Goal: Communication & Community: Share content

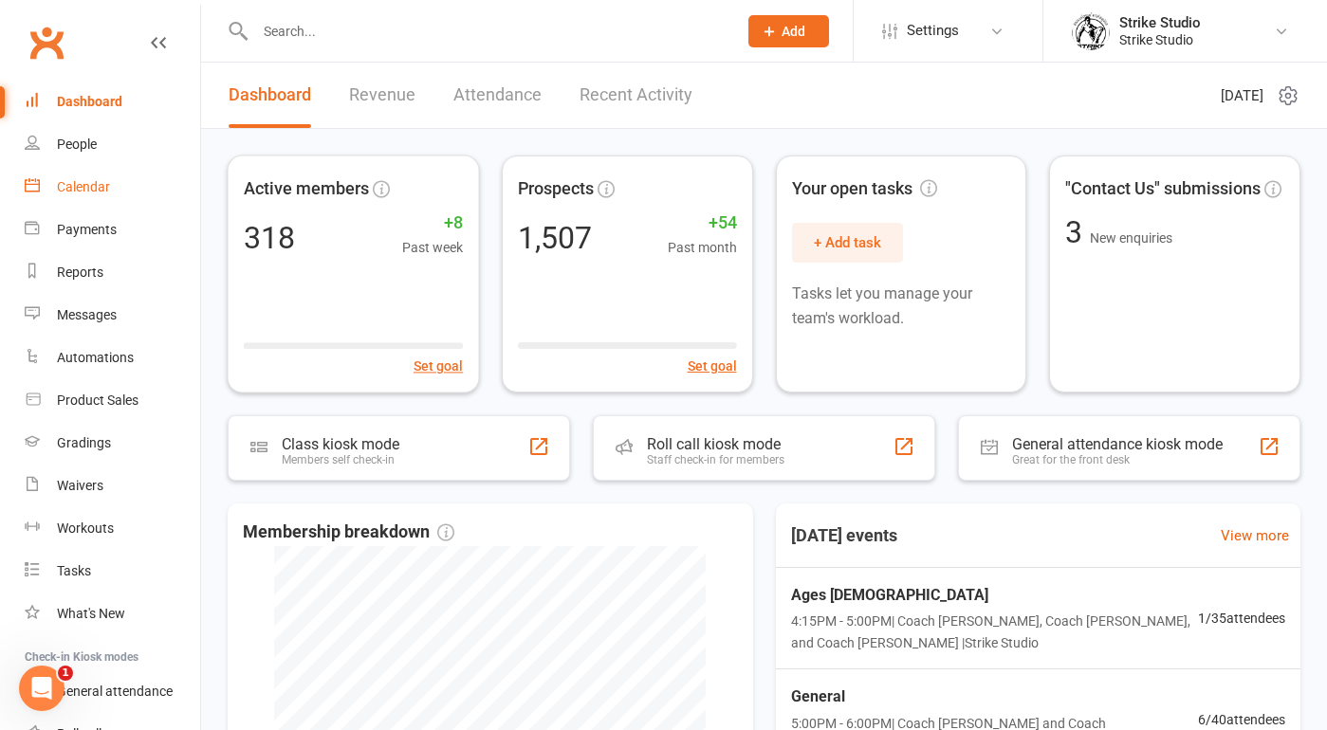
click at [77, 192] on div "Calendar" at bounding box center [83, 186] width 53 height 15
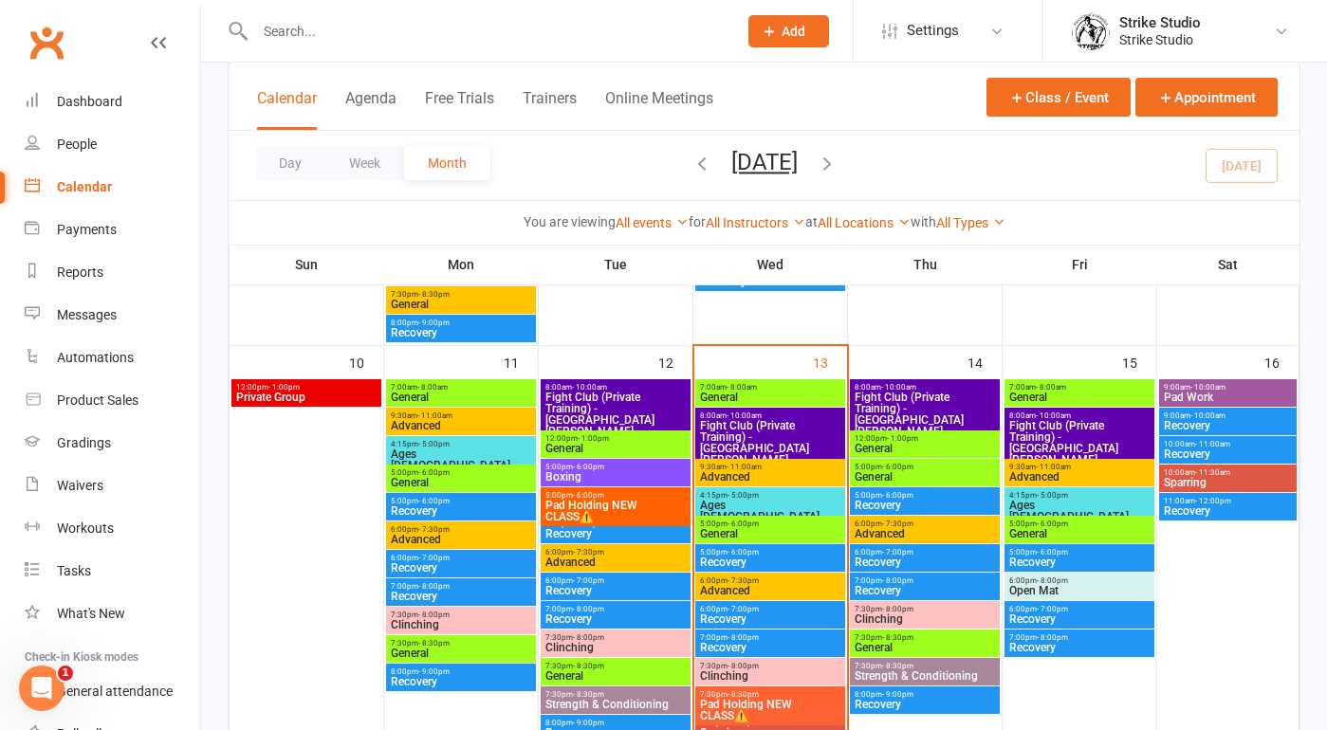
scroll to position [814, 0]
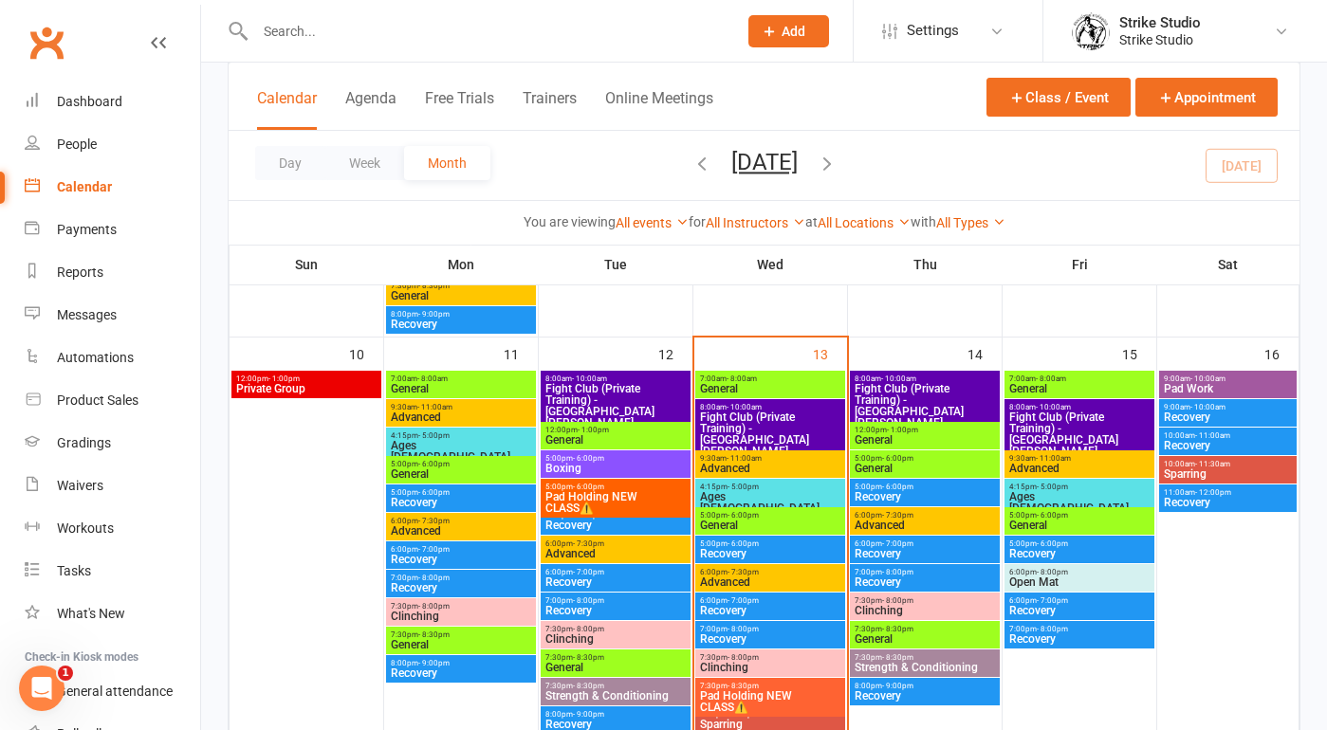
click at [736, 491] on span "Ages 6-14" at bounding box center [770, 502] width 142 height 23
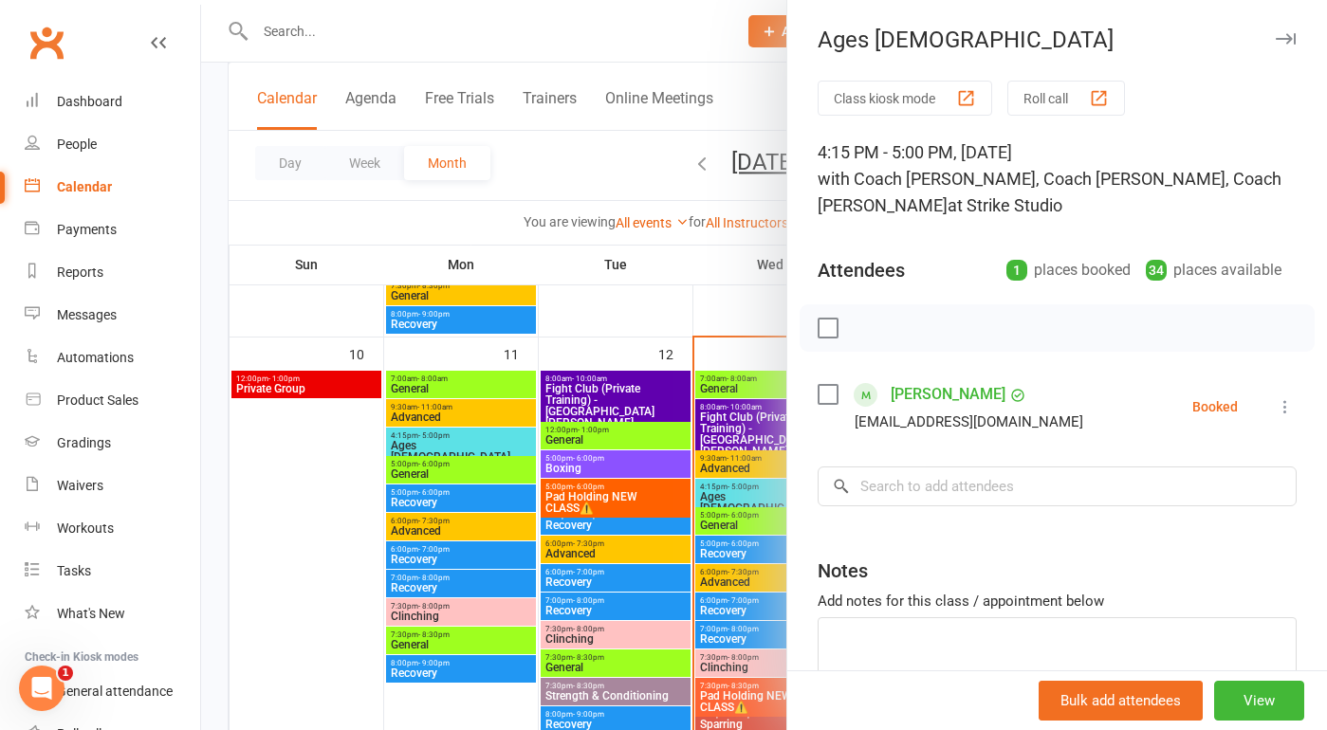
click at [742, 521] on div at bounding box center [764, 365] width 1126 height 730
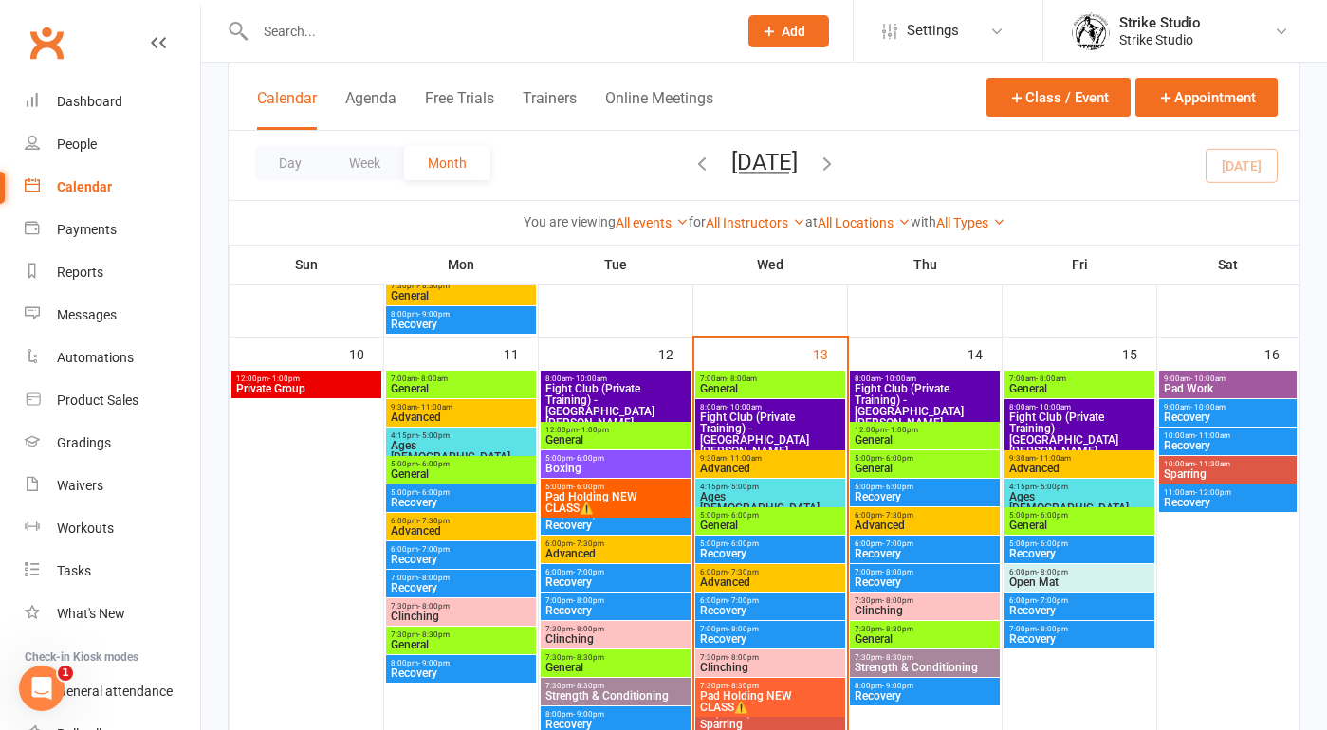
click at [733, 521] on span "General" at bounding box center [770, 525] width 142 height 11
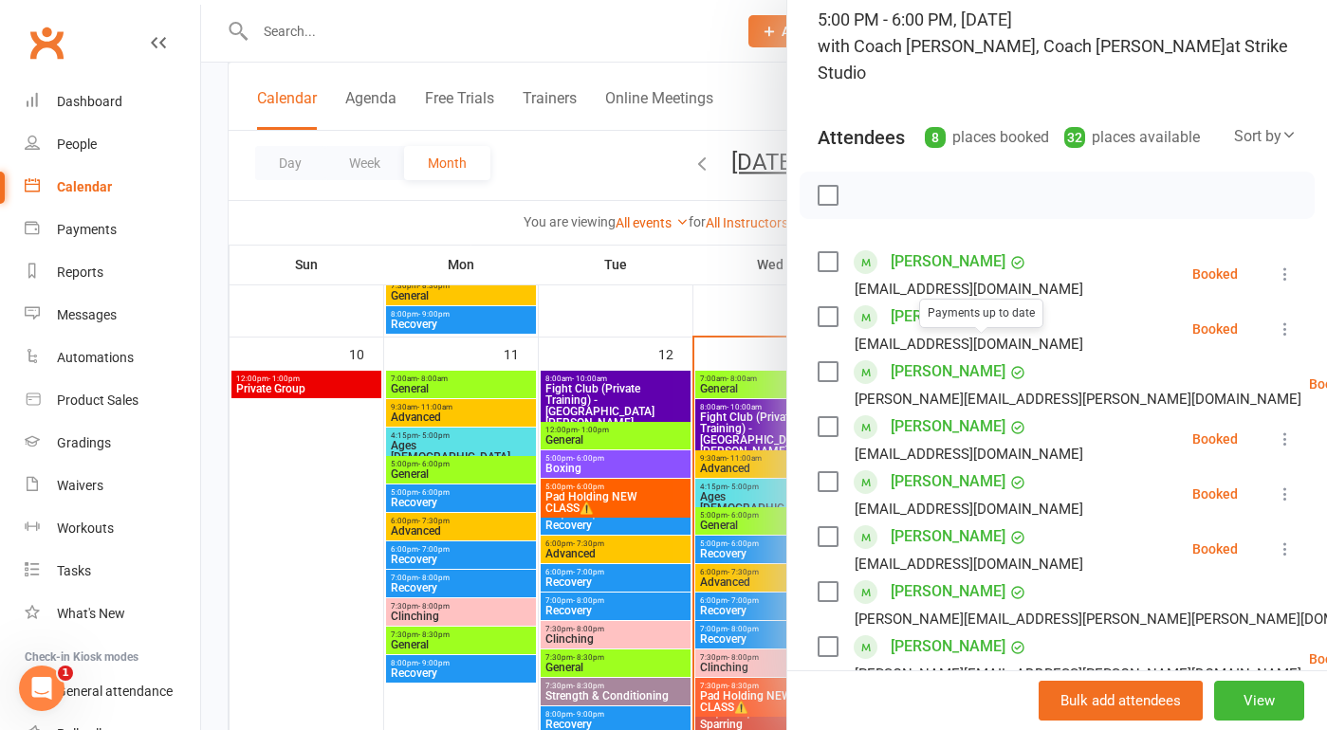
scroll to position [144, 0]
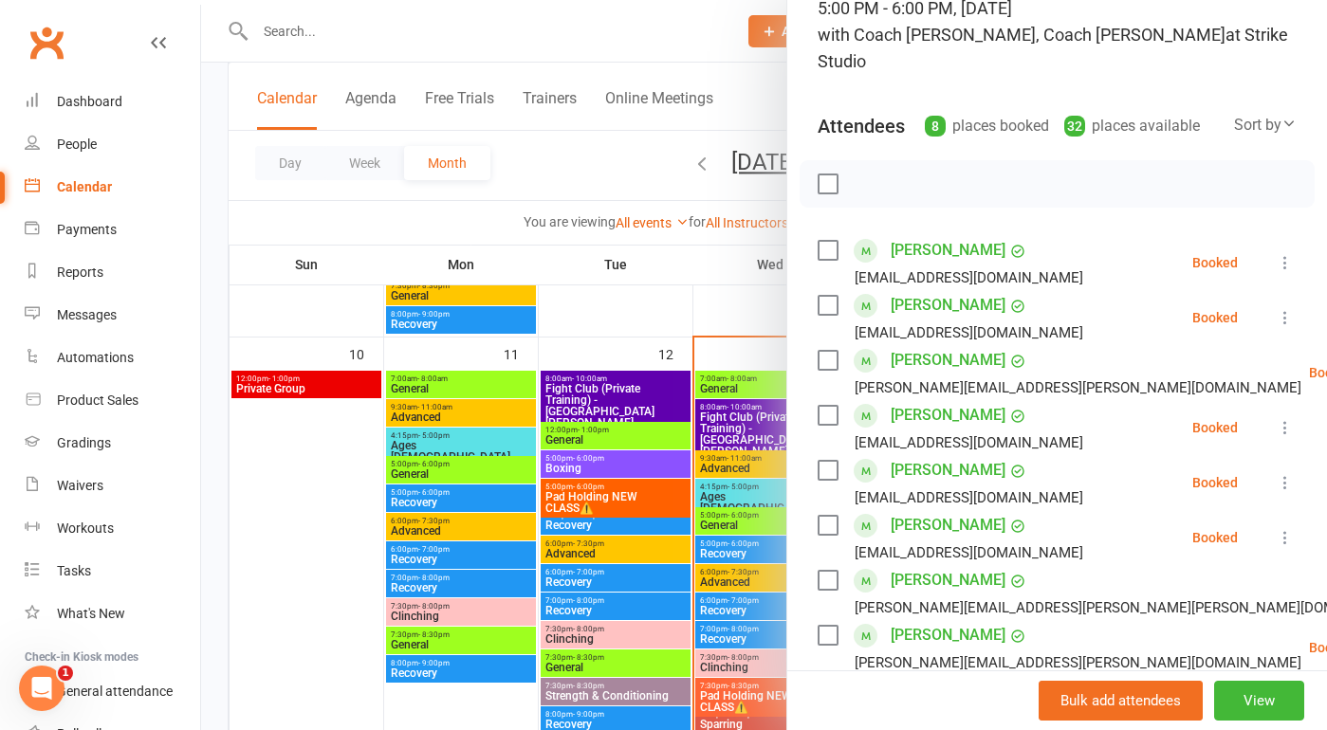
click at [698, 494] on div at bounding box center [764, 365] width 1126 height 730
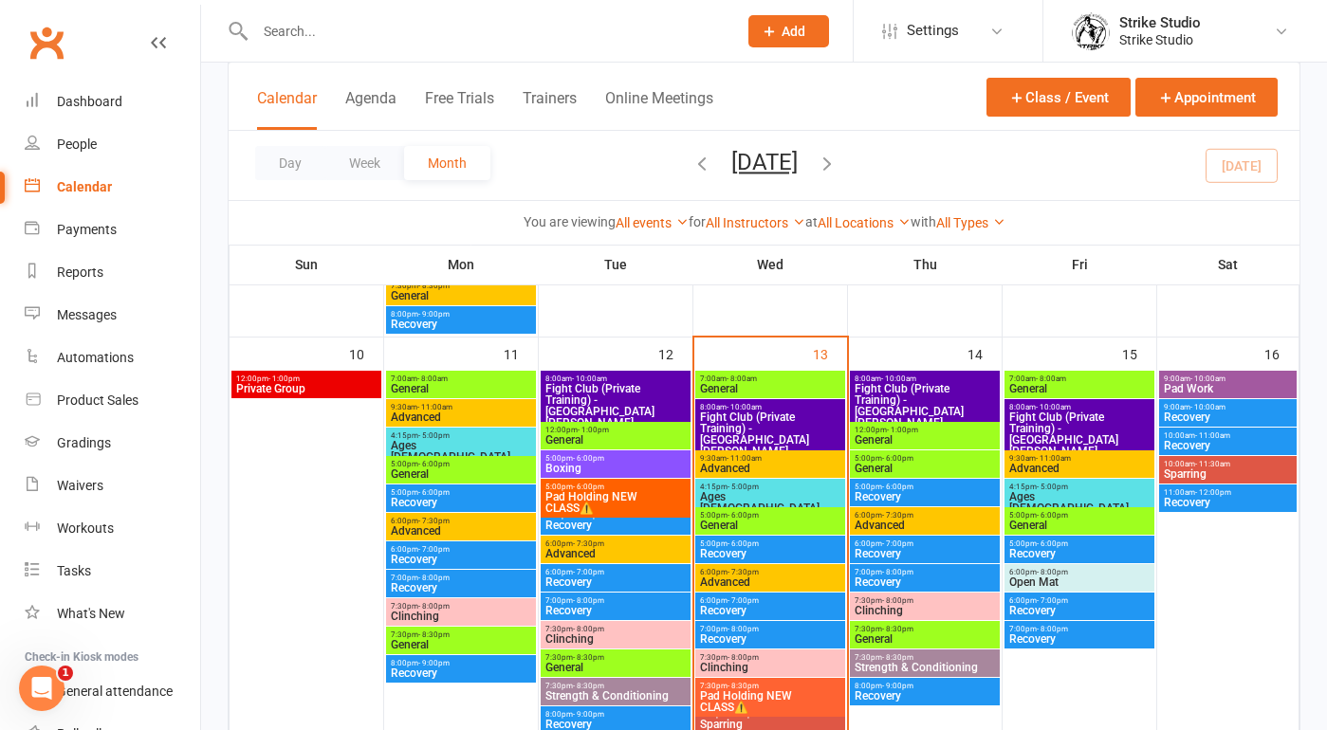
click at [737, 492] on span "Ages [DEMOGRAPHIC_DATA]" at bounding box center [770, 502] width 142 height 23
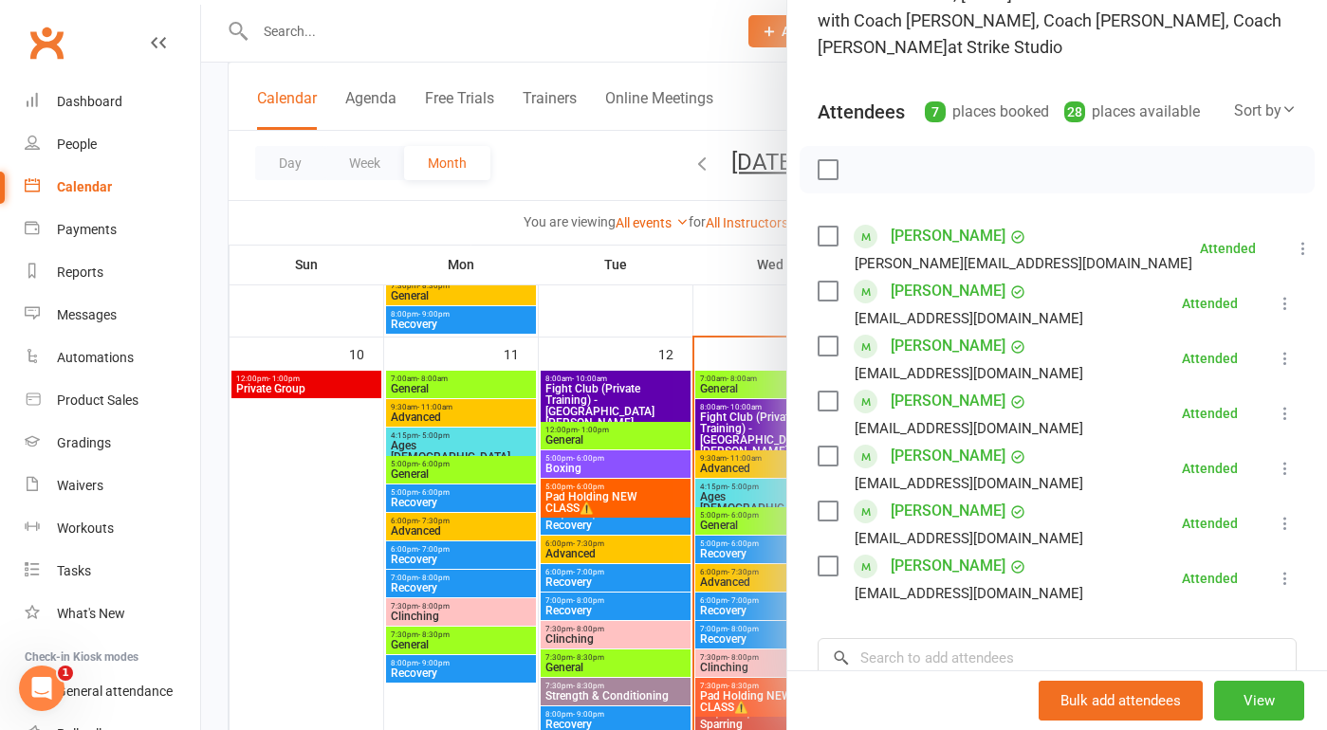
scroll to position [187, 0]
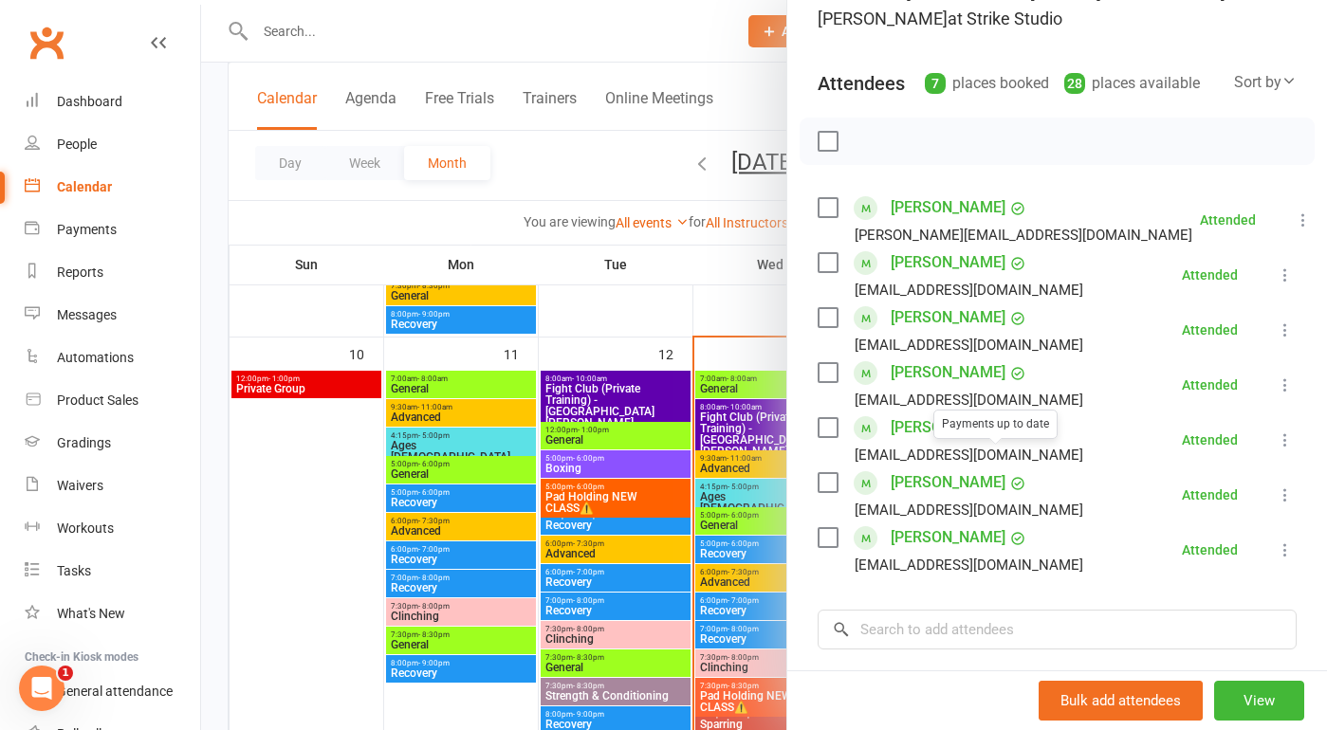
click at [928, 467] on link "[PERSON_NAME]" at bounding box center [947, 482] width 115 height 30
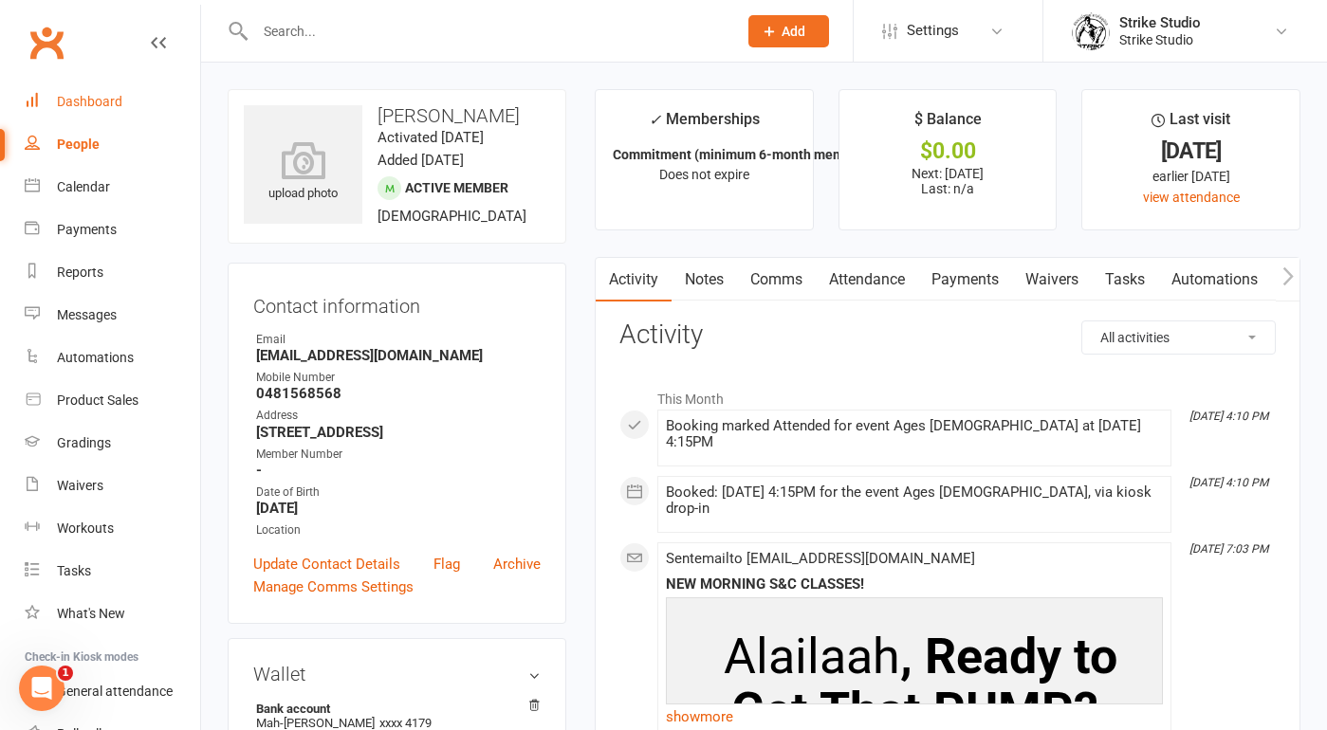
click at [95, 102] on div "Dashboard" at bounding box center [89, 101] width 65 height 15
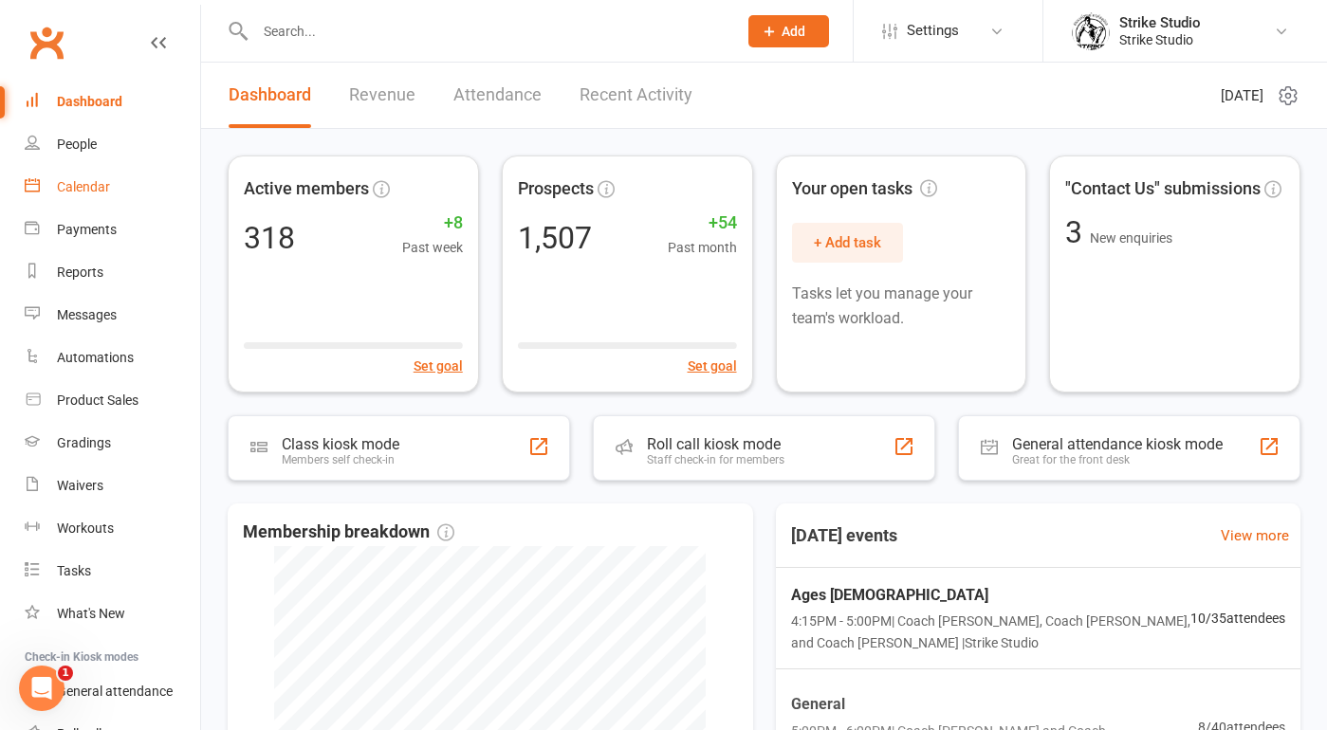
click at [92, 194] on div "Calendar" at bounding box center [83, 186] width 53 height 15
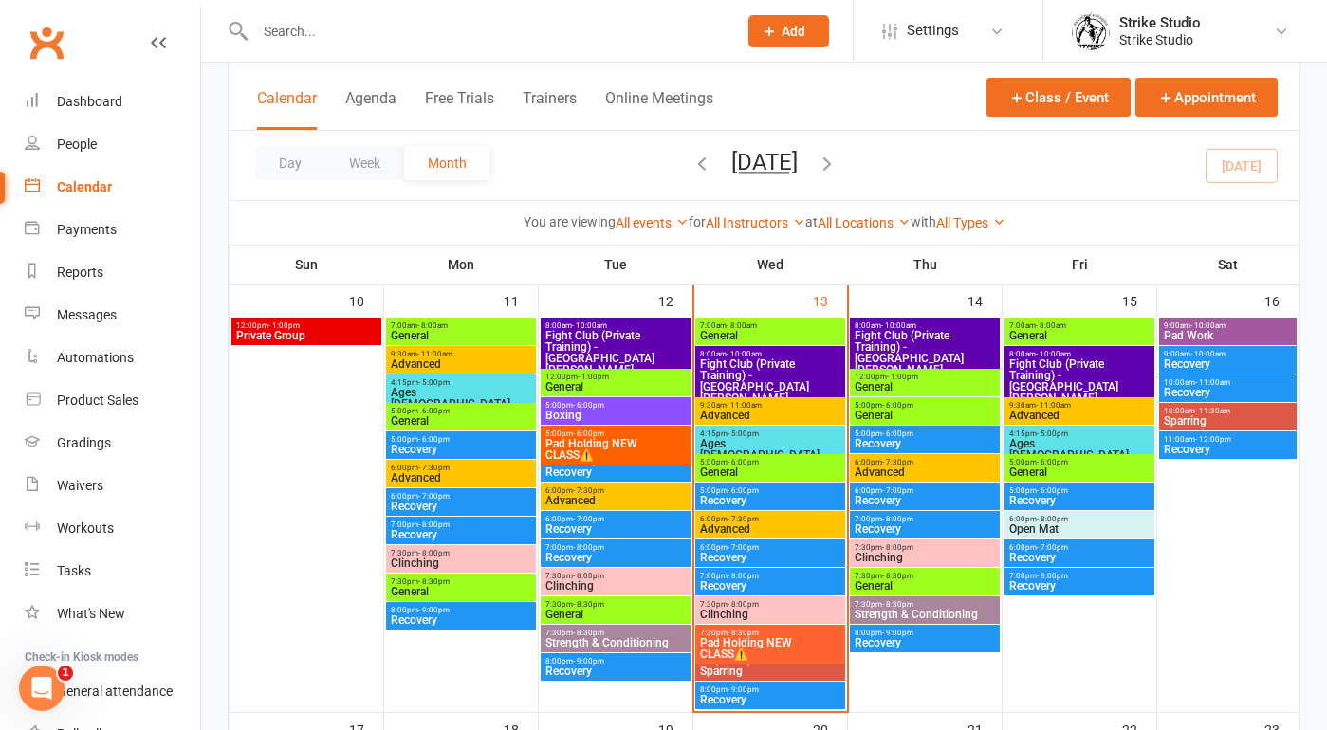
scroll to position [880, 0]
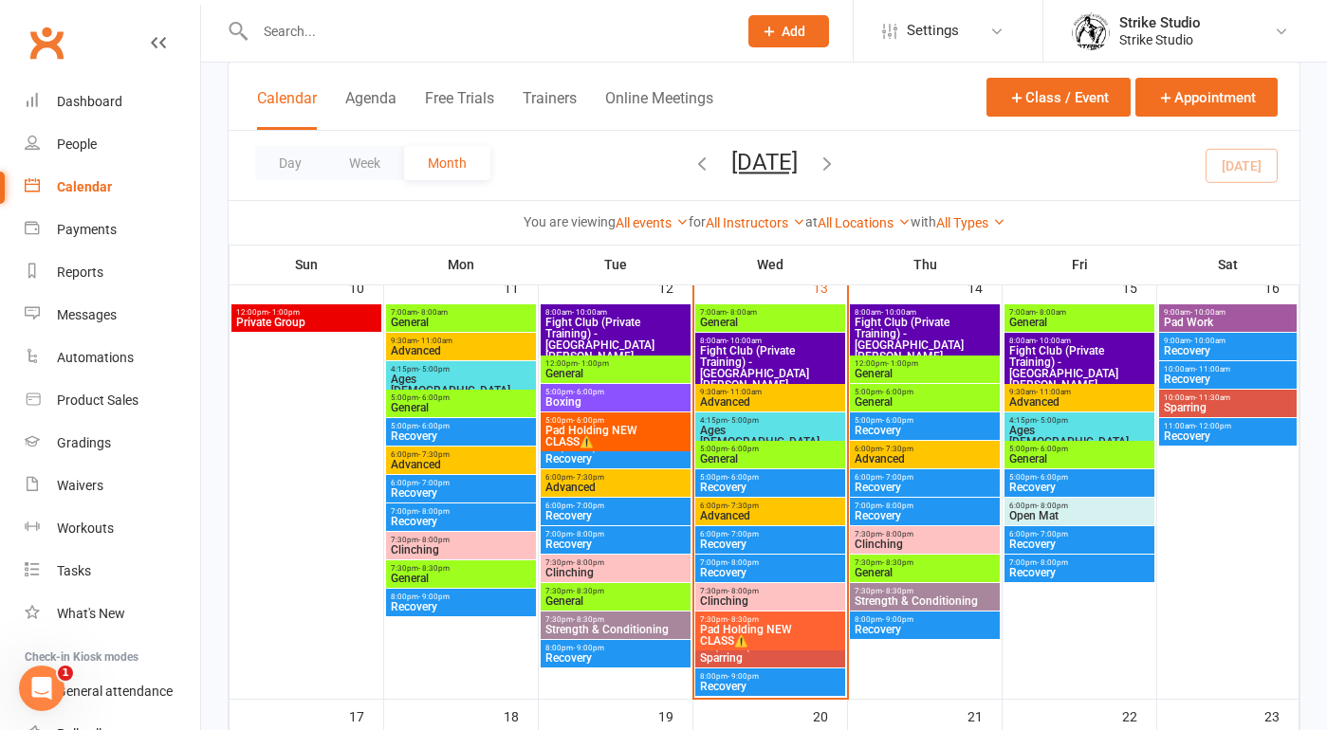
click at [726, 428] on span "Ages [DEMOGRAPHIC_DATA]" at bounding box center [770, 436] width 142 height 23
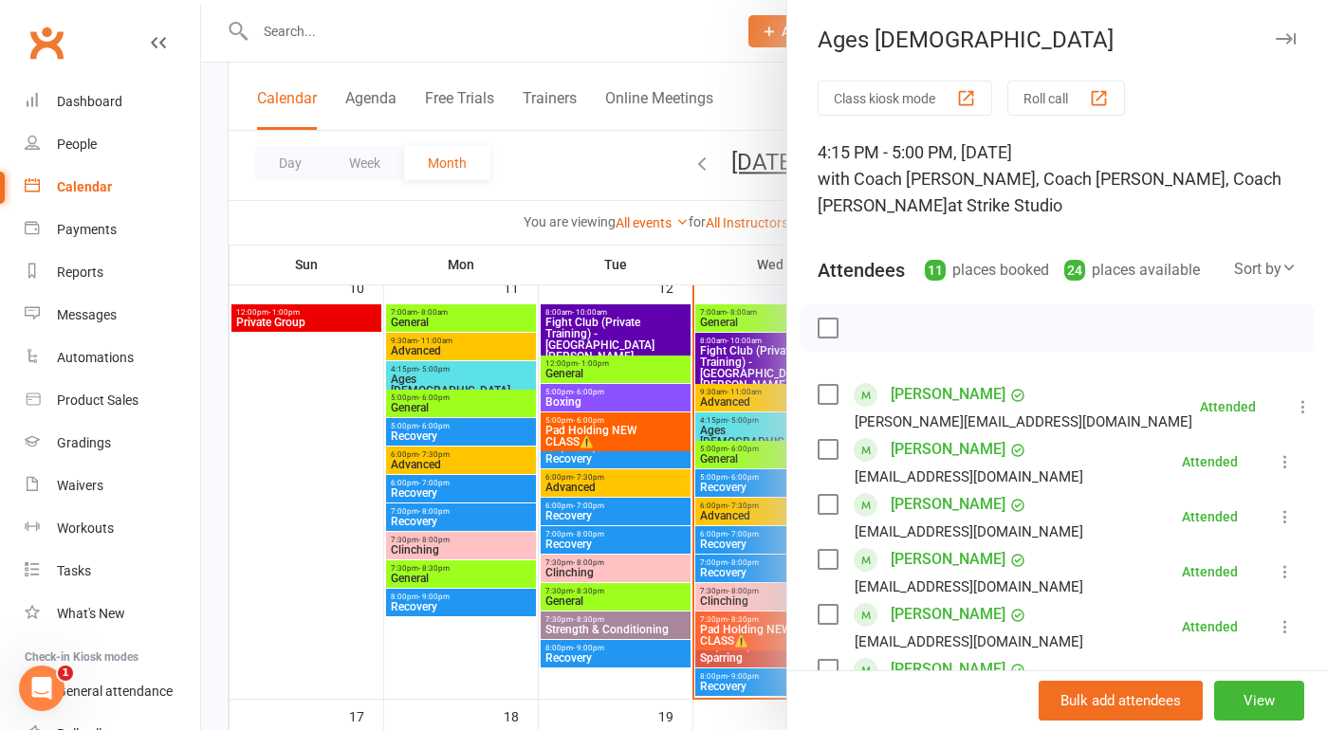
click at [546, 180] on div at bounding box center [764, 365] width 1126 height 730
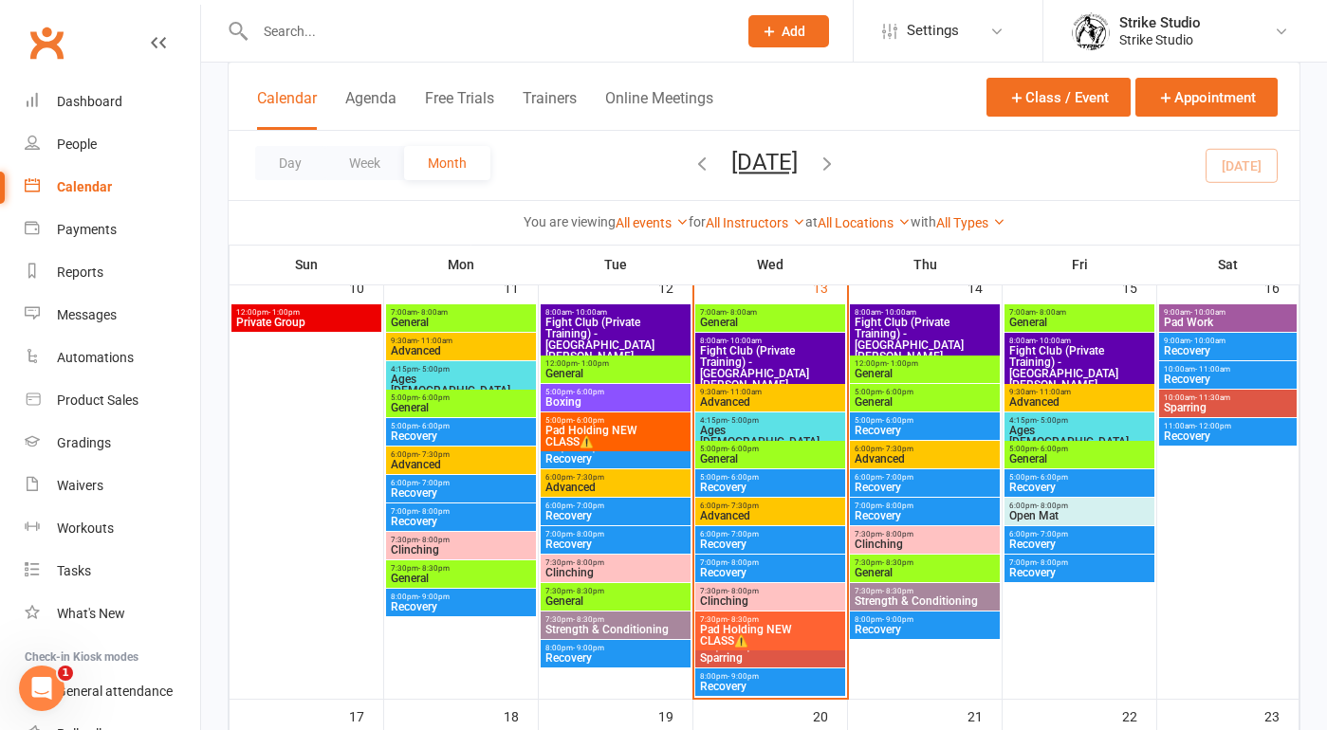
click at [750, 454] on span "General" at bounding box center [770, 458] width 142 height 11
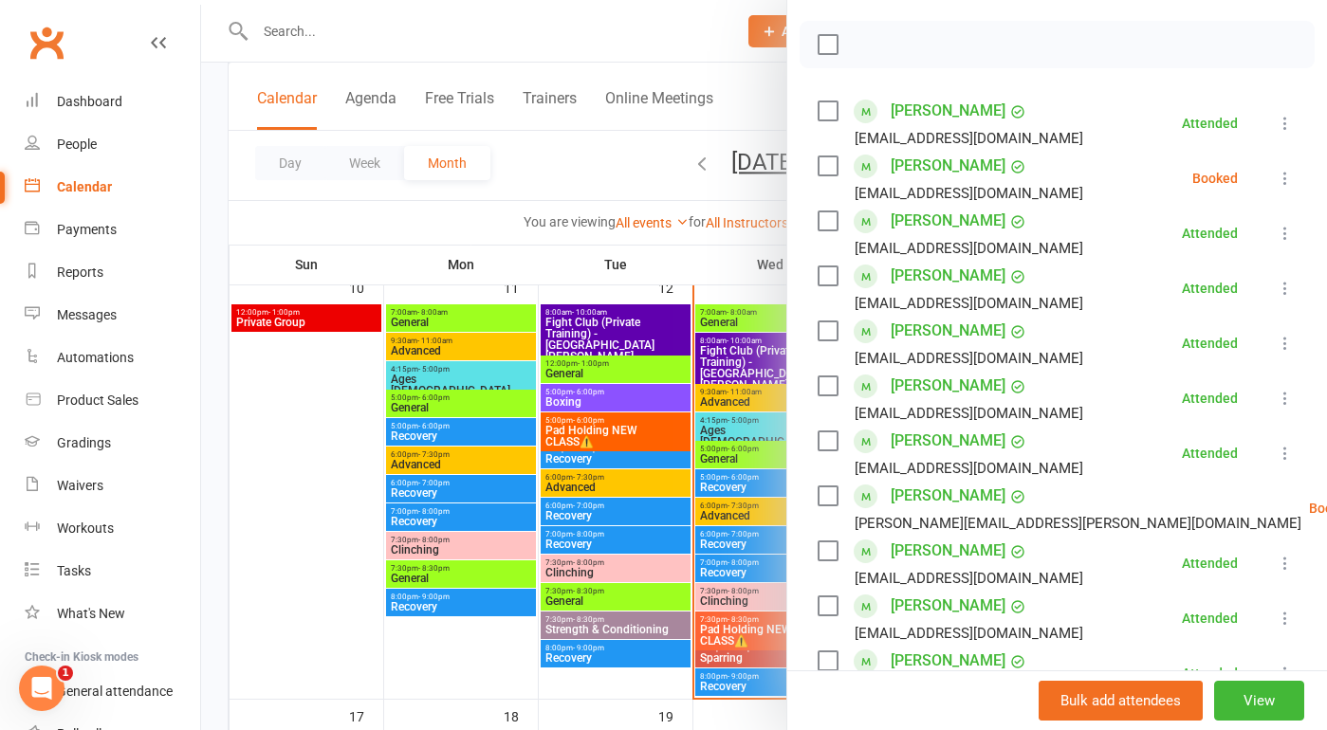
scroll to position [292, 0]
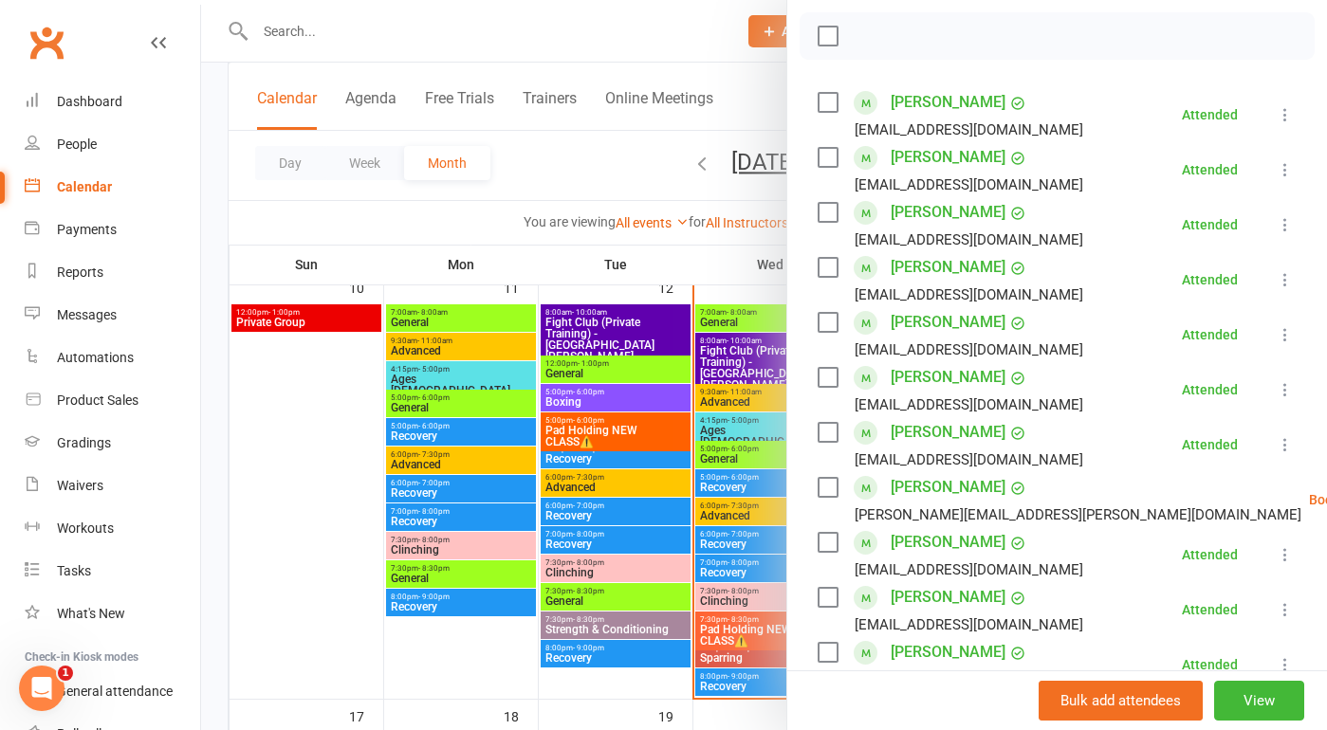
click at [799, 388] on div "Class kiosk mode Roll call 5:00 PM - 6:00 PM, Wednesday, August, 13, 2025 with …" at bounding box center [1057, 549] width 540 height 1520
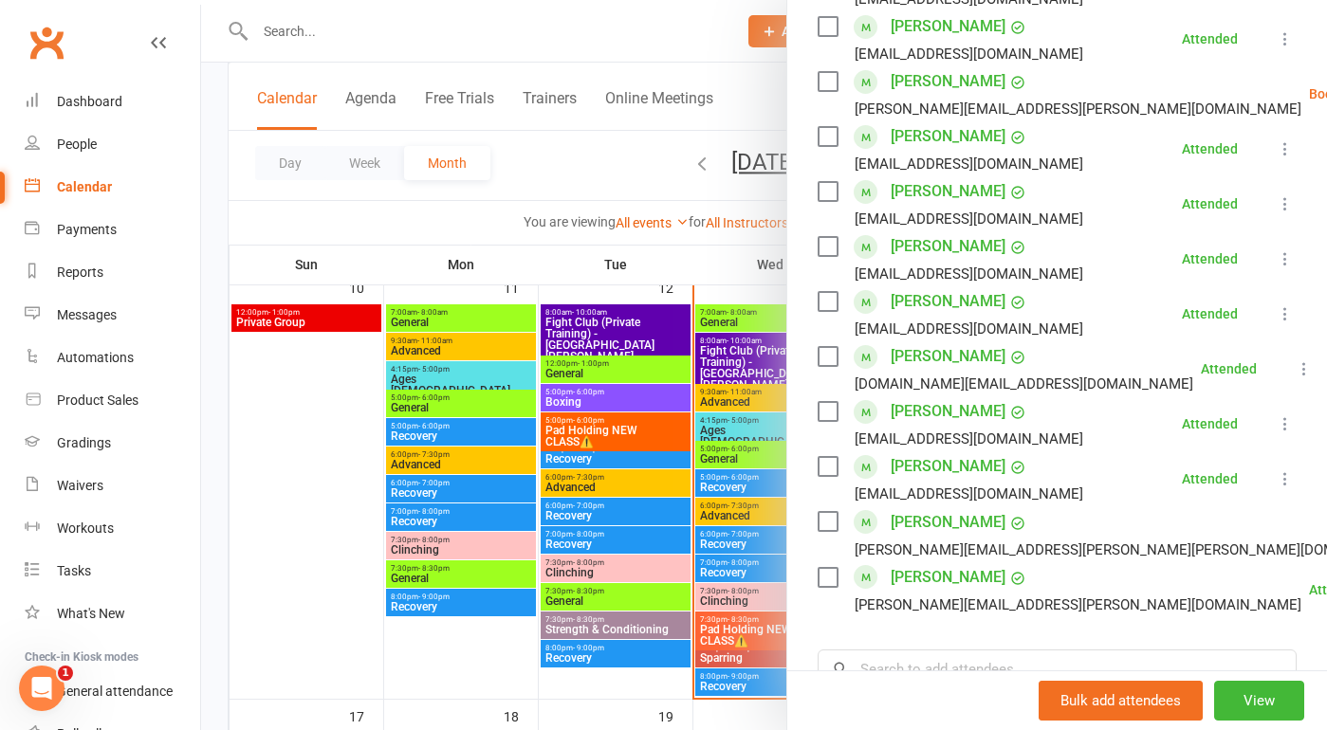
scroll to position [738, 0]
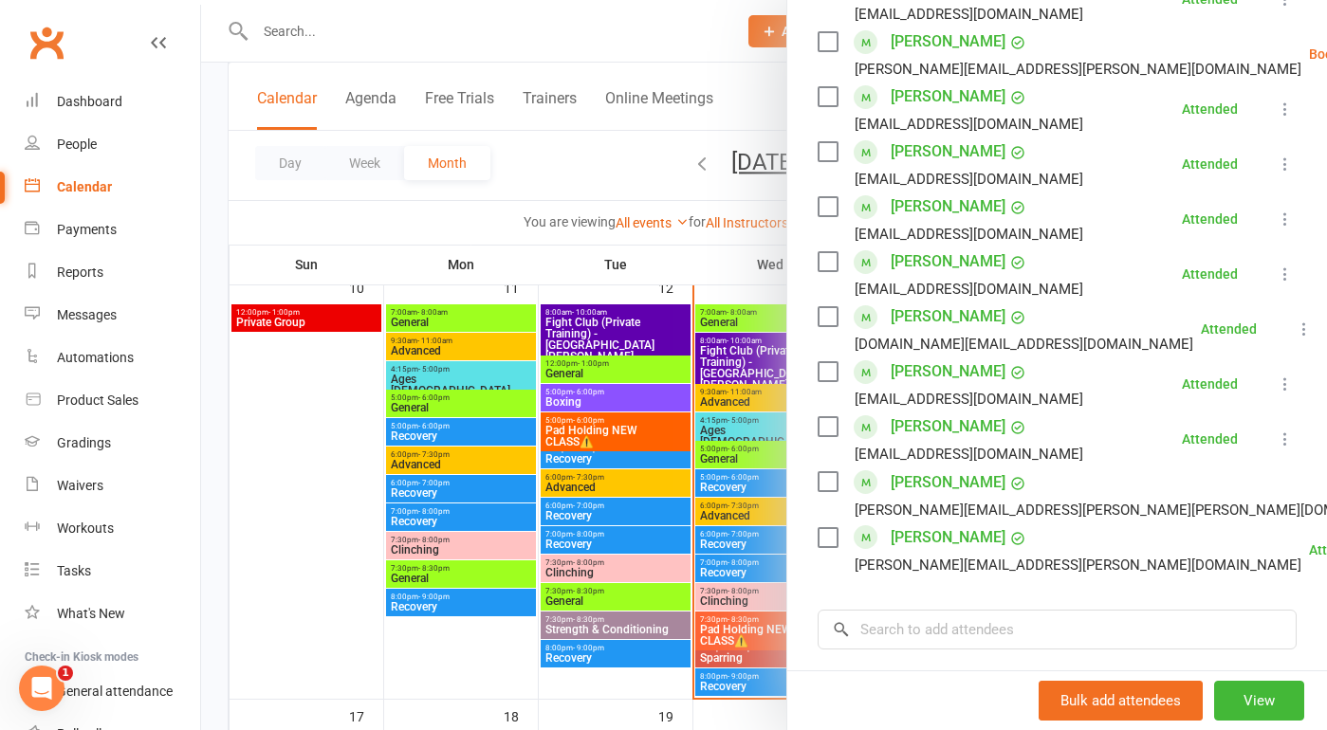
click at [710, 448] on div at bounding box center [764, 365] width 1126 height 730
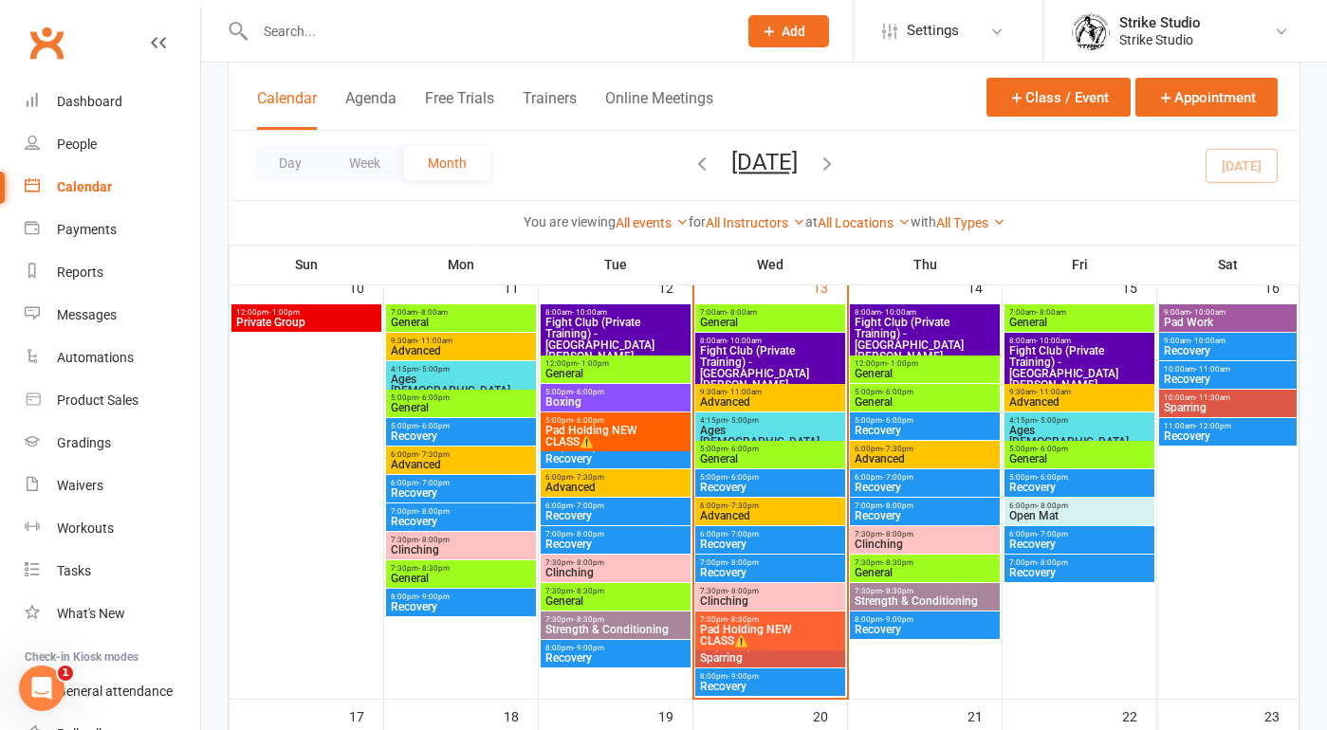
click at [731, 453] on span "General" at bounding box center [770, 458] width 142 height 11
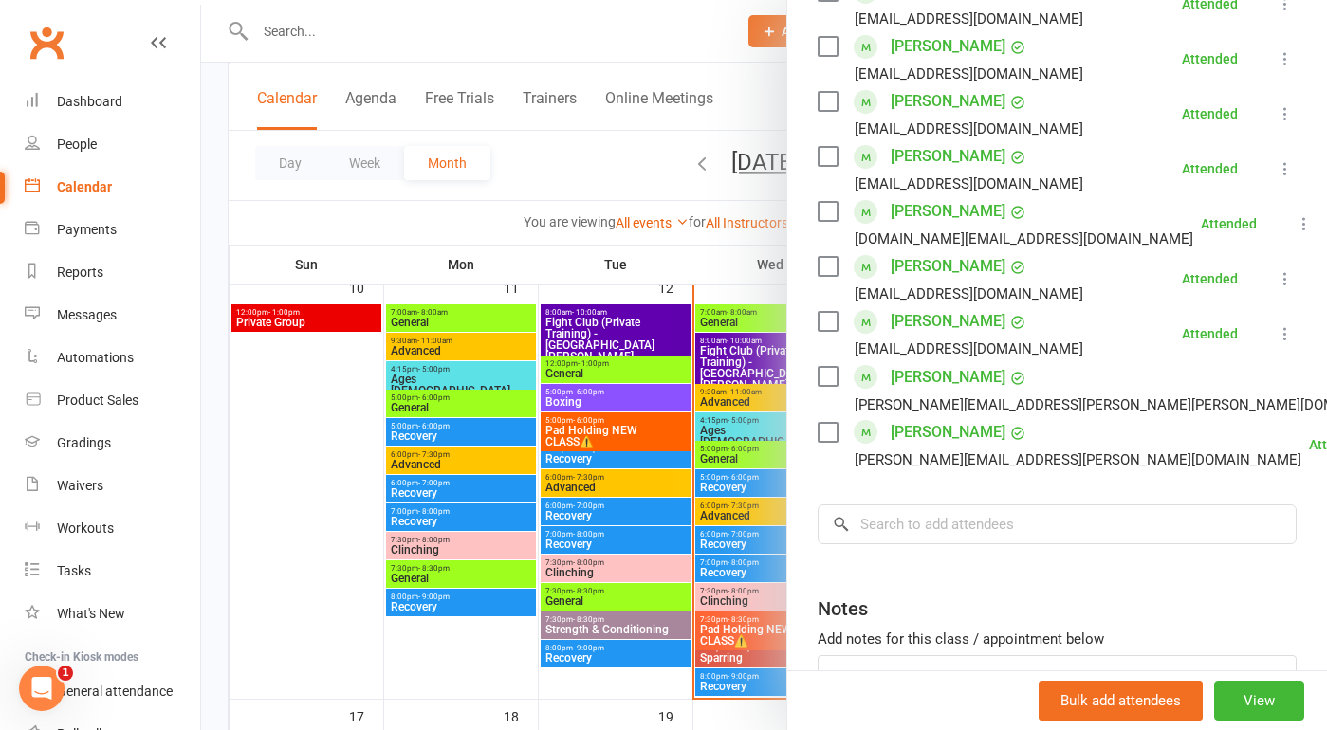
scroll to position [873, 0]
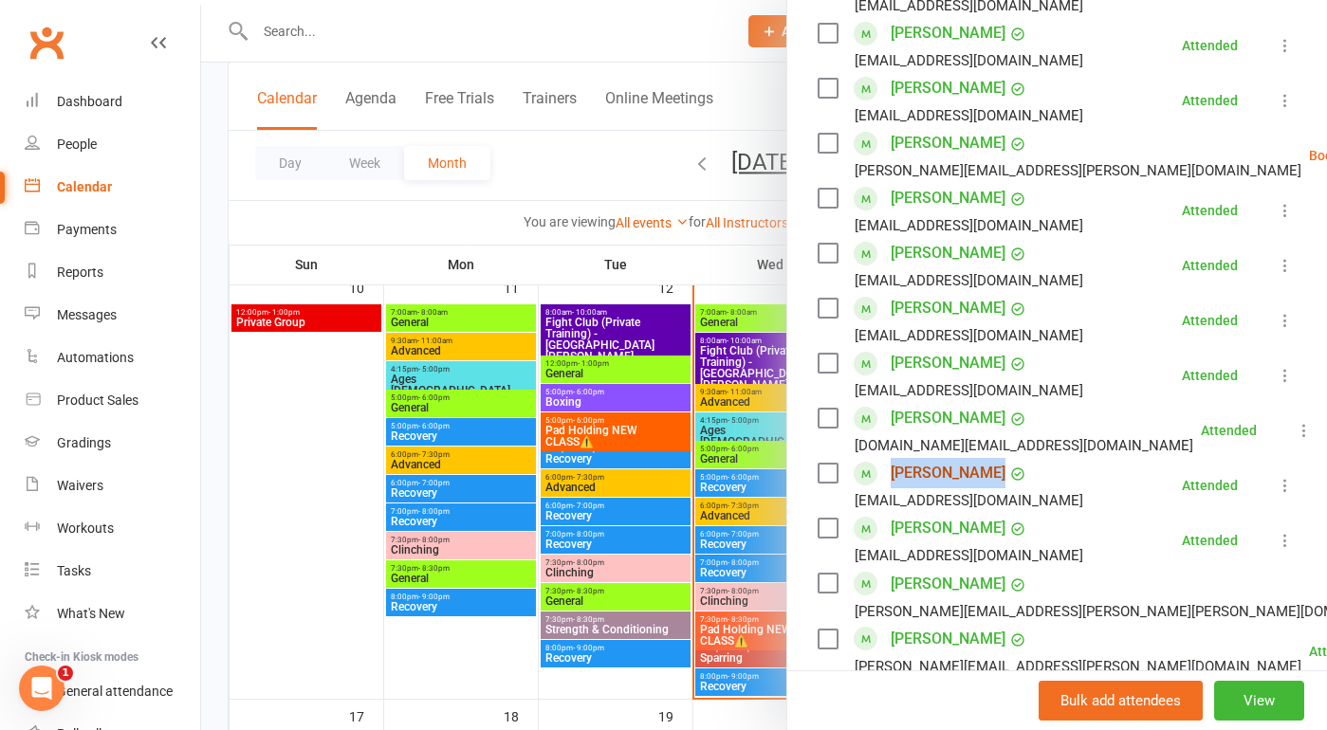
scroll to position [631, 0]
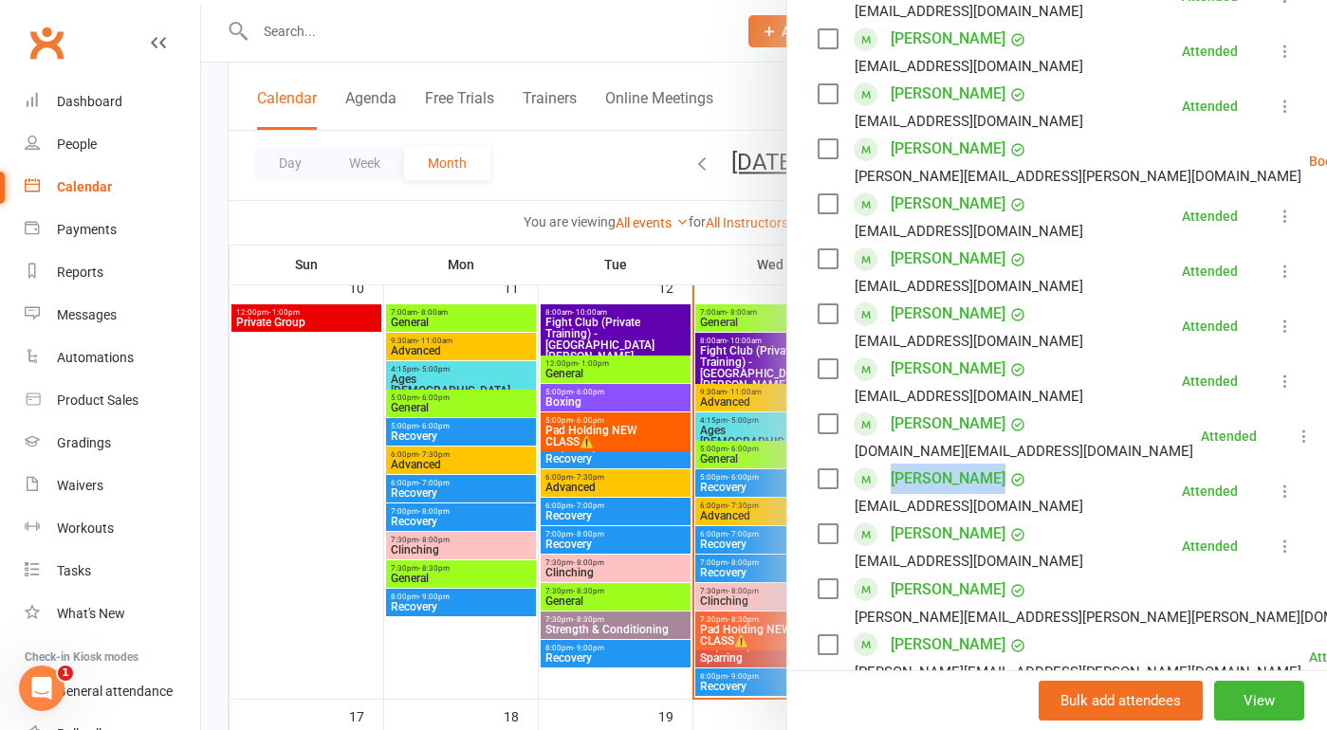
click at [1080, 519] on li "jerenz vang jerenzvang14@gmail.com Attended More info Remove Mark absent Undo c…" at bounding box center [1056, 546] width 479 height 55
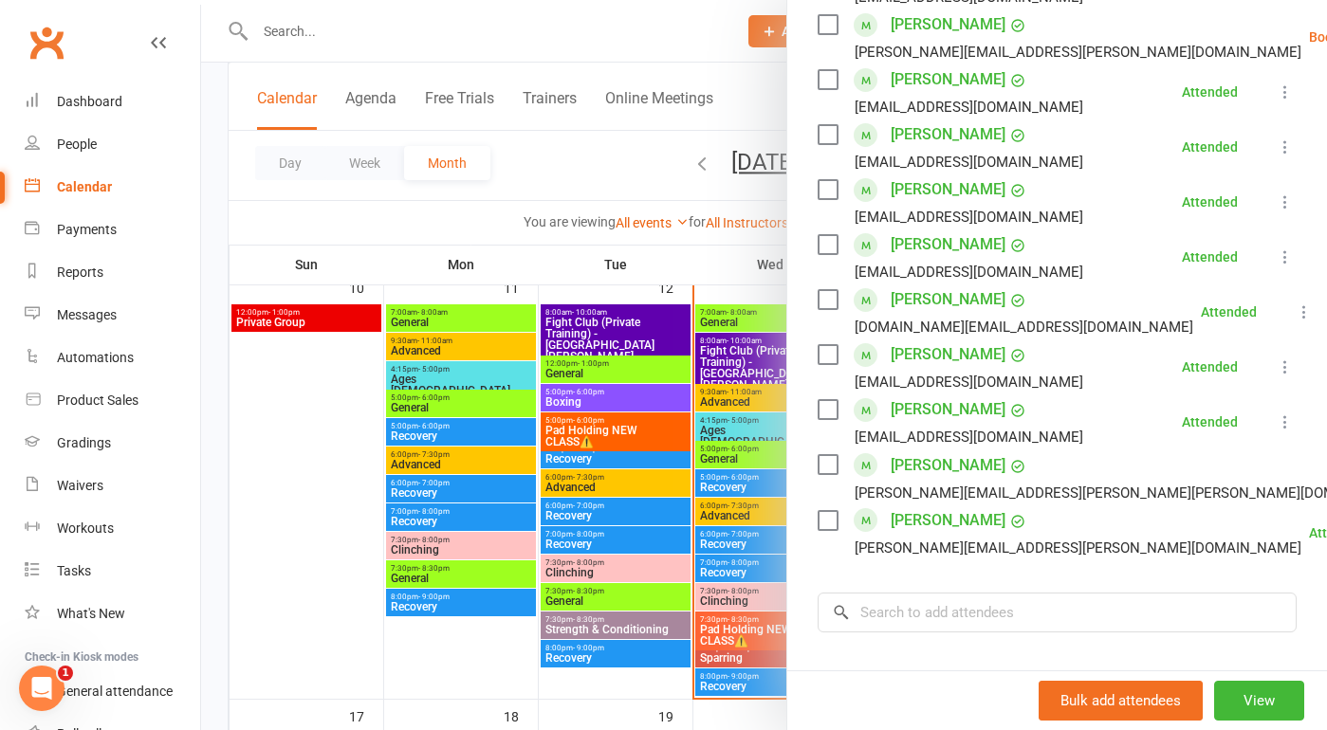
scroll to position [768, 0]
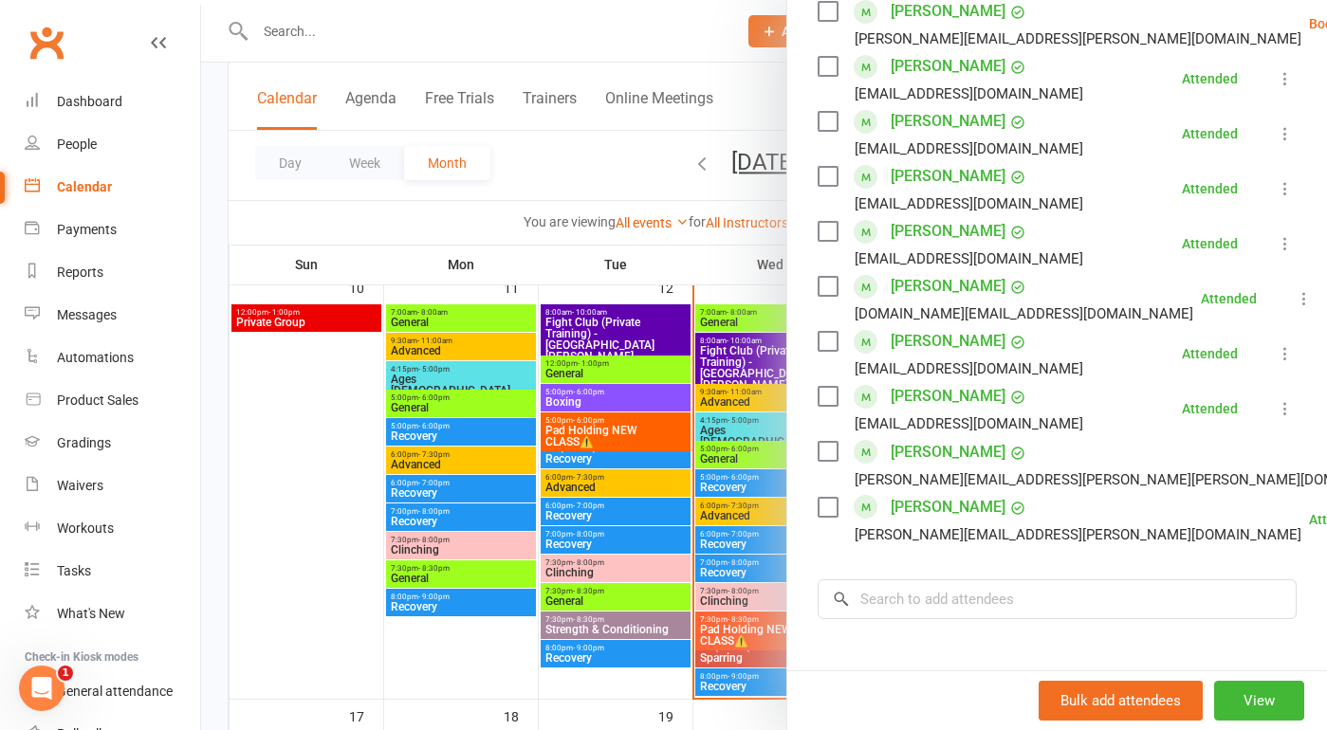
click at [706, 563] on div at bounding box center [764, 365] width 1126 height 730
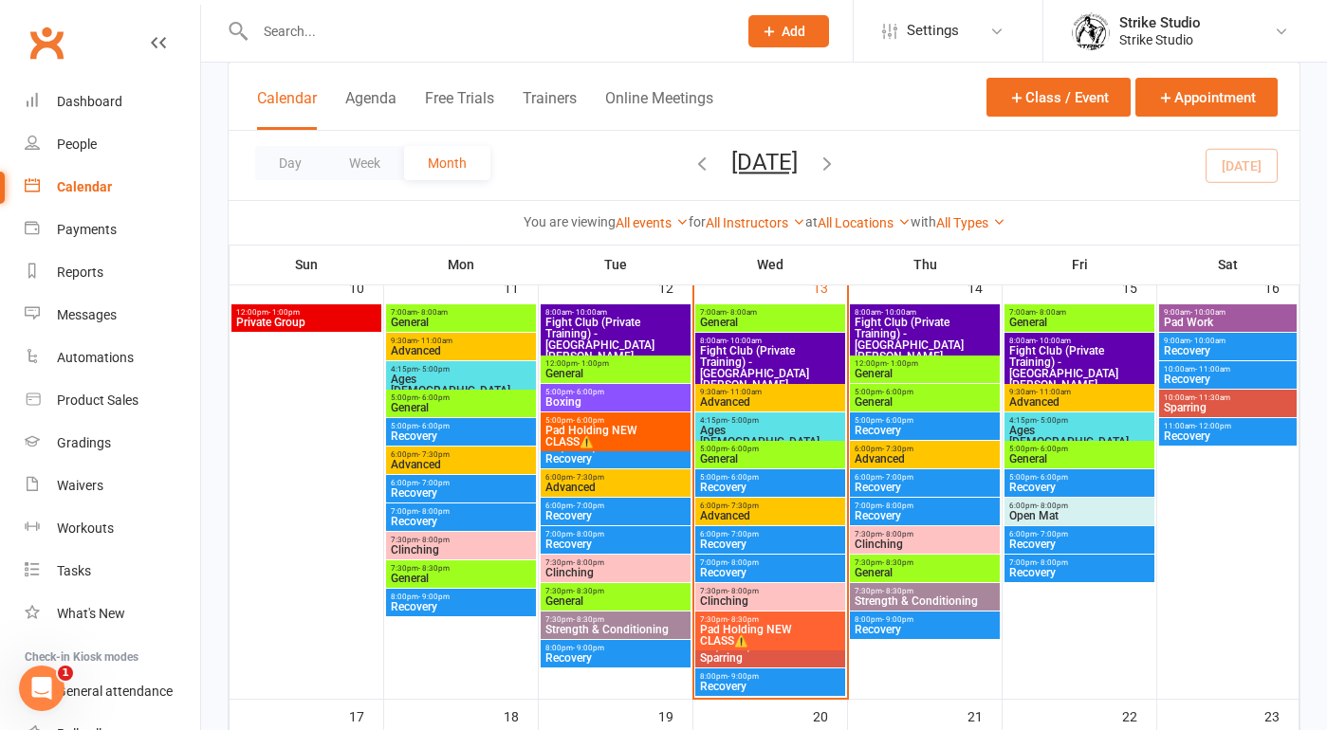
click at [744, 484] on span "Recovery" at bounding box center [770, 487] width 142 height 11
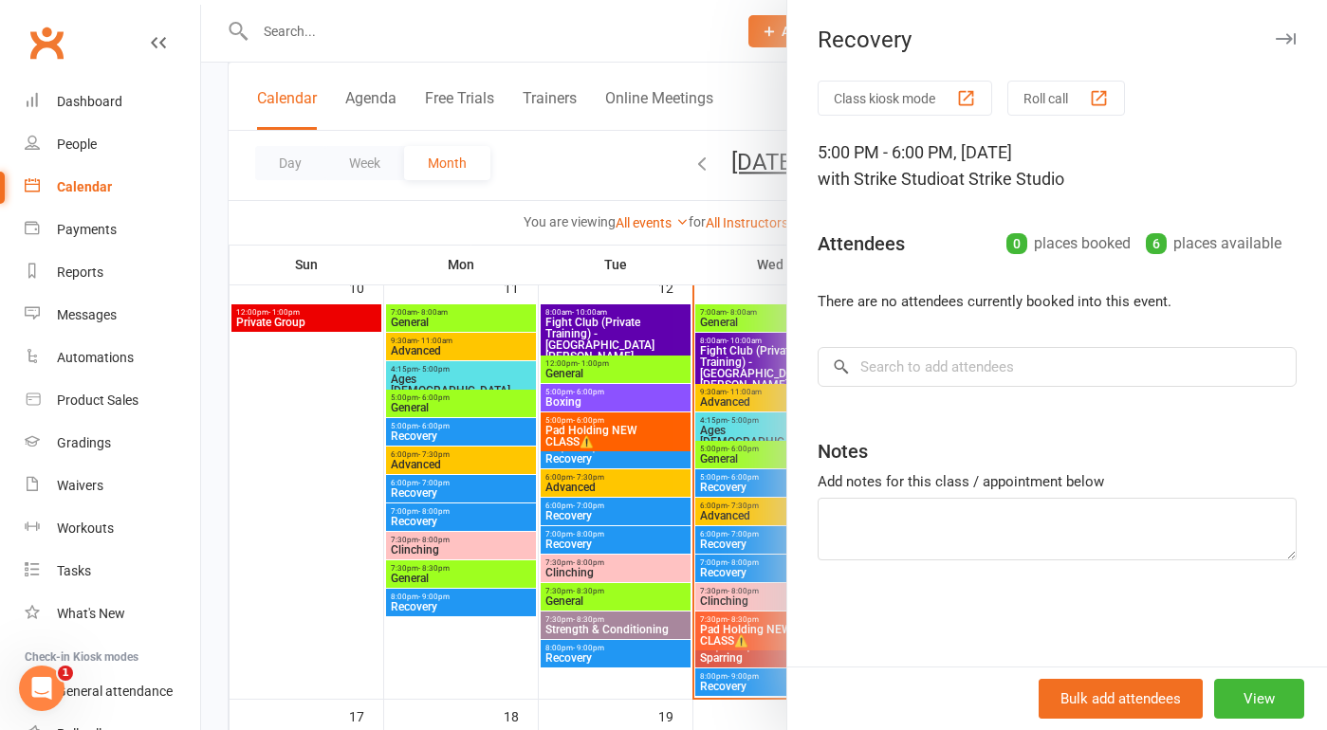
click at [725, 508] on div at bounding box center [764, 365] width 1126 height 730
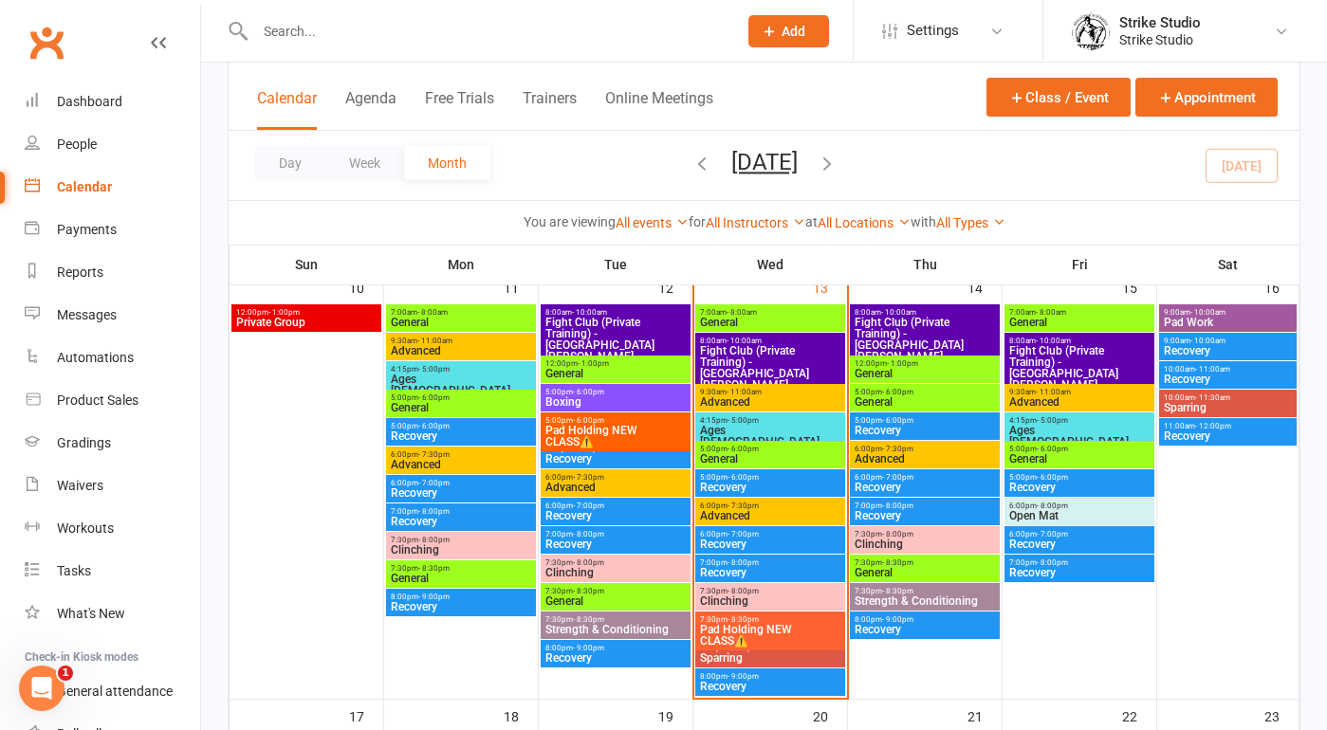
click at [725, 511] on span "Advanced" at bounding box center [770, 515] width 142 height 11
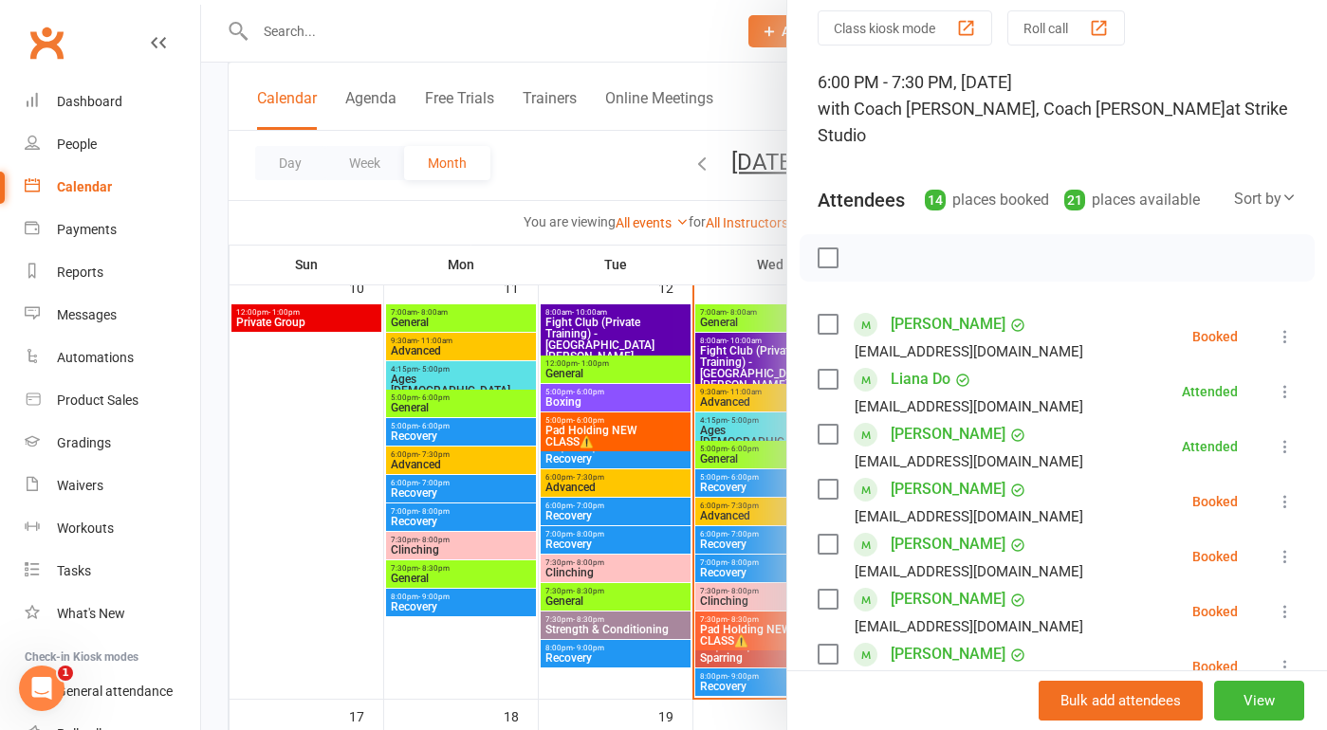
scroll to position [69, 0]
click at [733, 456] on div at bounding box center [764, 365] width 1126 height 730
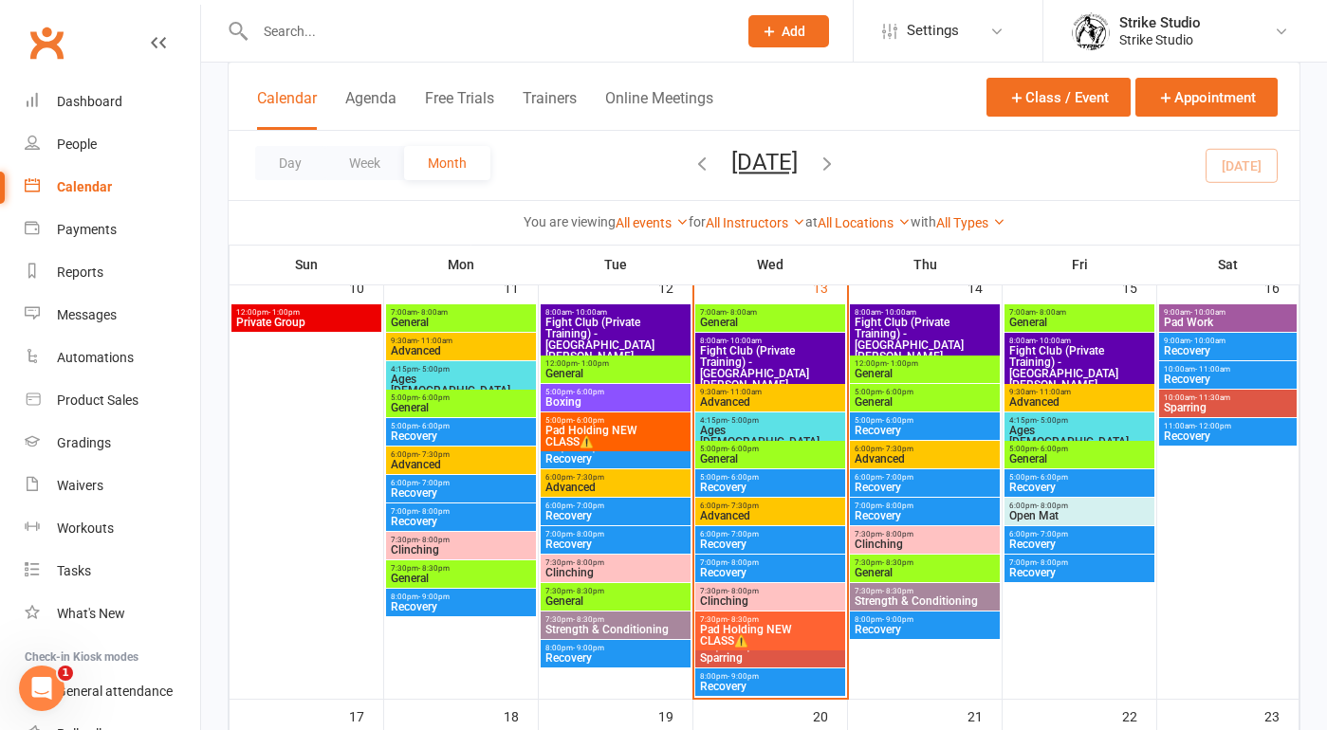
click at [724, 456] on span "General" at bounding box center [770, 458] width 142 height 11
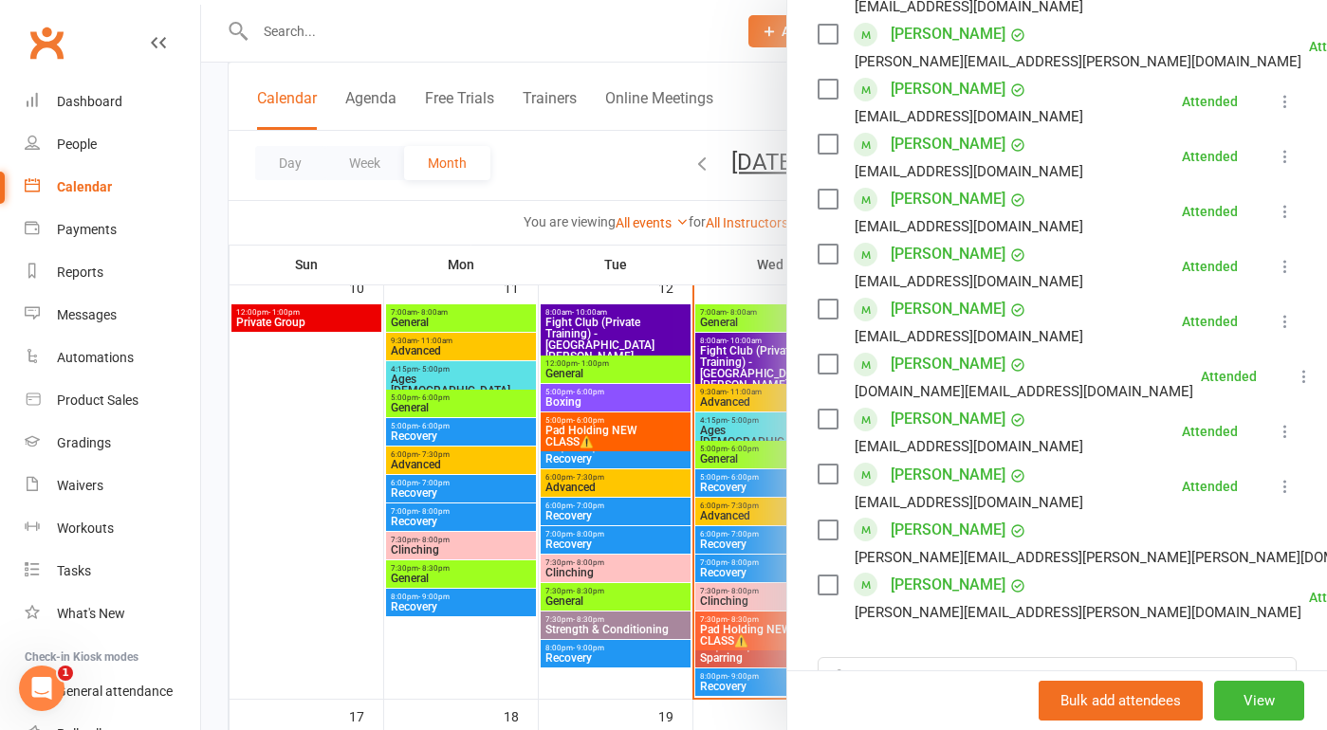
scroll to position [760, 0]
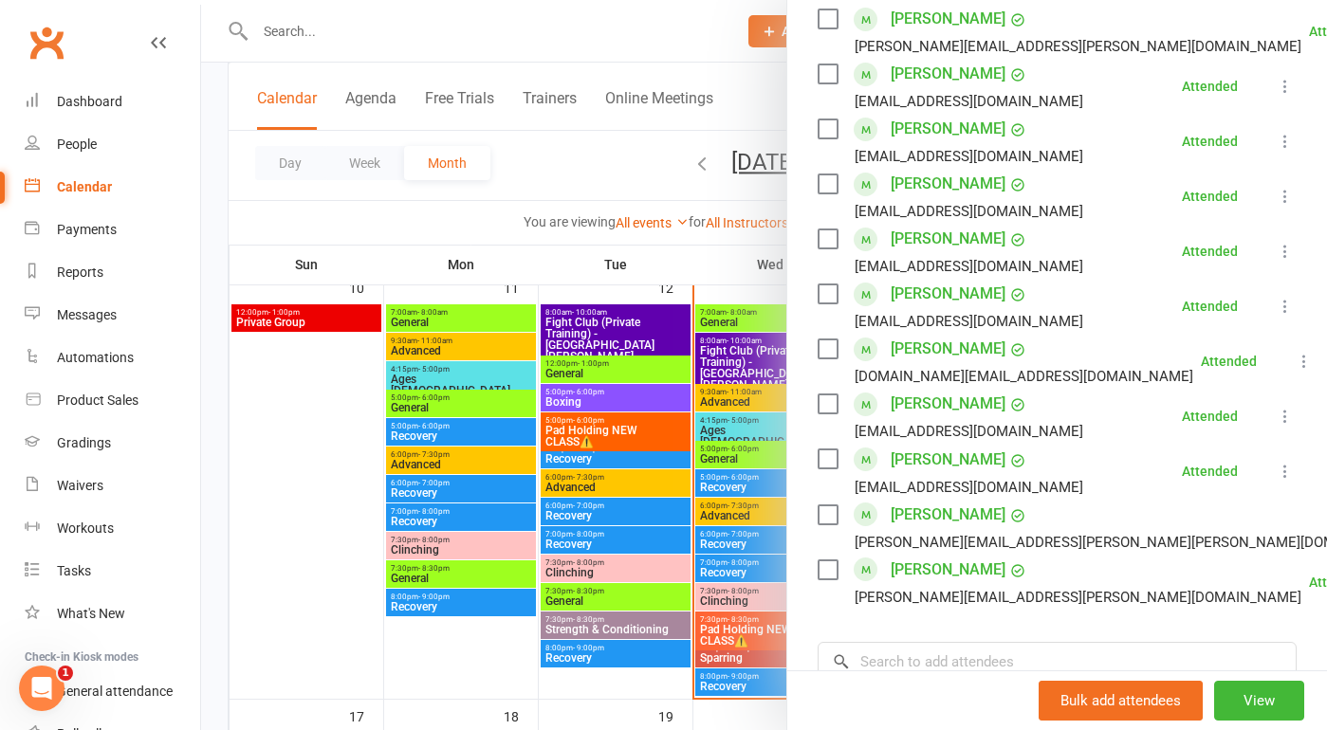
click at [570, 266] on div at bounding box center [764, 365] width 1126 height 730
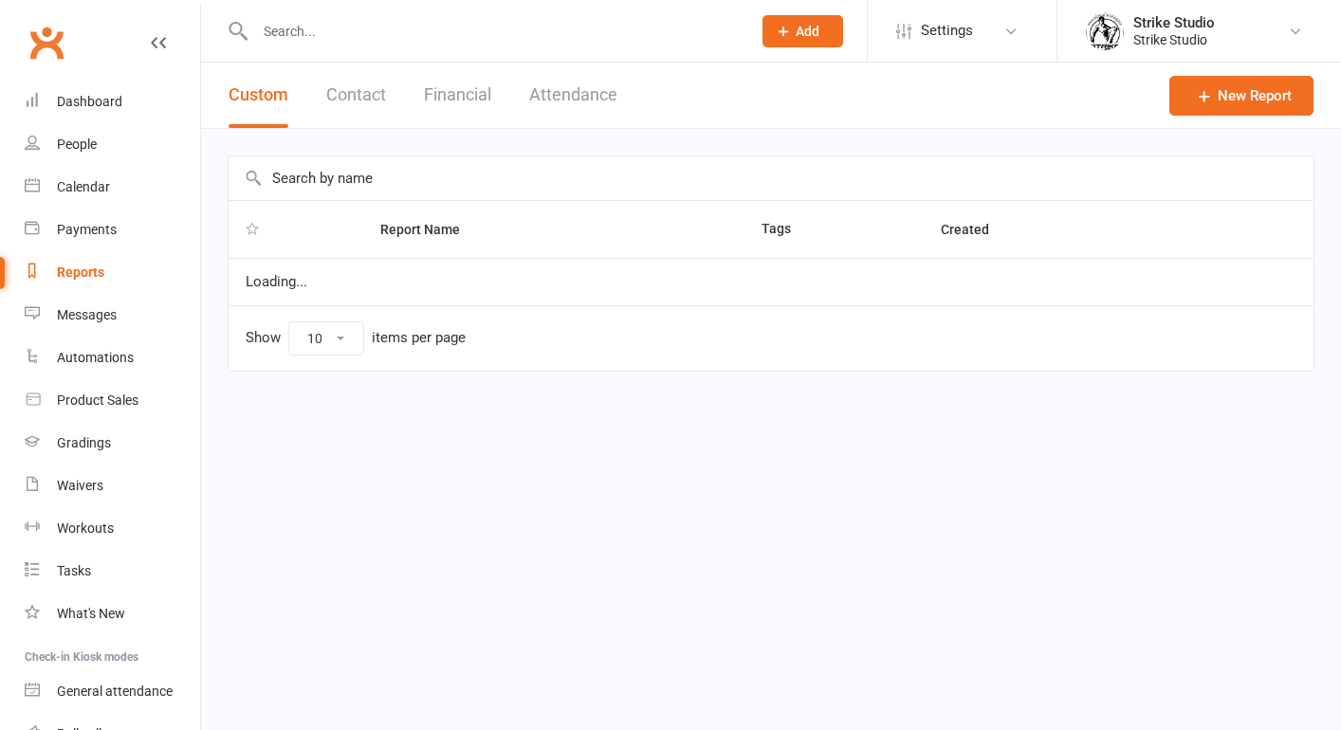
click at [397, 35] on input "text" at bounding box center [493, 31] width 488 height 27
select select "100"
paste input "Michael Tran"
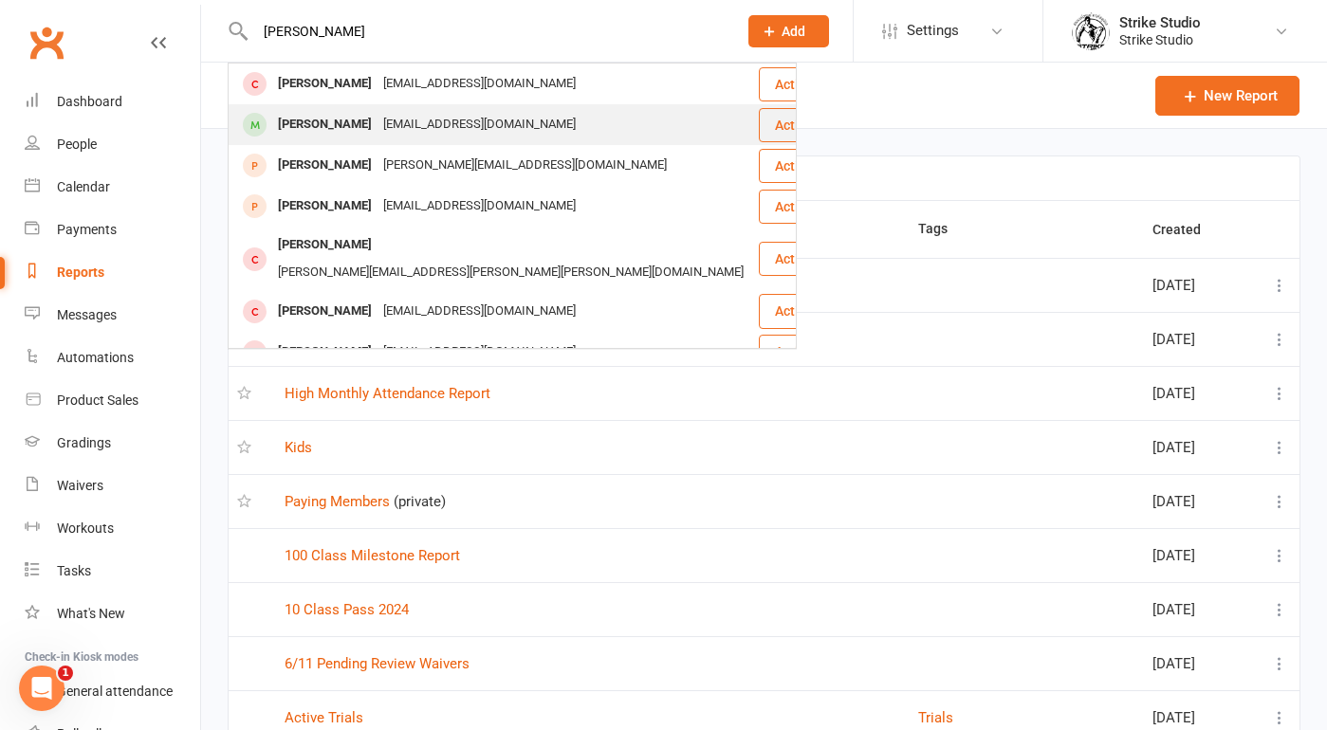
type input "Michael Tran"
click at [412, 119] on div "michaeltrannnnn@outlook.com" at bounding box center [479, 124] width 204 height 27
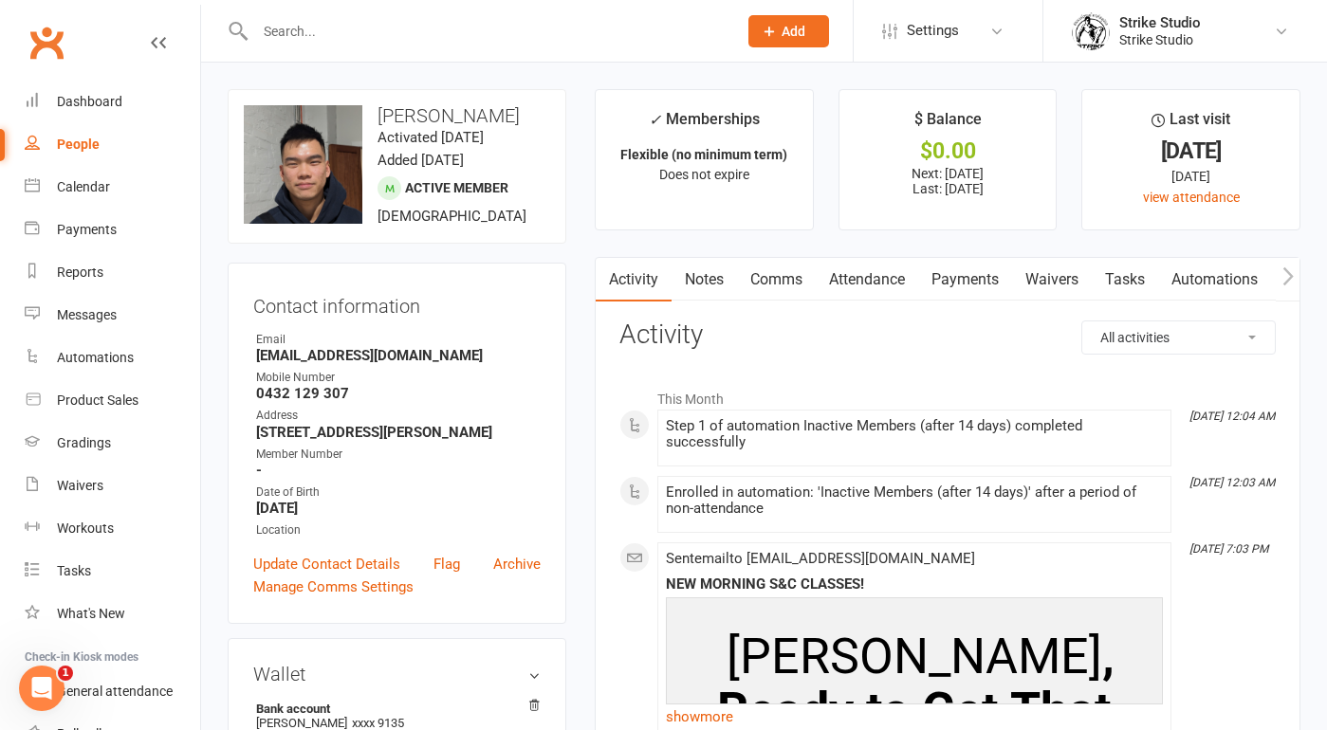
click at [578, 23] on input "text" at bounding box center [486, 31] width 474 height 27
paste input "[PERSON_NAME]"
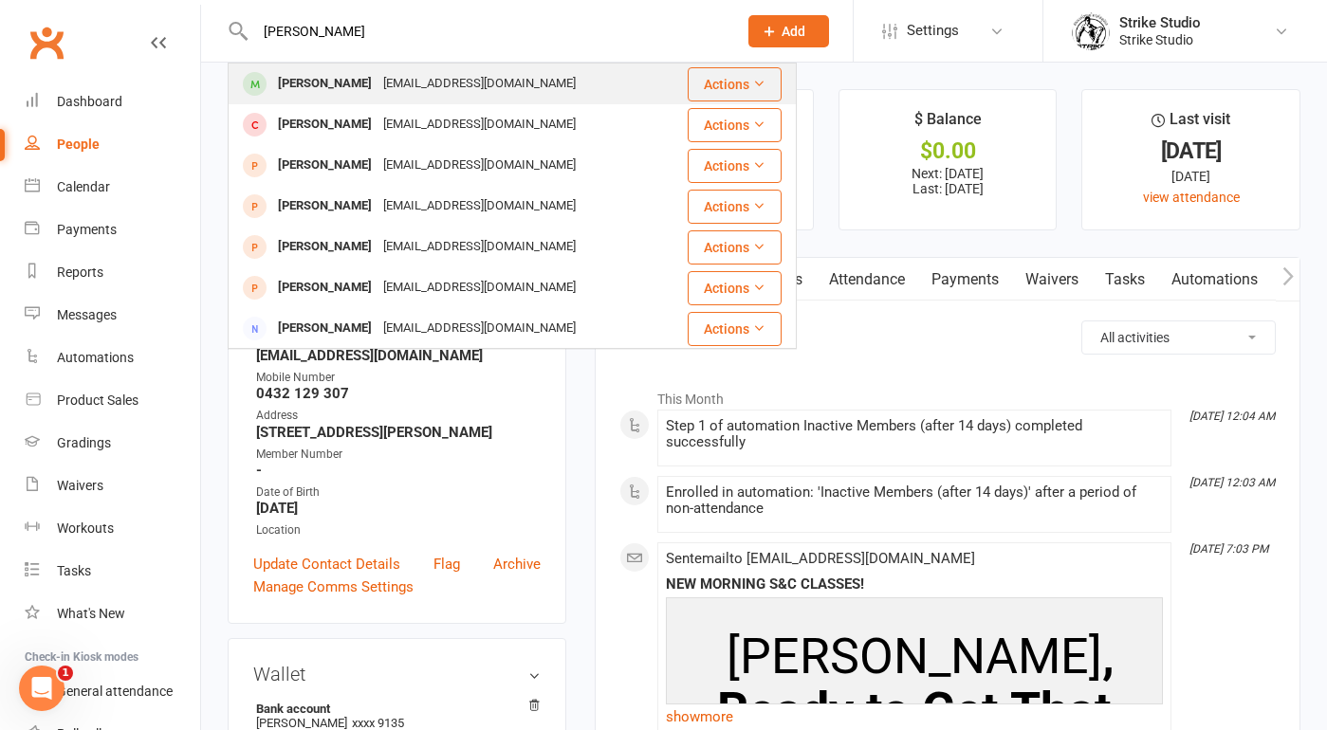
type input "[PERSON_NAME]"
click at [468, 87] on div "[EMAIL_ADDRESS][DOMAIN_NAME]" at bounding box center [479, 83] width 204 height 27
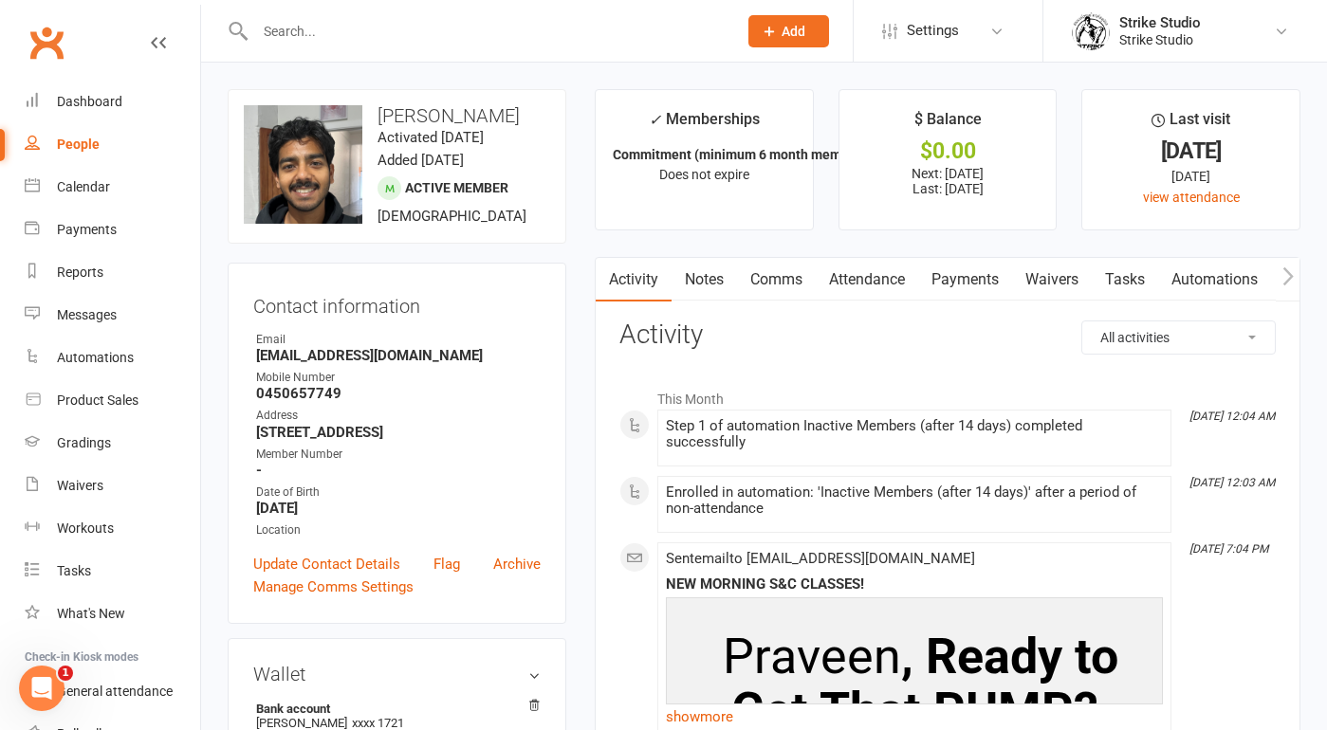
click at [544, 18] on input "text" at bounding box center [486, 31] width 474 height 27
paste input "[PERSON_NAME]"
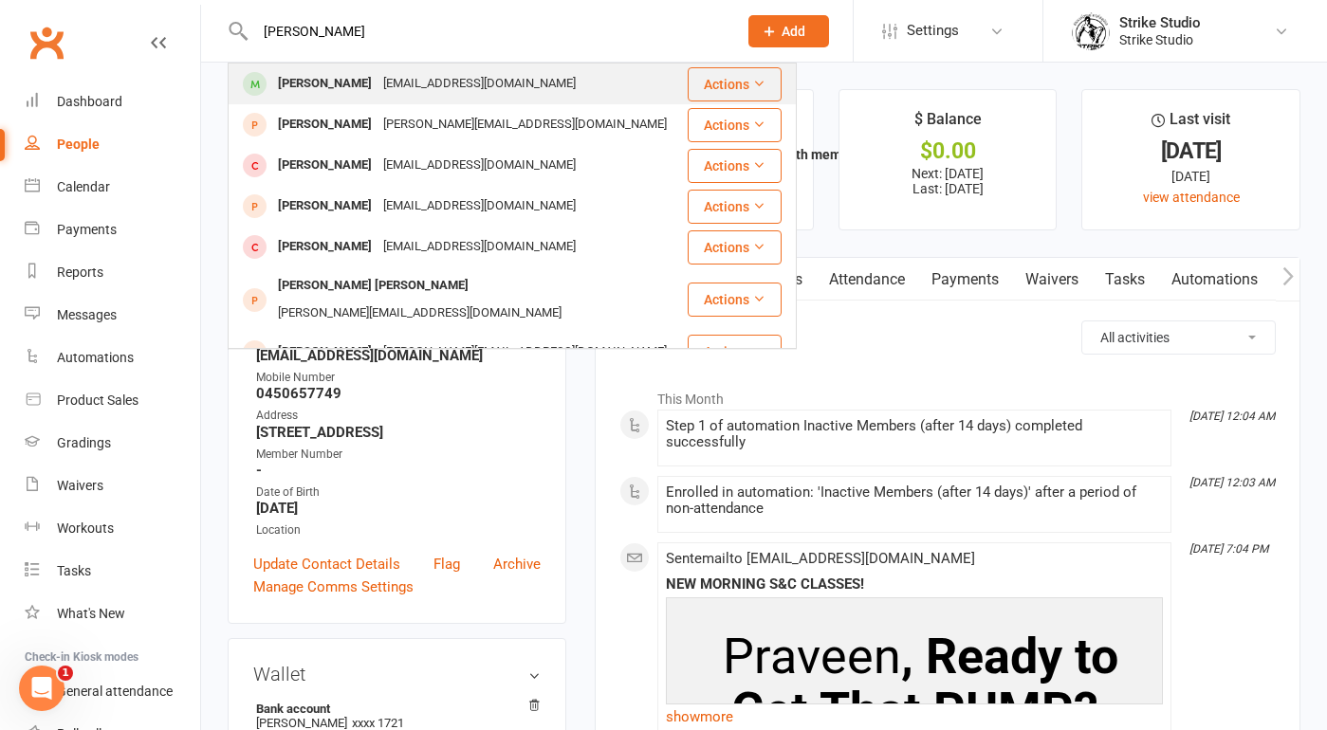
type input "[PERSON_NAME]"
click at [477, 80] on div "[EMAIL_ADDRESS][DOMAIN_NAME]" at bounding box center [479, 83] width 204 height 27
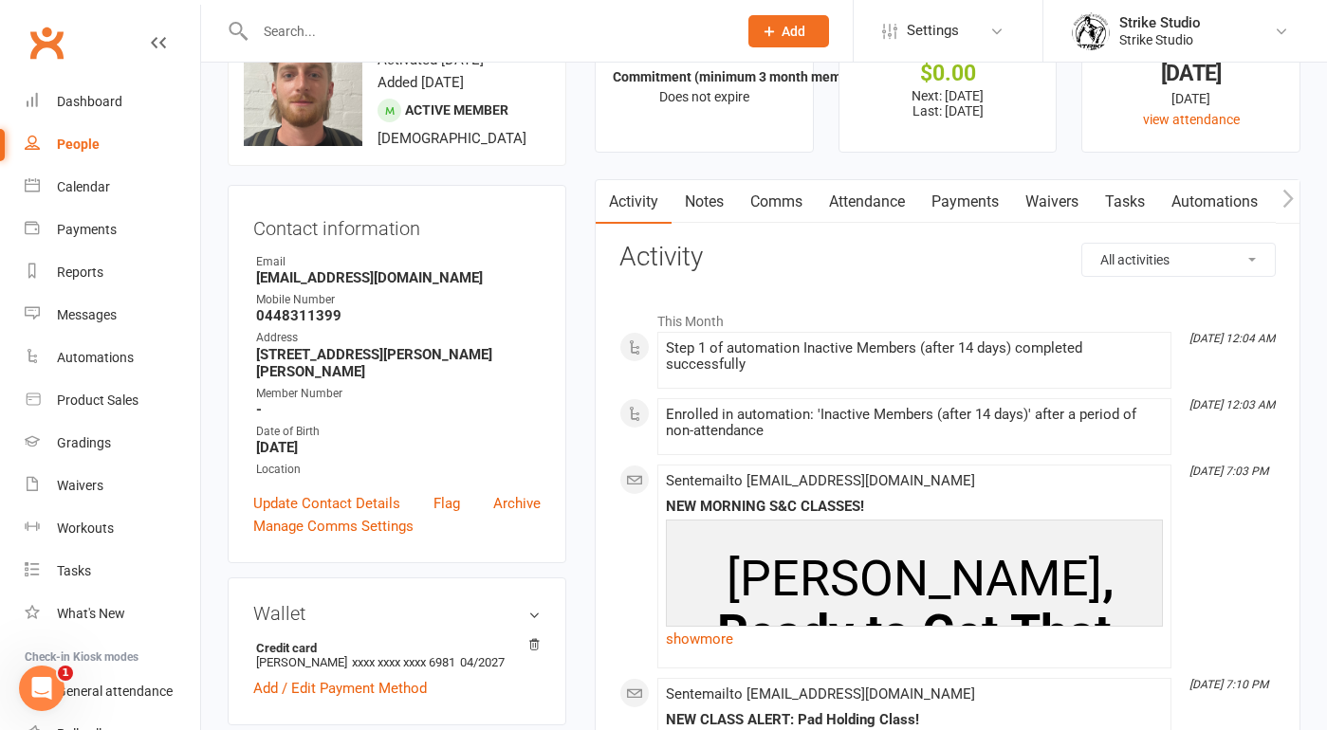
scroll to position [84, 0]
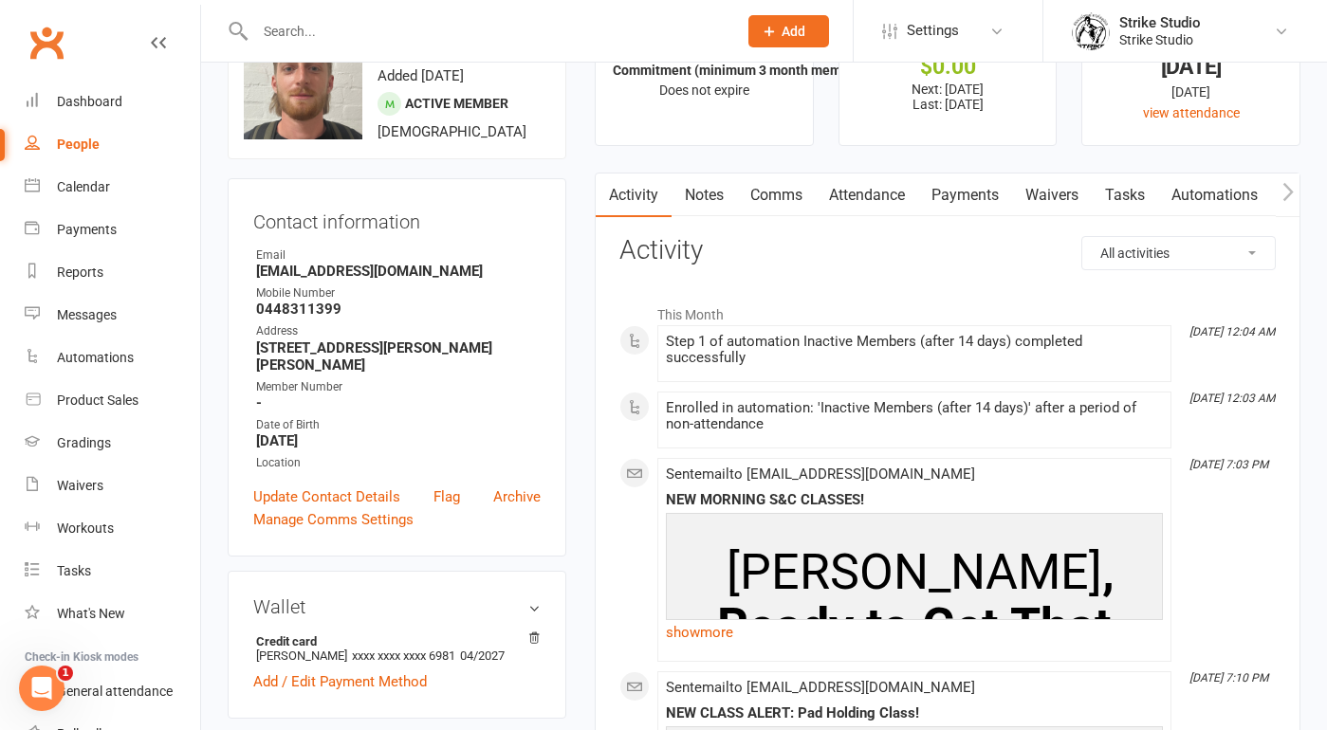
click at [874, 194] on link "Attendance" at bounding box center [866, 196] width 102 height 44
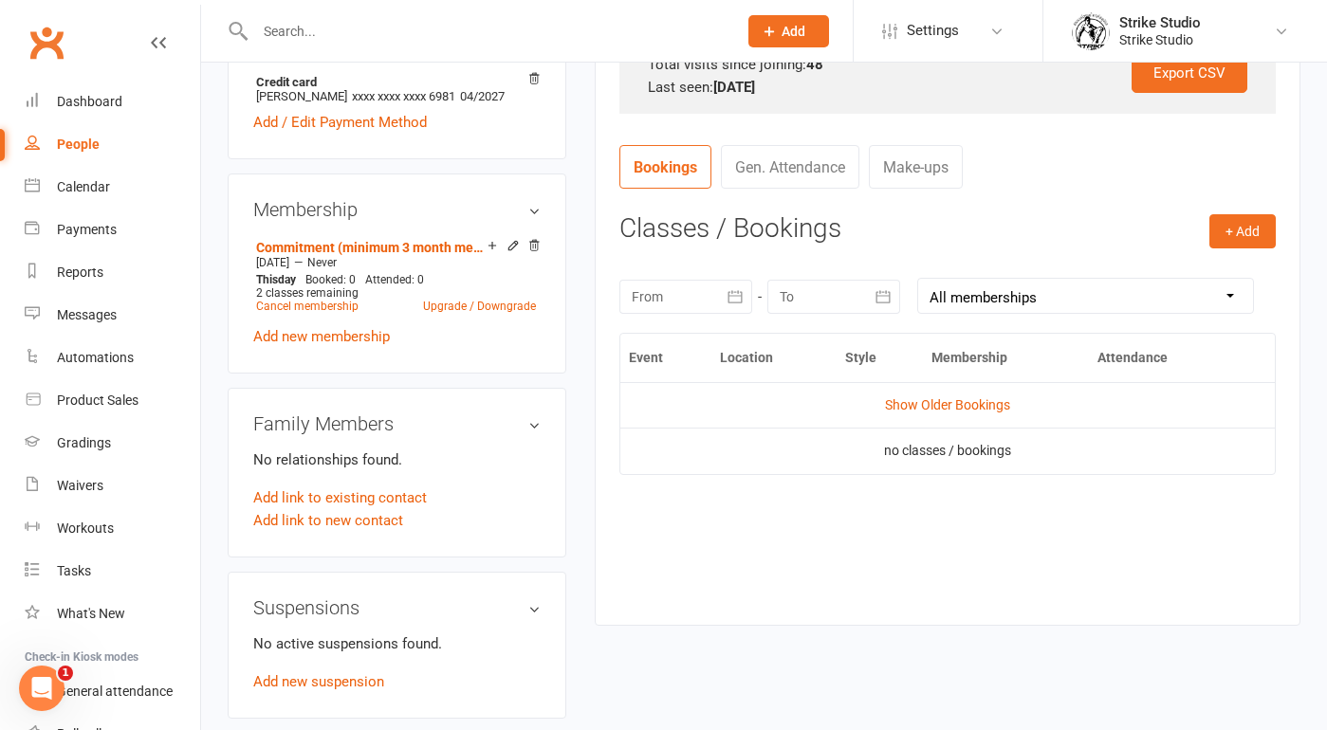
scroll to position [639, 0]
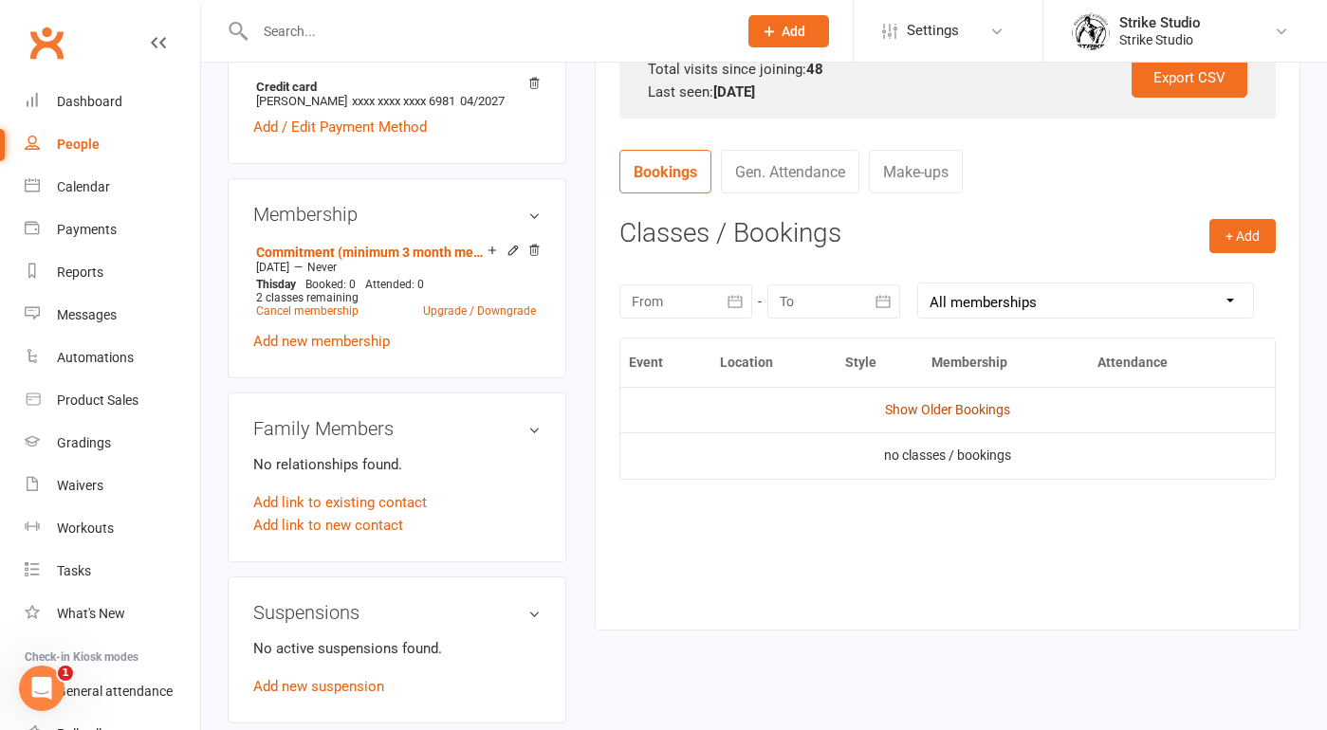
click at [933, 411] on link "Show Older Bookings" at bounding box center [947, 409] width 125 height 15
click at [953, 399] on td "Hide Older Bookings" at bounding box center [947, 410] width 654 height 46
click at [957, 404] on link "Hide Older Bookings" at bounding box center [948, 409] width 119 height 15
click at [959, 415] on link "Show Older Bookings" at bounding box center [947, 409] width 125 height 15
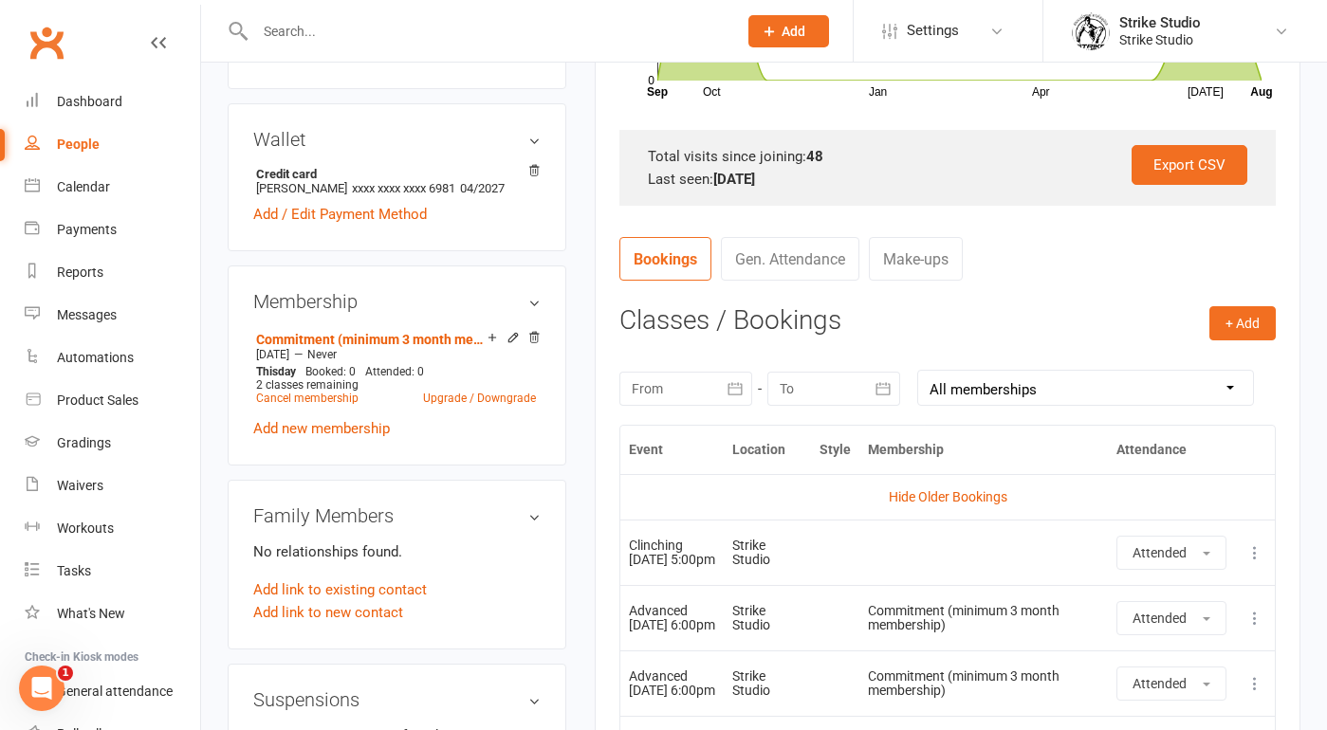
scroll to position [0, 0]
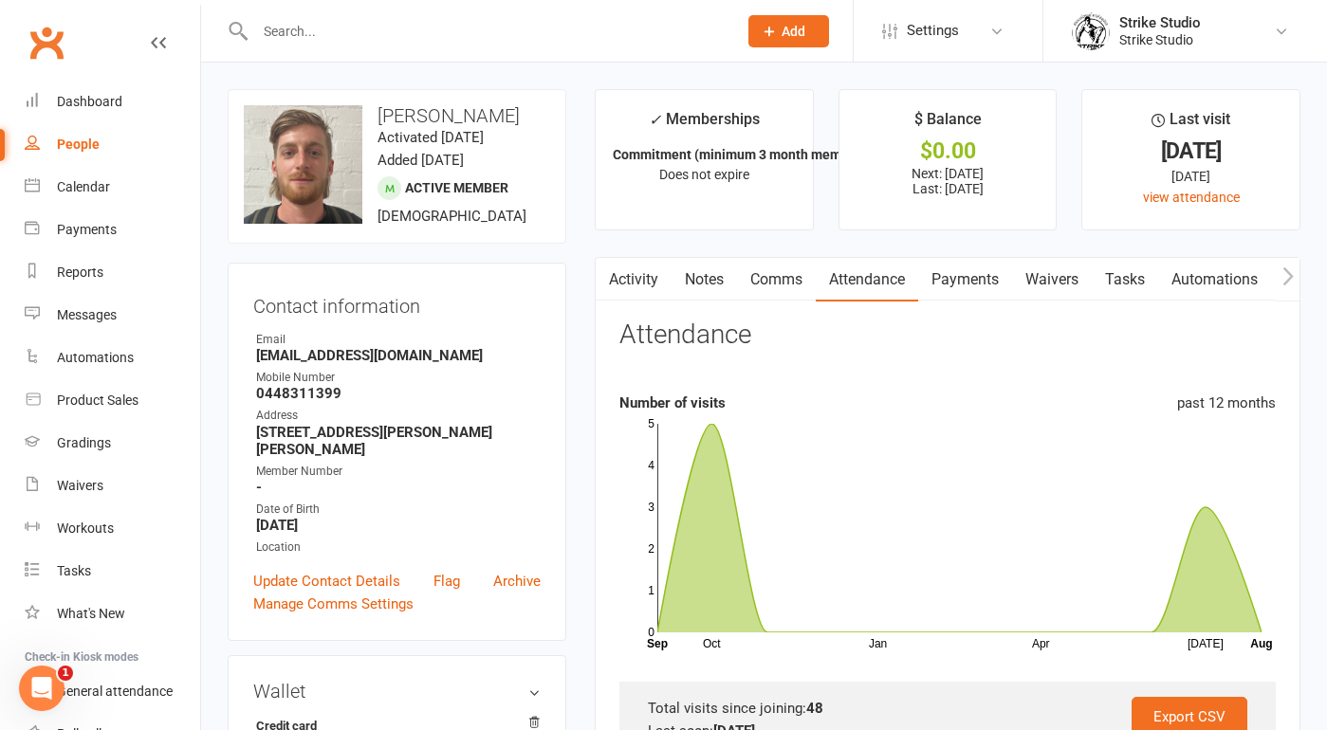
click at [556, 27] on input "text" at bounding box center [486, 31] width 474 height 27
paste input "[PERSON_NAME]"
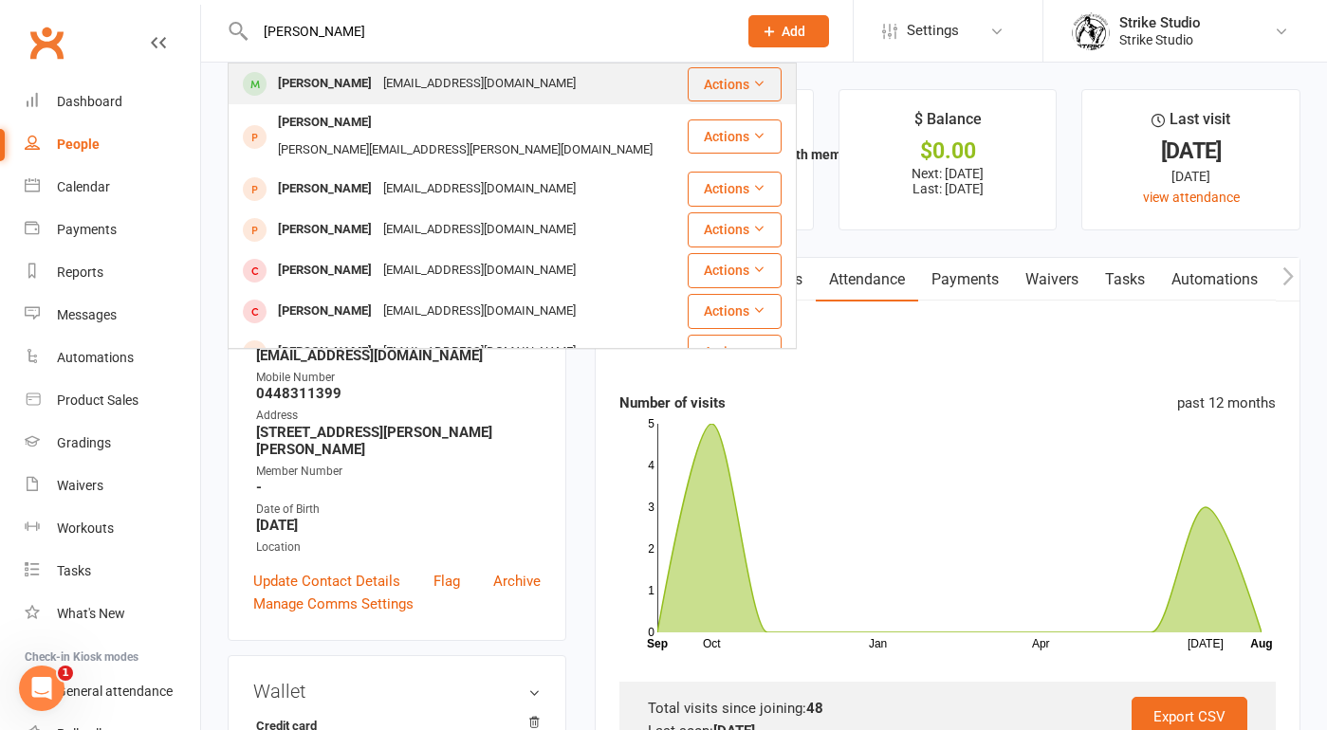
type input "[PERSON_NAME]"
click at [577, 82] on div "Nick Ngo Nickngo35@gmail.com" at bounding box center [457, 83] width 456 height 39
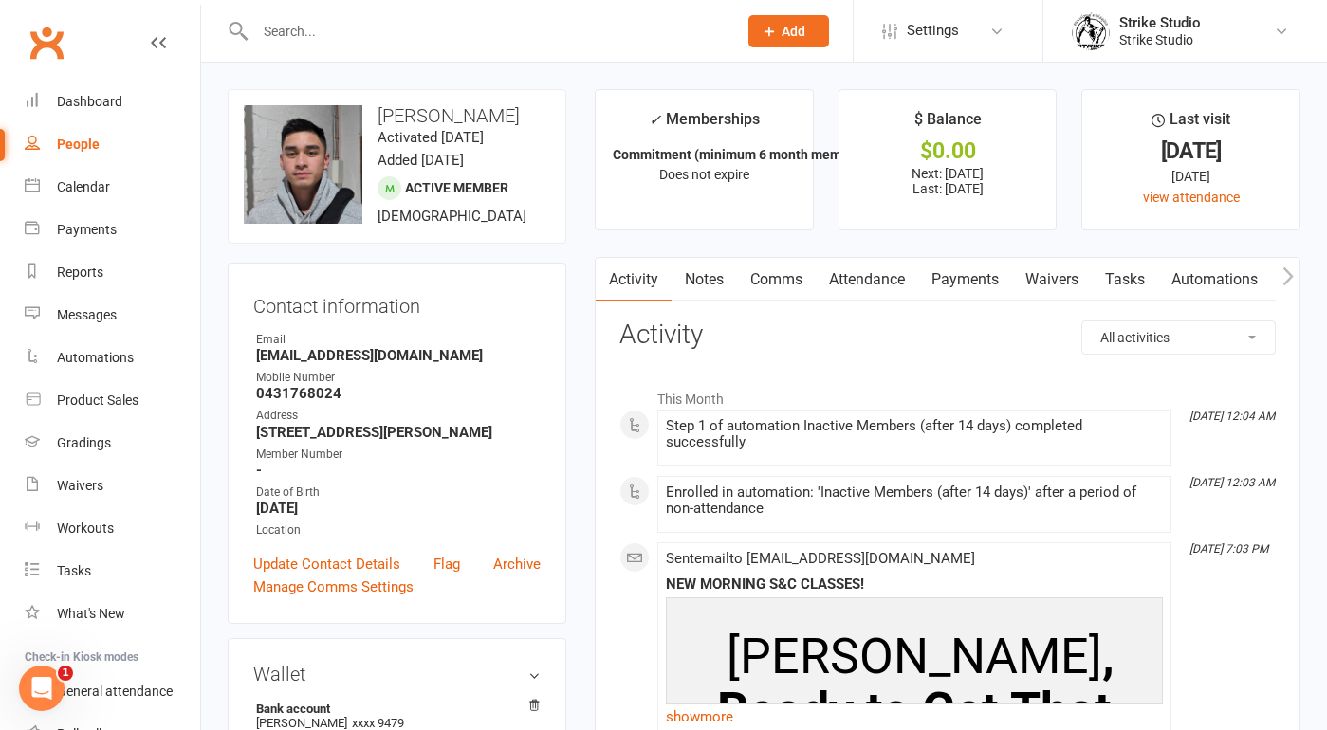
click at [531, 45] on div at bounding box center [476, 31] width 496 height 62
click at [517, 41] on input "text" at bounding box center [486, 31] width 474 height 27
paste input "Ege Uzunbay"
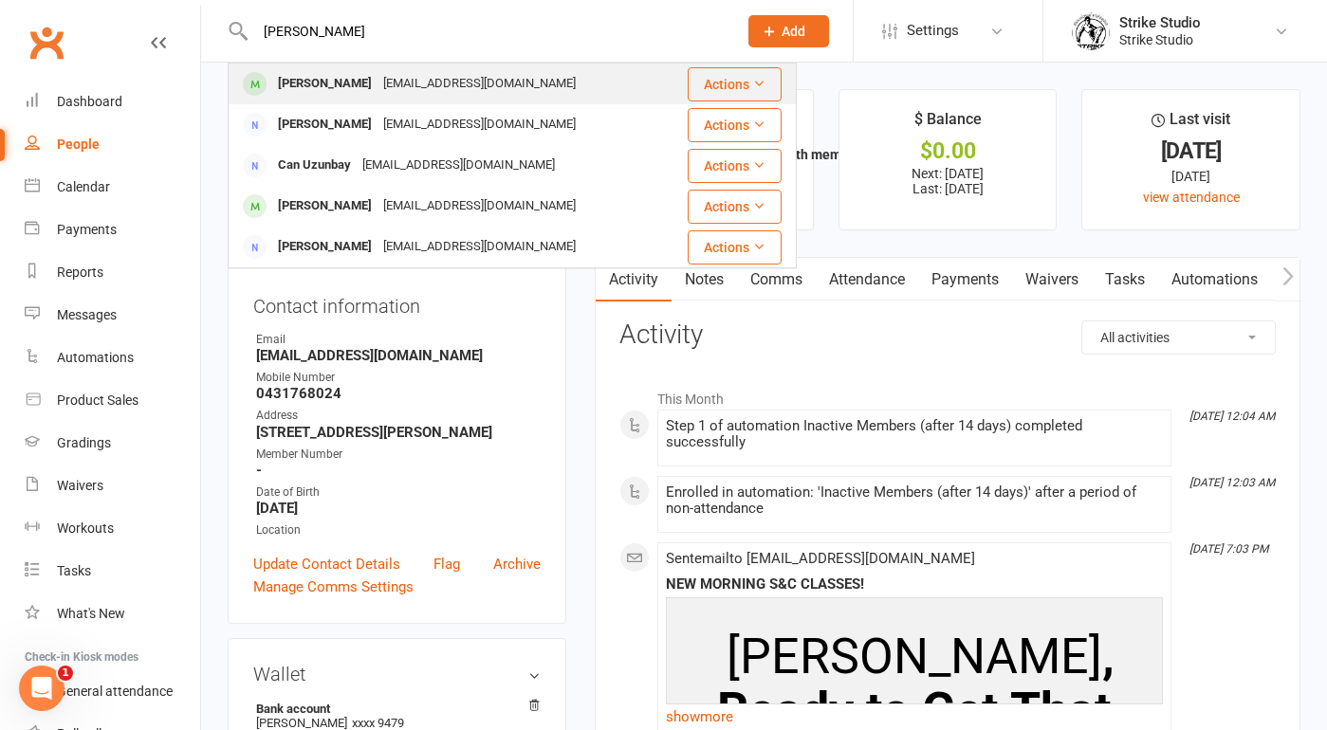
type input "Ege Uzunbay"
click at [467, 82] on div "uzunbayege@gmail.com" at bounding box center [479, 83] width 204 height 27
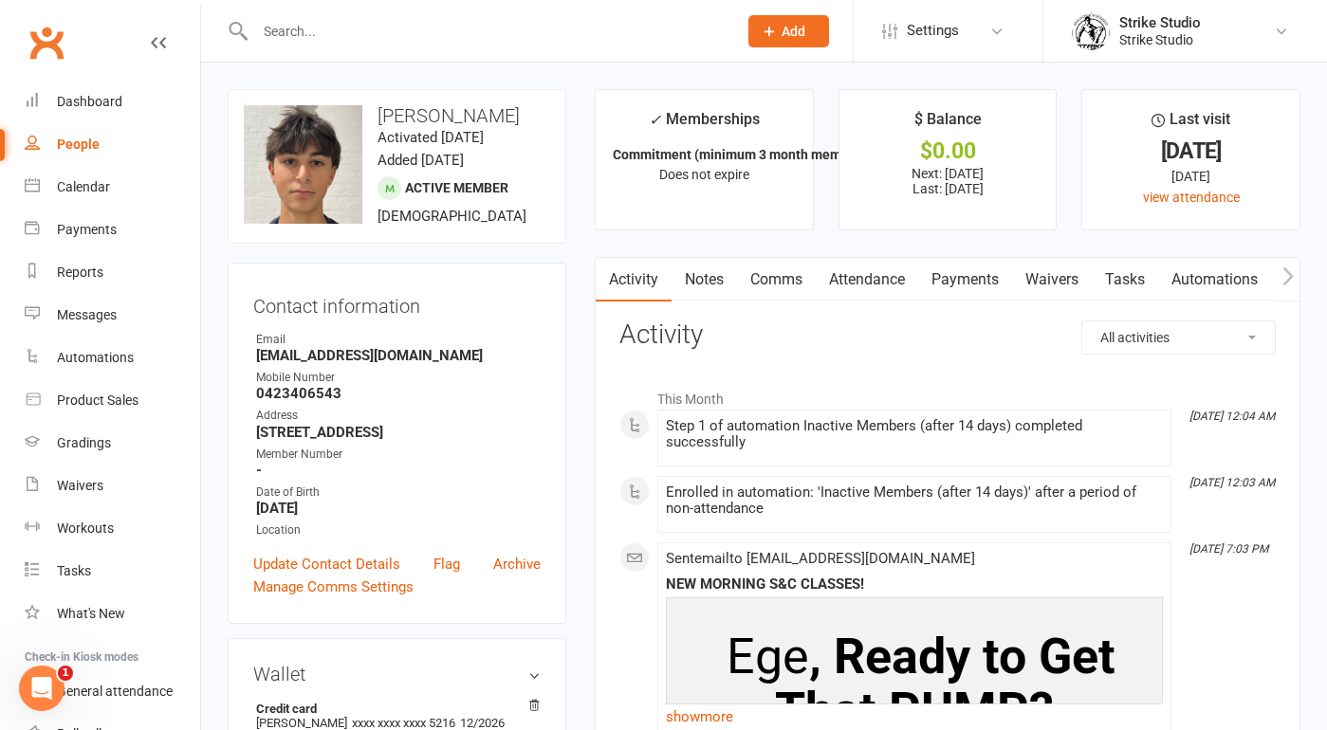
scroll to position [13, 0]
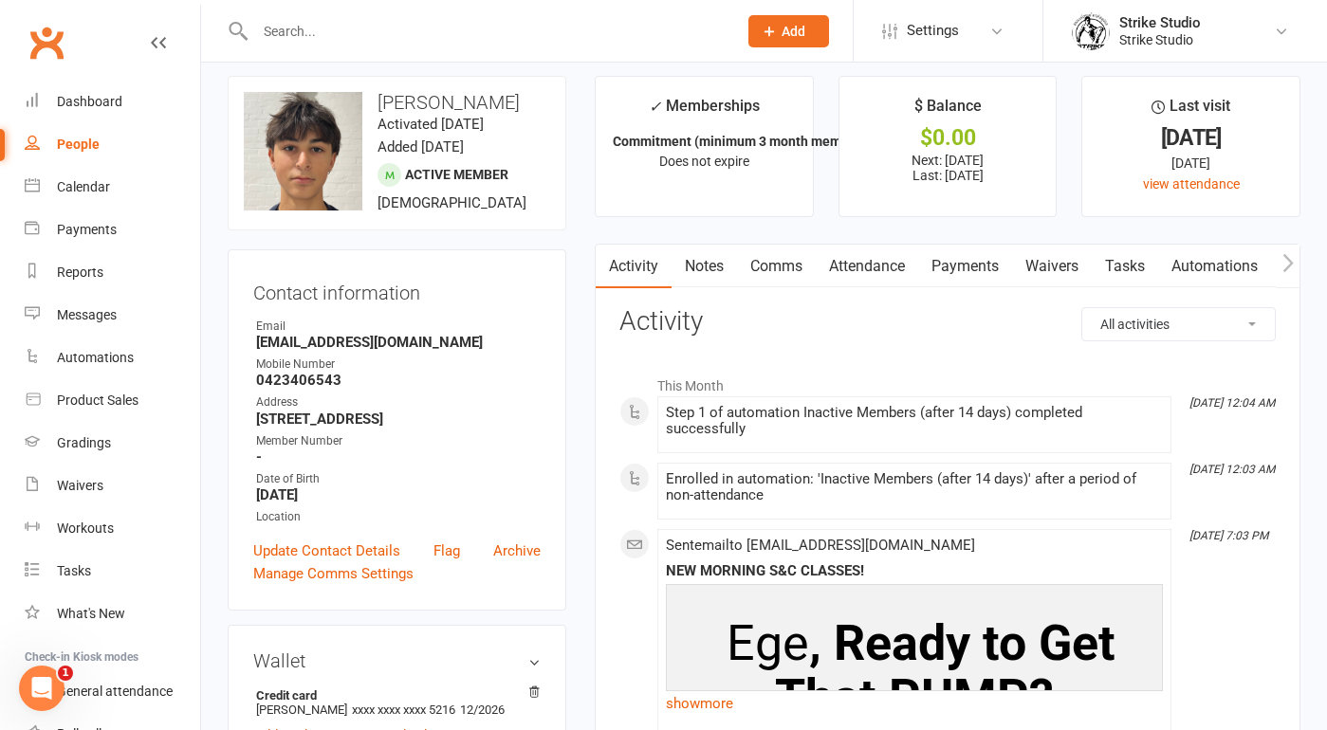
click at [600, 39] on input "text" at bounding box center [486, 31] width 474 height 27
paste input "[PERSON_NAME]"
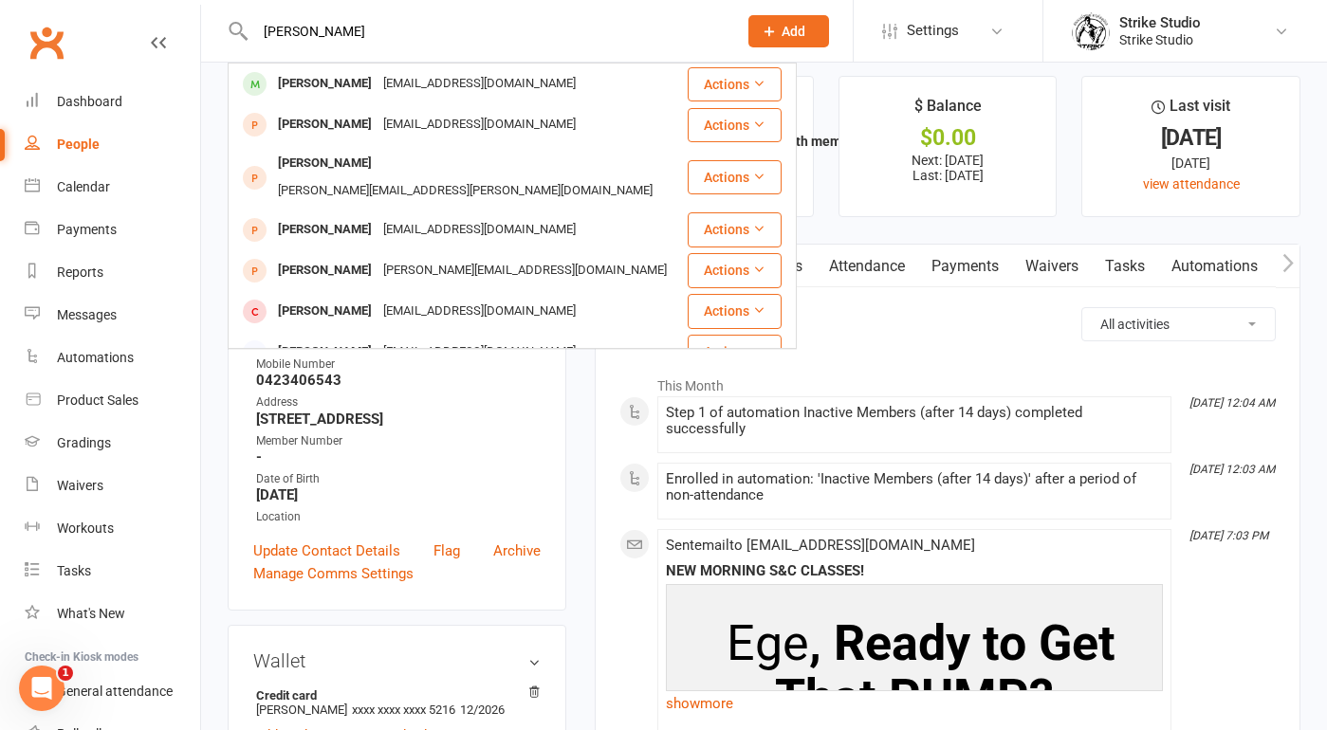
type input "[PERSON_NAME]"
click at [559, 64] on td "Vanessa Miller punkrocknessmonster@gmail.com" at bounding box center [458, 84] width 458 height 41
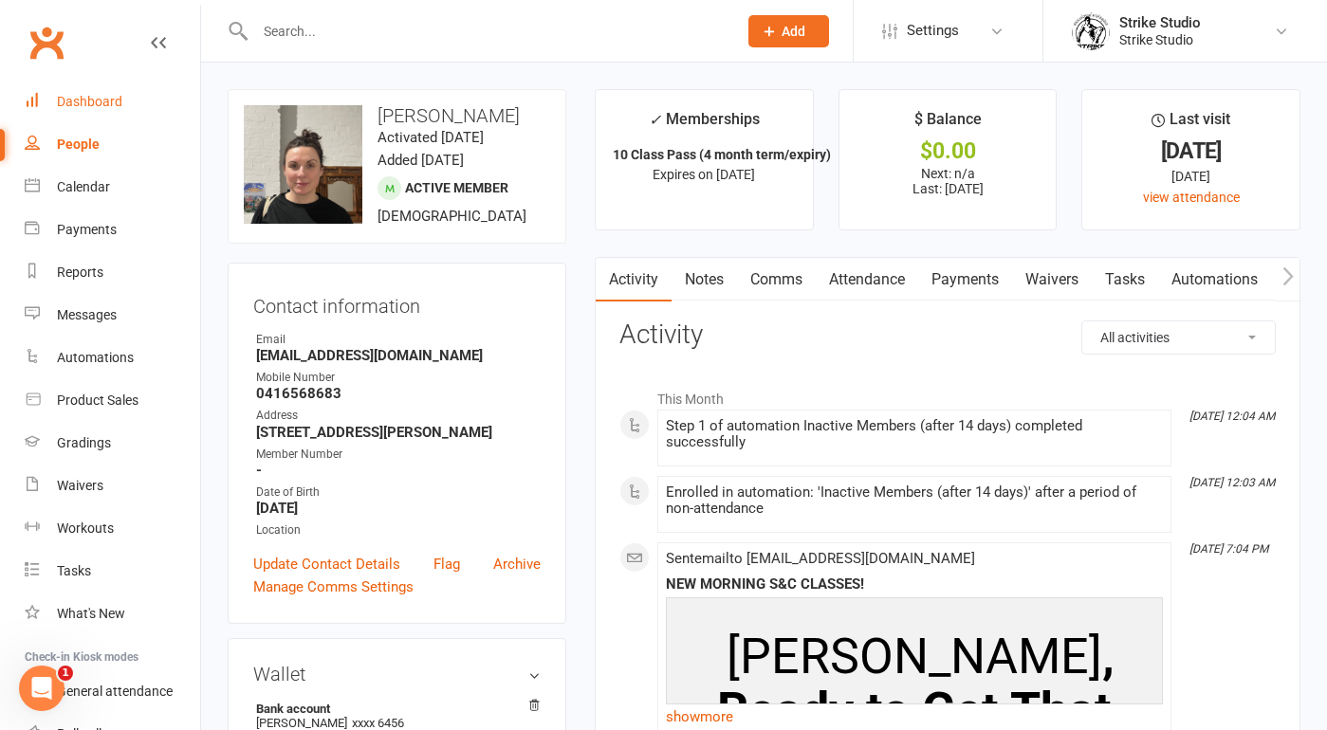
click at [90, 107] on div "Dashboard" at bounding box center [89, 101] width 65 height 15
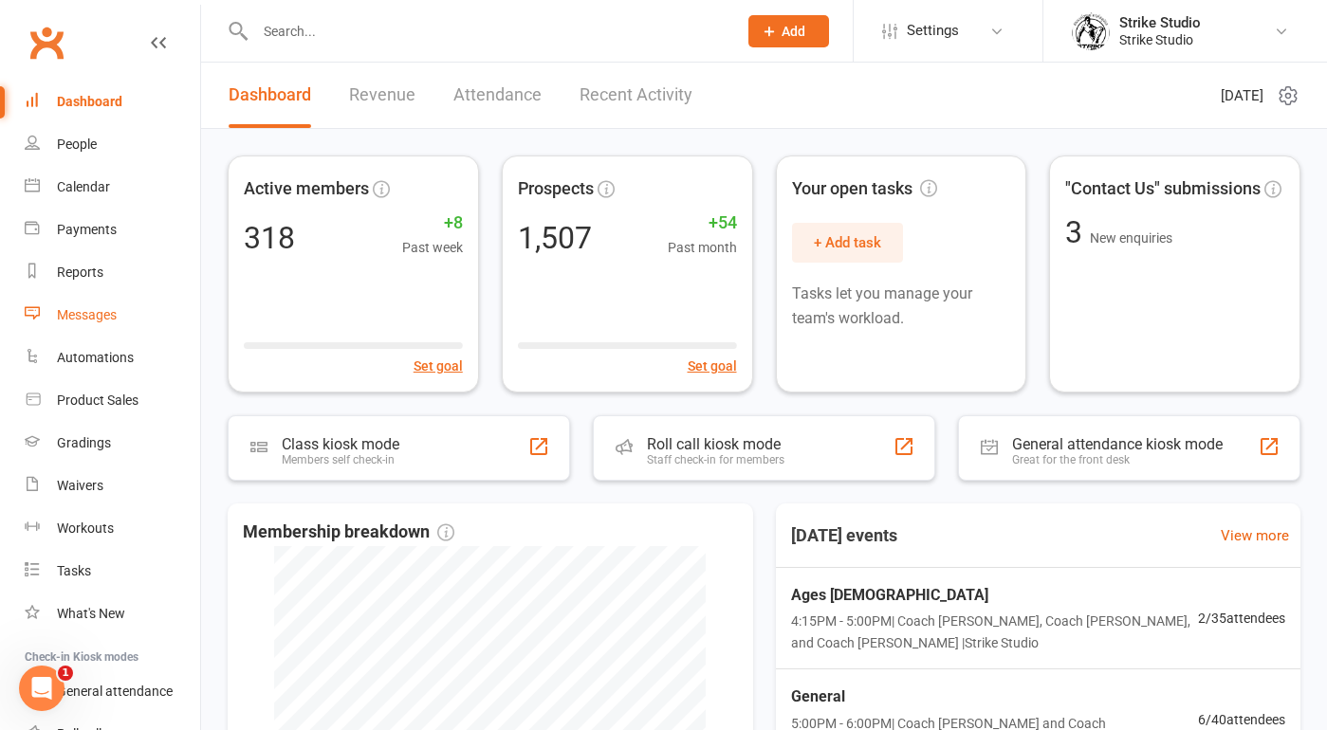
click at [127, 317] on link "Messages" at bounding box center [112, 315] width 175 height 43
click at [409, 41] on input "text" at bounding box center [486, 31] width 474 height 27
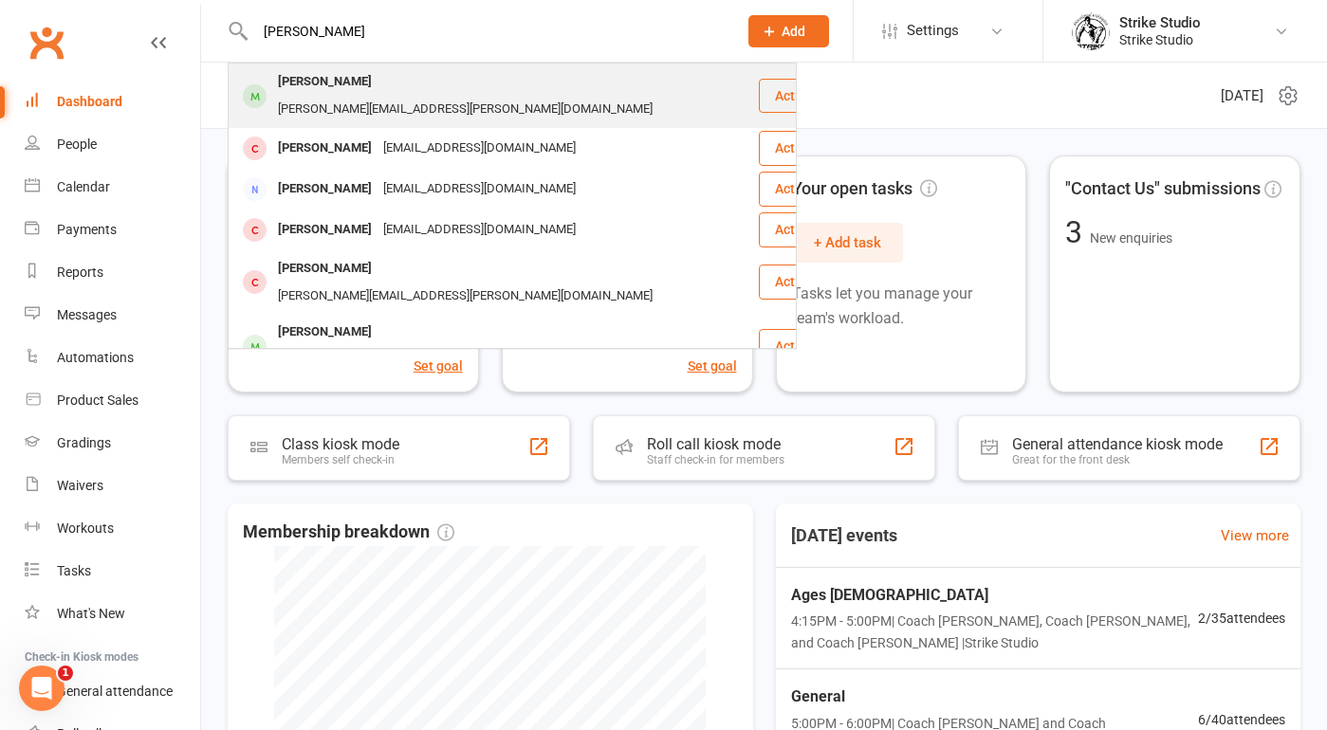
type input "[PERSON_NAME]"
click at [421, 96] on div "[PERSON_NAME][EMAIL_ADDRESS][PERSON_NAME][DOMAIN_NAME]" at bounding box center [465, 109] width 386 height 27
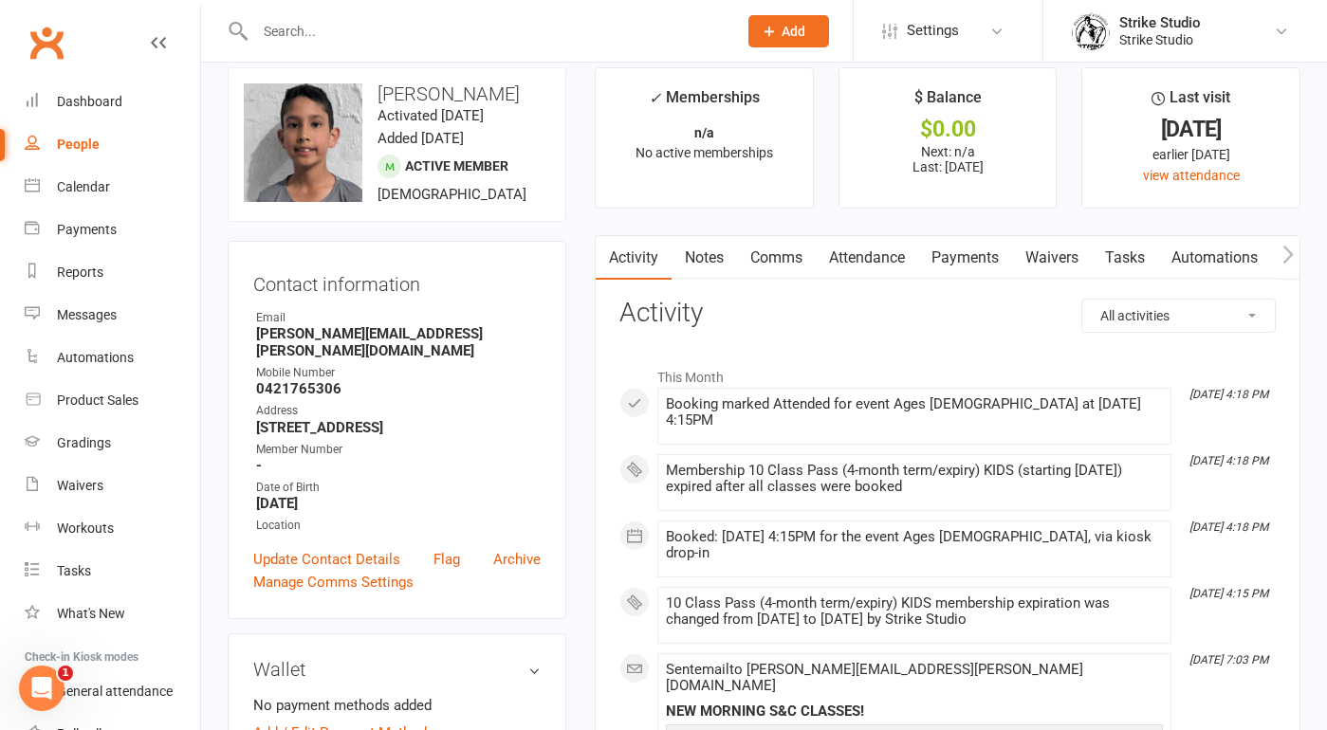
scroll to position [32, 0]
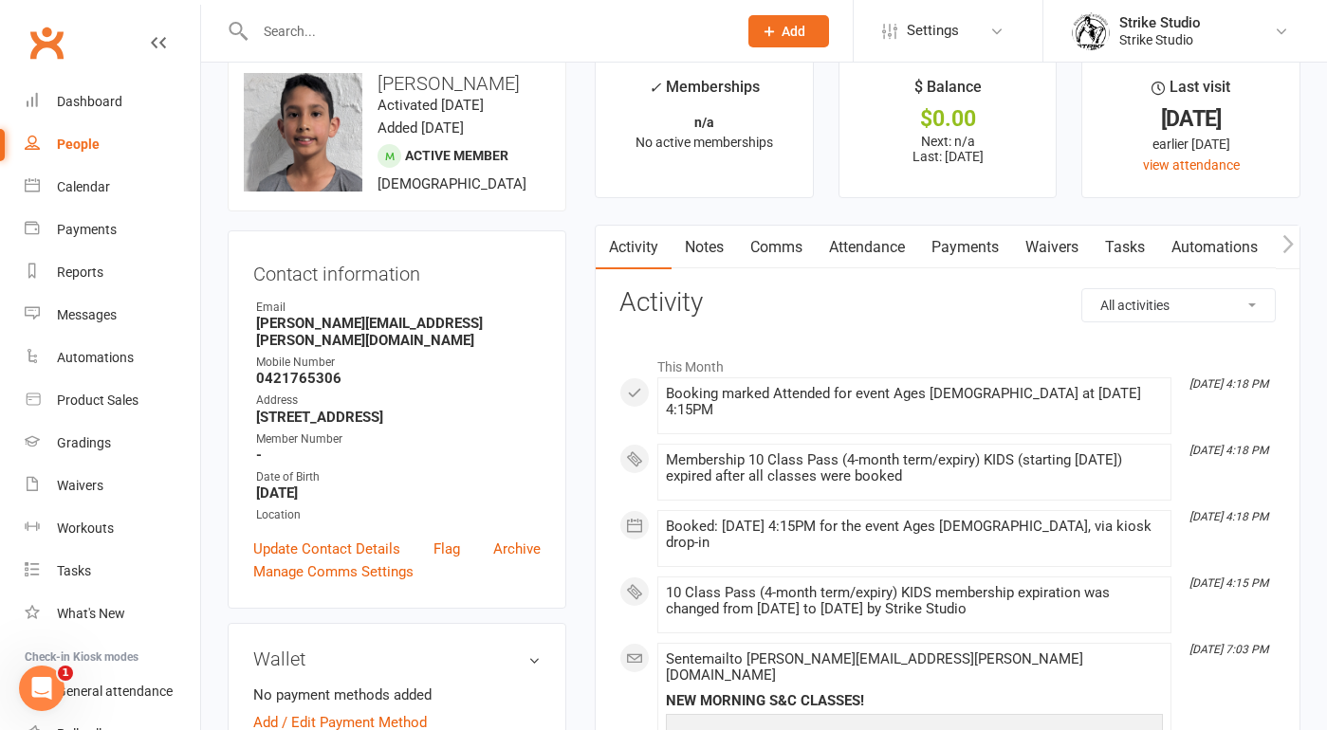
click at [894, 255] on link "Attendance" at bounding box center [866, 248] width 102 height 44
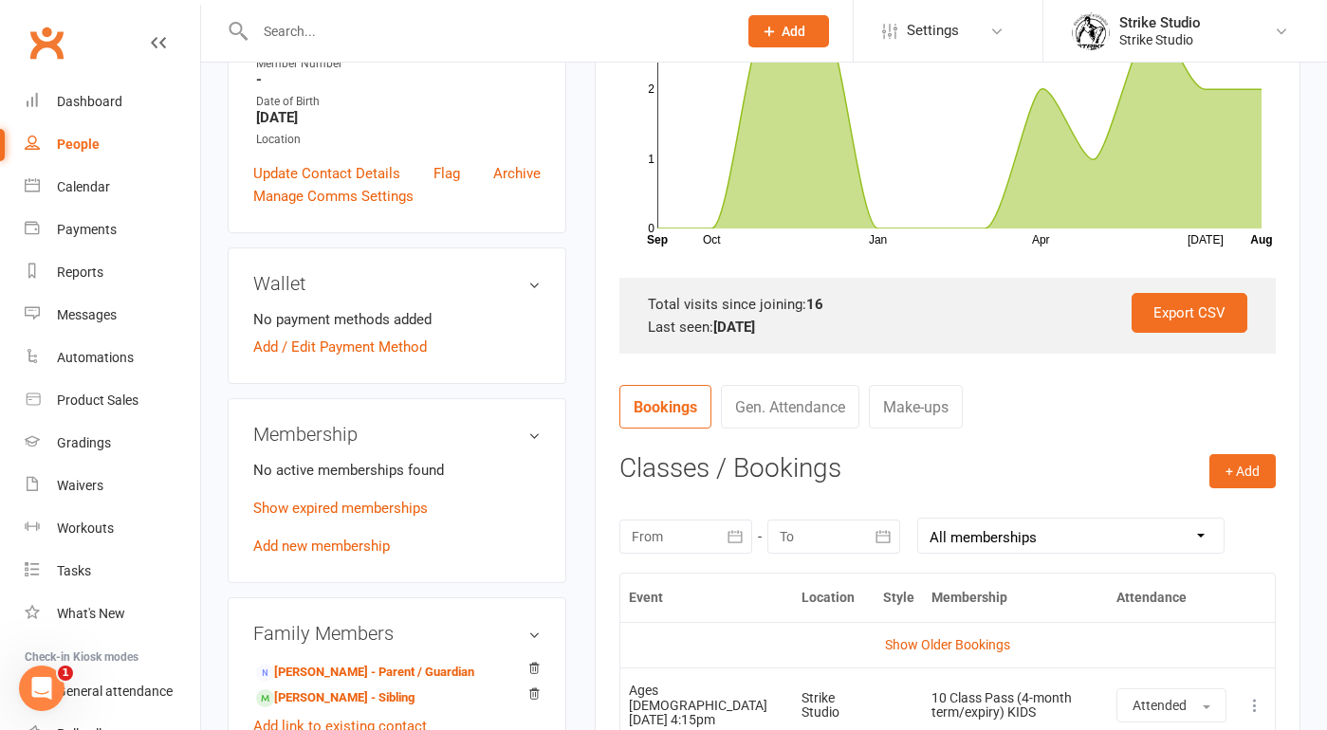
scroll to position [585, 0]
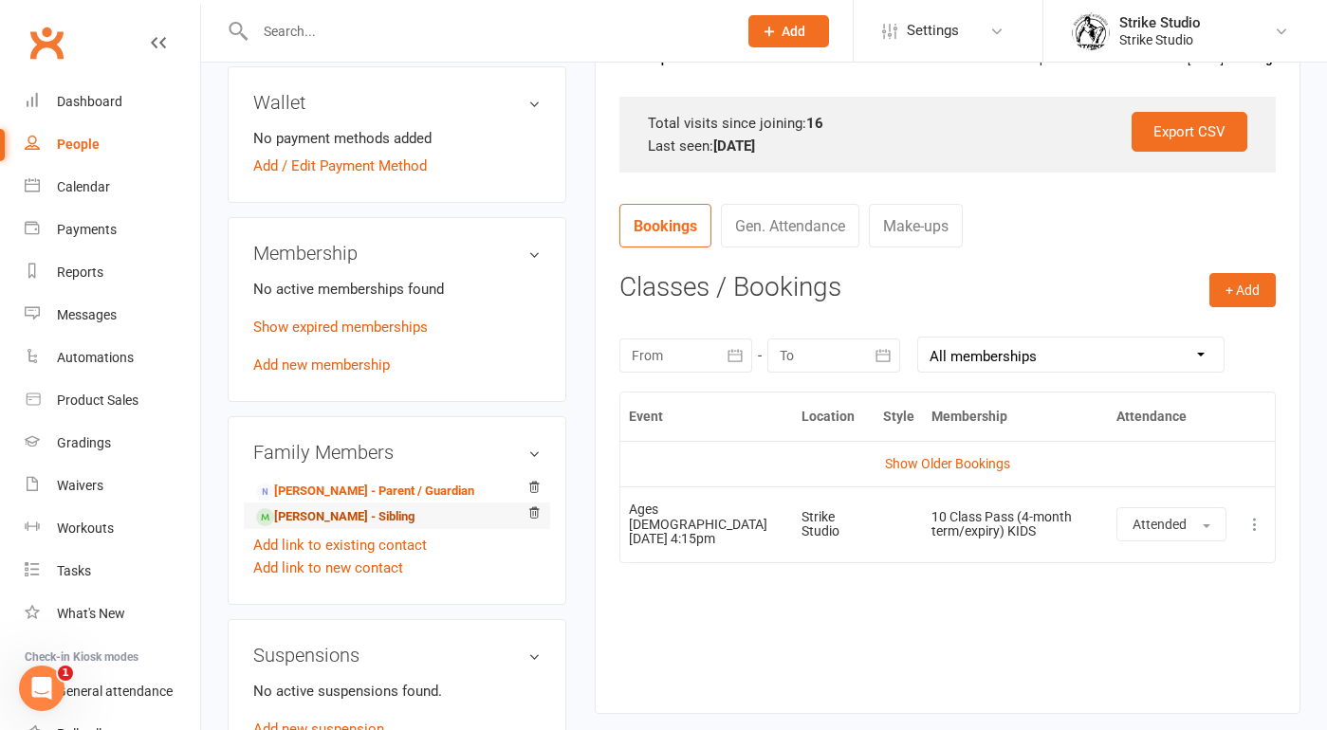
click at [364, 515] on link "Gabriel Datt - Sibling" at bounding box center [335, 517] width 158 height 20
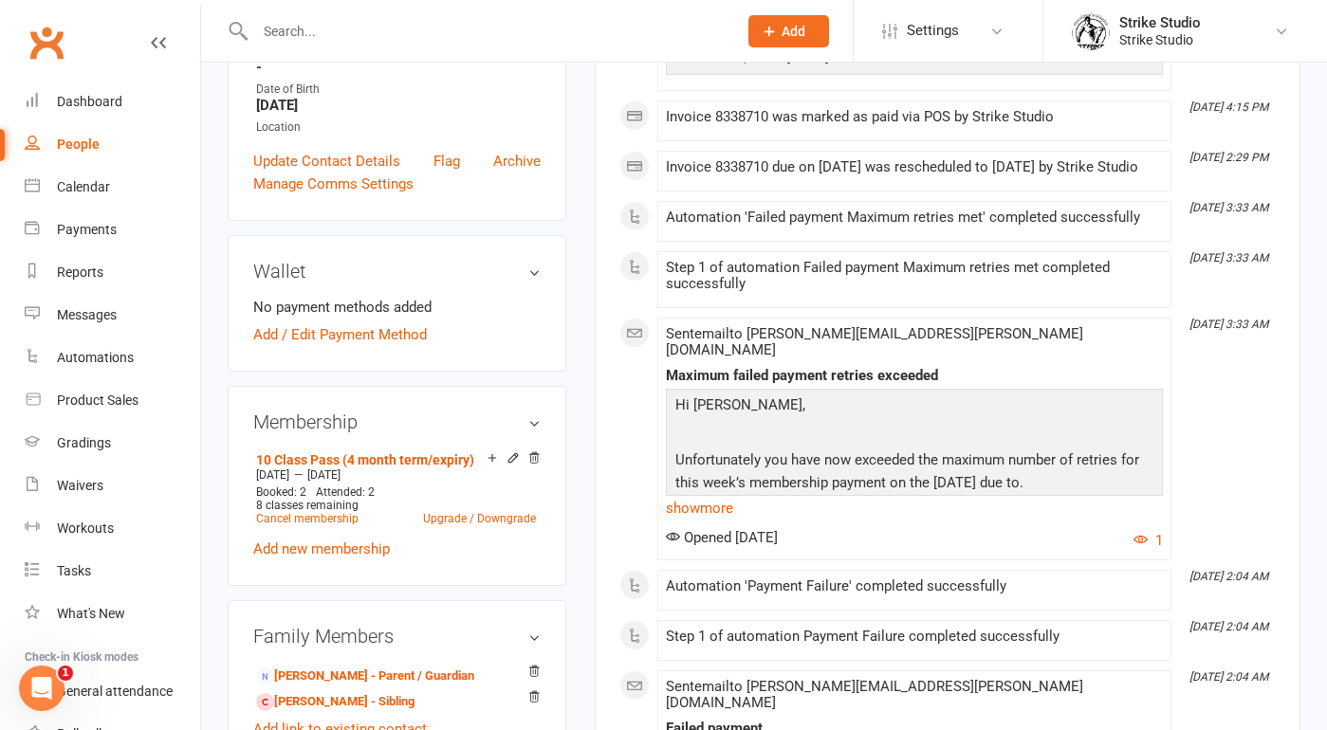
scroll to position [506, 0]
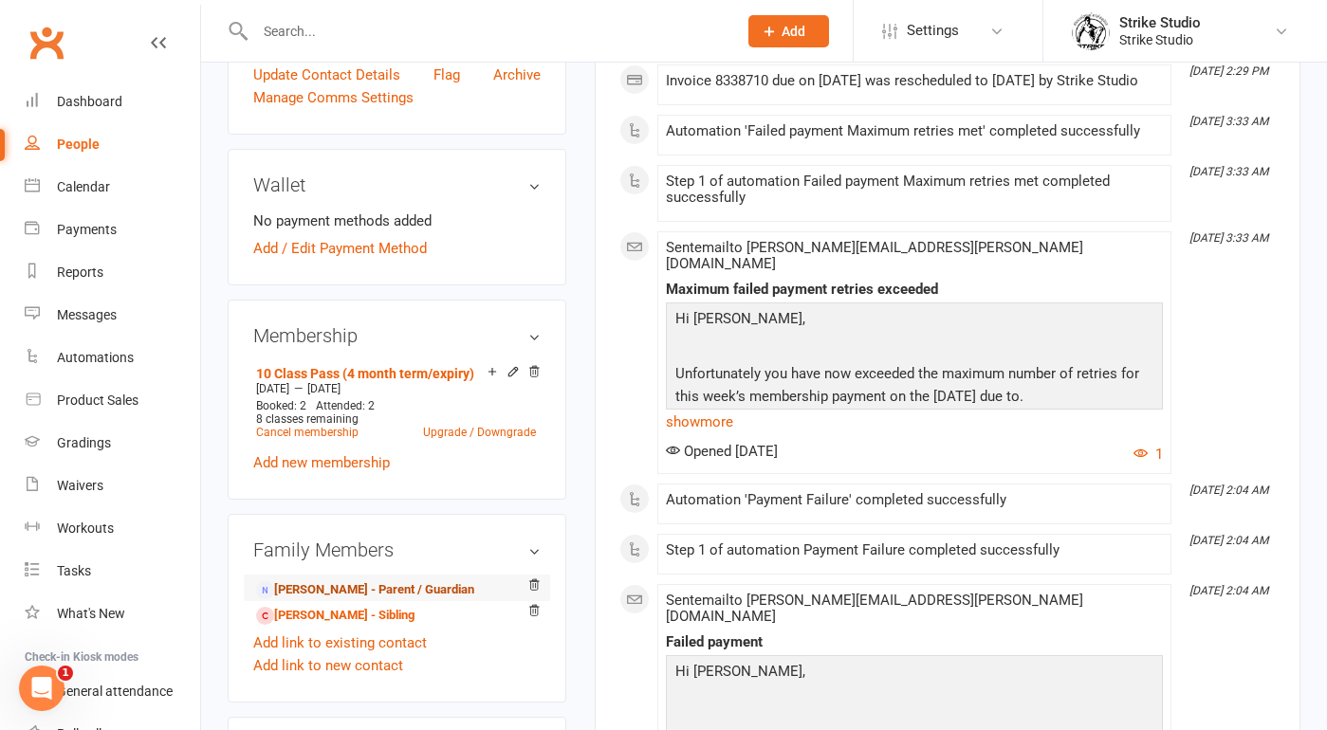
click at [410, 583] on link "Nagma Datt - Parent / Guardian" at bounding box center [365, 590] width 218 height 20
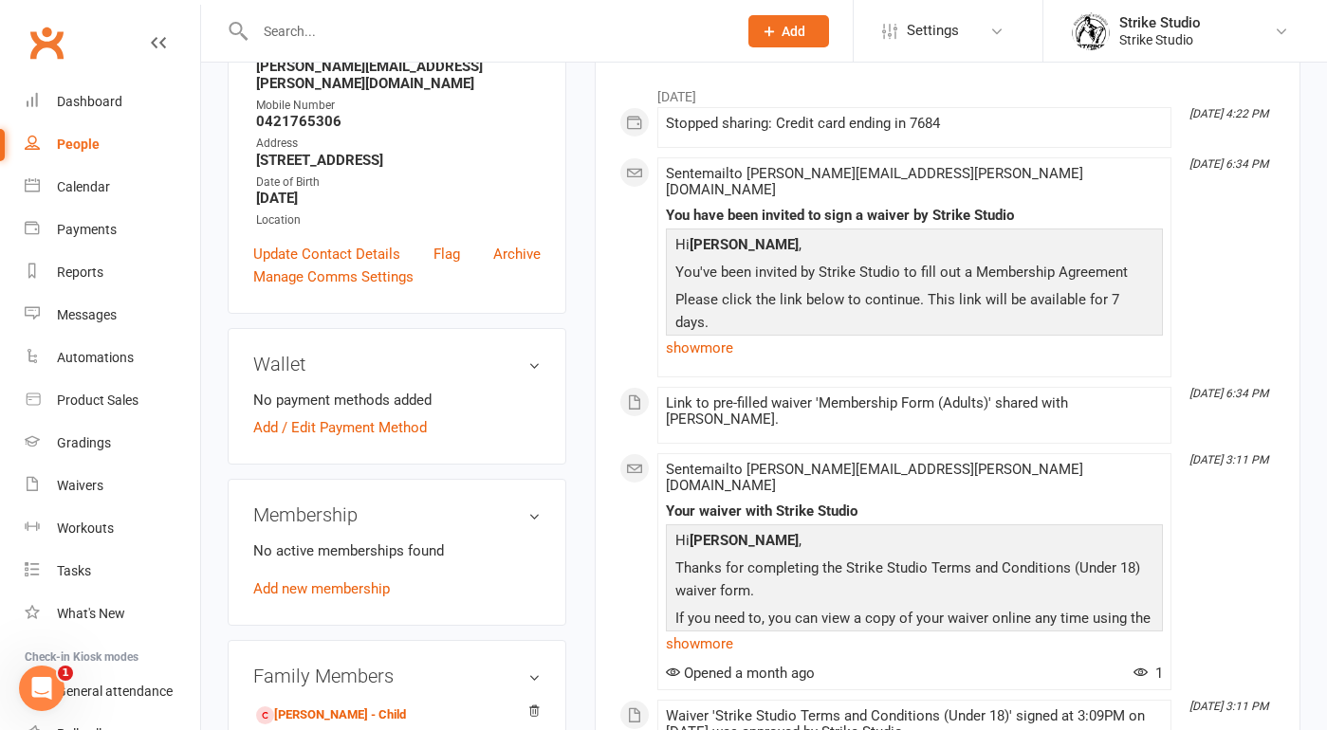
scroll to position [431, 0]
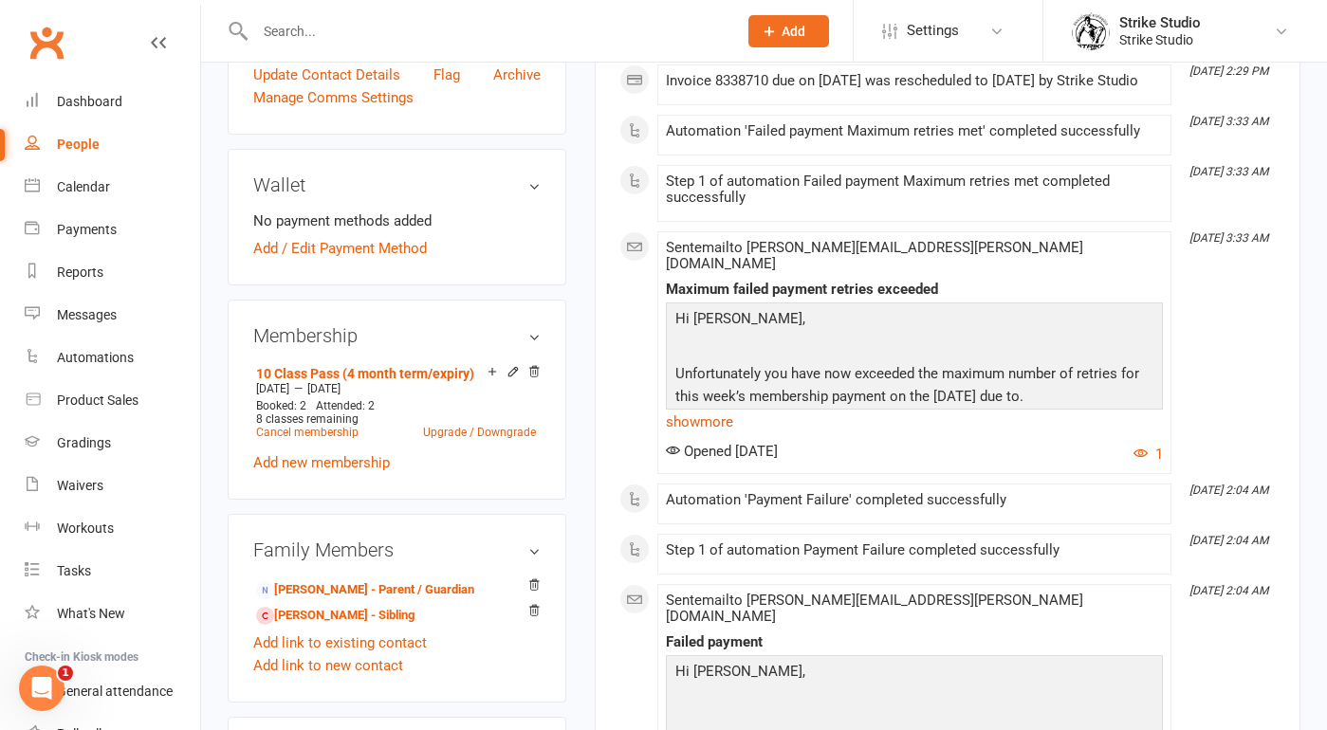
scroll to position [508, 0]
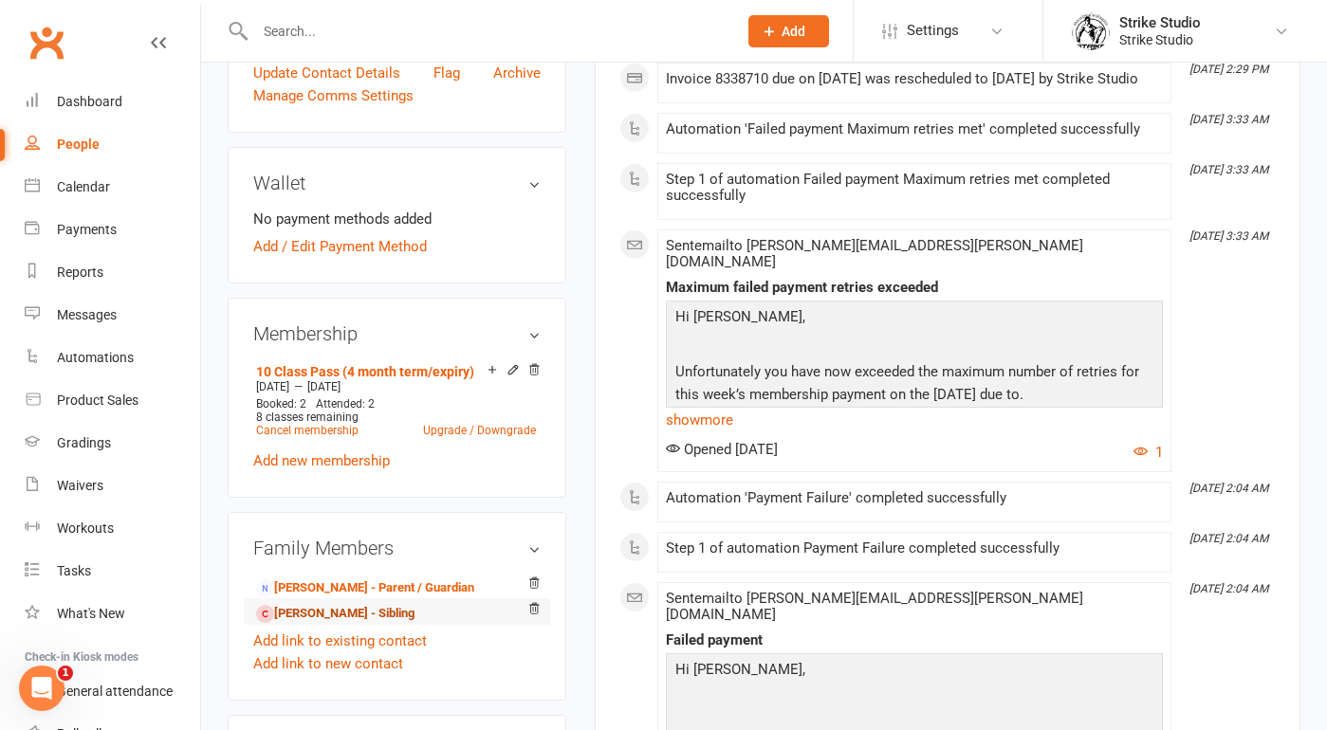
click at [359, 609] on link "Raphael Datt - Sibling" at bounding box center [335, 614] width 158 height 20
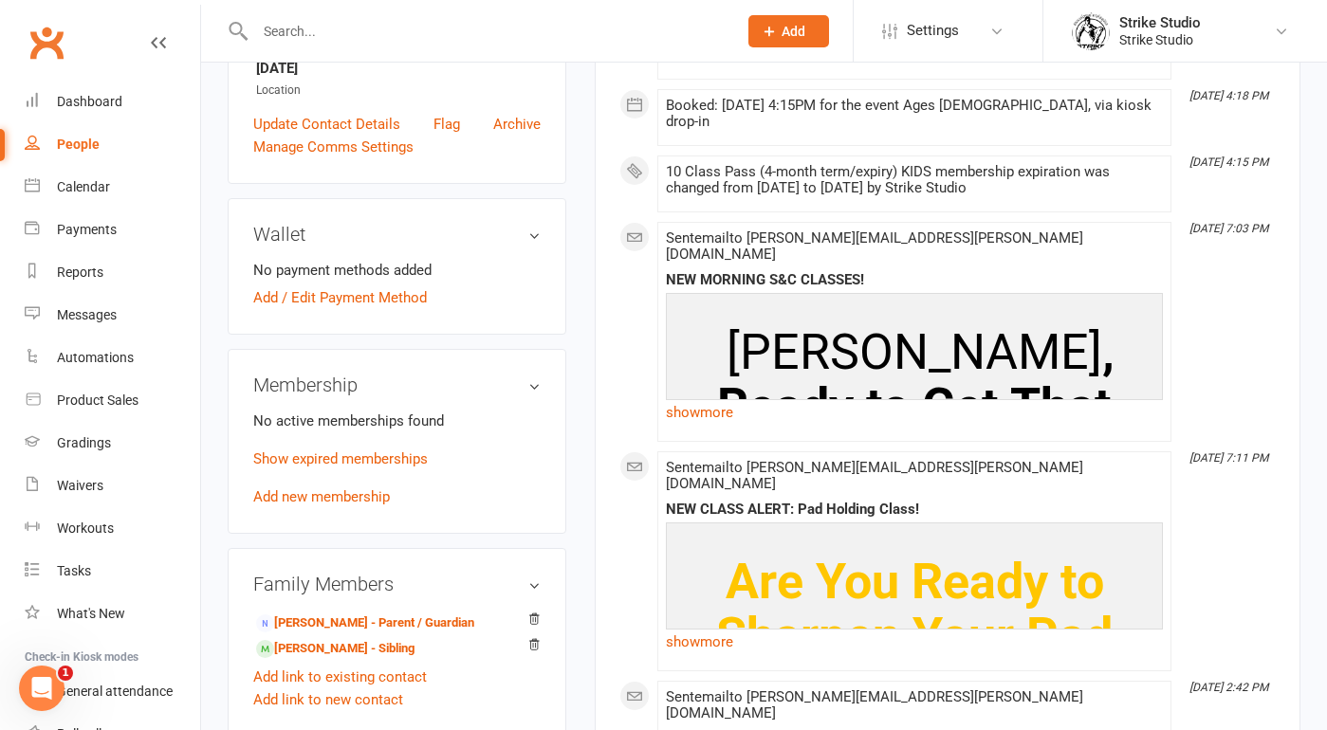
scroll to position [459, 0]
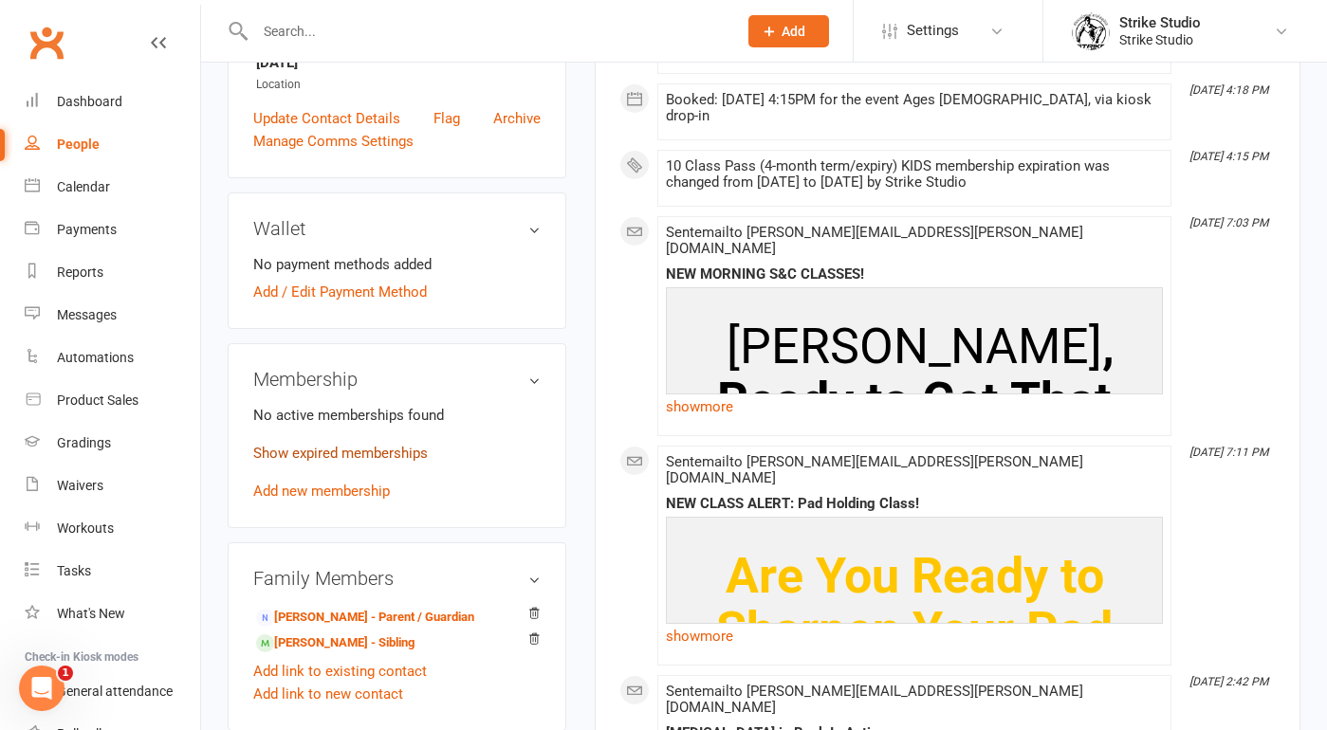
click at [398, 451] on link "Show expired memberships" at bounding box center [340, 453] width 174 height 17
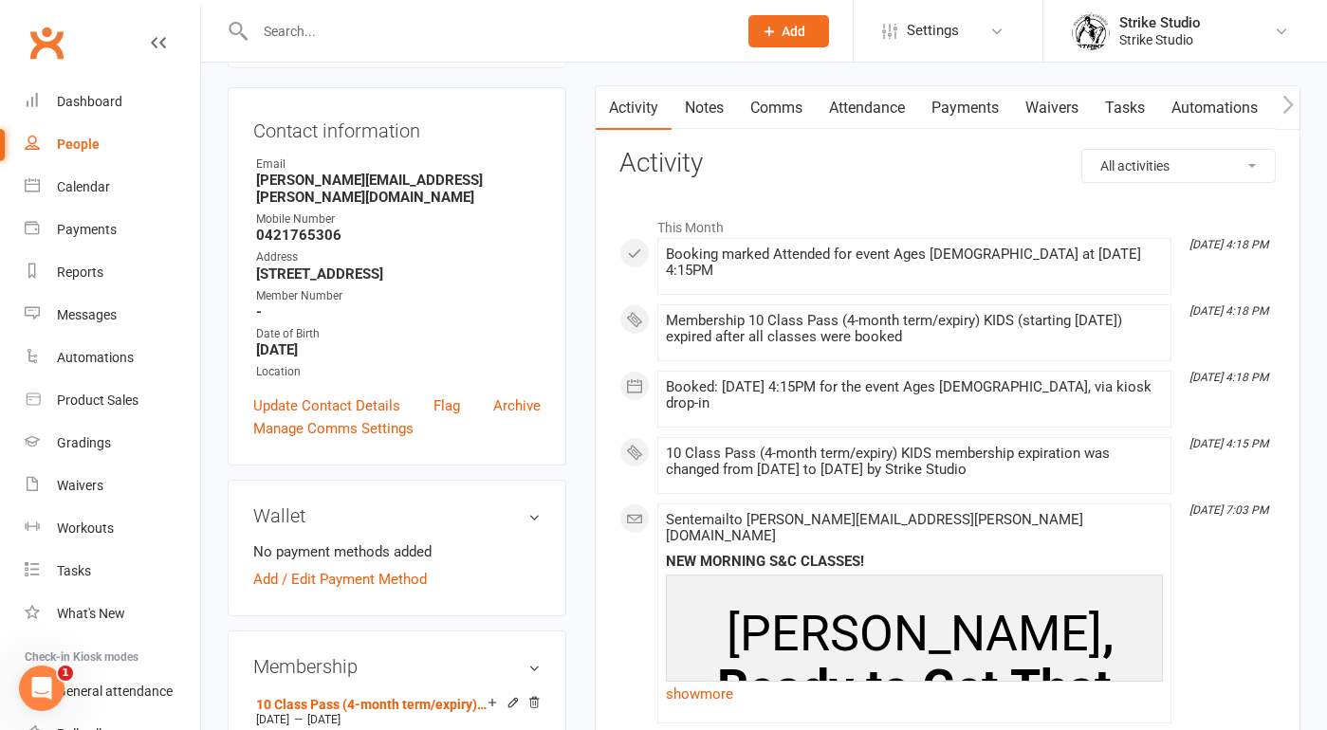
scroll to position [27, 0]
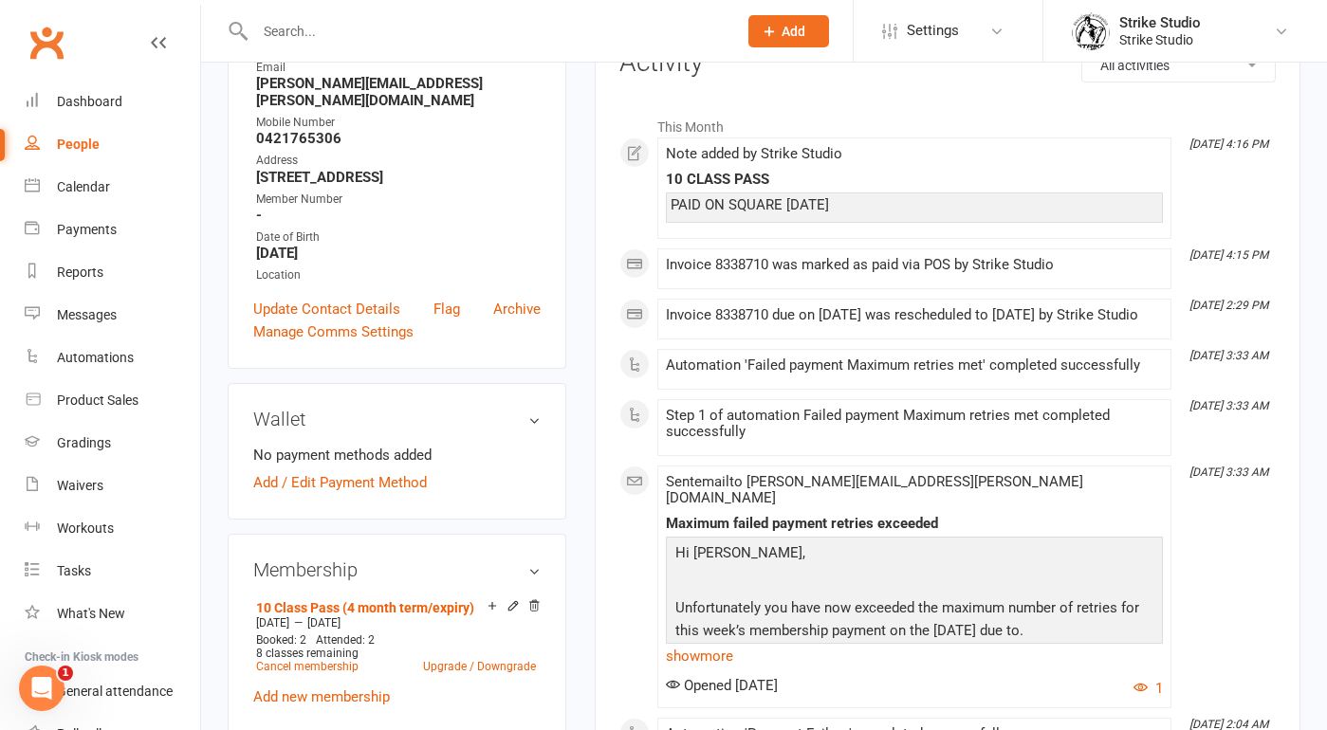
scroll to position [436, 0]
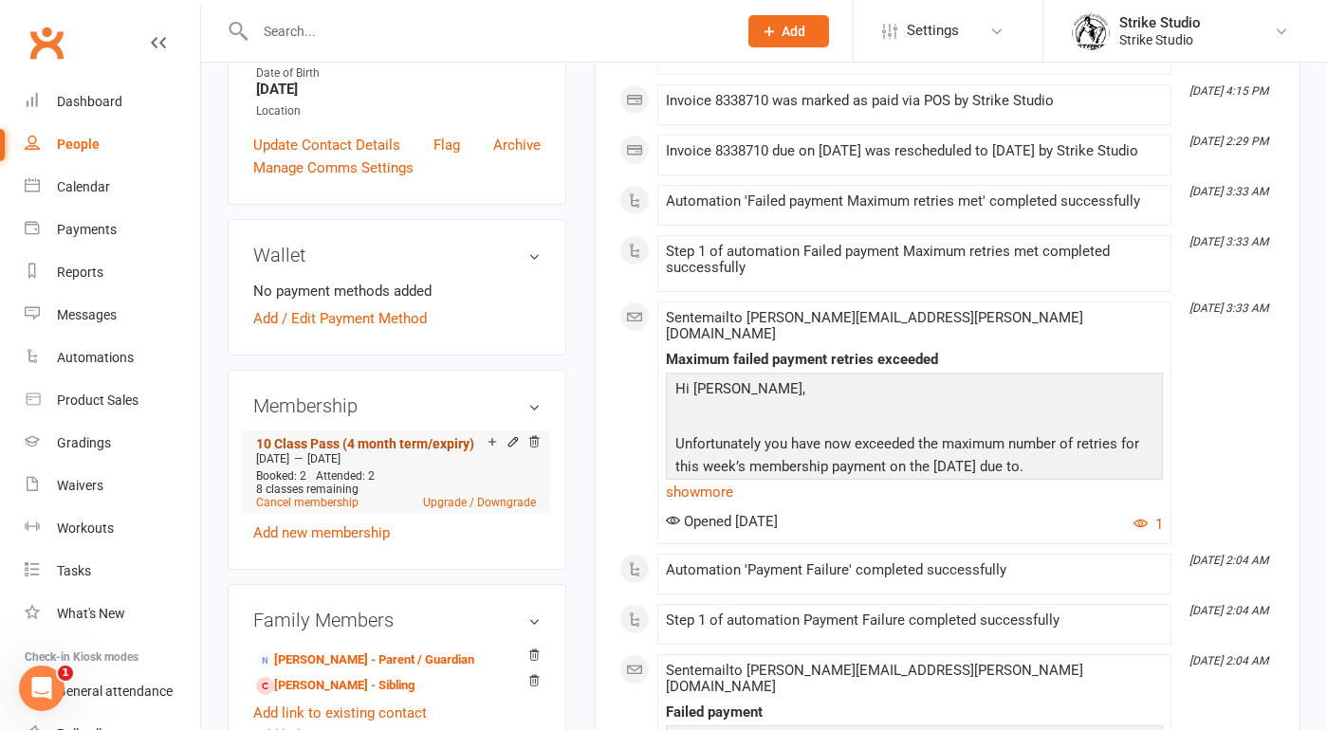
click at [417, 442] on link "10 Class Pass (4 month term/expiry)" at bounding box center [365, 443] width 218 height 15
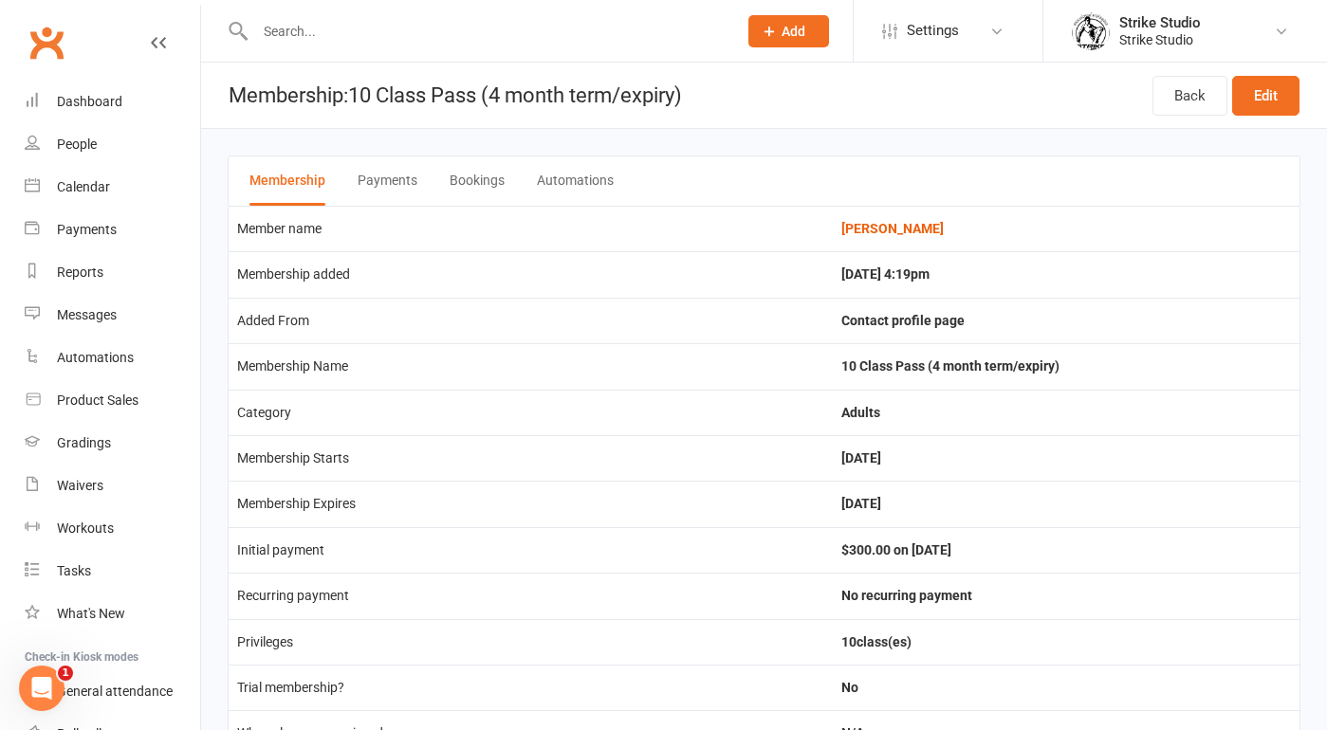
click at [393, 190] on button "Payments" at bounding box center [387, 180] width 60 height 49
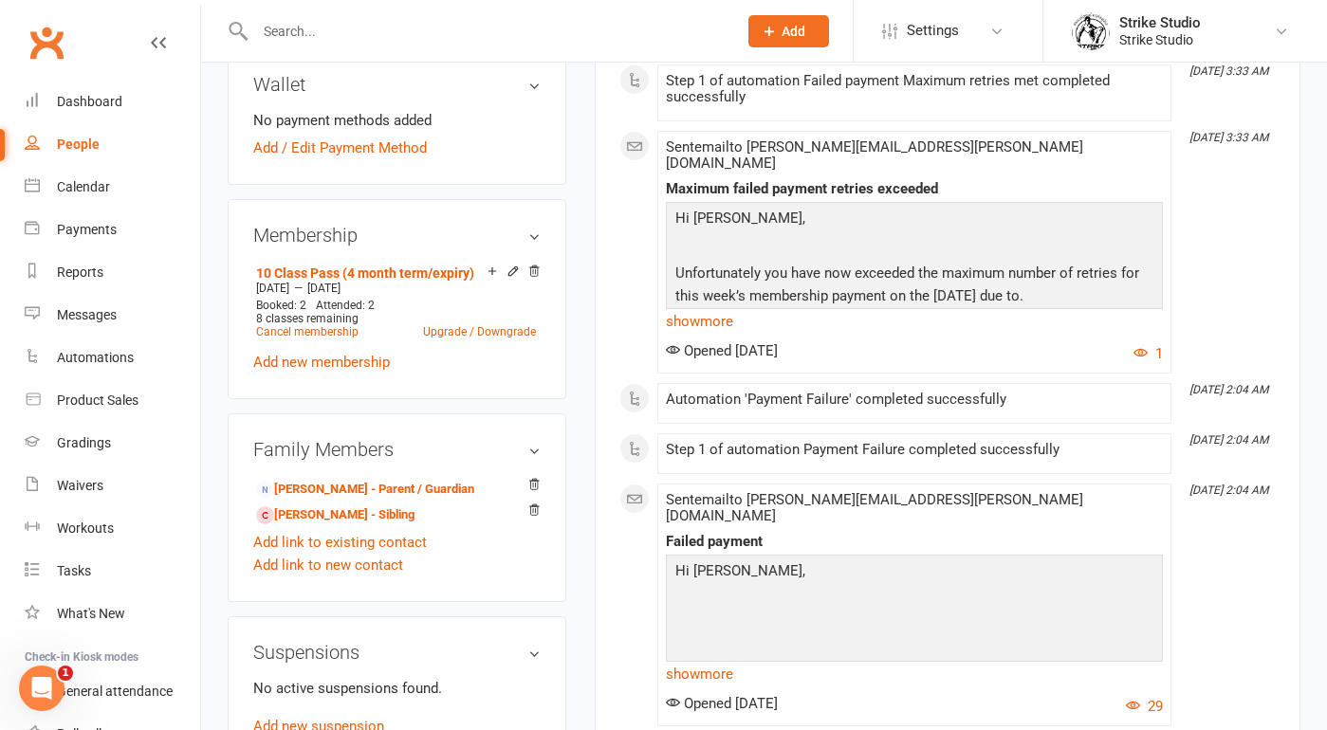
scroll to position [620, 0]
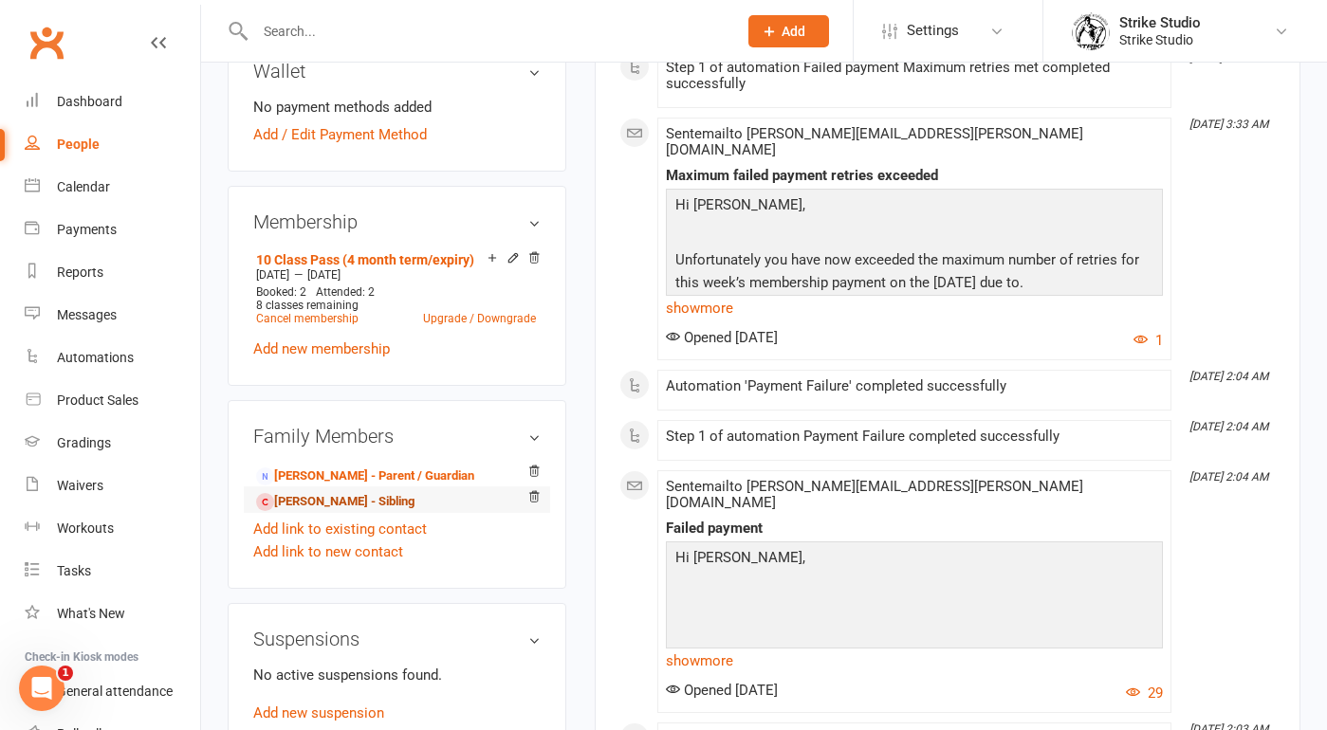
click at [376, 500] on link "Raphael Datt - Sibling" at bounding box center [335, 502] width 158 height 20
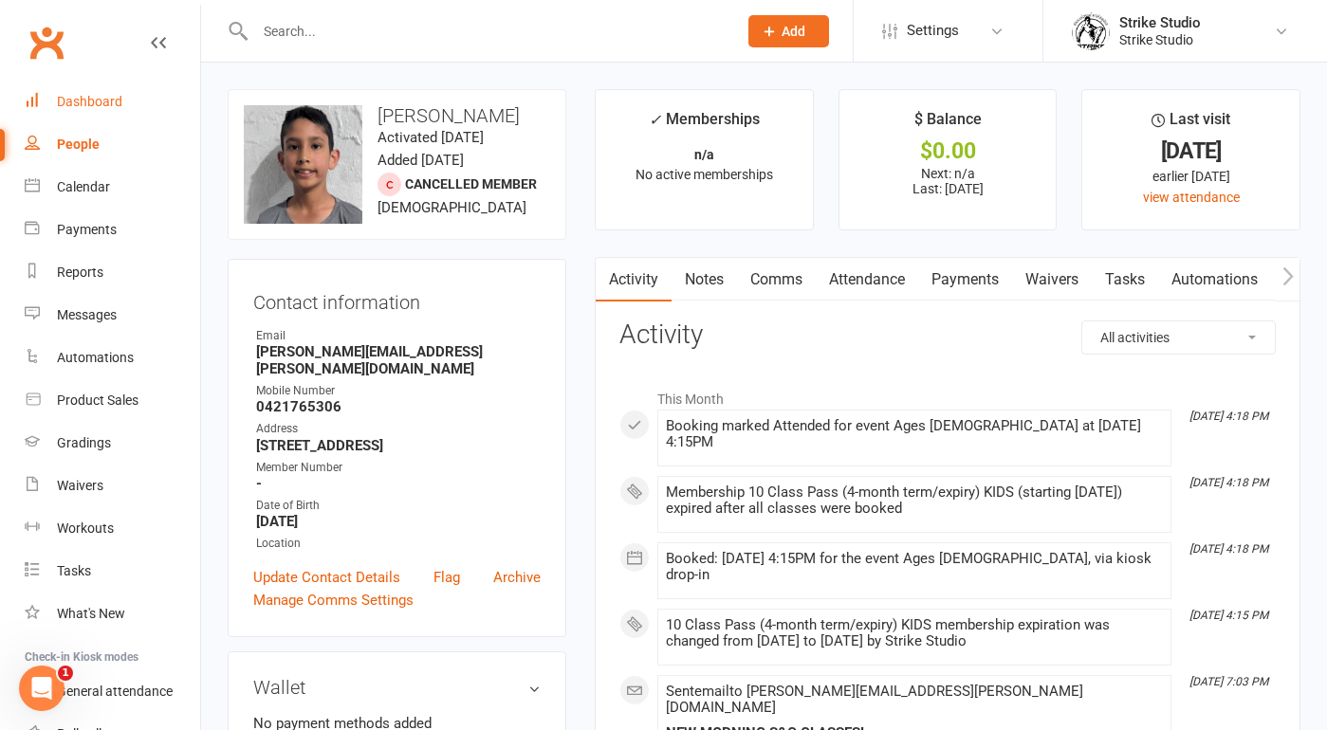
click at [99, 93] on link "Dashboard" at bounding box center [112, 102] width 175 height 43
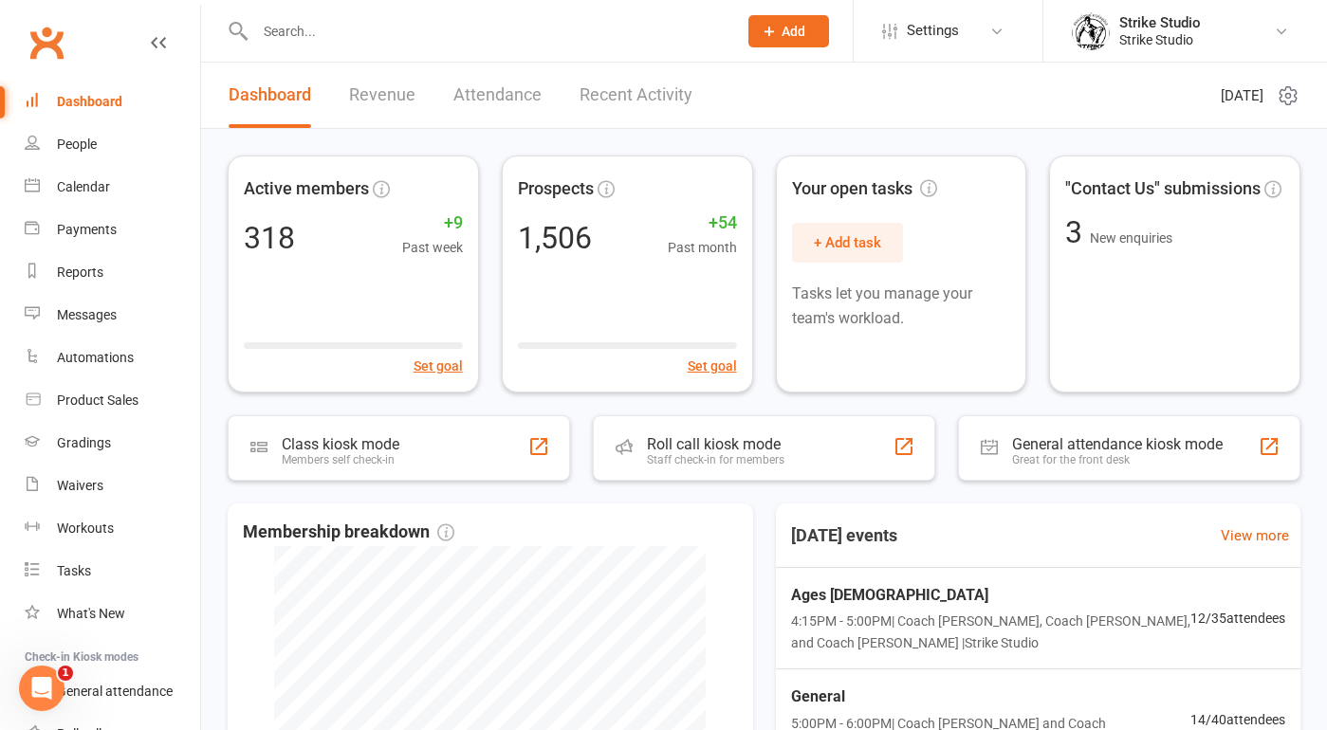
click at [492, 142] on div "Includes all current Active and Suspended members. "New members" are calculated…" at bounding box center [764, 611] width 1126 height 965
click at [535, 46] on div at bounding box center [476, 31] width 496 height 62
click at [495, 38] on input "text" at bounding box center [486, 31] width 474 height 27
paste input "Stevie Chiu"
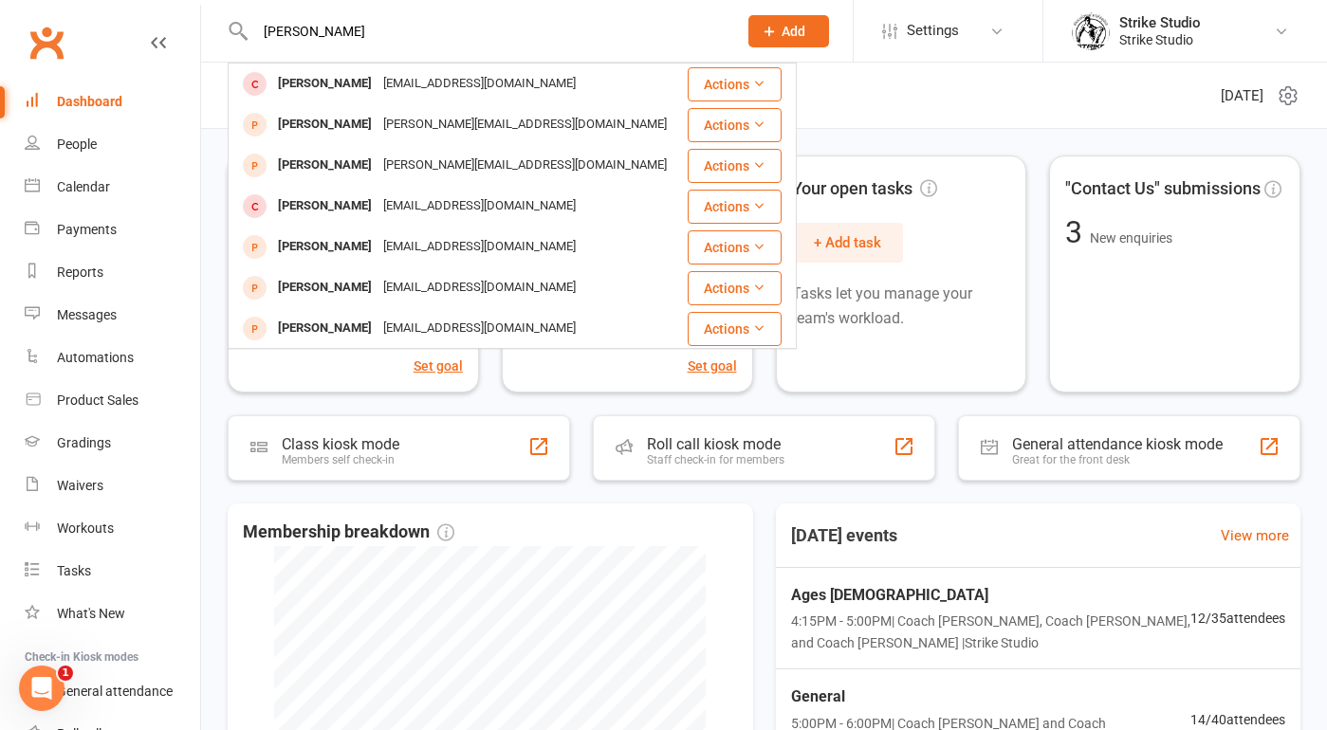
type input "Stevie Chiu"
click at [481, 72] on div "quantumtech1000@gmail.com" at bounding box center [479, 83] width 204 height 27
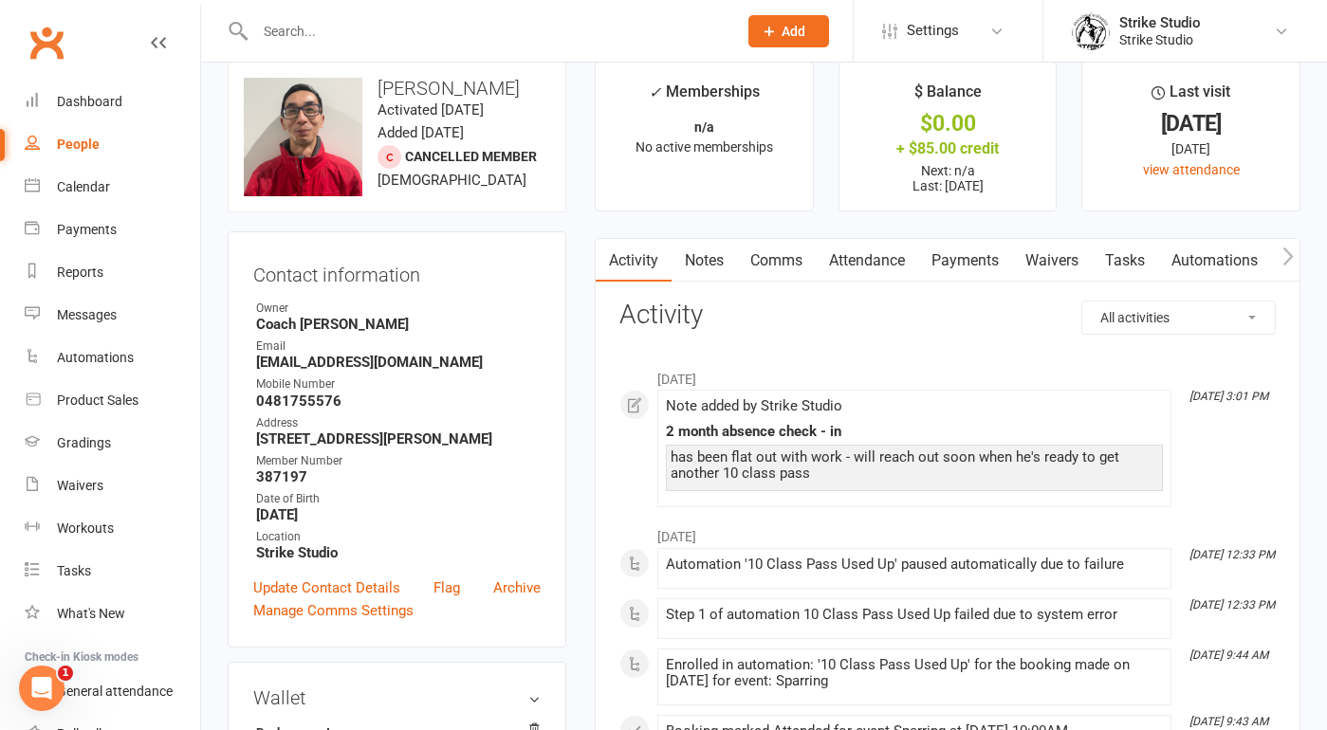
scroll to position [11, 0]
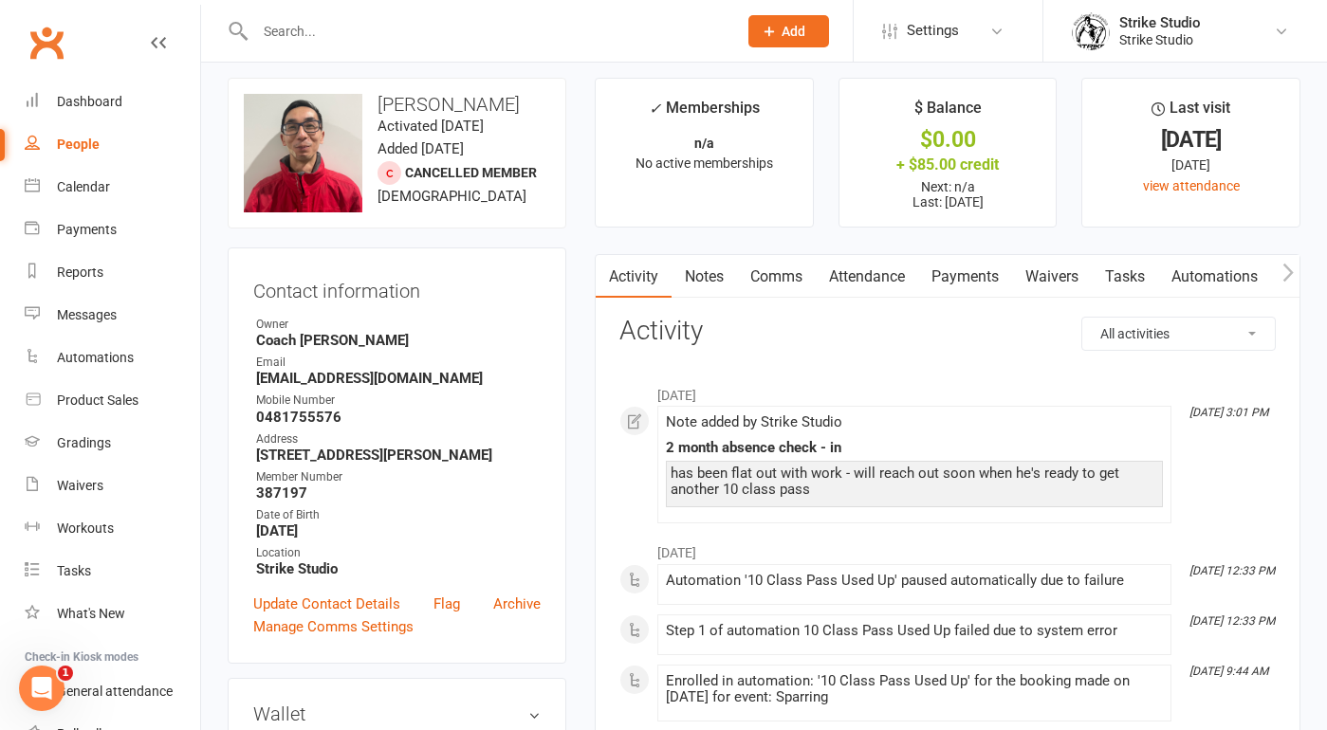
click at [506, 29] on input "text" at bounding box center [486, 31] width 474 height 27
paste input "Gabriel Pantano"
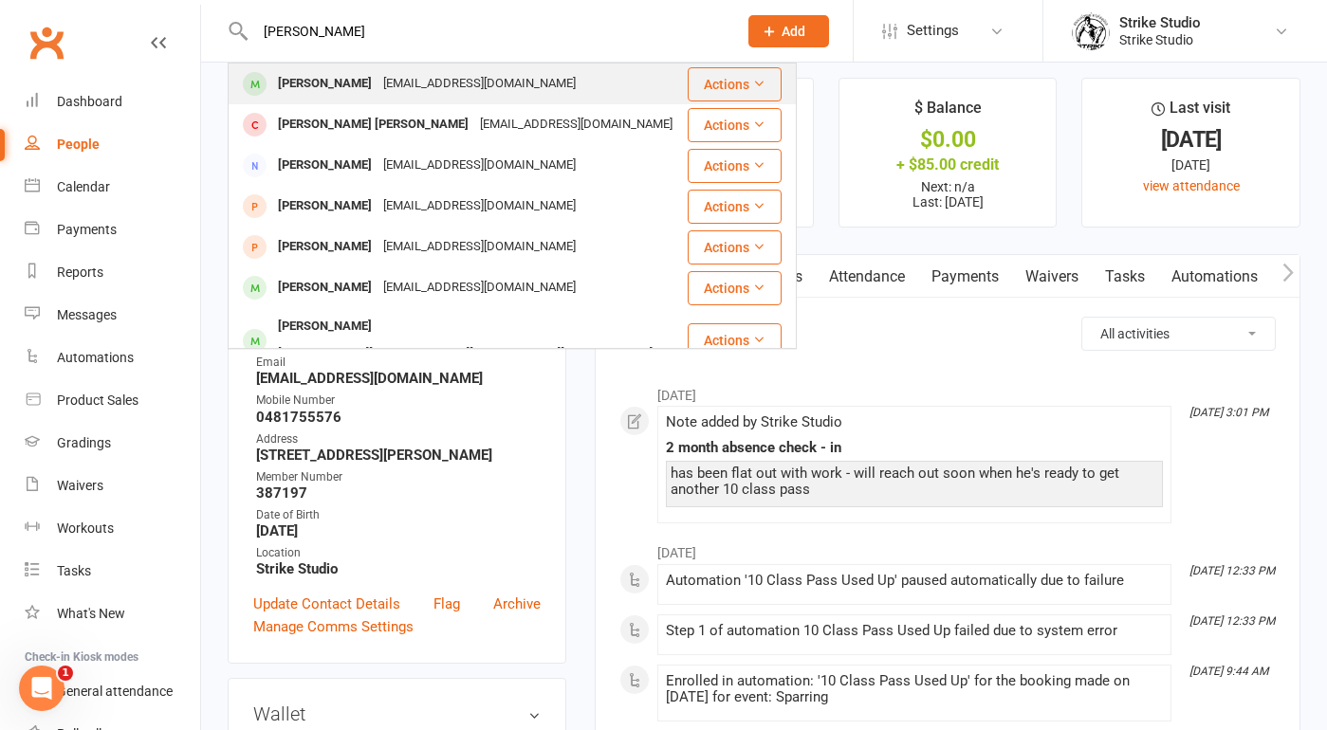
type input "Gabriel Pantano"
click at [495, 88] on div "gabrielpantano308@gmail.com" at bounding box center [479, 83] width 204 height 27
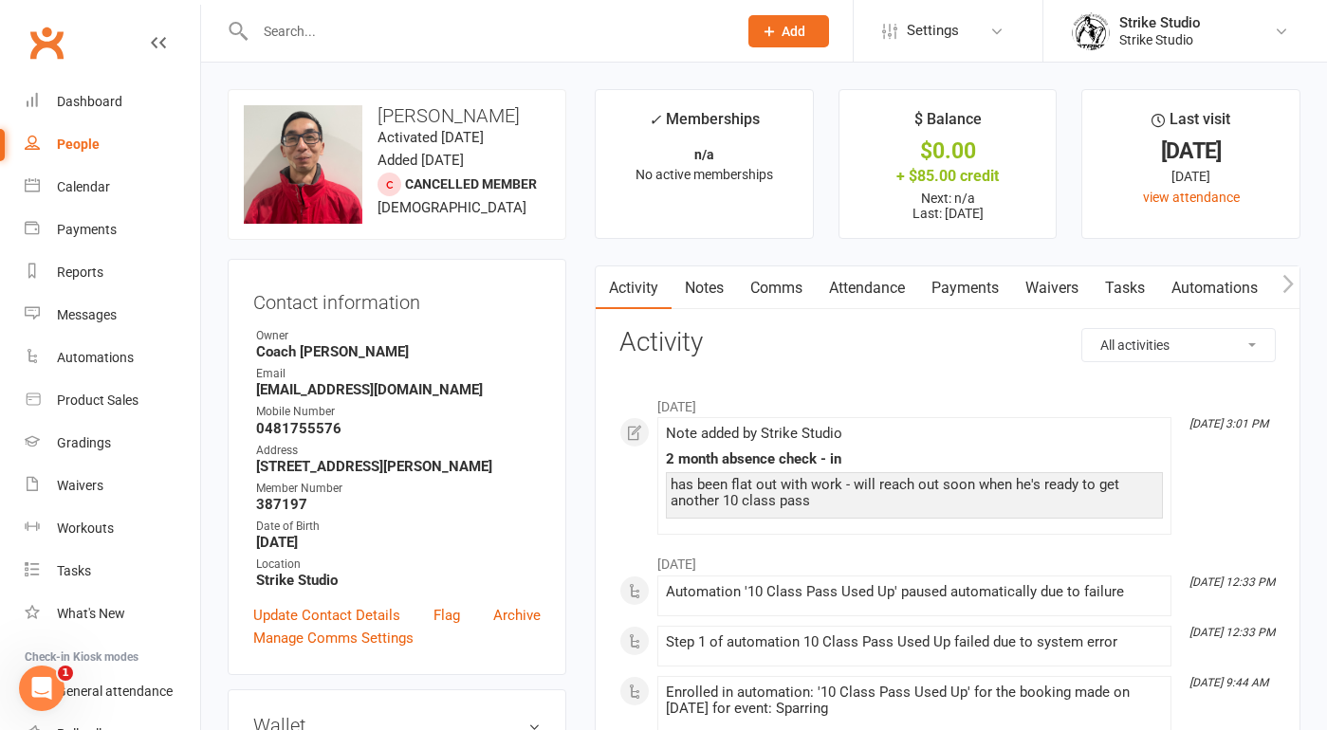
click at [866, 284] on link "Attendance" at bounding box center [866, 288] width 102 height 44
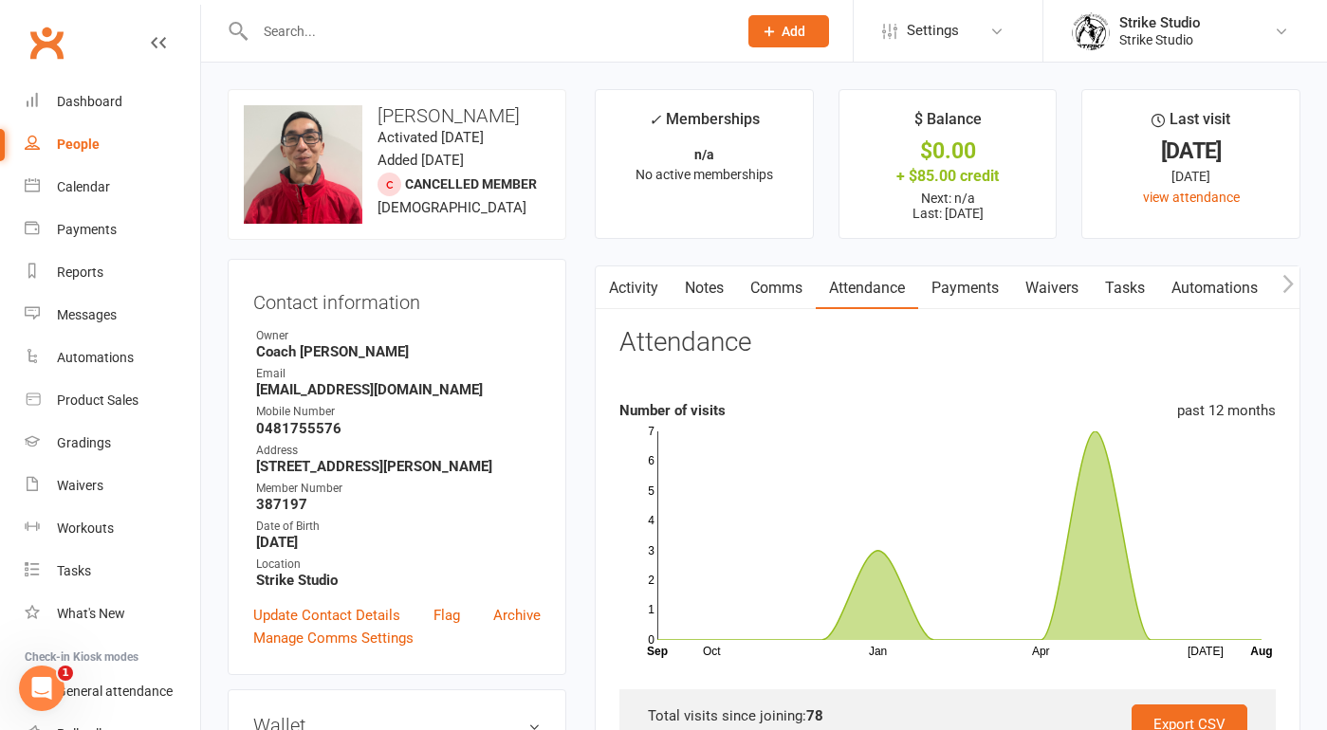
click at [394, 29] on input "text" at bounding box center [486, 31] width 474 height 27
paste input "Alex Draper"
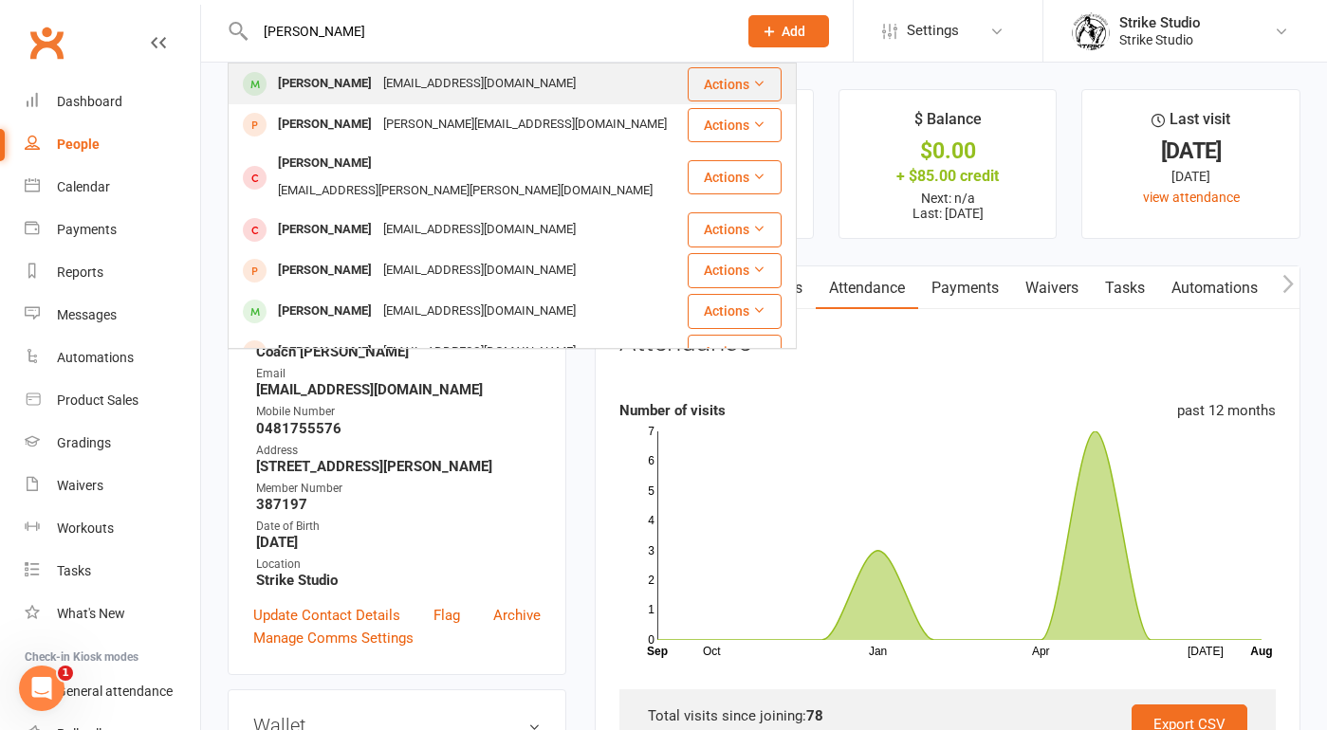
type input "Alex Draper"
click at [389, 89] on div "axdraper@gmail.com" at bounding box center [479, 83] width 204 height 27
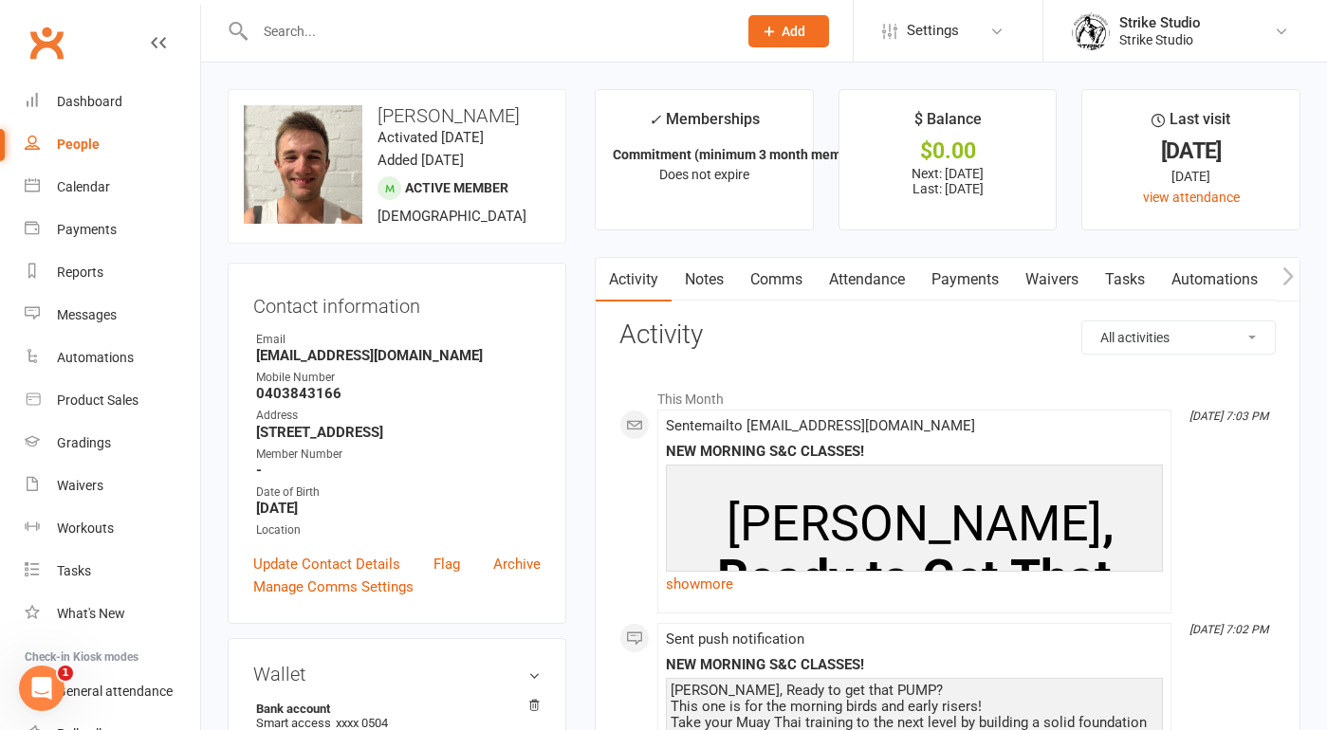
click at [701, 271] on link "Notes" at bounding box center [703, 280] width 65 height 44
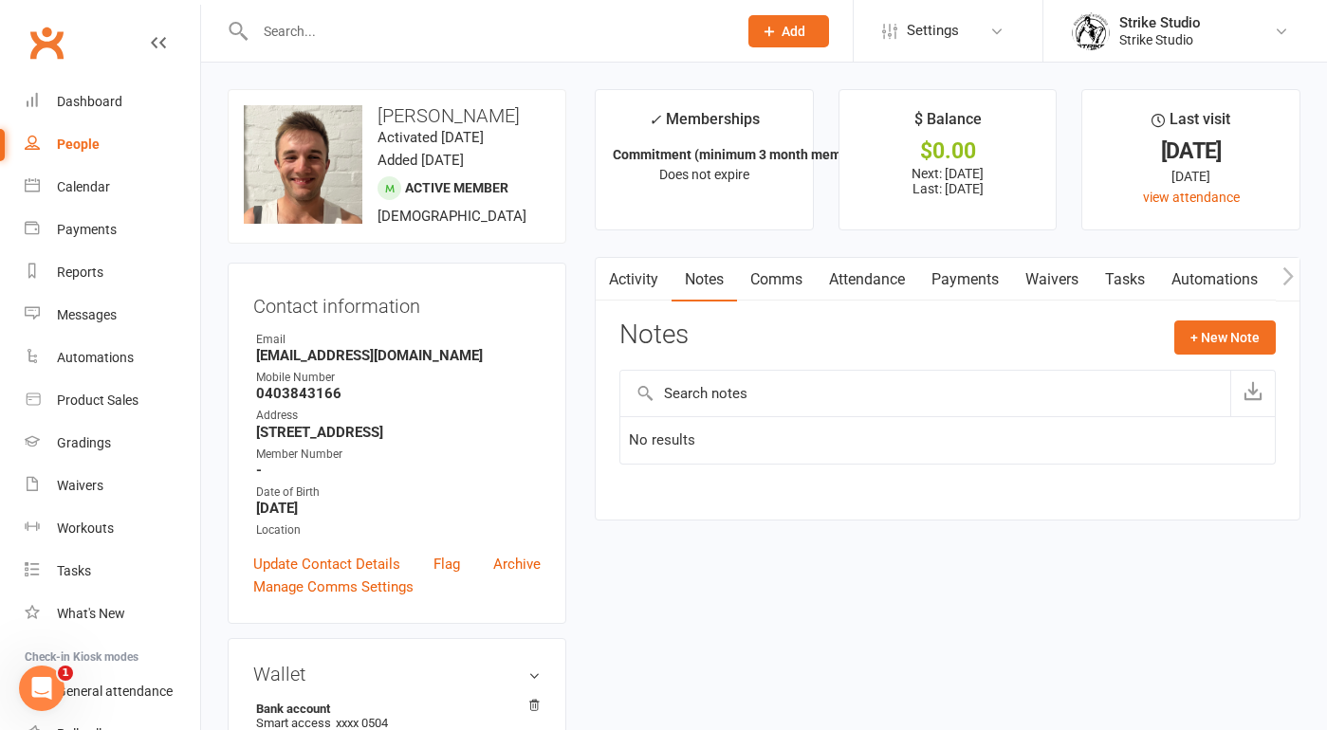
click at [975, 277] on link "Payments" at bounding box center [965, 280] width 94 height 44
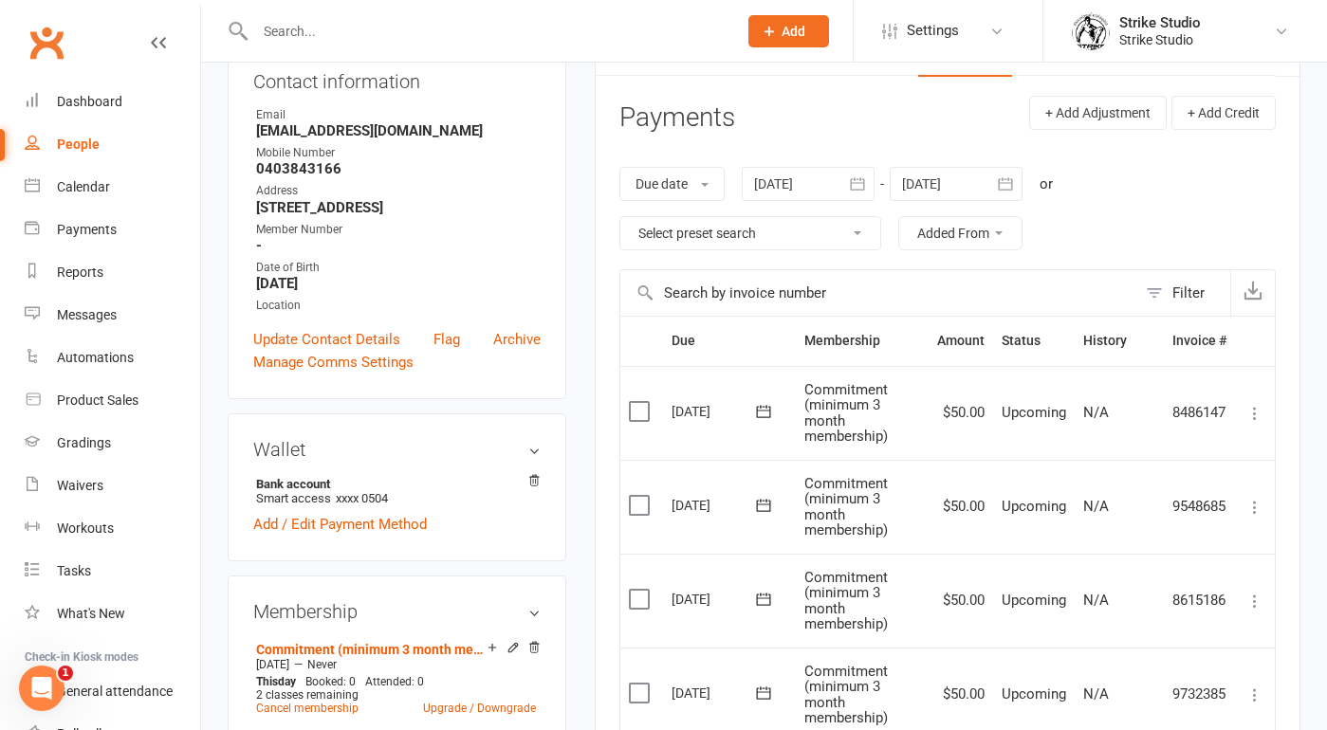
scroll to position [241, 0]
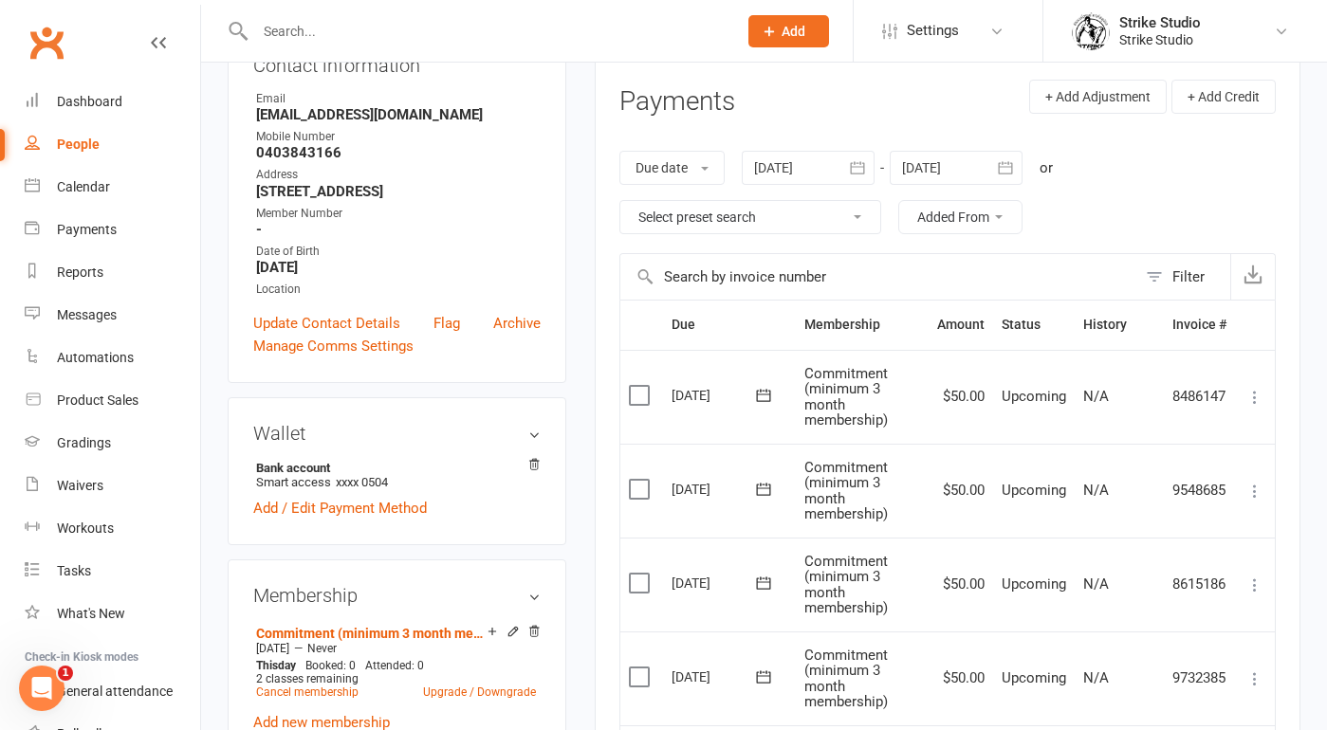
click at [515, 29] on input "text" at bounding box center [486, 31] width 474 height 27
paste input "Michael Tran"
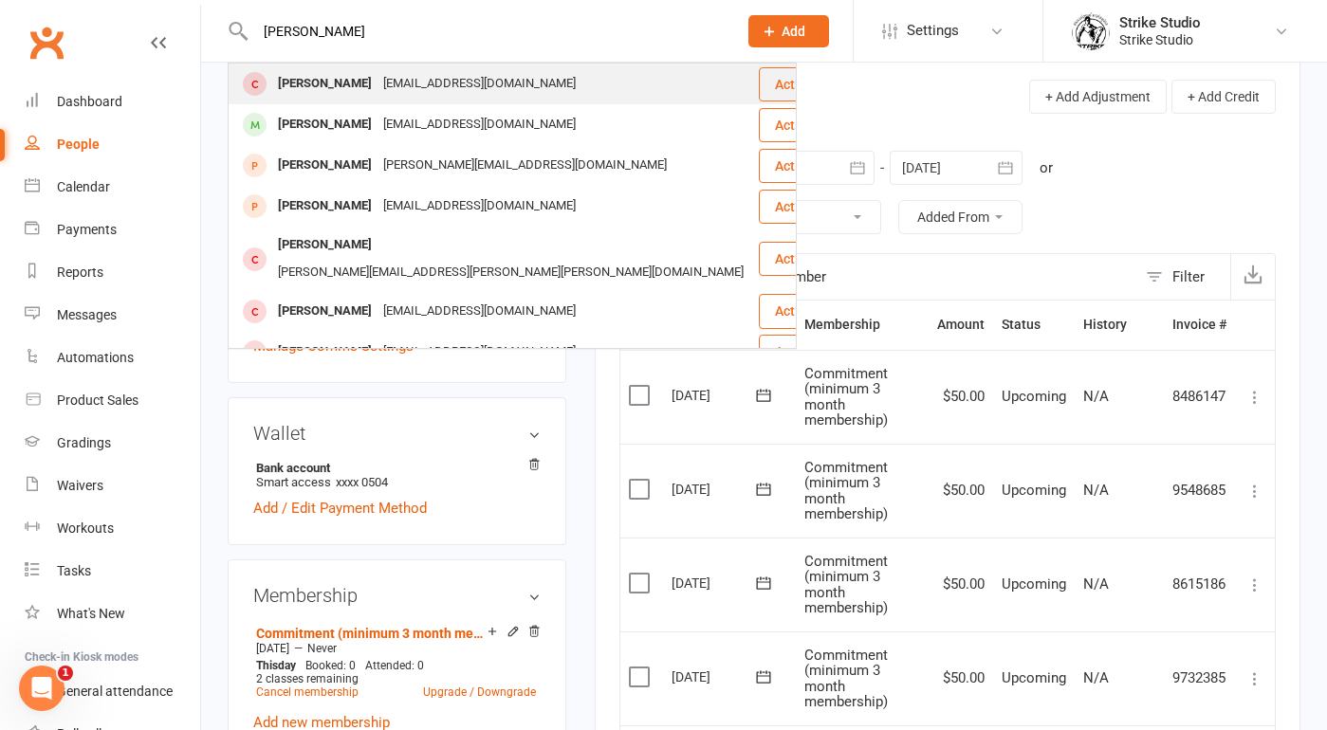
type input "Michael Tran"
click at [488, 69] on div "Michael Tran michaeeltran@hotmail.com" at bounding box center [492, 83] width 527 height 39
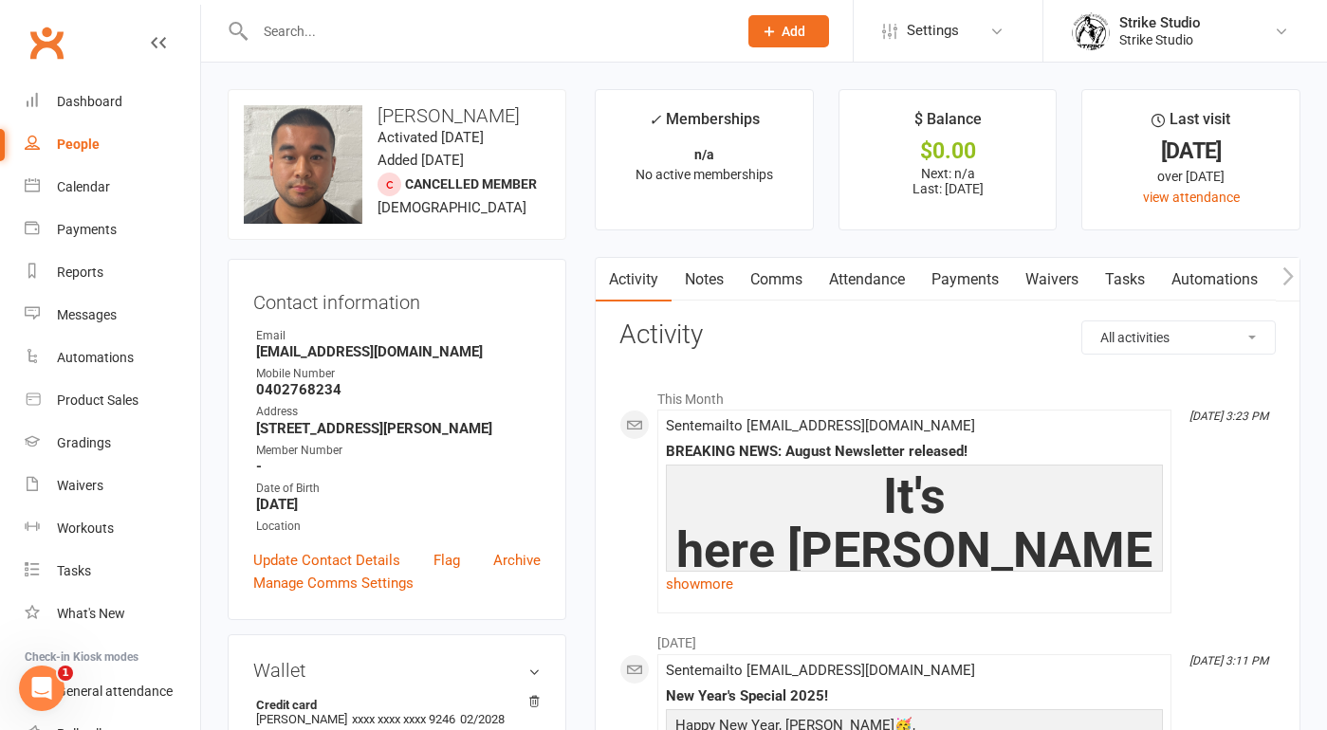
click at [367, 27] on input "text" at bounding box center [486, 31] width 474 height 27
paste input "Michael Tran"
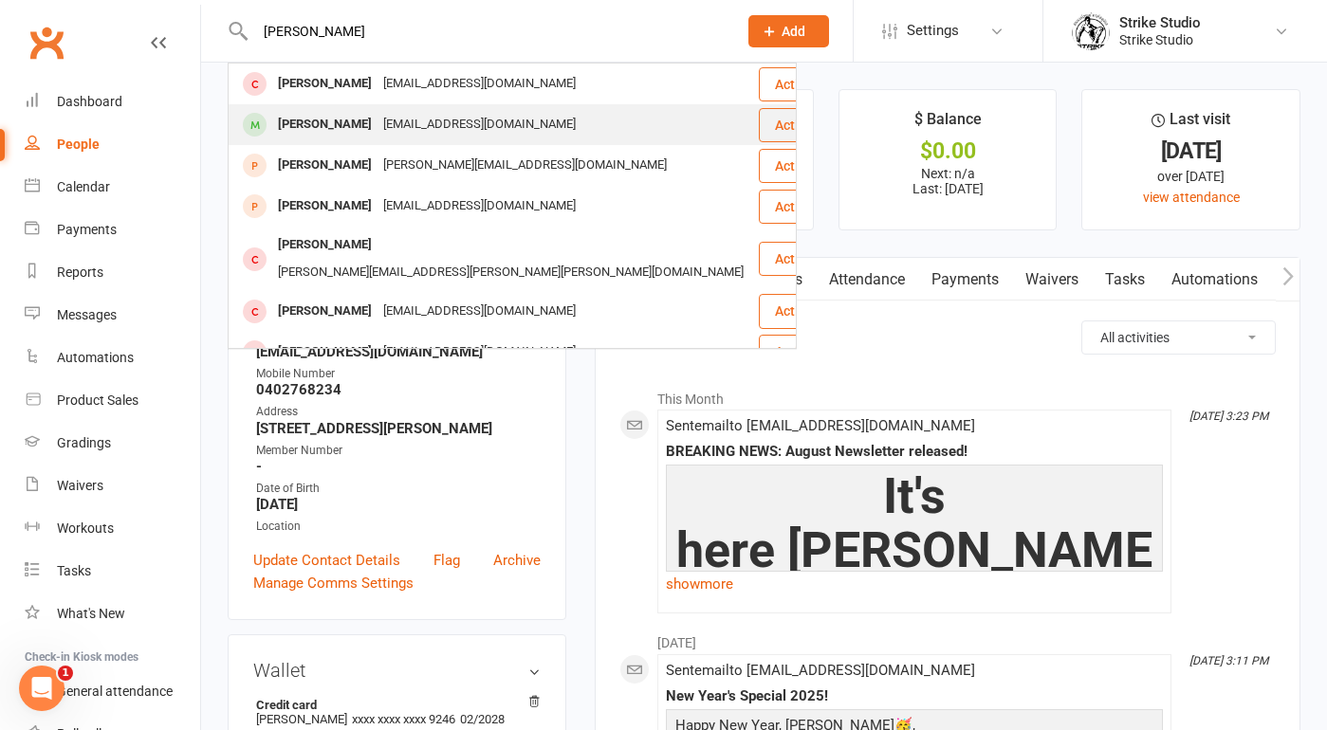
type input "Michael Tran"
click at [377, 116] on div "michaeltrannnnn@outlook.com" at bounding box center [479, 124] width 204 height 27
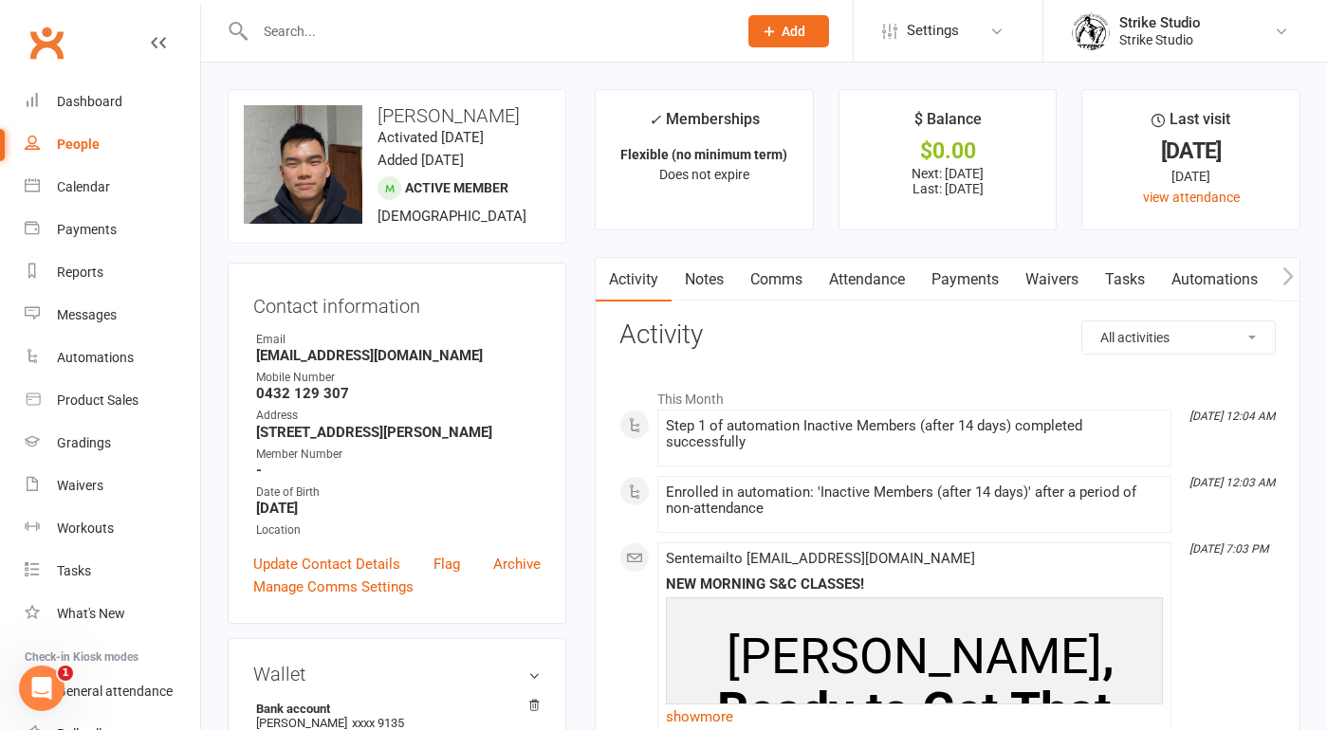
click at [565, 29] on input "text" at bounding box center [486, 31] width 474 height 27
paste input "Praveen Sebastian"
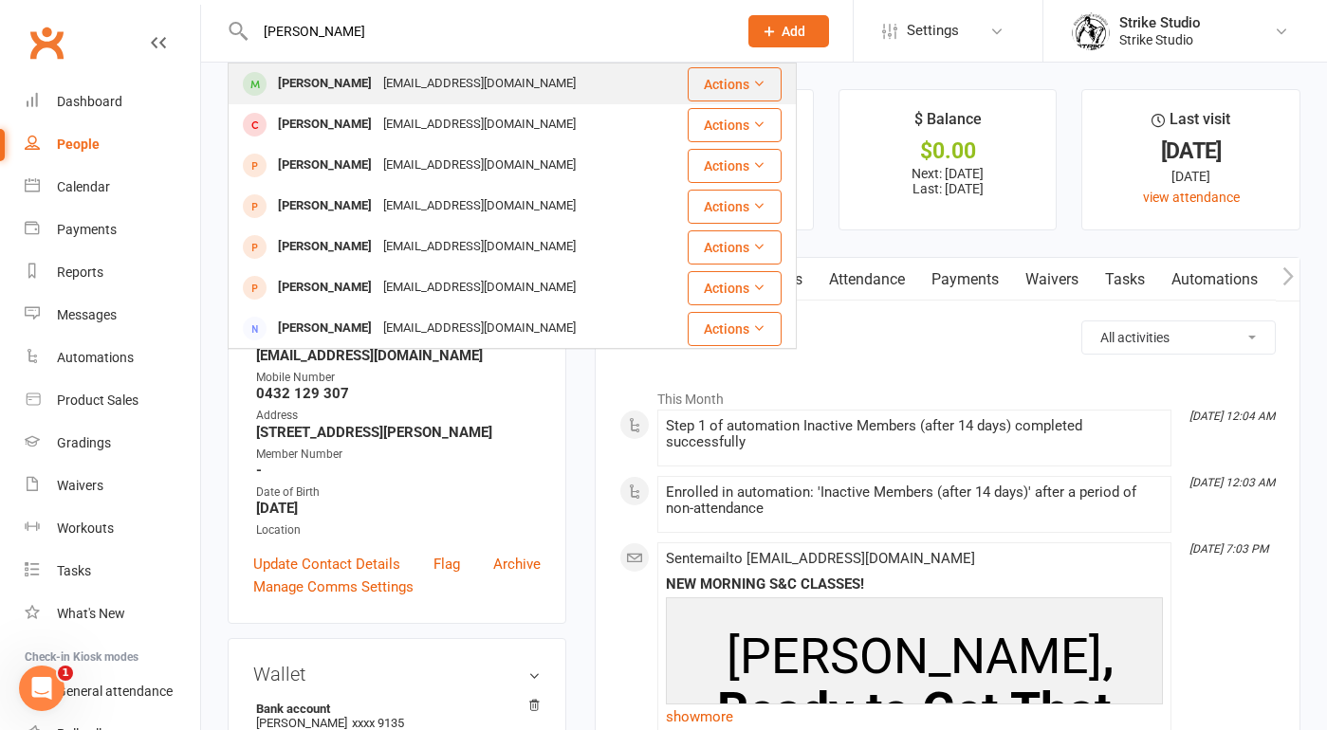
type input "Praveen Sebastian"
click at [461, 81] on div "praveen.sebastians@gmail.com" at bounding box center [479, 83] width 204 height 27
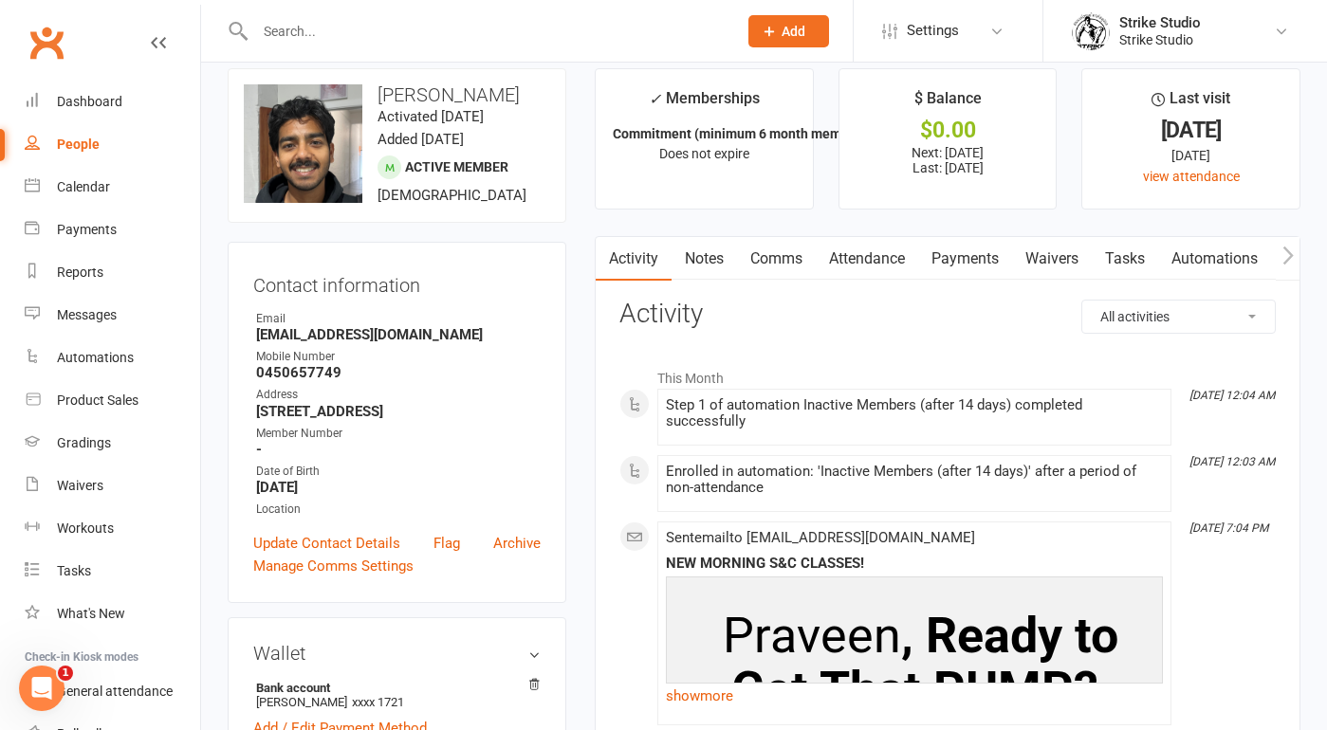
scroll to position [16, 0]
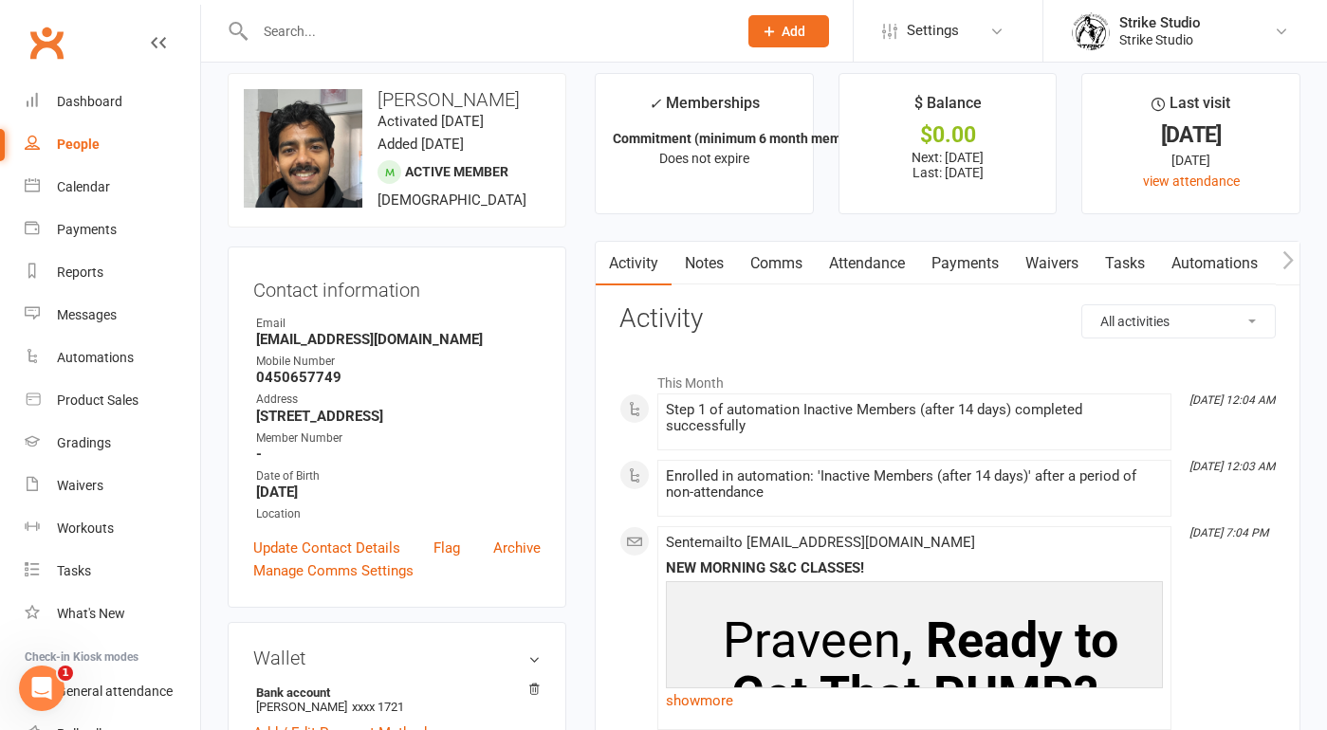
click at [704, 262] on link "Notes" at bounding box center [703, 264] width 65 height 44
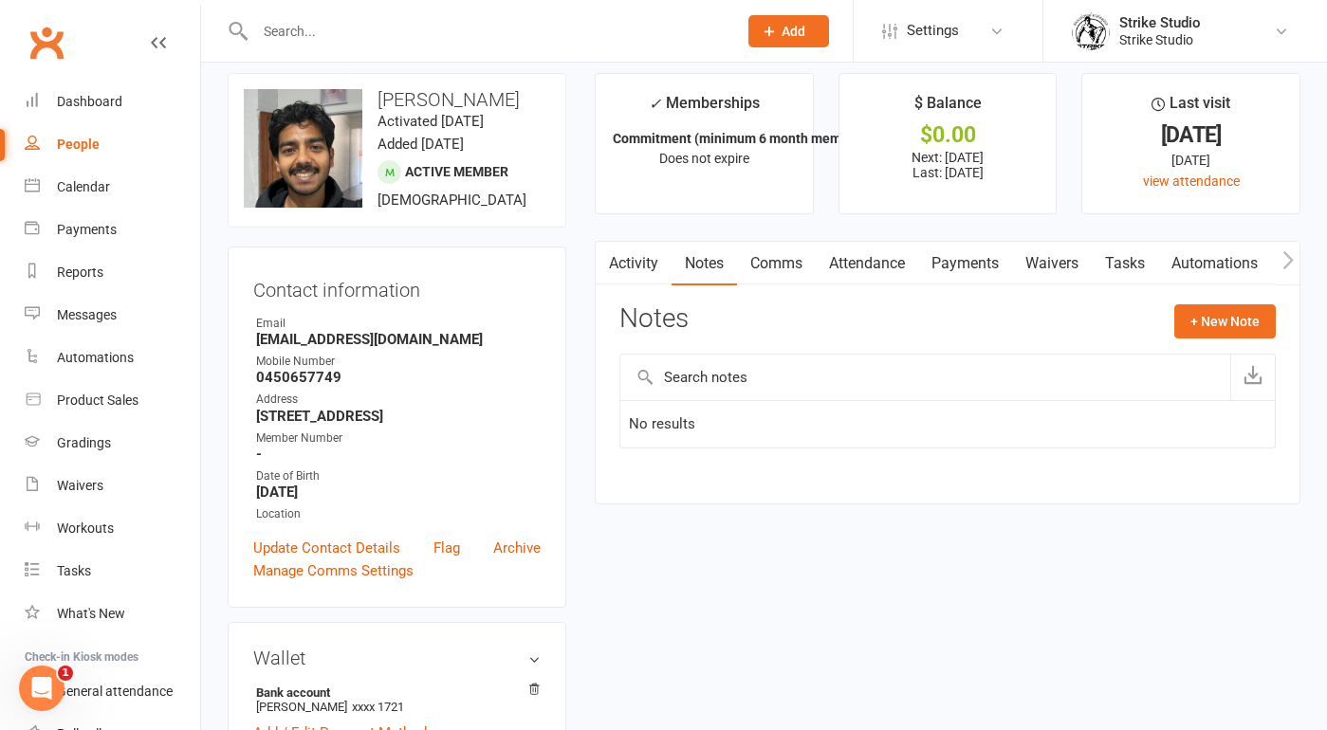
click at [769, 269] on link "Comms" at bounding box center [776, 264] width 79 height 44
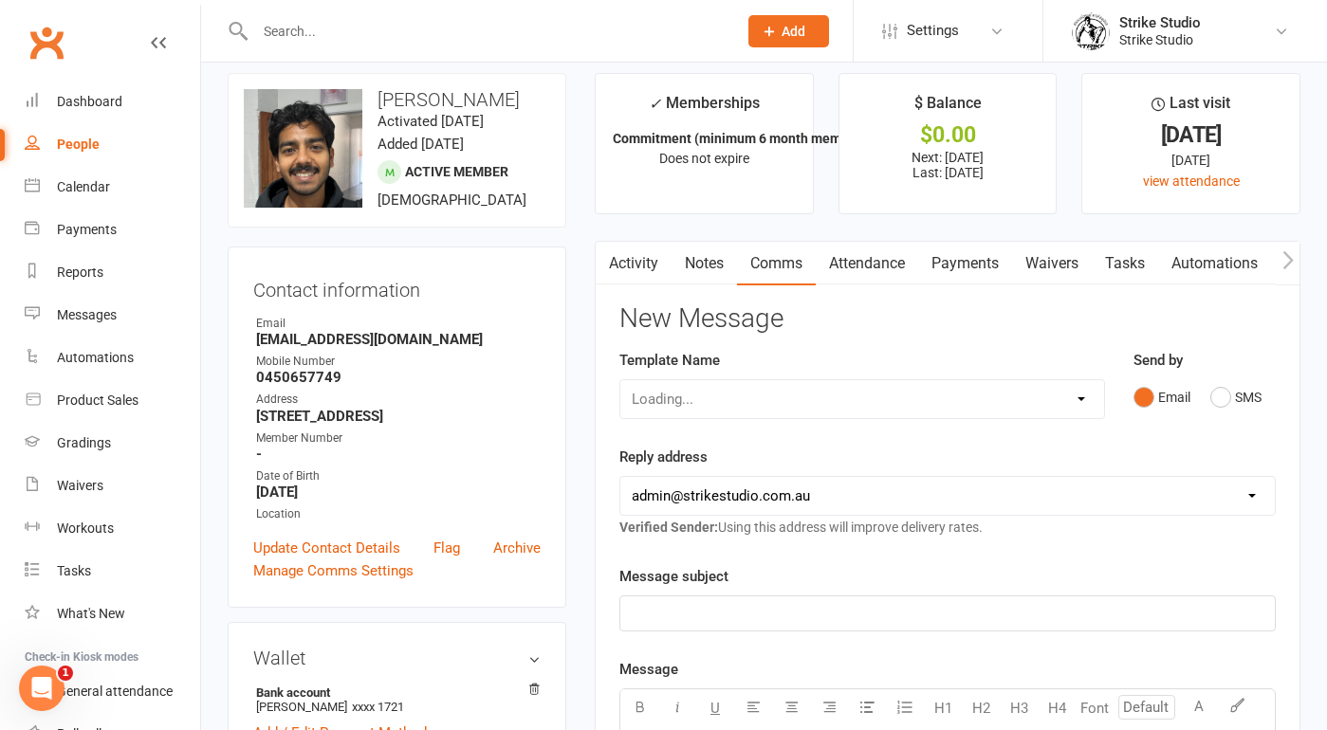
click at [839, 279] on link "Attendance" at bounding box center [866, 264] width 102 height 44
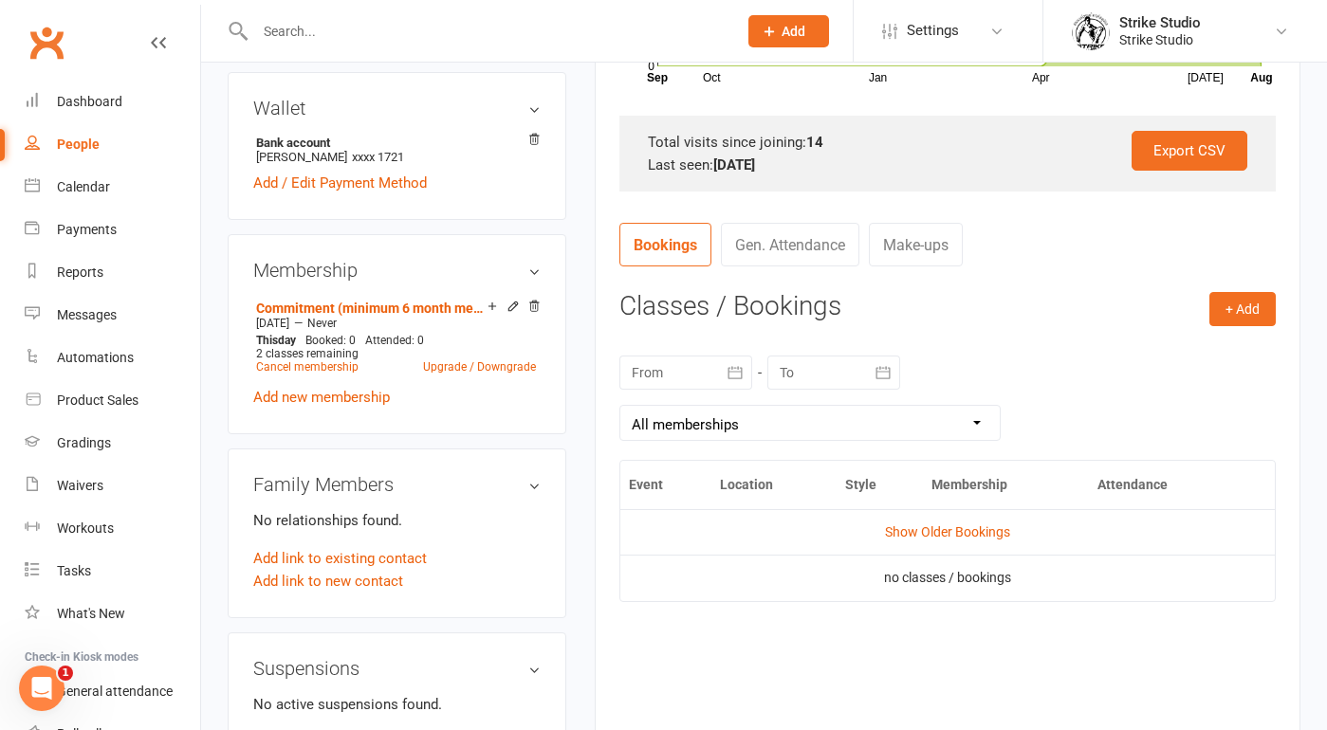
scroll to position [551, 0]
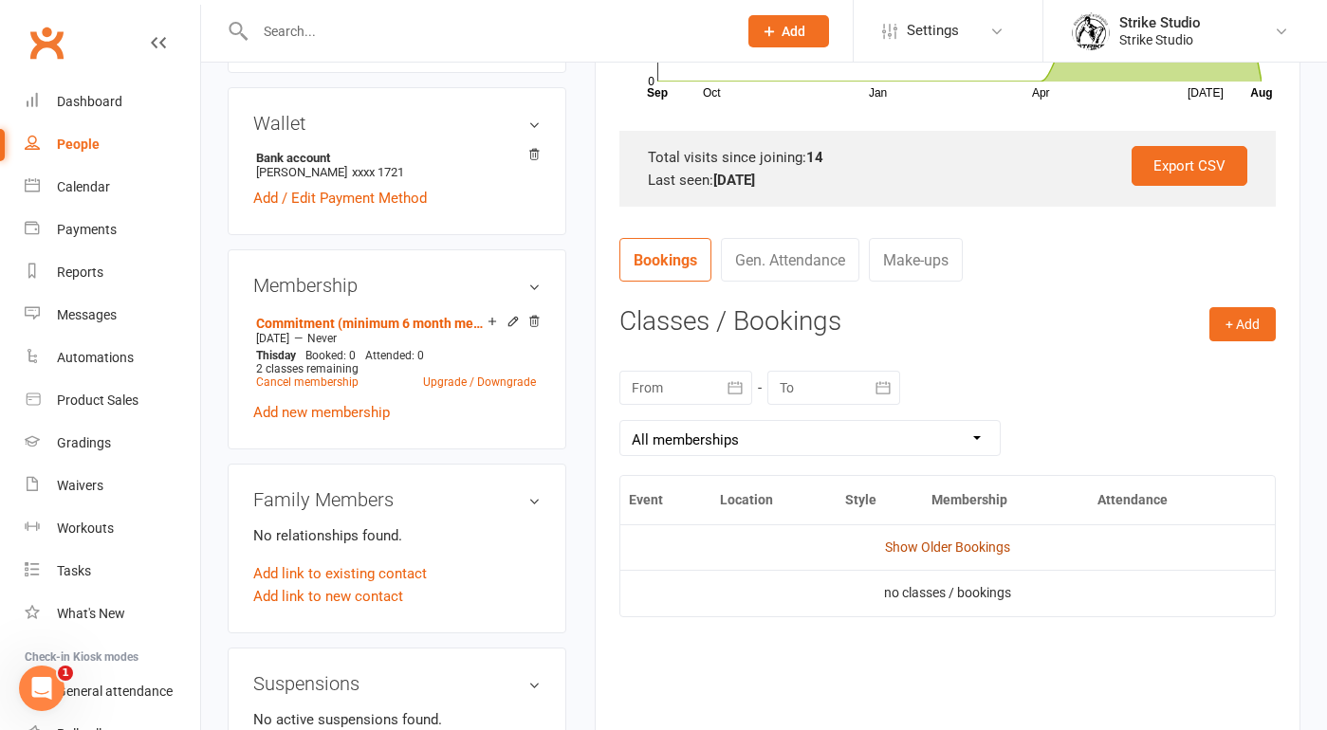
click at [960, 550] on link "Show Older Bookings" at bounding box center [947, 547] width 125 height 15
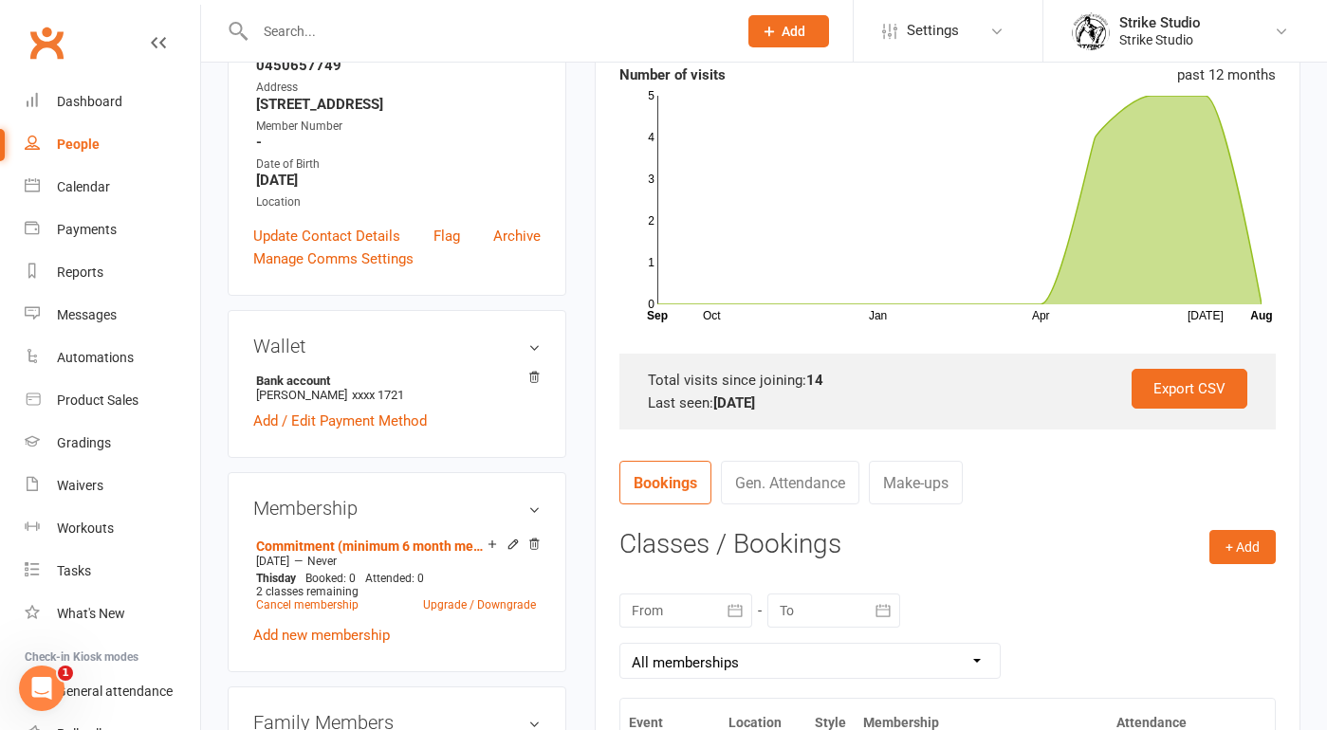
scroll to position [0, 0]
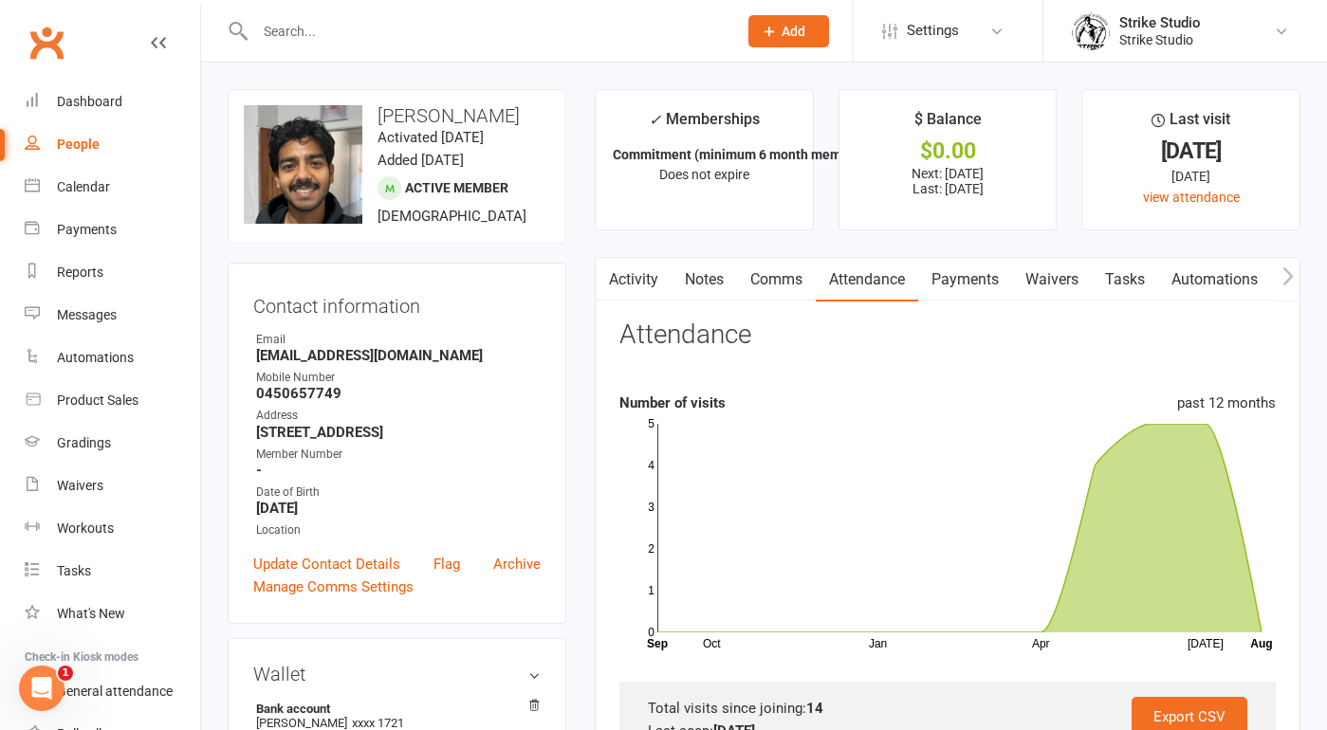
click at [439, 19] on input "text" at bounding box center [486, 31] width 474 height 27
paste input "Tyler Chell"
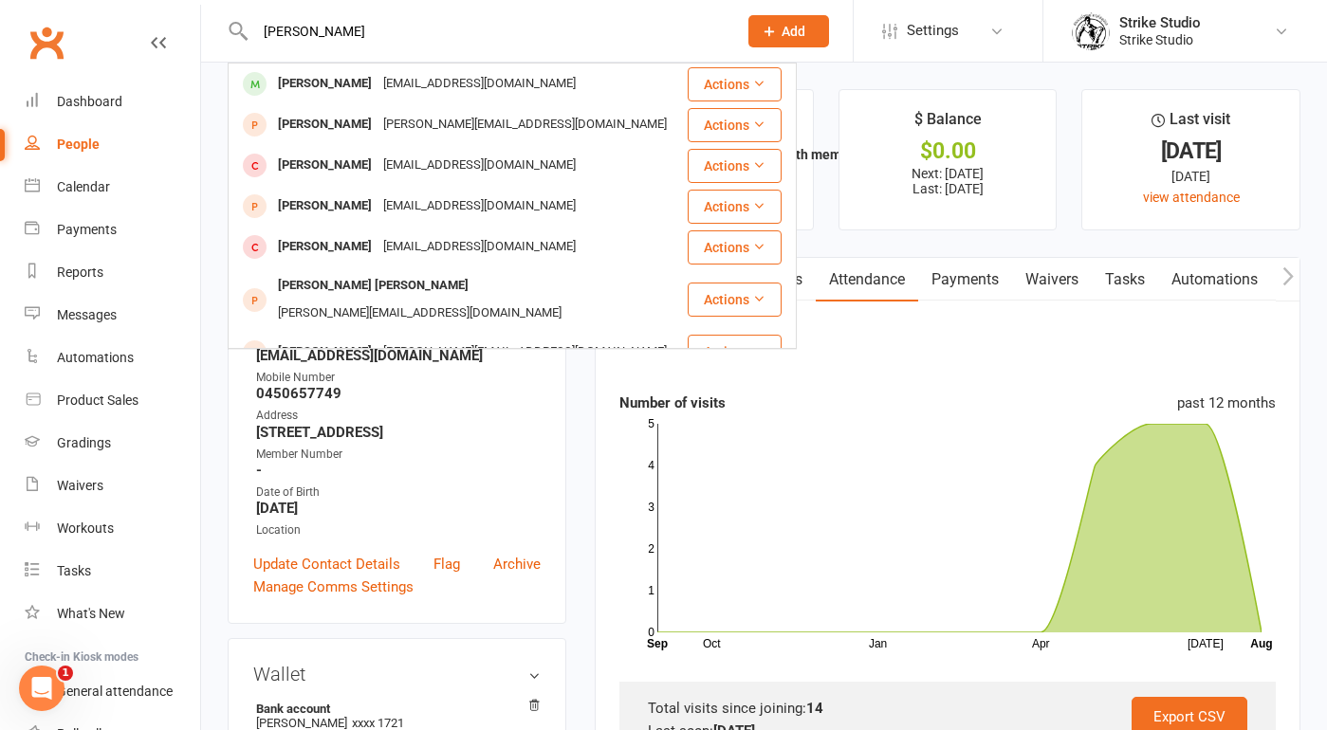
type input "Tyler Chell"
click at [458, 70] on div "Tylerchell1@gmail.com" at bounding box center [479, 83] width 204 height 27
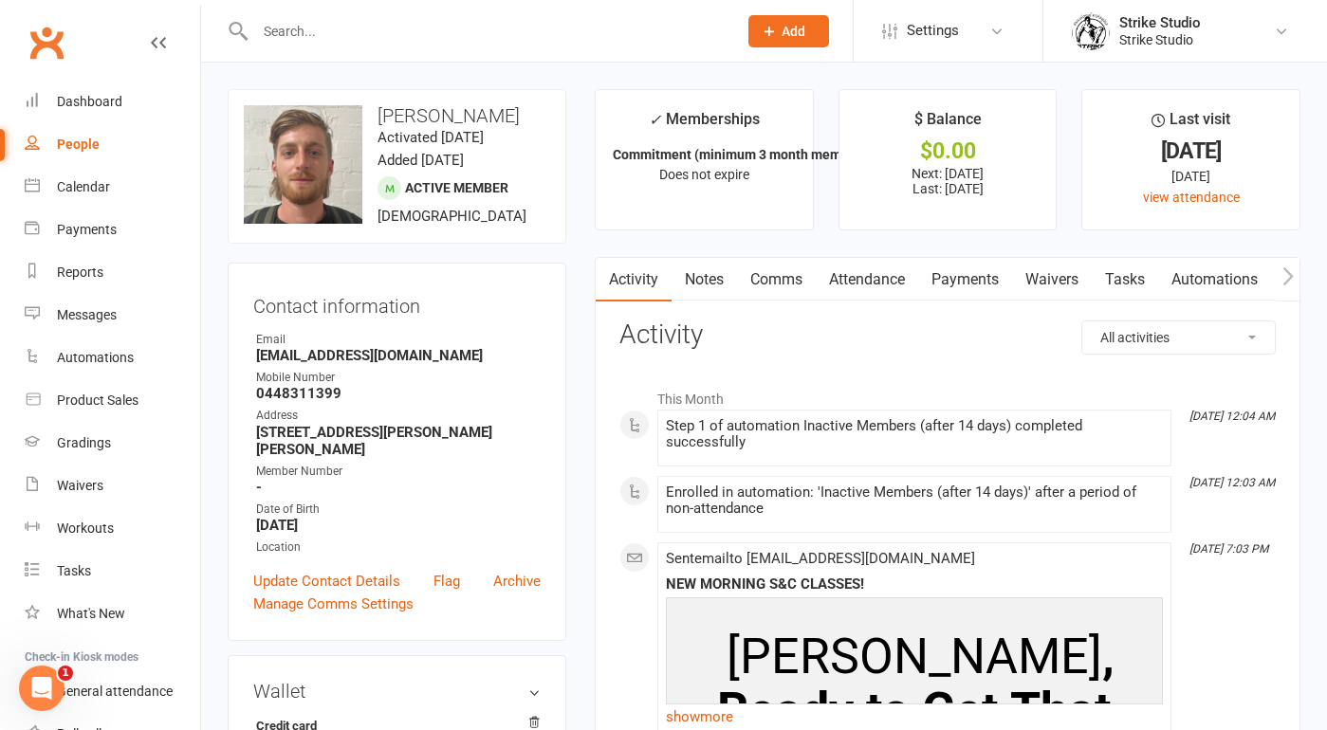
click at [967, 284] on link "Payments" at bounding box center [965, 280] width 94 height 44
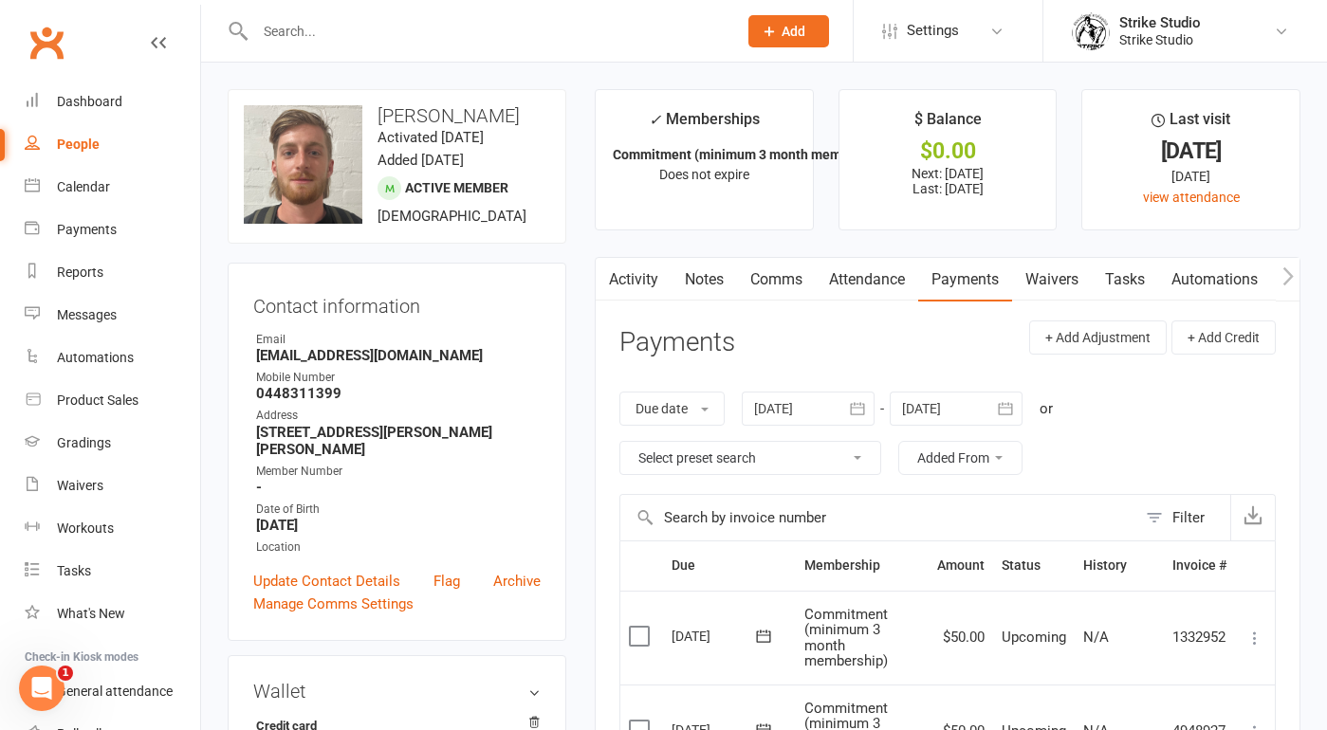
click at [618, 276] on button "button" at bounding box center [607, 279] width 24 height 43
click at [439, 49] on div at bounding box center [476, 31] width 496 height 62
click at [423, 27] on input "text" at bounding box center [486, 31] width 474 height 27
paste input "Nick Ngo"
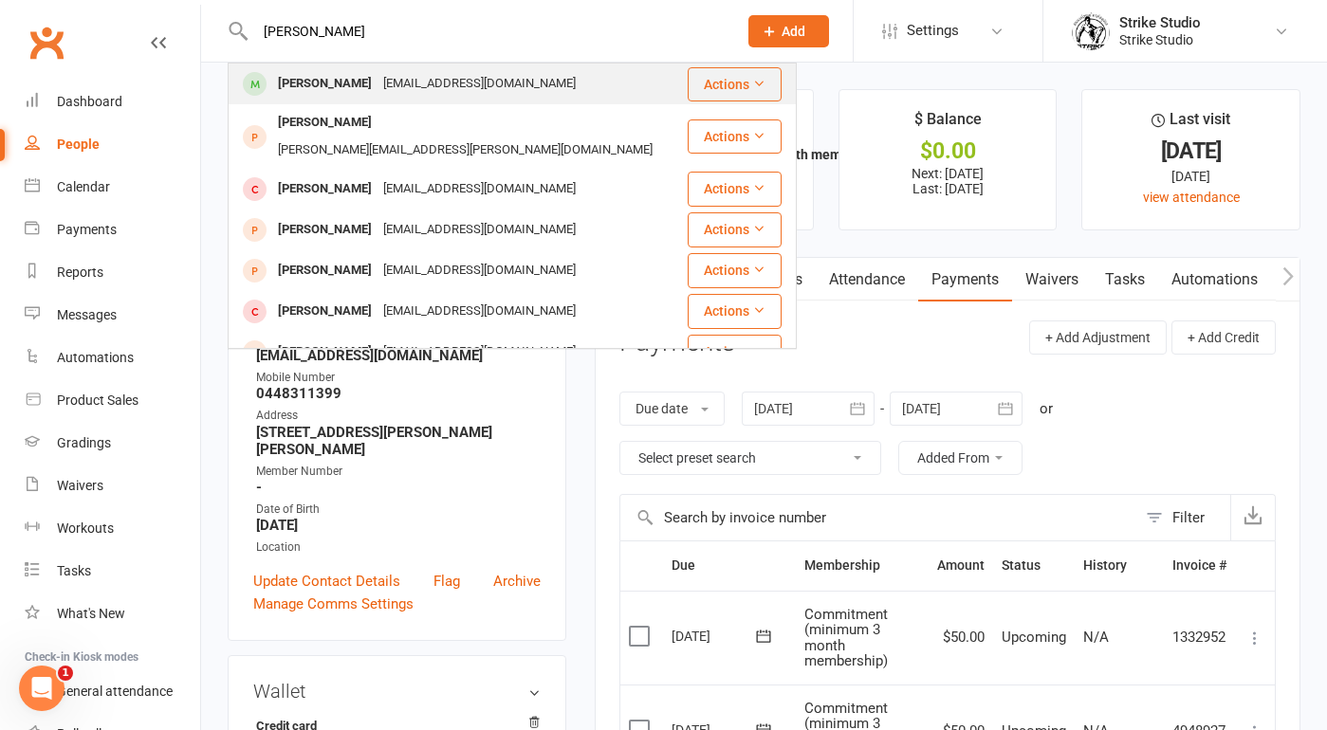
type input "Nick Ngo"
click at [378, 75] on div "Nickngo35@gmail.com" at bounding box center [479, 83] width 204 height 27
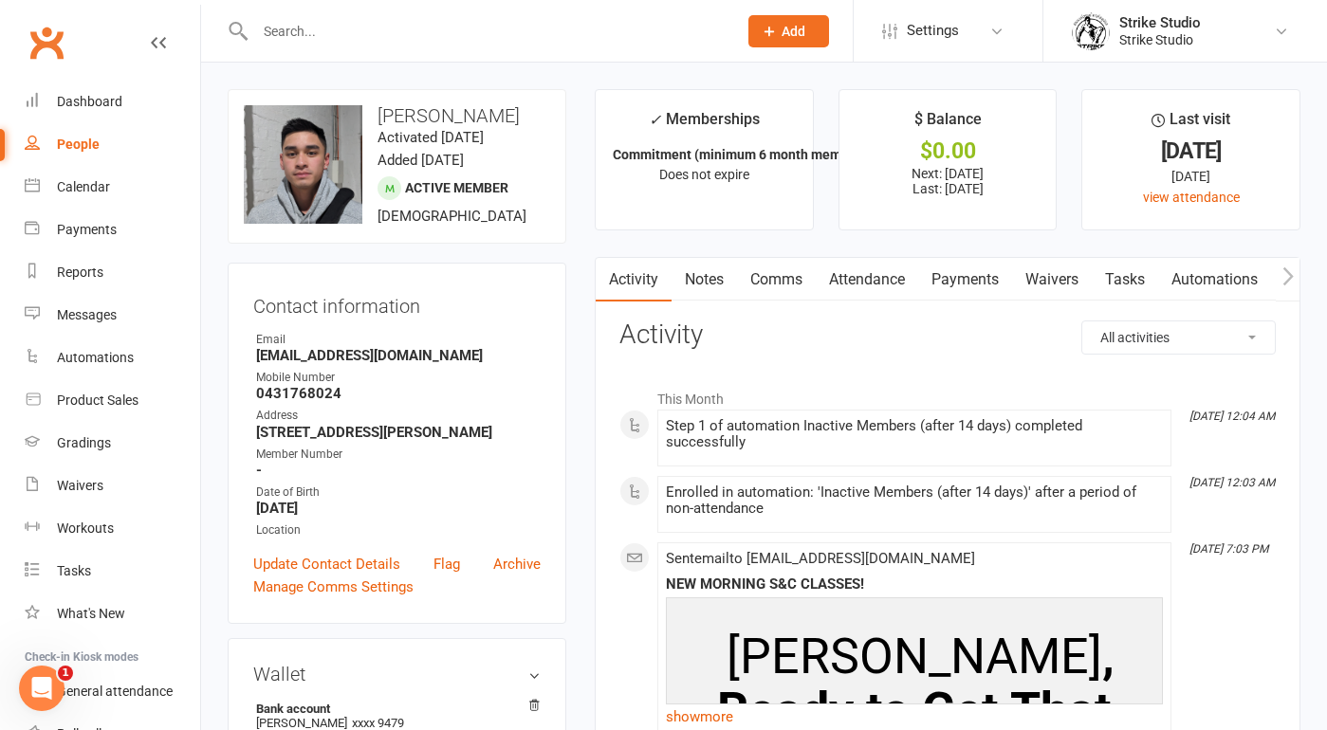
click at [344, 29] on input "text" at bounding box center [486, 31] width 474 height 27
paste input "Vanessa Miller"
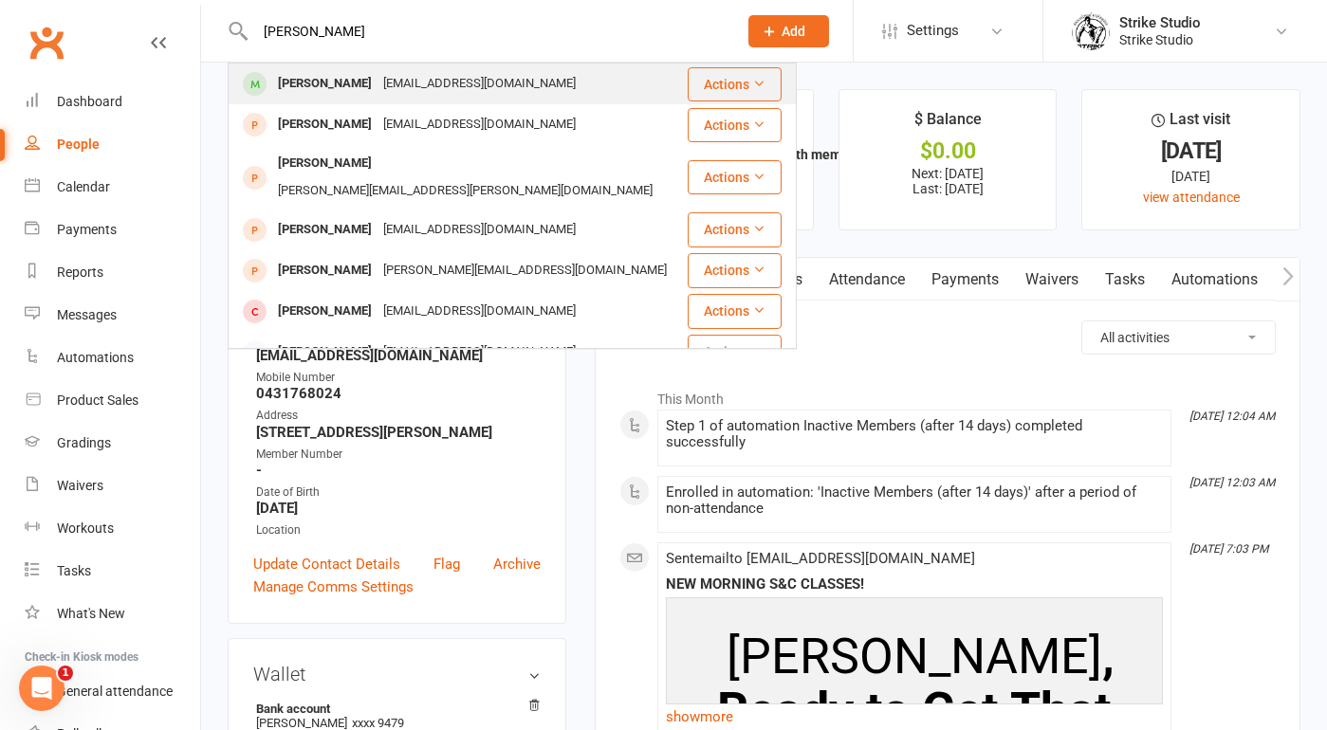
type input "Vanessa Miller"
click at [473, 85] on div "punkrocknessmonster@gmail.com" at bounding box center [479, 83] width 204 height 27
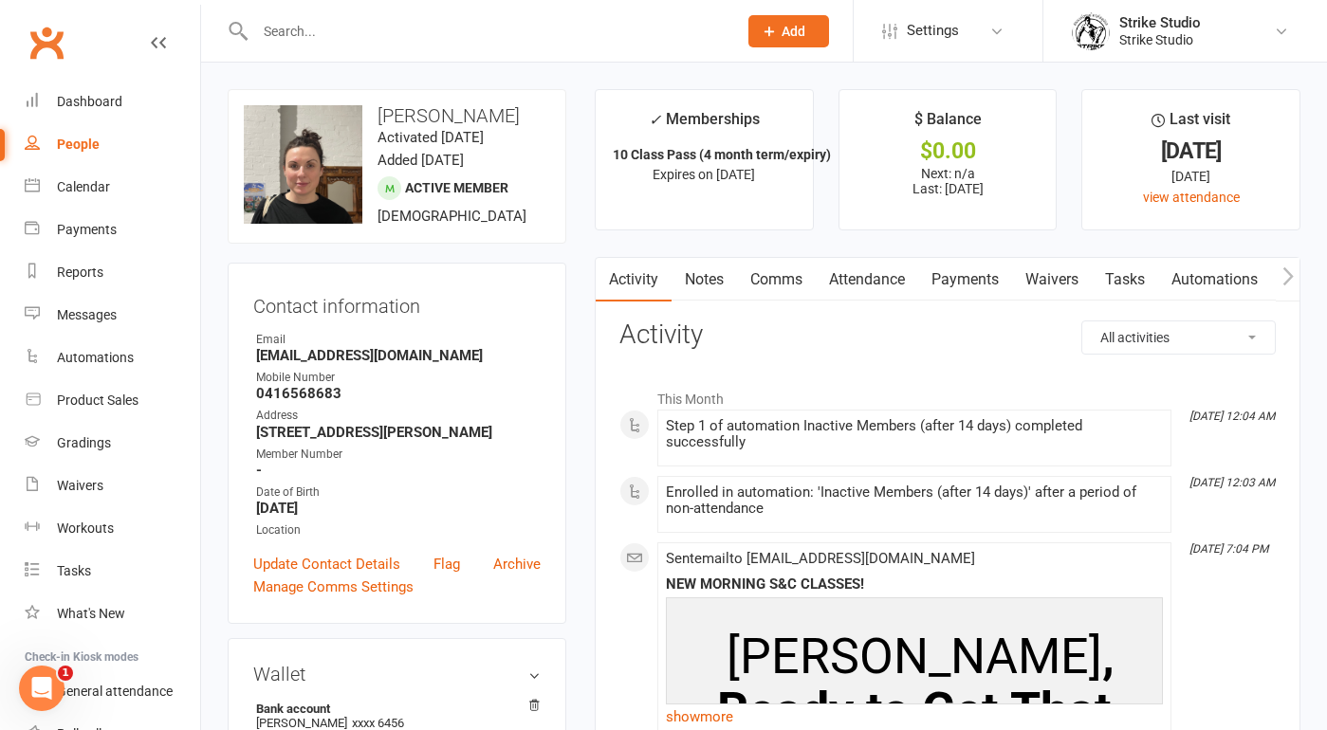
click at [405, 37] on input "text" at bounding box center [486, 31] width 474 height 27
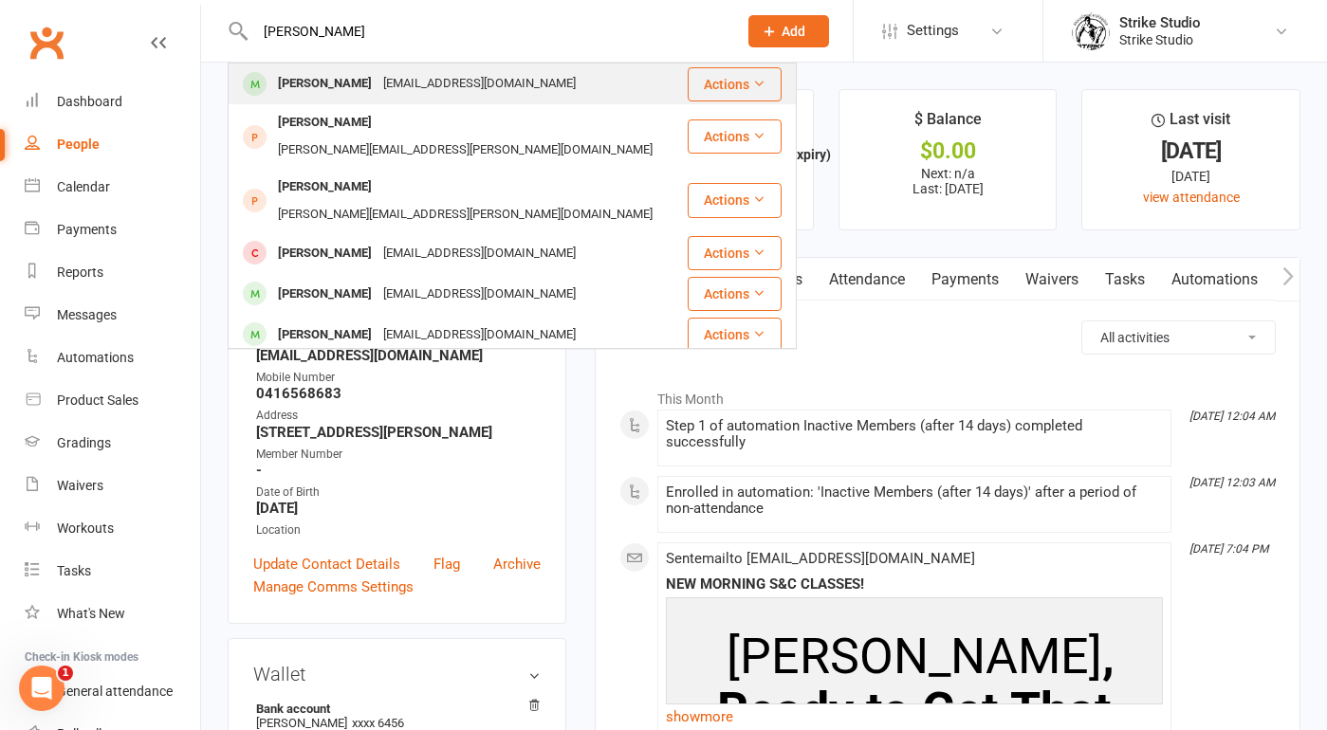
type input "adam lal"
click at [377, 82] on div "erezlalazari@hotmail.com" at bounding box center [479, 83] width 204 height 27
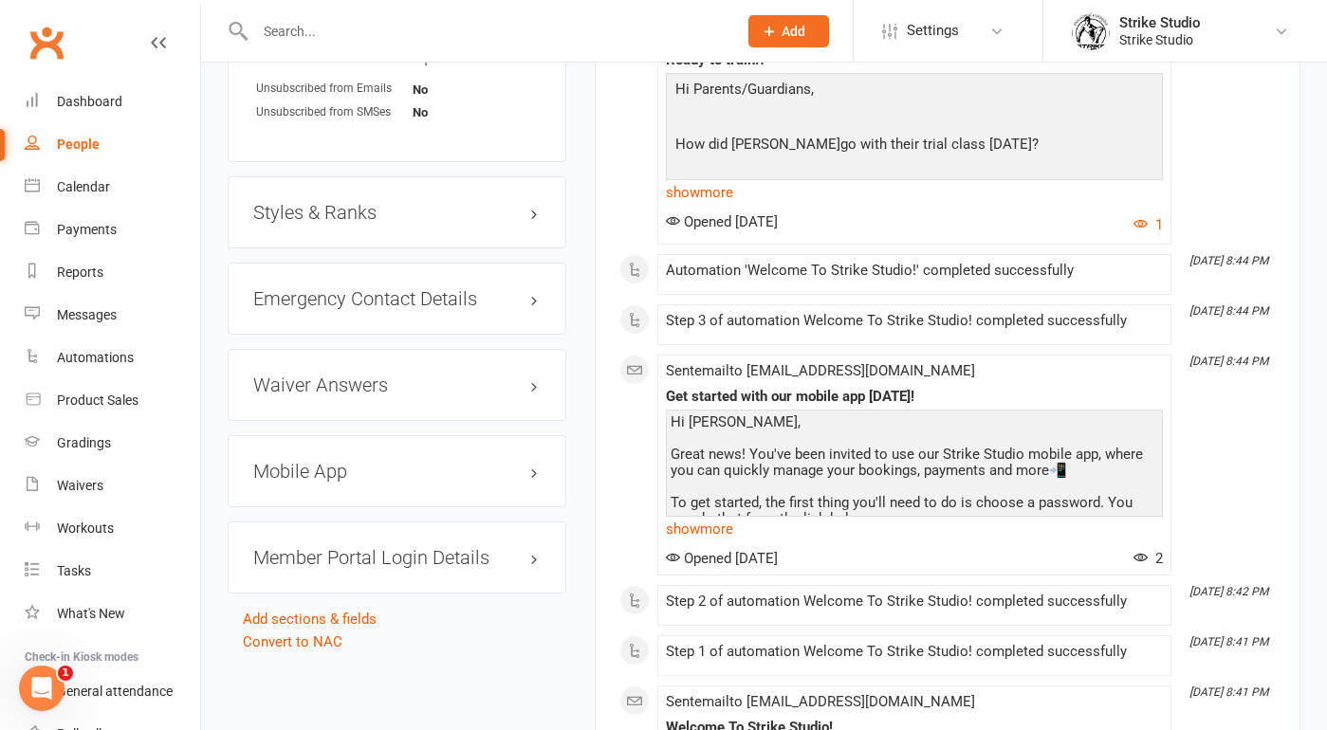
scroll to position [1455, 0]
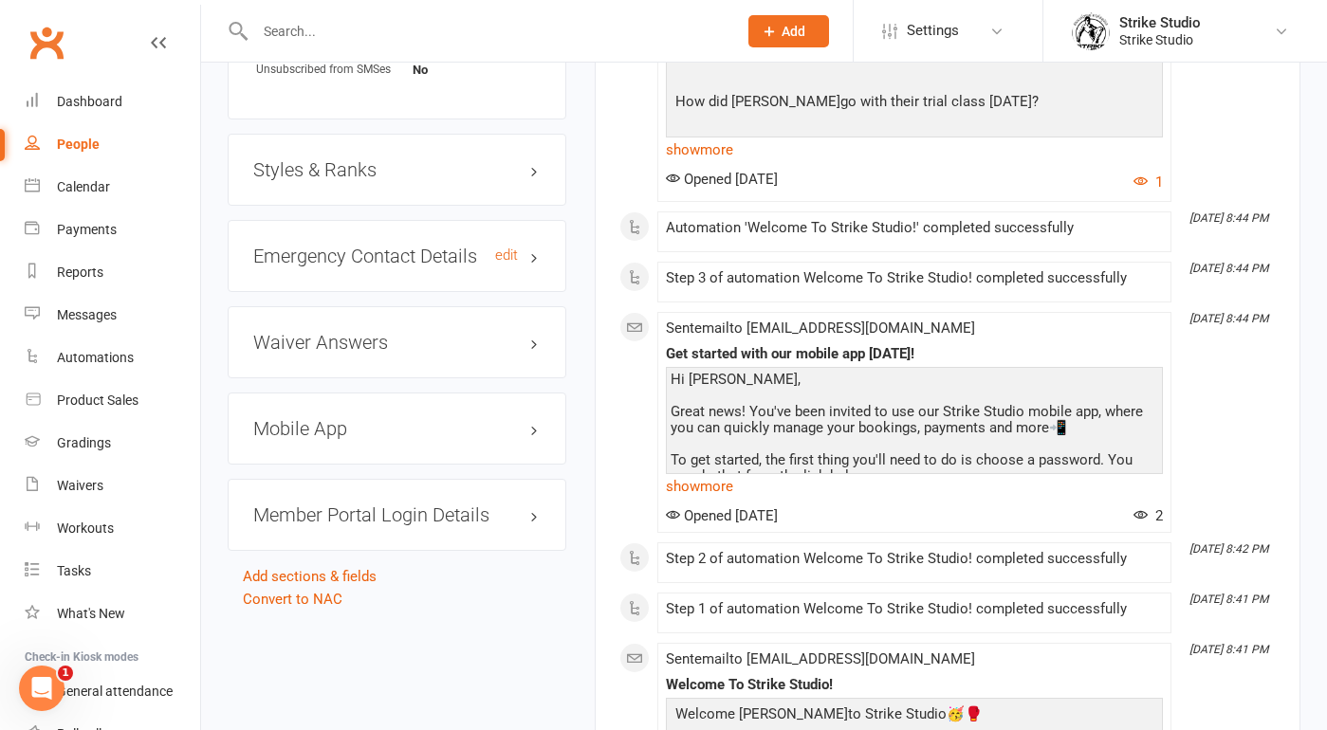
click at [376, 252] on h3 "Emergency Contact Details edit" at bounding box center [396, 256] width 287 height 21
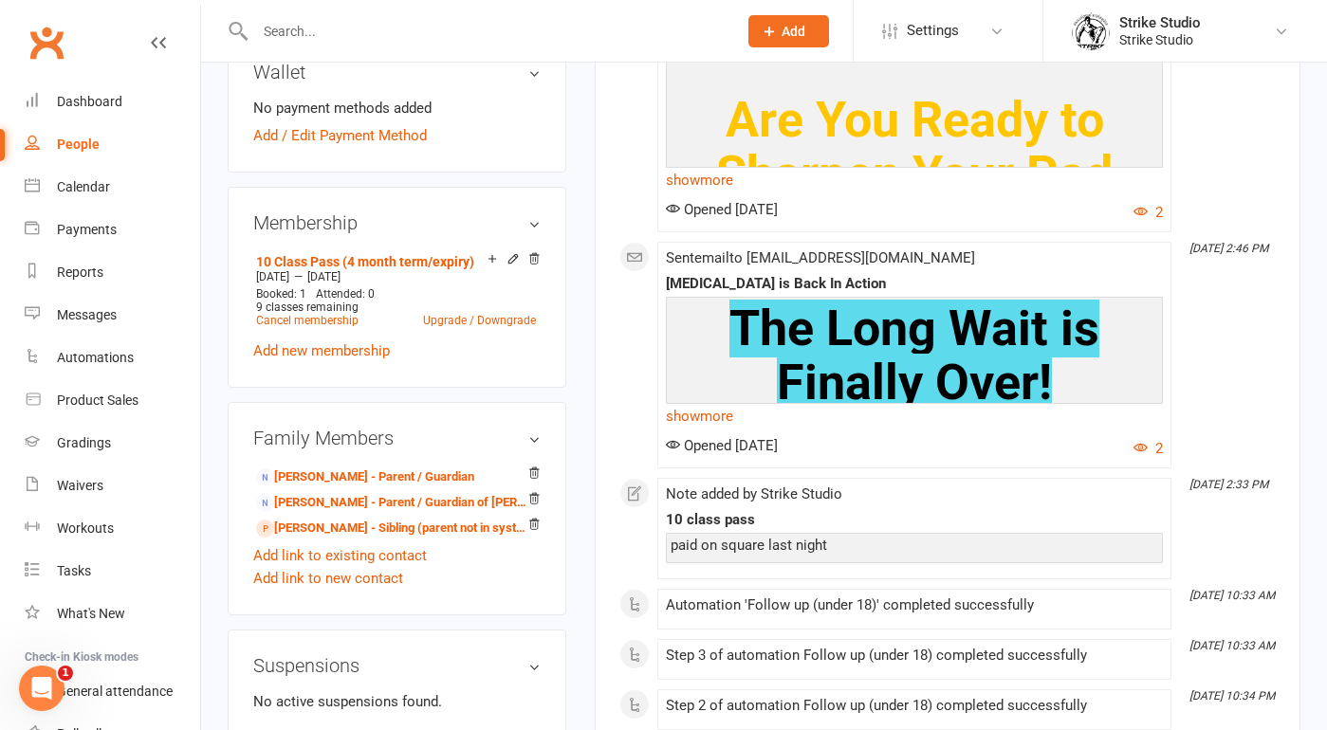
scroll to position [647, 0]
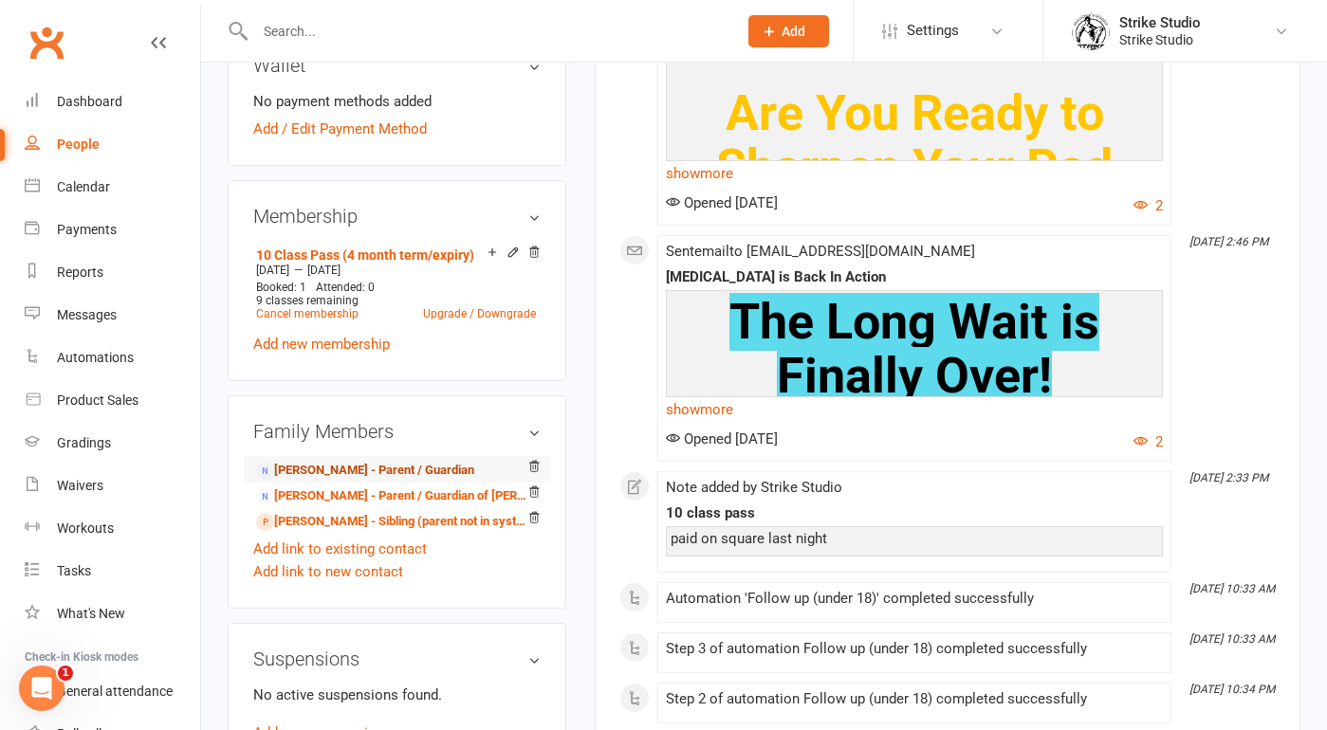
click at [399, 467] on link "Erez Lalazari - Parent / Guardian" at bounding box center [365, 471] width 218 height 20
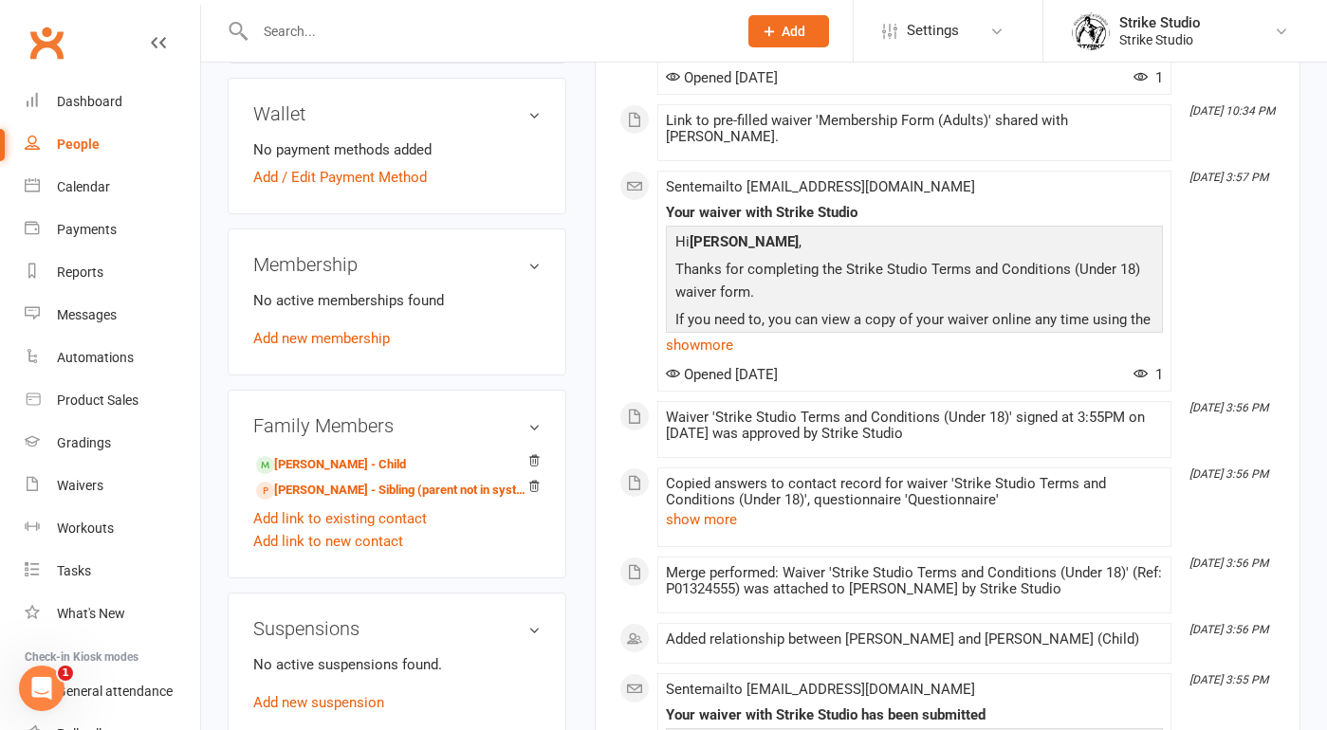
scroll to position [647, 0]
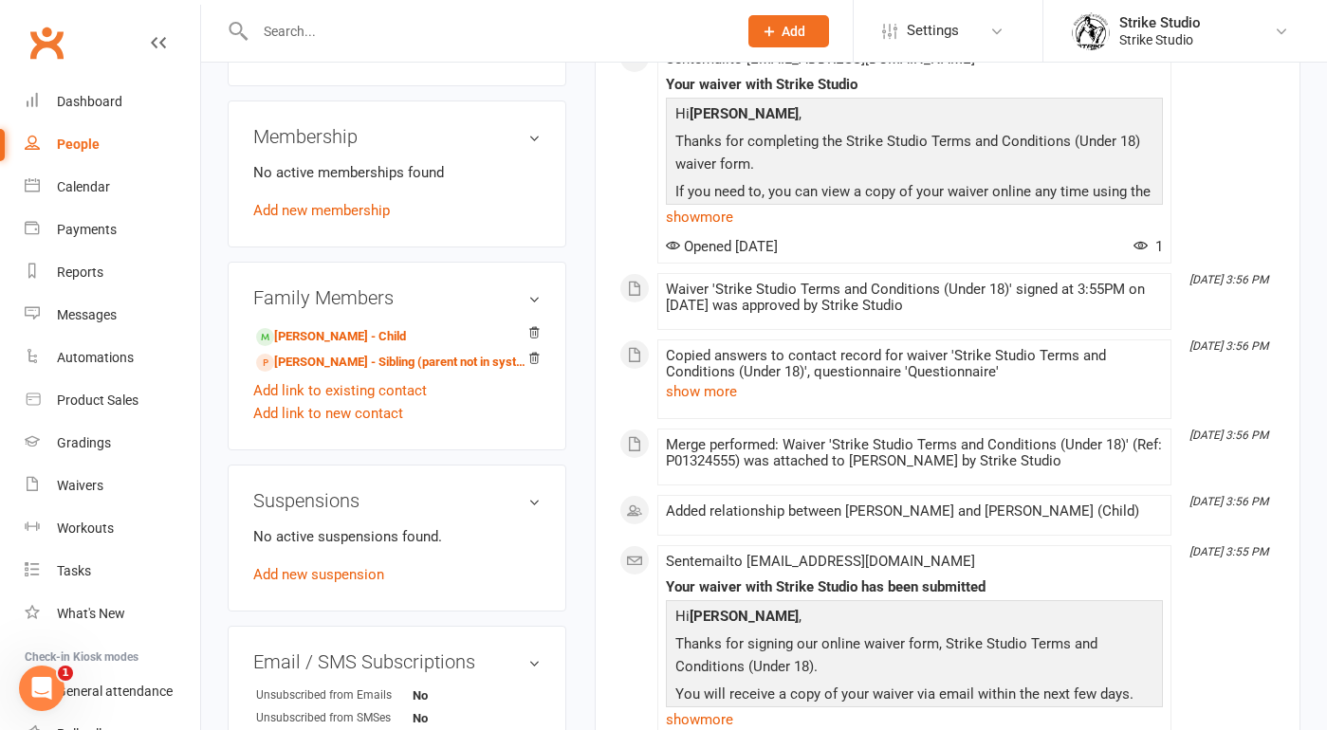
click at [121, 137] on link "People" at bounding box center [112, 144] width 175 height 43
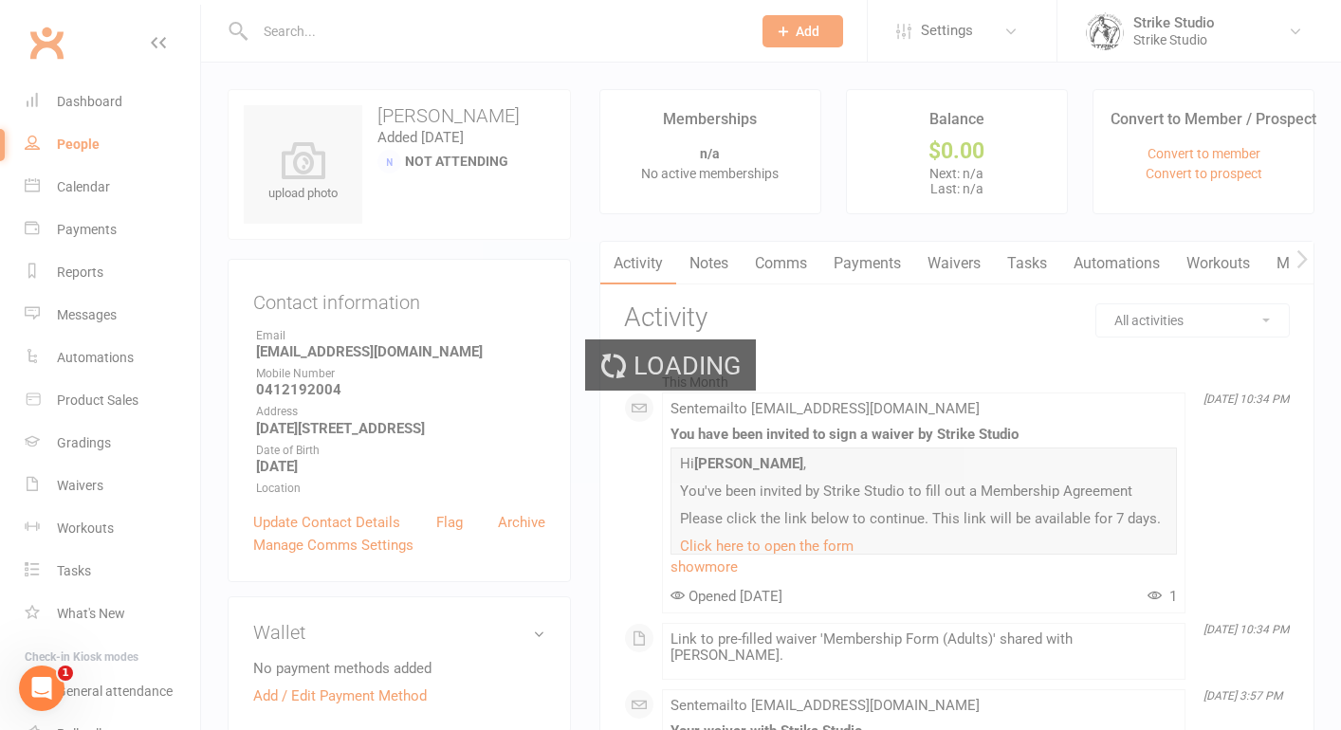
select select "100"
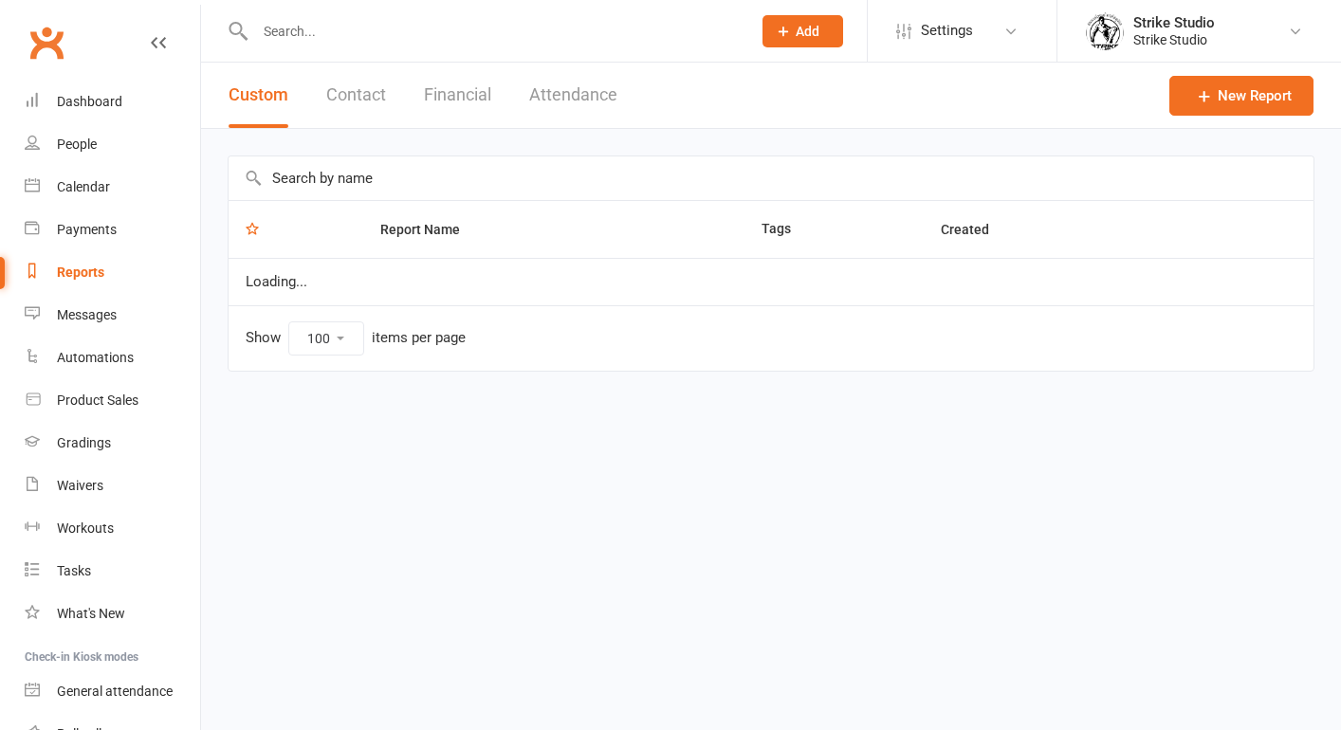
select select "100"
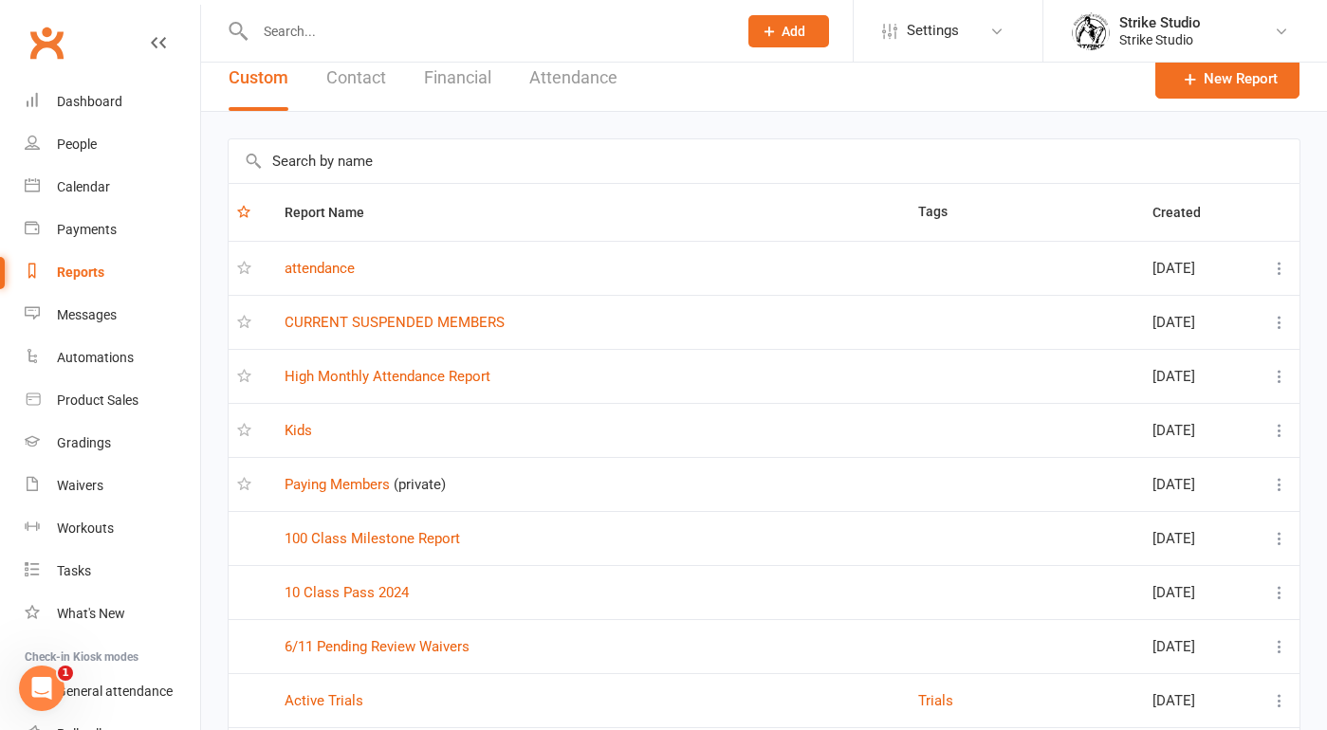
scroll to position [30, 0]
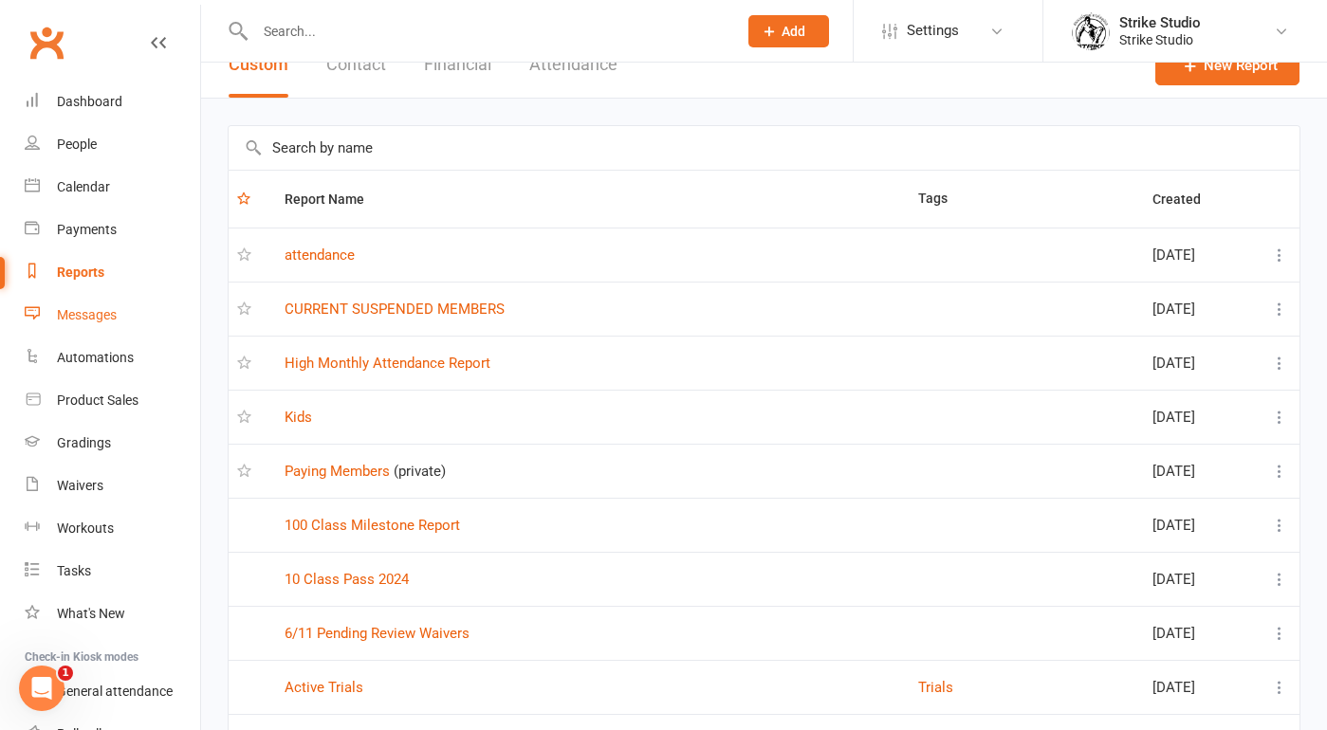
click at [142, 309] on link "Messages" at bounding box center [112, 315] width 175 height 43
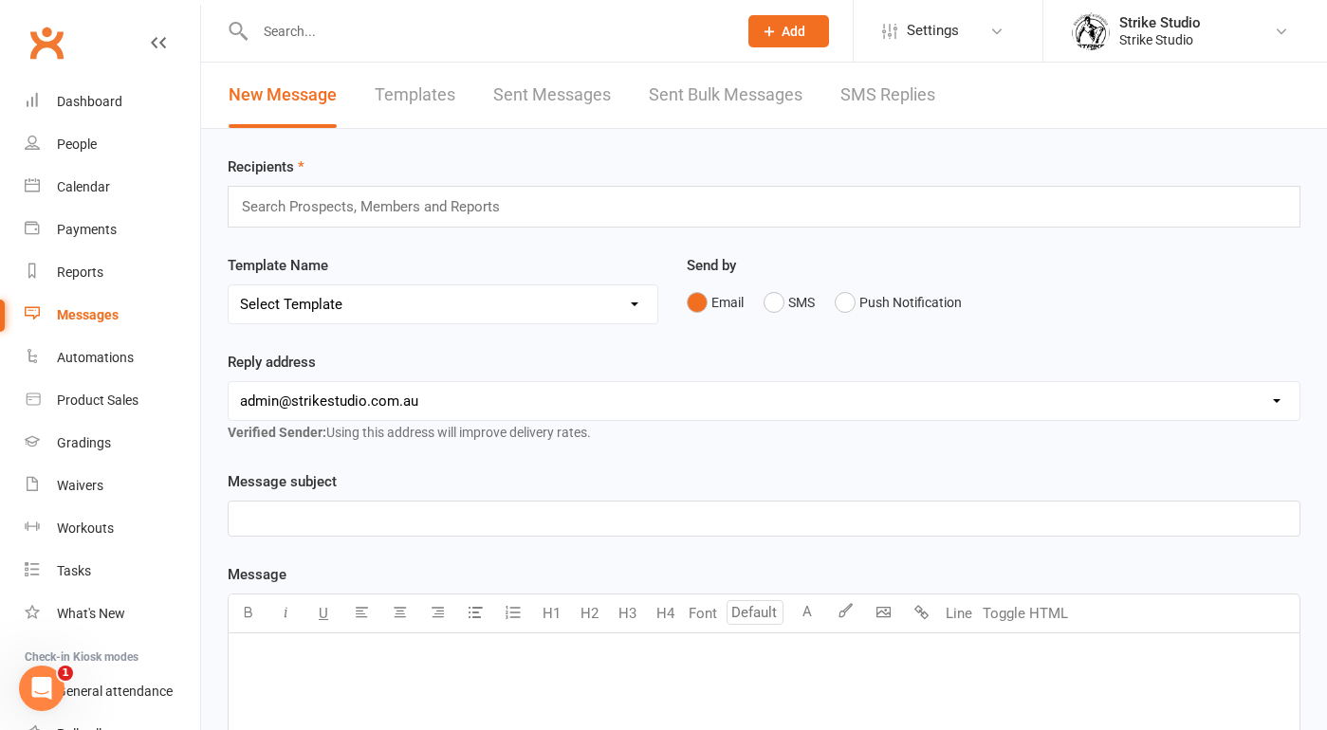
click at [453, 290] on select "Select Template [Email] Aspiring fighters meeting notes [Email] Exciting Opport…" at bounding box center [443, 304] width 429 height 38
click at [486, 307] on select "Select Template [Email] Aspiring fighters meeting notes [Email] Exciting Opport…" at bounding box center [443, 304] width 429 height 38
click at [289, 307] on select "Select Template [Email] Aspiring fighters meeting notes [Email] Exciting Opport…" at bounding box center [443, 304] width 429 height 38
click at [397, 302] on select "Select Template [Email] Aspiring fighters meeting notes [Email] Exciting Opport…" at bounding box center [443, 304] width 429 height 38
select select "57"
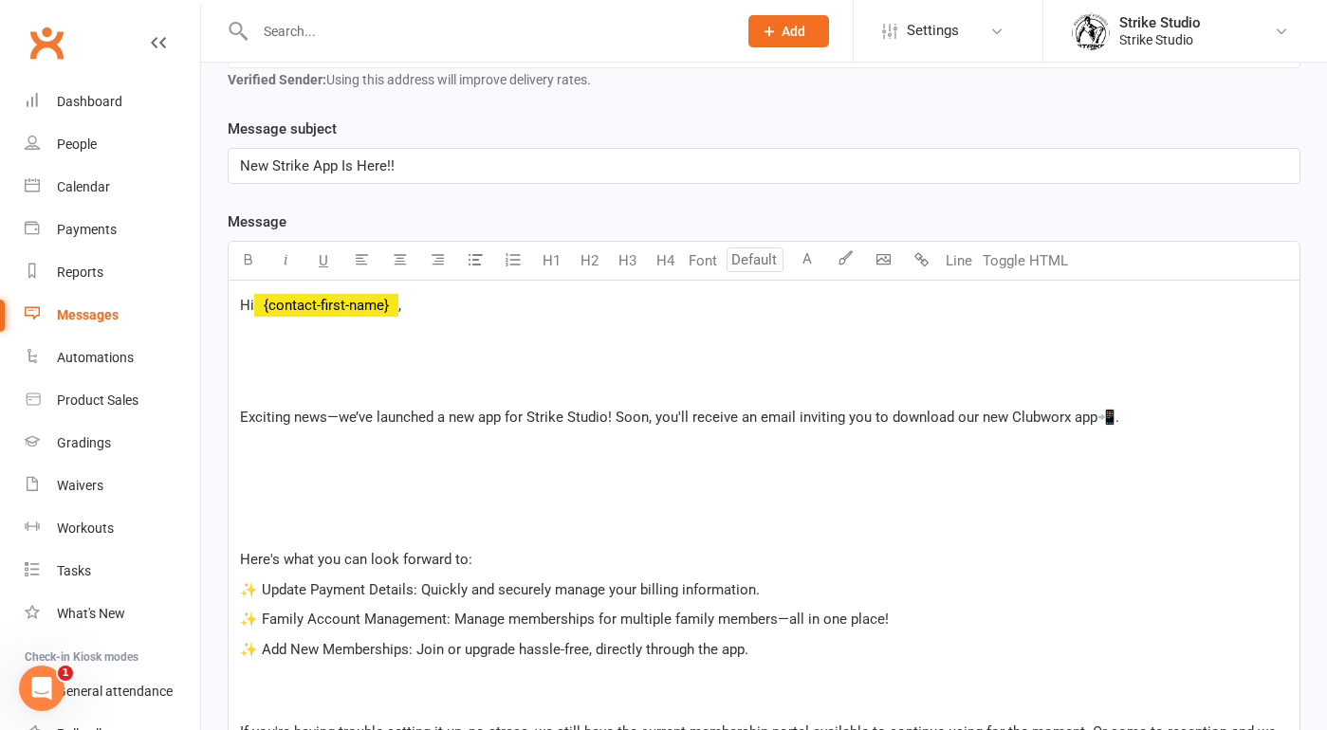
scroll to position [341, 0]
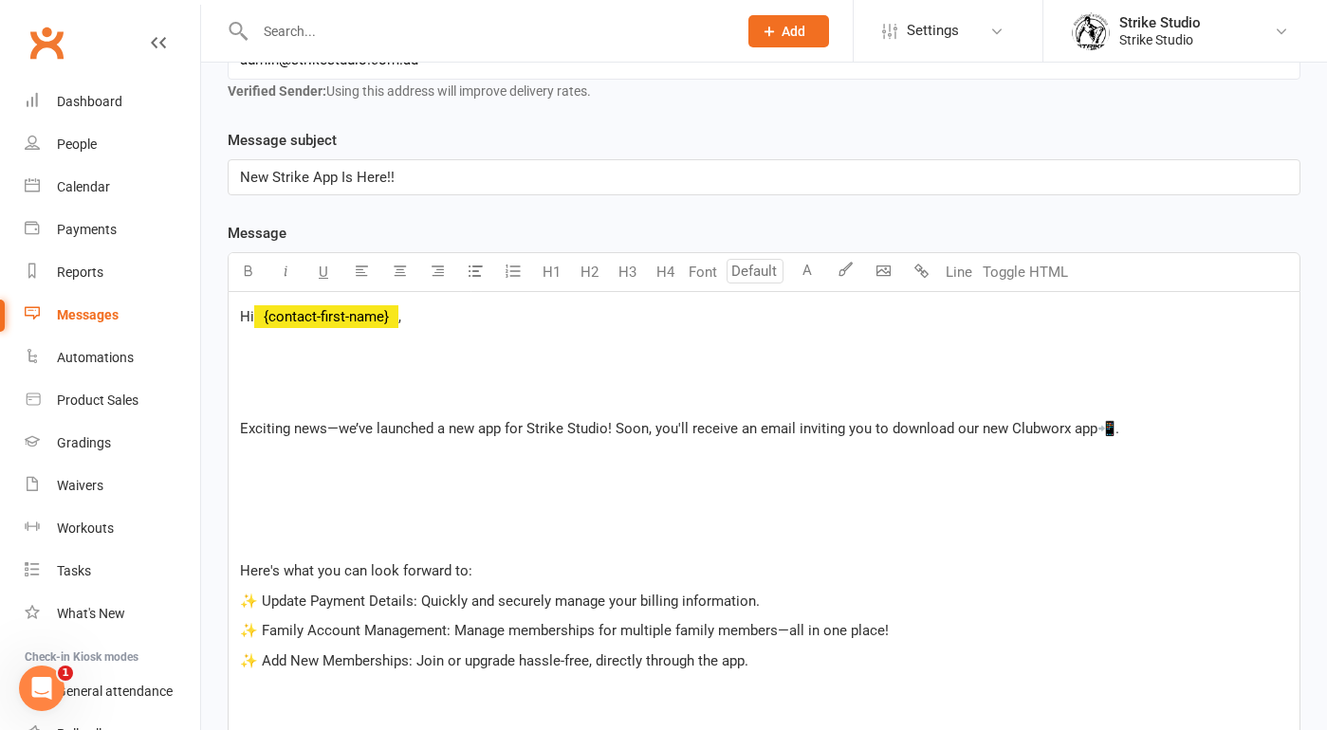
click at [454, 188] on p "New Strike App Is Here!!" at bounding box center [764, 177] width 1048 height 23
click at [476, 394] on p at bounding box center [764, 388] width 1048 height 46
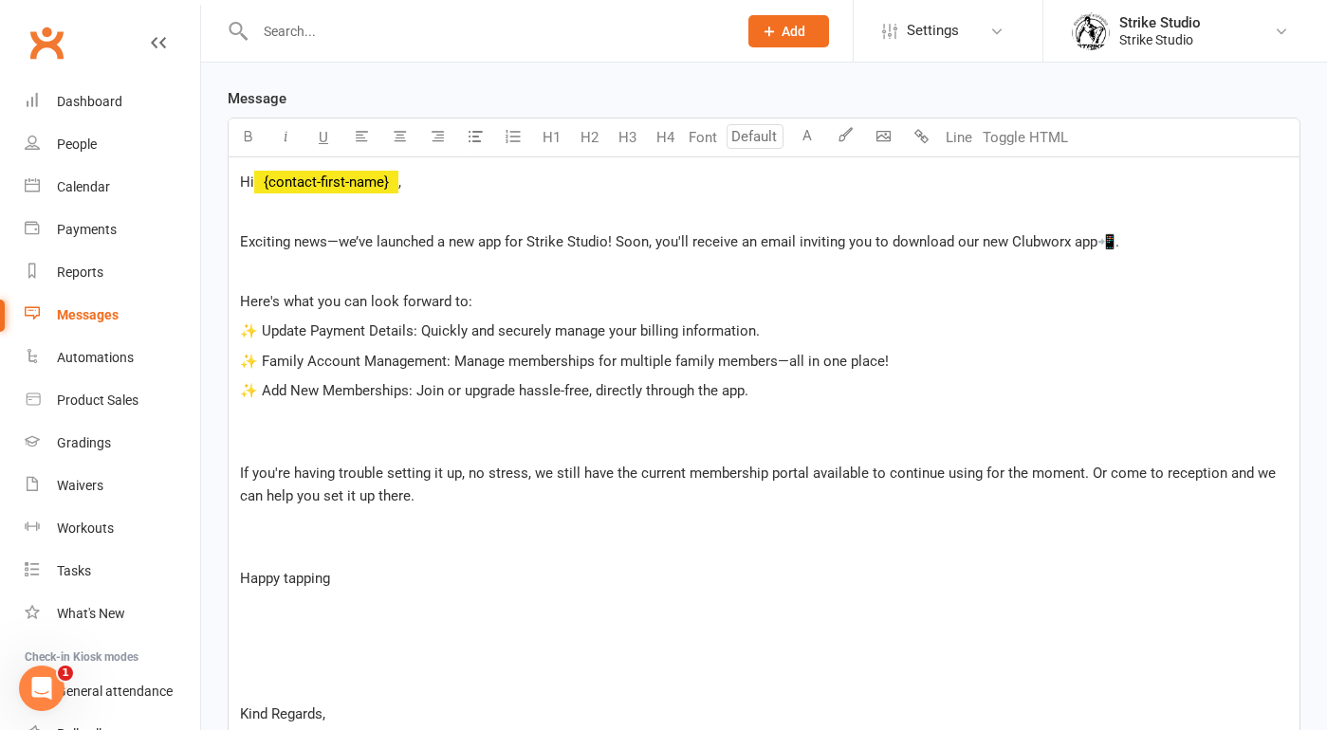
scroll to position [486, 0]
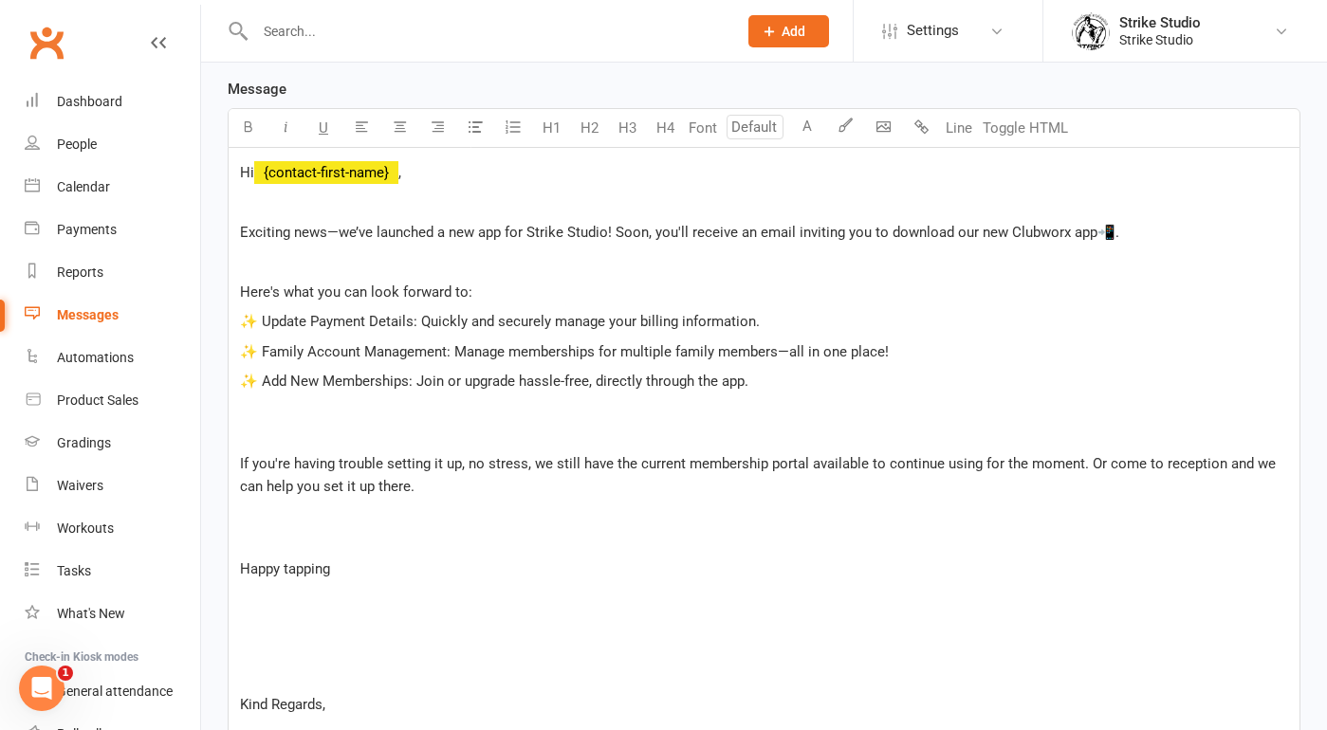
click at [307, 652] on p at bounding box center [764, 663] width 1048 height 46
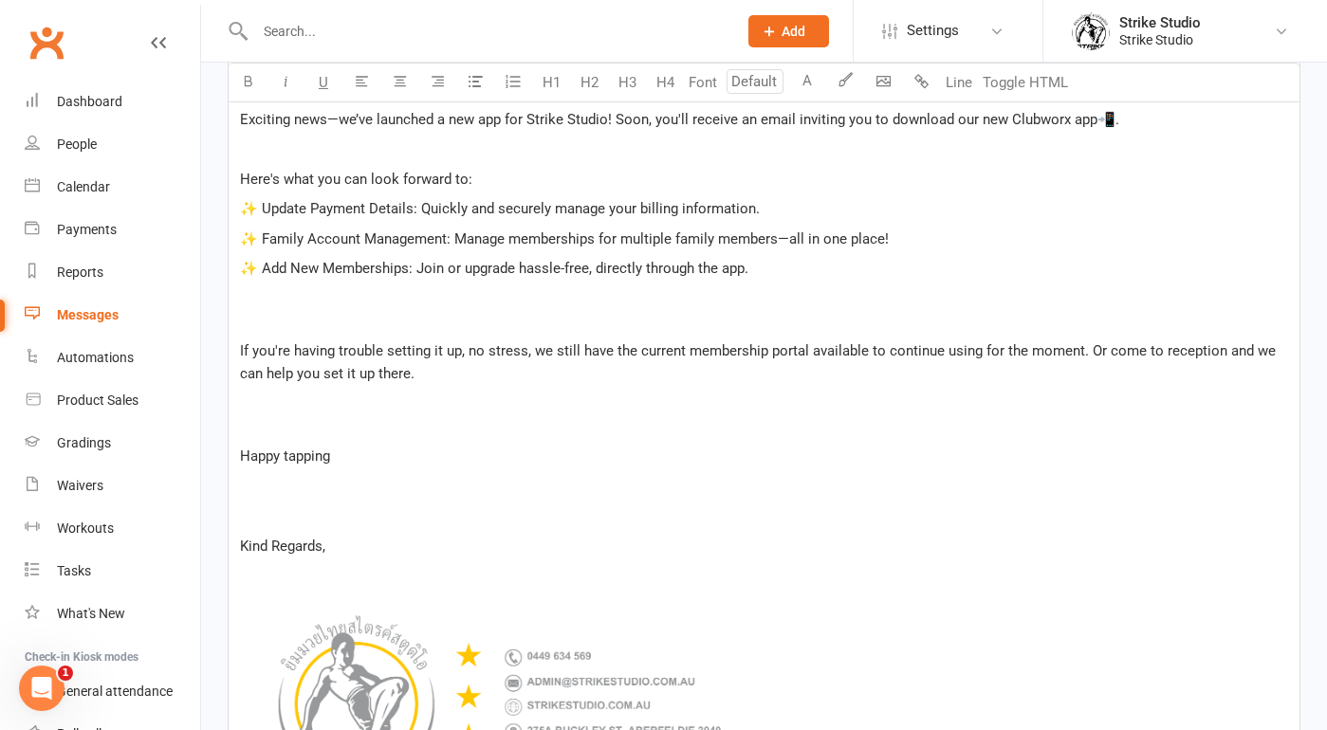
scroll to position [594, 0]
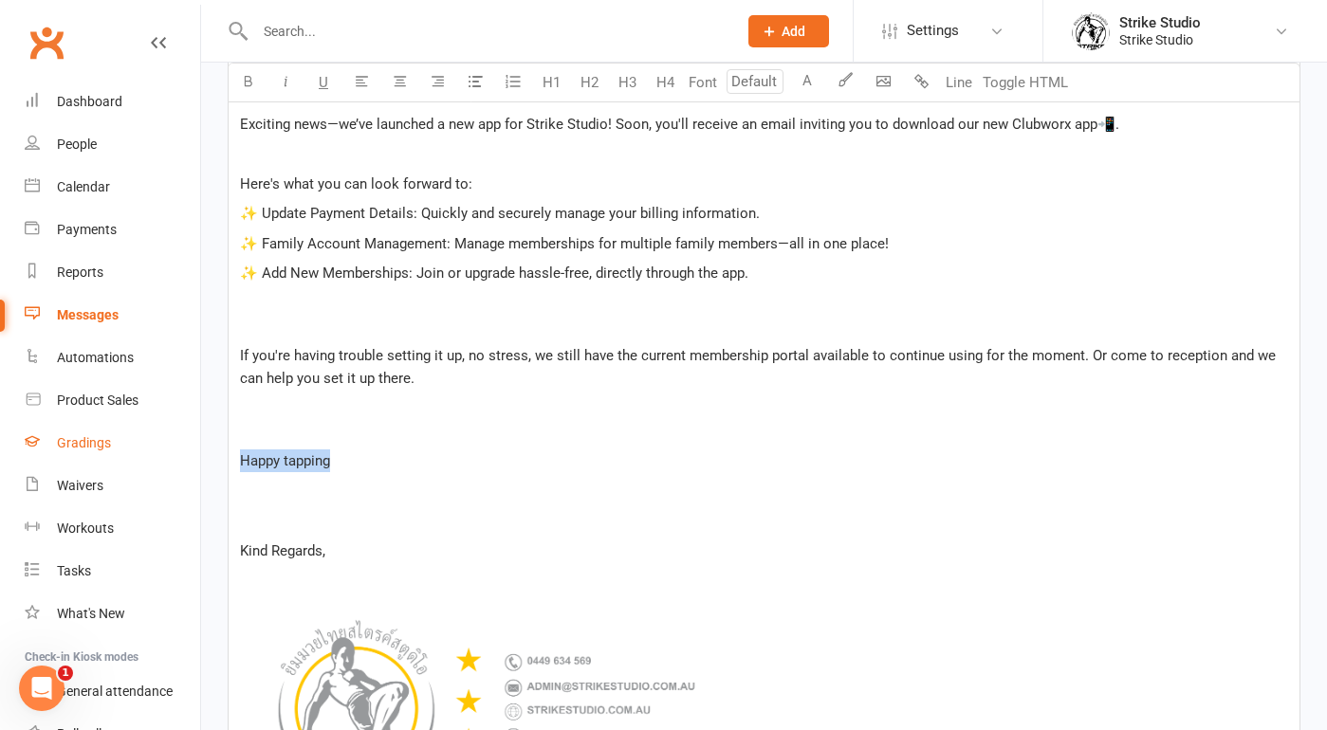
drag, startPoint x: 346, startPoint y: 465, endPoint x: 82, endPoint y: 456, distance: 263.8
click at [82, 456] on ui-view "Prospect Member Non-attending contact Class / event Appointment Grading event T…" at bounding box center [663, 303] width 1327 height 1785
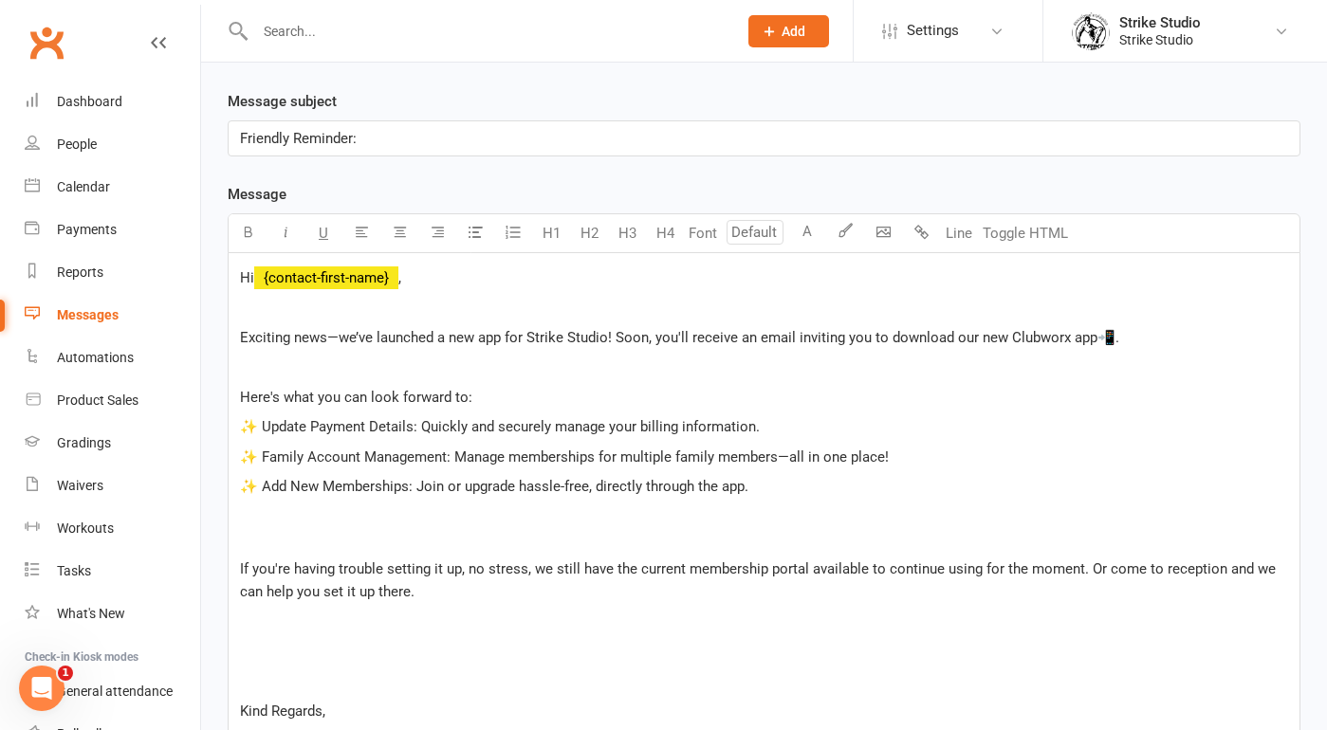
scroll to position [379, 0]
click at [705, 139] on p "Friendly Reminder:" at bounding box center [764, 139] width 1048 height 23
drag, startPoint x: 889, startPoint y: 339, endPoint x: 1090, endPoint y: 344, distance: 201.1
click at [1090, 344] on span "Exciting news—we’ve launched a new app for Strike Studio! Soon, you'll receive …" at bounding box center [679, 338] width 879 height 17
copy span "download our new Clubworx app"
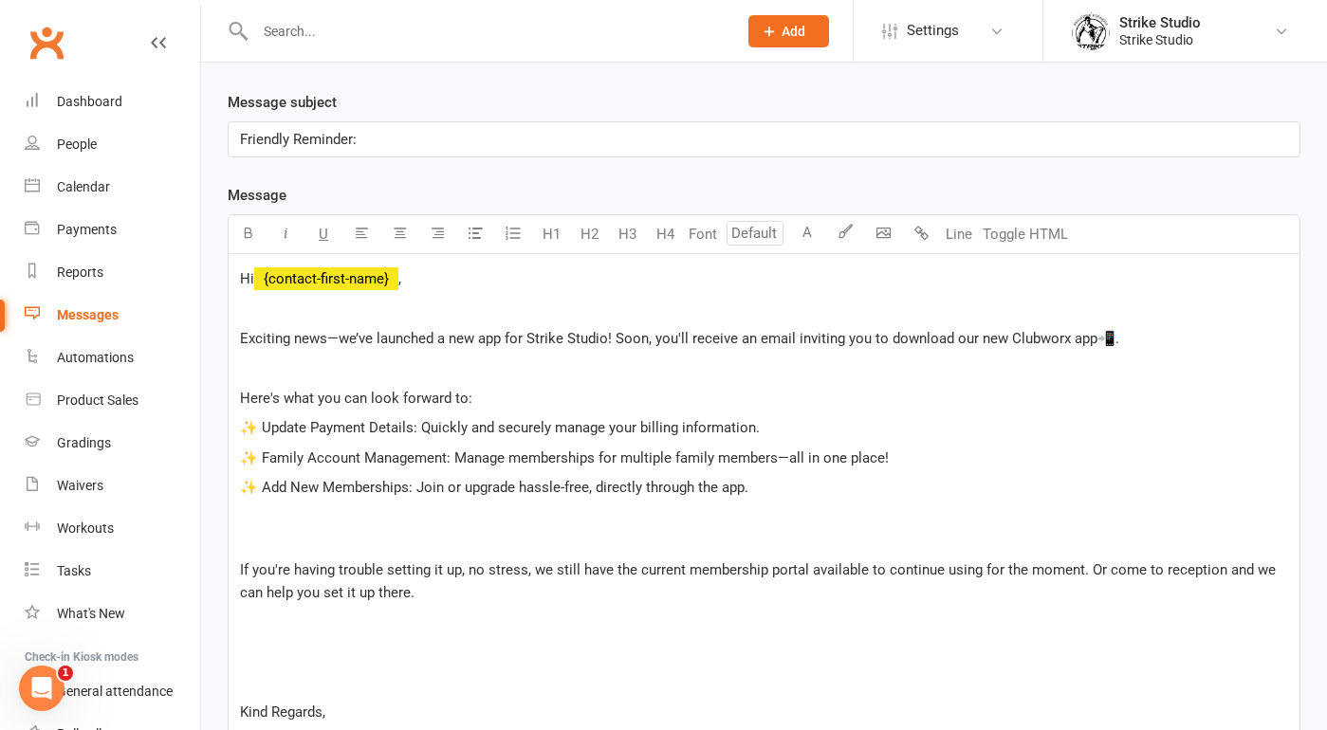
click at [449, 146] on p "Friendly Reminder:" at bounding box center [764, 139] width 1048 height 23
click at [368, 139] on span "Friendly Reminder: download our new Clubworx app" at bounding box center [402, 139] width 325 height 17
click at [434, 140] on span "Friendly Reminder: Download our new Clubworx app" at bounding box center [403, 139] width 327 height 17
click at [467, 141] on span "Friendly Reminder: Download Our new Clubworx app" at bounding box center [404, 139] width 328 height 17
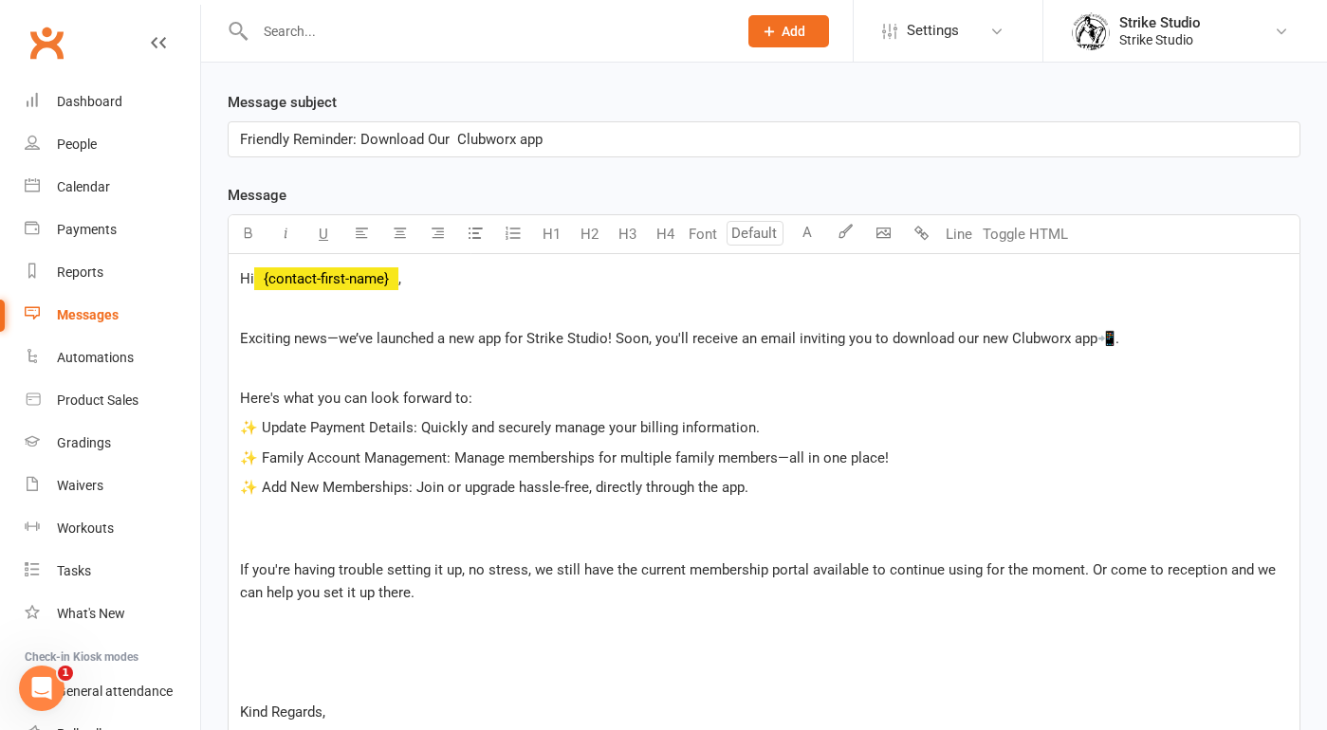
click at [524, 139] on span "Friendly Reminder: Download Our Clubworx app" at bounding box center [391, 139] width 302 height 17
click at [600, 139] on p "Friendly Reminder: Download Our Clubworx App" at bounding box center [764, 139] width 1048 height 23
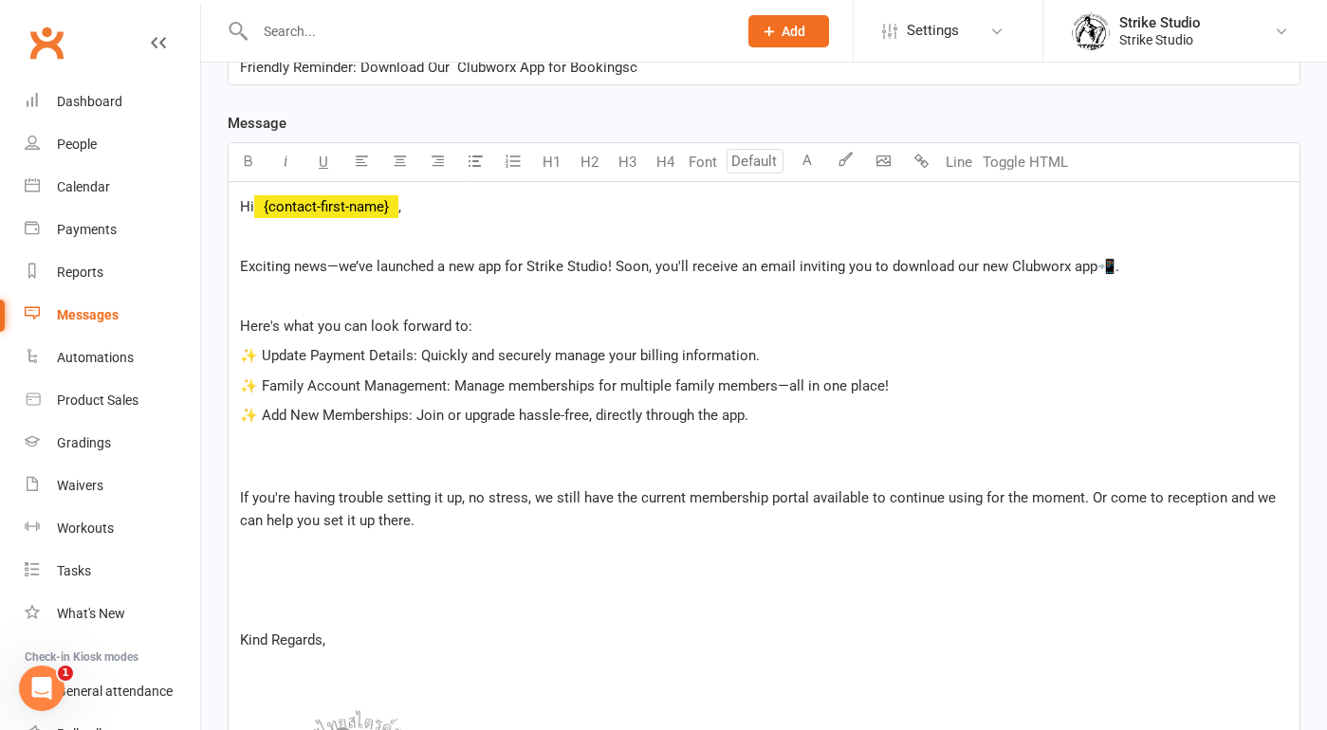
scroll to position [452, 0]
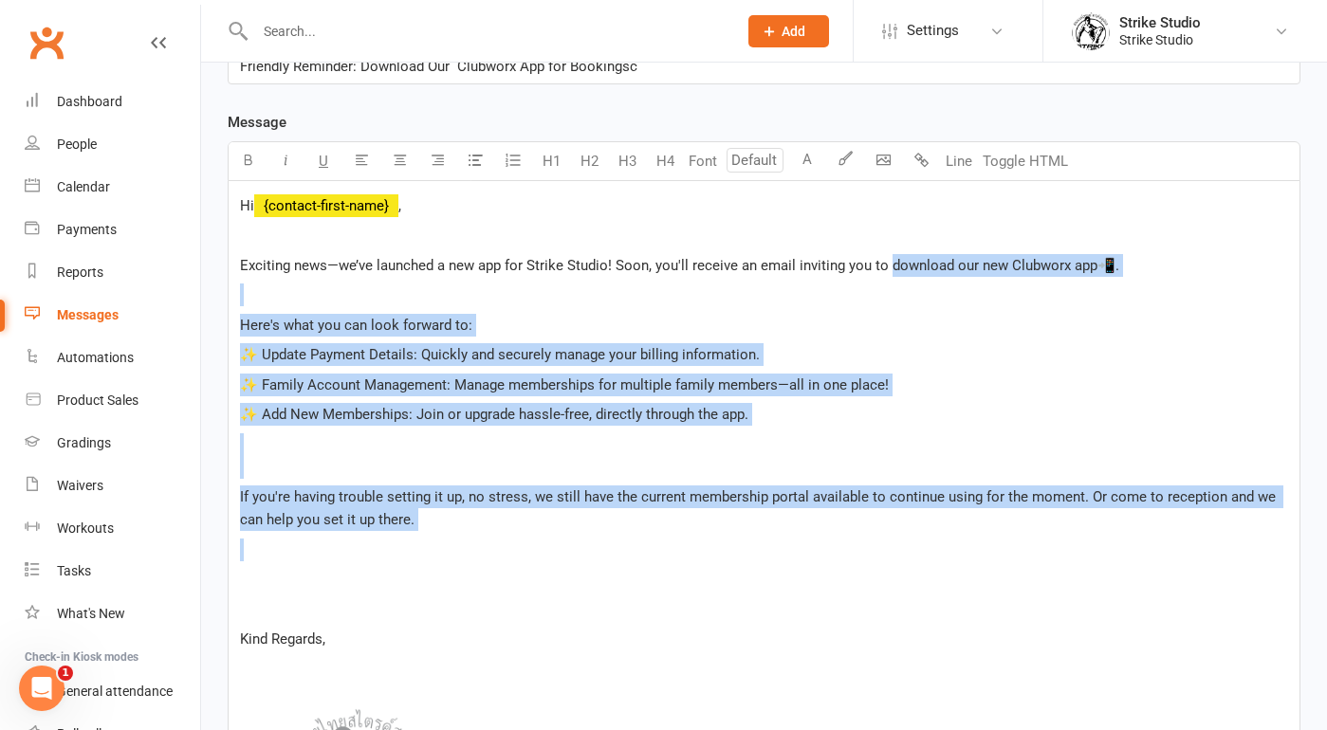
click at [338, 572] on p "﻿" at bounding box center [764, 579] width 1048 height 23
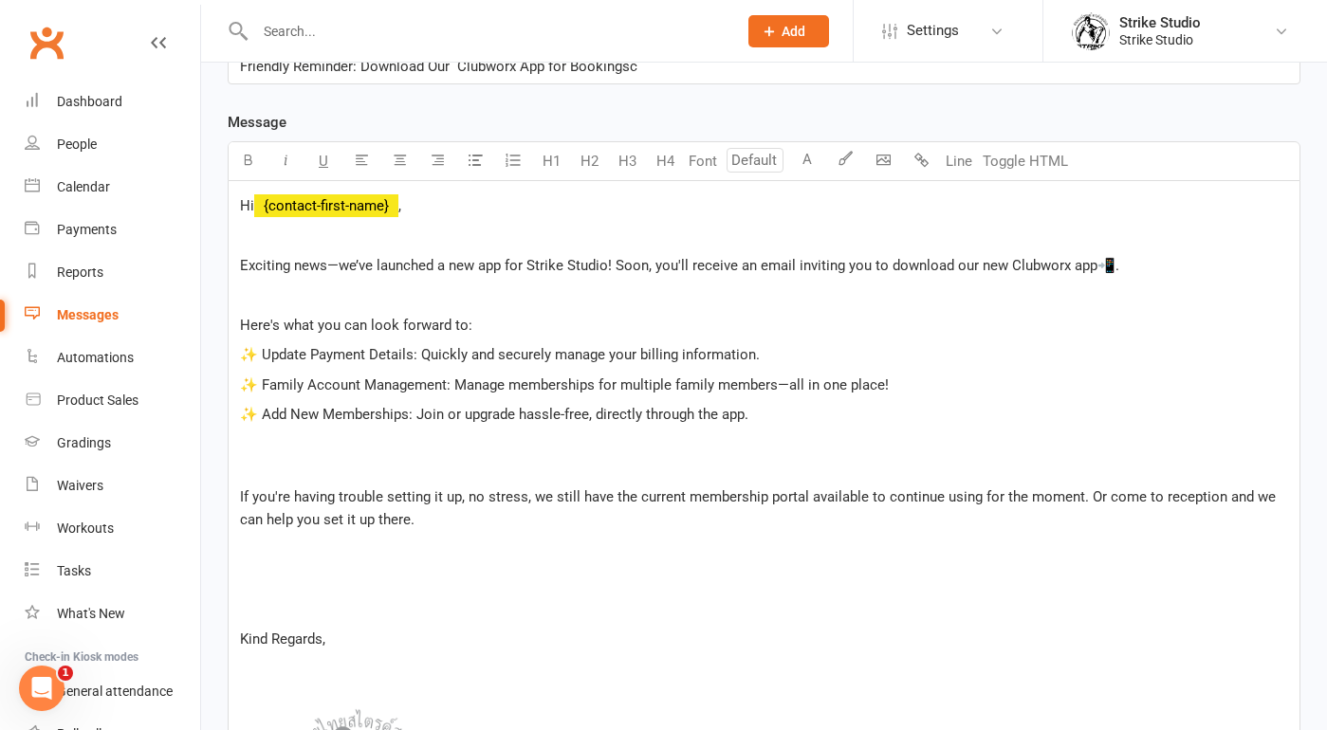
click at [352, 593] on div "Hi ﻿ {contact-first-name} , ﻿ Exciting news—we’ve launched a new app for Strike…" at bounding box center [764, 575] width 1071 height 788
click at [327, 561] on div "Hi ﻿ {contact-first-name} , ﻿ Exciting news—we’ve launched a new app for Strike…" at bounding box center [764, 575] width 1071 height 788
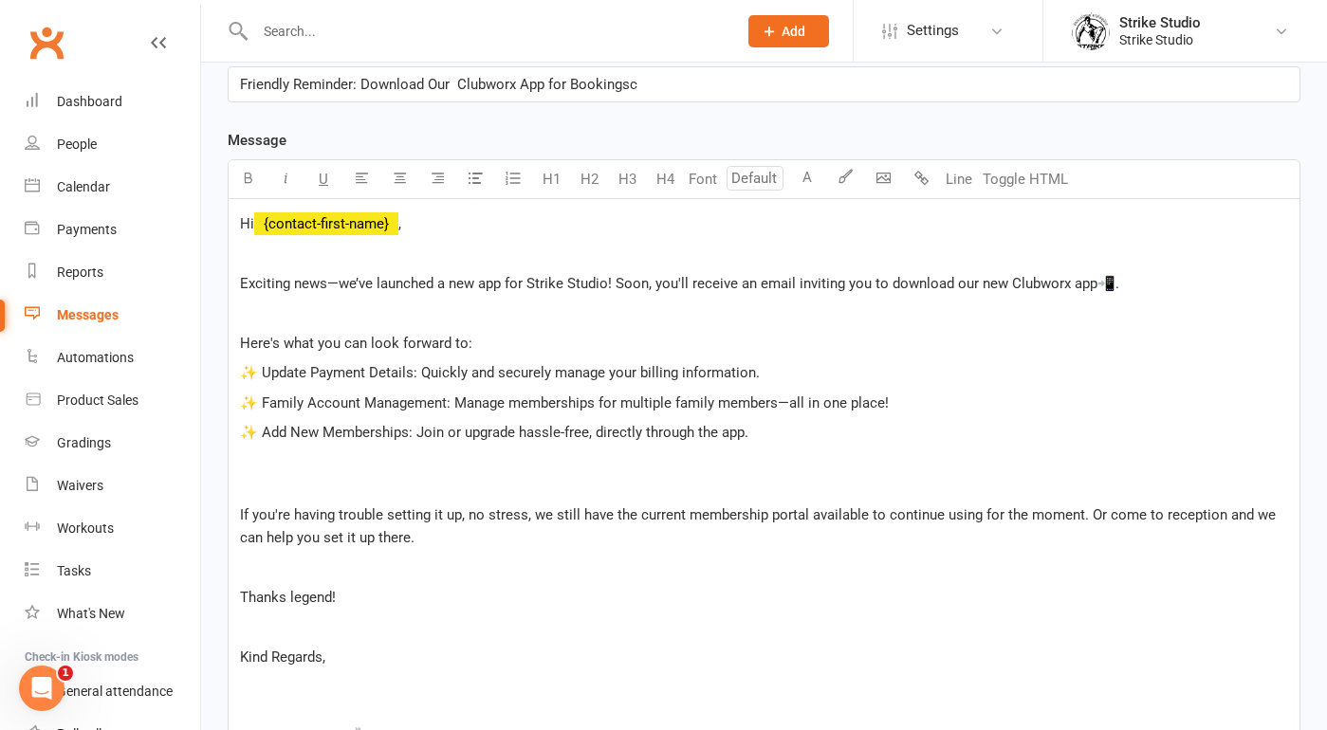
click at [250, 265] on div "Hi ﻿ {contact-first-name} , ﻿ Exciting news—we’ve launched a new app for Strike…" at bounding box center [764, 593] width 1071 height 788
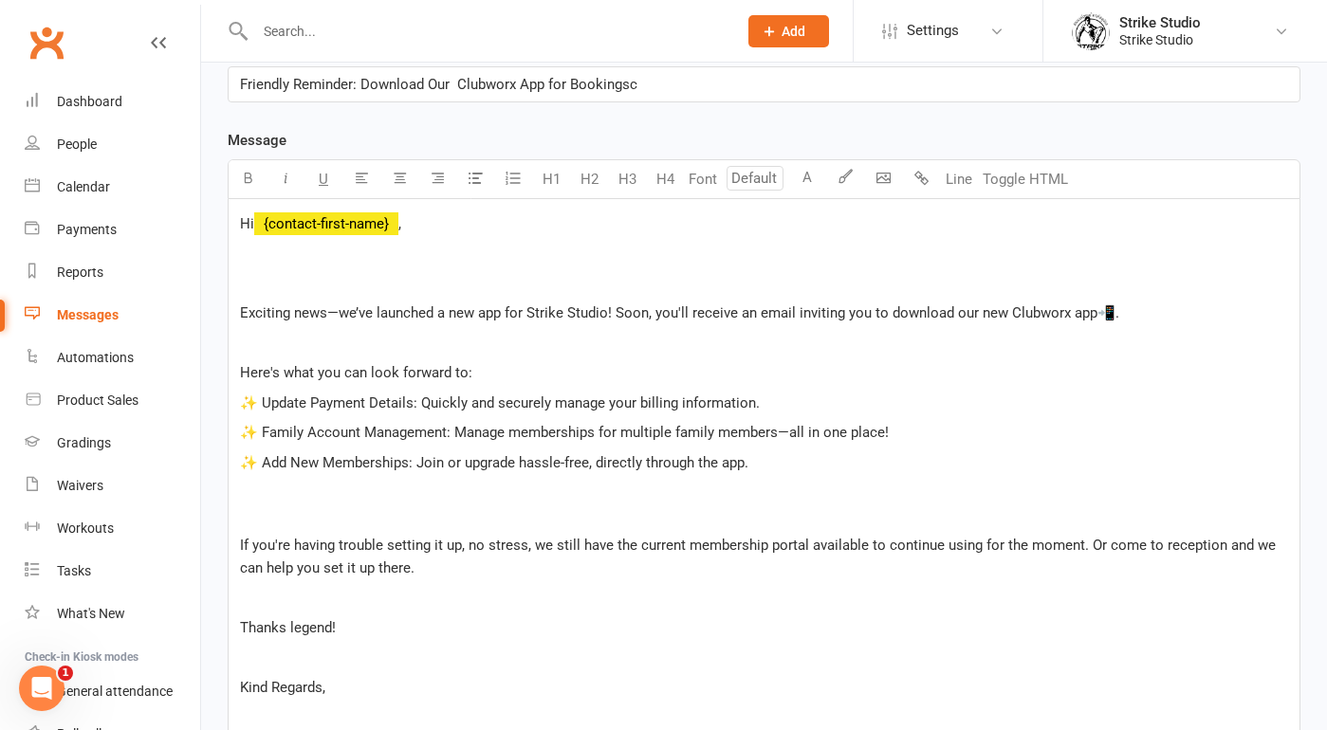
click at [374, 630] on p "Thanks legend!" at bounding box center [764, 627] width 1048 height 23
click at [300, 284] on p "﻿" at bounding box center [764, 283] width 1048 height 23
drag, startPoint x: 1007, startPoint y: 311, endPoint x: 1133, endPoint y: 311, distance: 126.1
click at [1133, 311] on p "Exciting news—we’ve launched a new app for Strike Studio! Soon, you'll receive …" at bounding box center [764, 313] width 1048 height 23
click at [736, 282] on p "This is a friendly reminder if you haven't yet, hop on our" at bounding box center [764, 283] width 1048 height 23
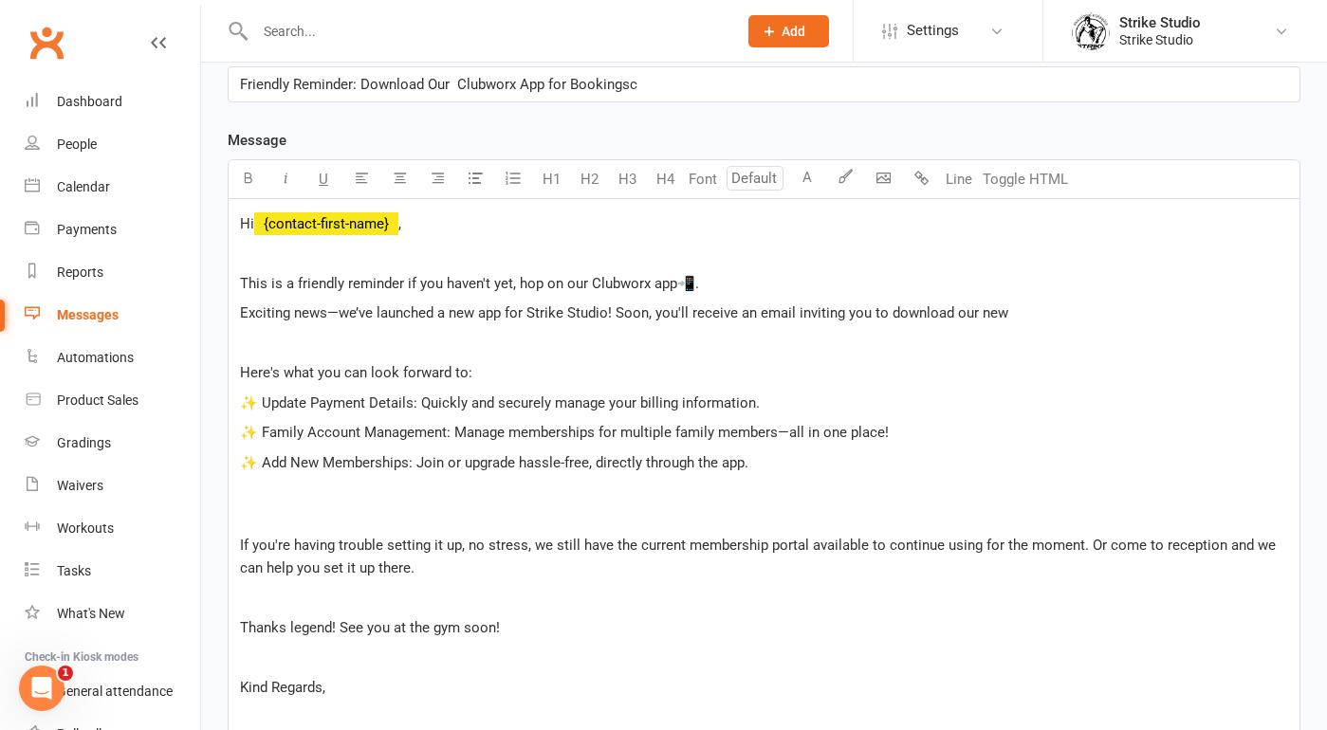
click at [241, 283] on span "This is a friendly reminder if you haven't yet, hop on our Clubworx app📲." at bounding box center [469, 283] width 459 height 17
drag, startPoint x: 586, startPoint y: 279, endPoint x: 747, endPoint y: 290, distance: 161.6
click at [747, 290] on span "We are streamlining the booking process for members This is a friendly reminder…" at bounding box center [644, 283] width 808 height 17
click at [1000, 280] on span "We are streamlining the booking process for members to make it even easier! If …" at bounding box center [634, 283] width 788 height 17
click at [1282, 285] on p "We are streamlining the booking process for members to make it even easier! If …" at bounding box center [764, 283] width 1048 height 23
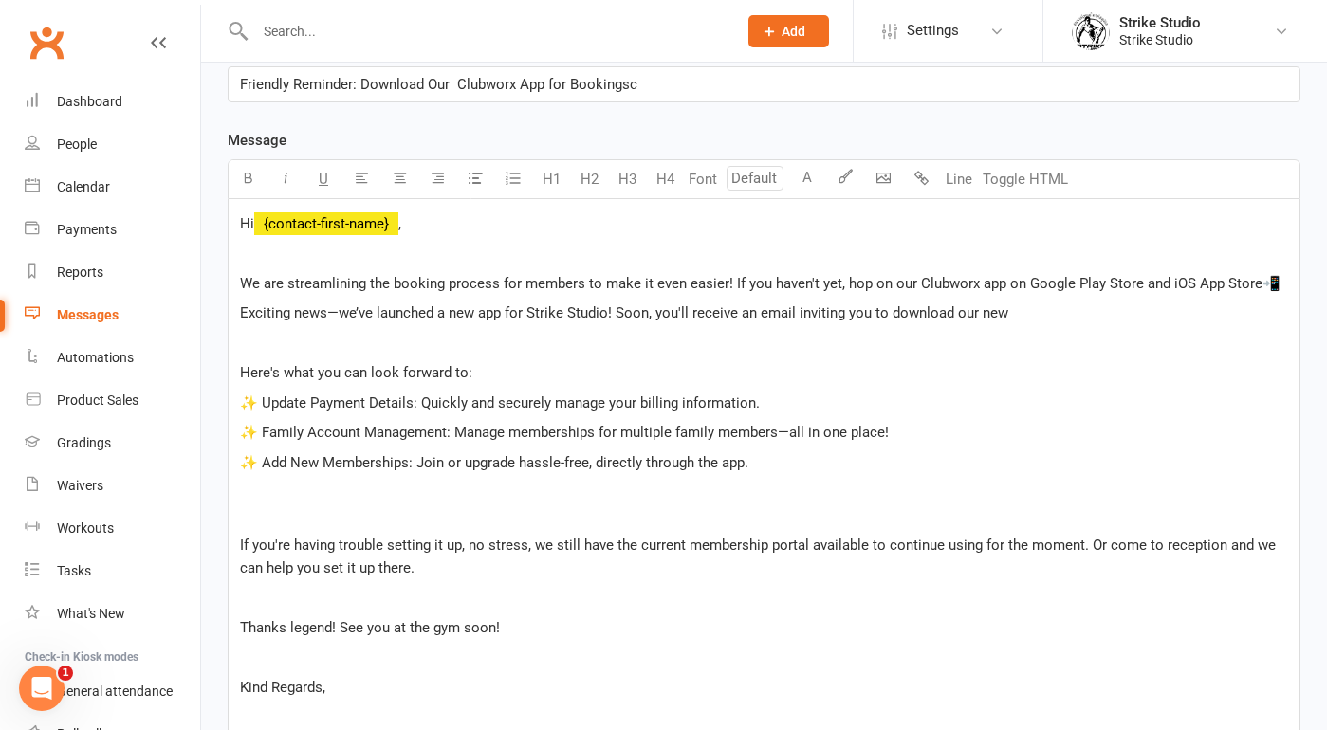
click at [1003, 285] on span "We are streamlining the booking process for members to make it even easier! If …" at bounding box center [760, 283] width 1040 height 17
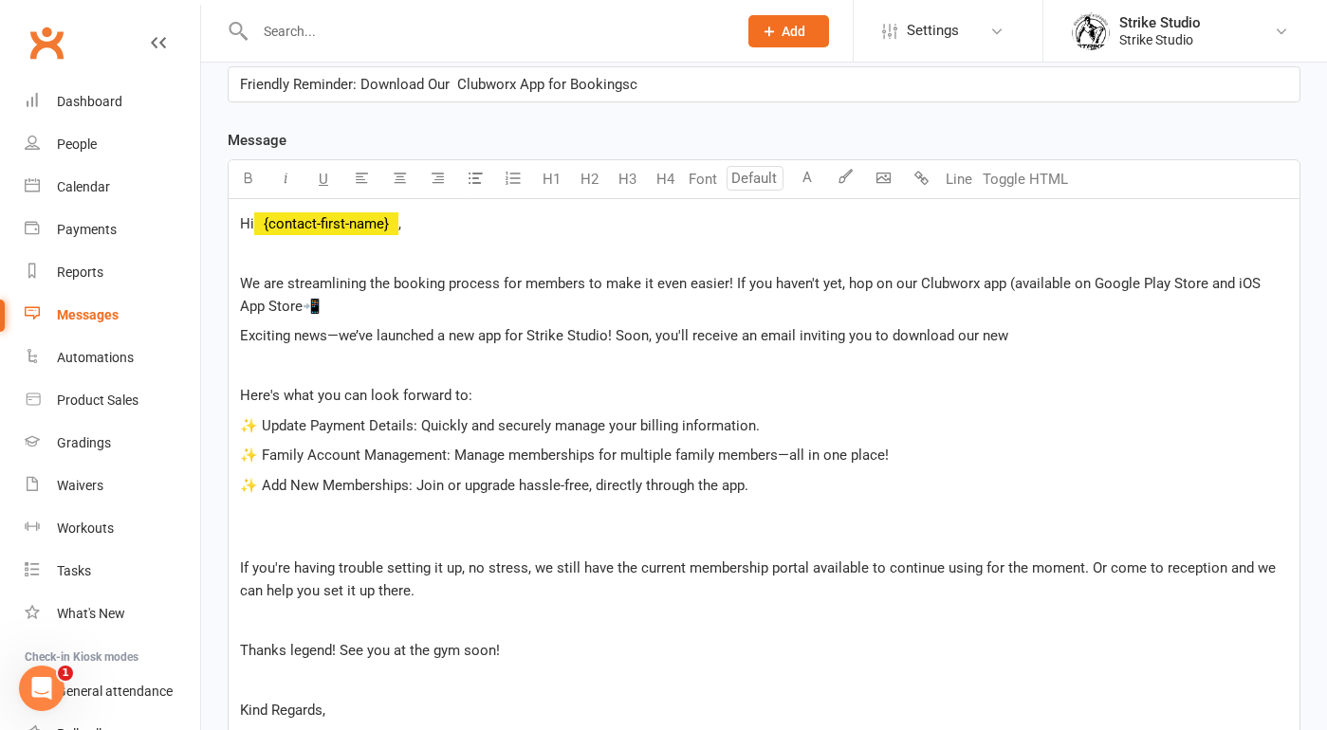
click at [275, 307] on span "We are streamlining the booking process for members to make it even easier! If …" at bounding box center [752, 295] width 1024 height 40
drag, startPoint x: 1015, startPoint y: 343, endPoint x: 106, endPoint y: 342, distance: 908.4
click at [106, 342] on ui-view "Prospect Member Non-attending contact Class / event Appointment Grading event T…" at bounding box center [663, 462] width 1327 height 1785
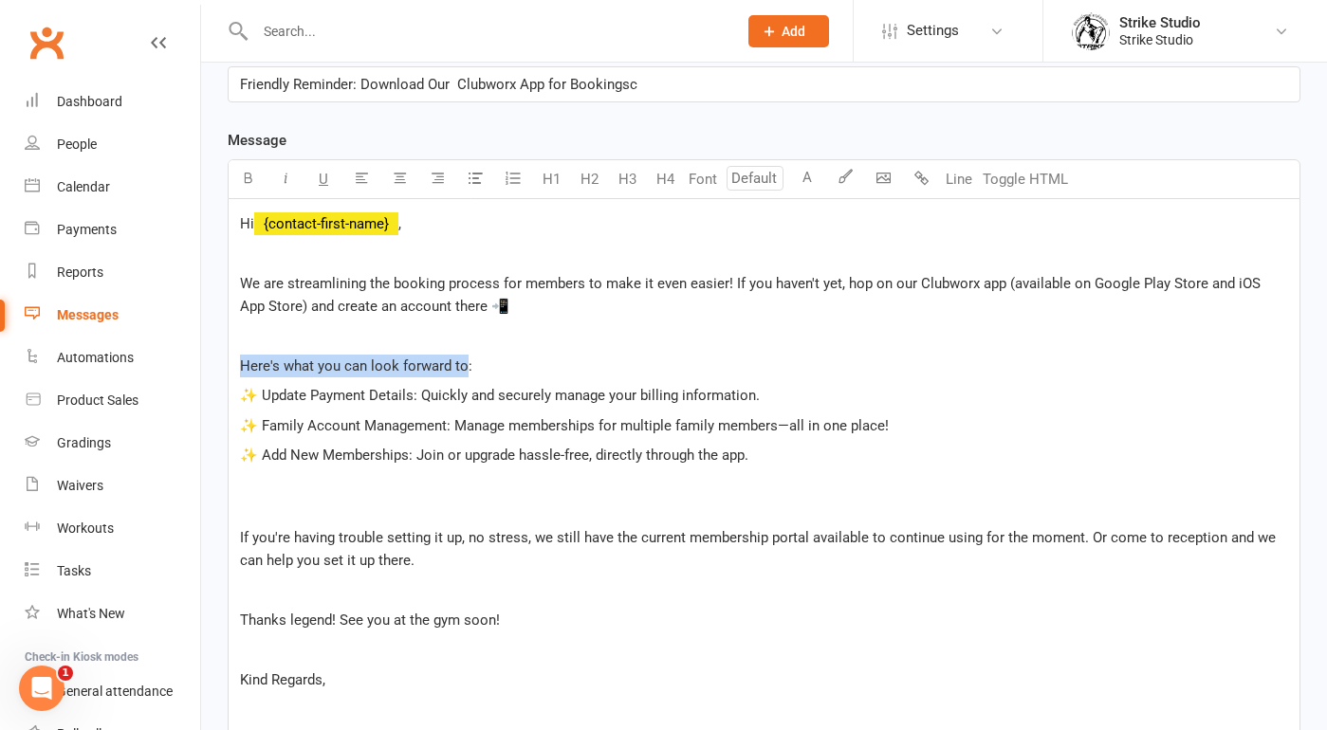
drag, startPoint x: 465, startPoint y: 367, endPoint x: 189, endPoint y: 366, distance: 275.9
click at [189, 366] on ui-view "Prospect Member Non-attending contact Class / event Appointment Grading event T…" at bounding box center [663, 447] width 1327 height 1755
click at [309, 497] on p at bounding box center [764, 497] width 1048 height 46
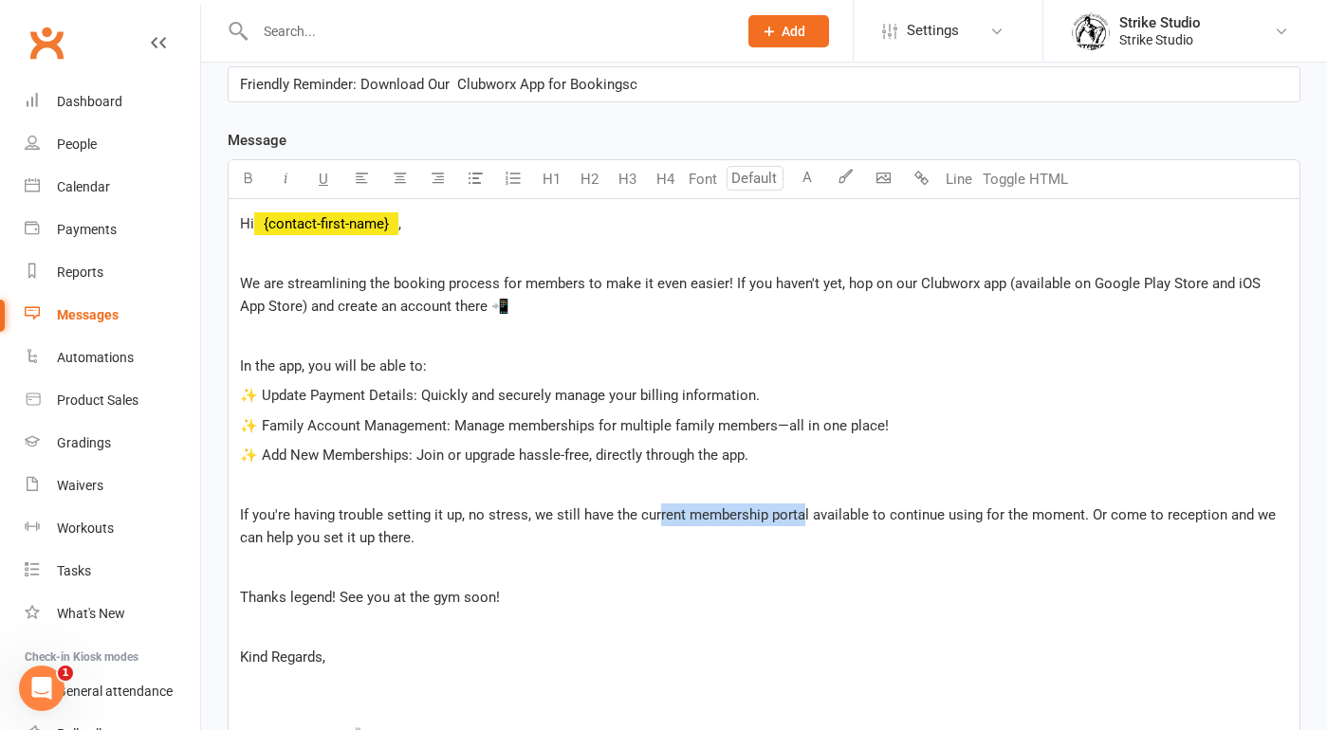
drag, startPoint x: 654, startPoint y: 513, endPoint x: 797, endPoint y: 513, distance: 143.2
click at [797, 513] on span "If you're having trouble setting it up, no stress, we still have the current me…" at bounding box center [759, 526] width 1039 height 40
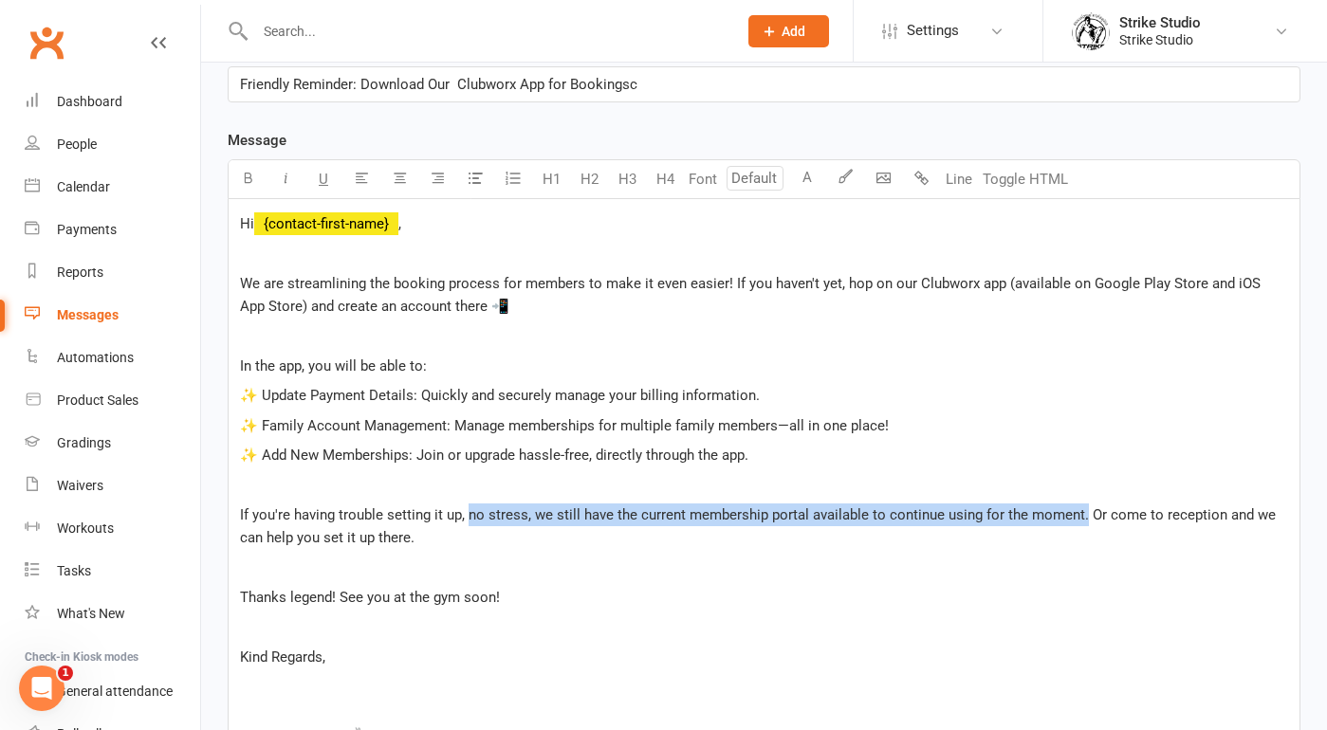
drag, startPoint x: 467, startPoint y: 509, endPoint x: 1081, endPoint y: 523, distance: 613.7
click at [1081, 523] on p "If you're having trouble setting it up, no stress, we still have the current me…" at bounding box center [764, 527] width 1048 height 46
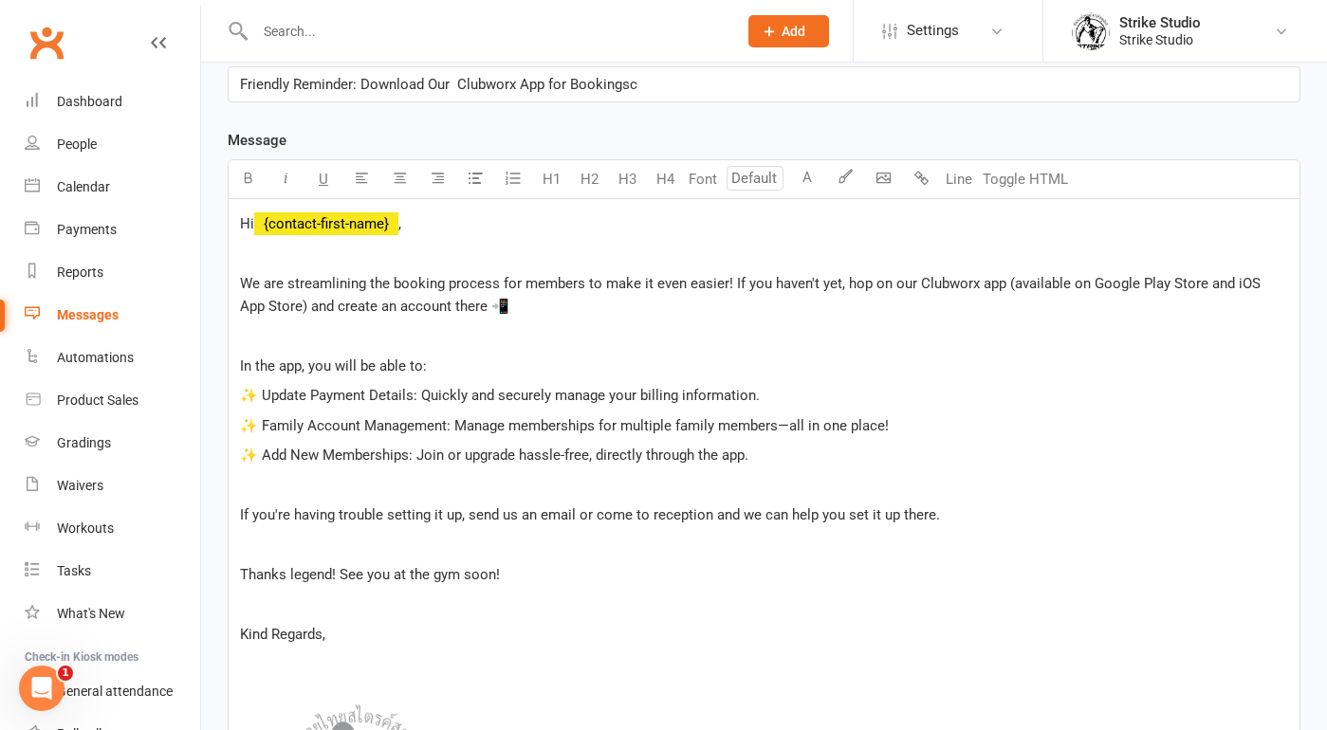
click at [562, 548] on p "﻿" at bounding box center [764, 545] width 1048 height 23
click at [962, 515] on p "If you're having trouble setting it up, send us an email or come to reception a…" at bounding box center [764, 515] width 1048 height 23
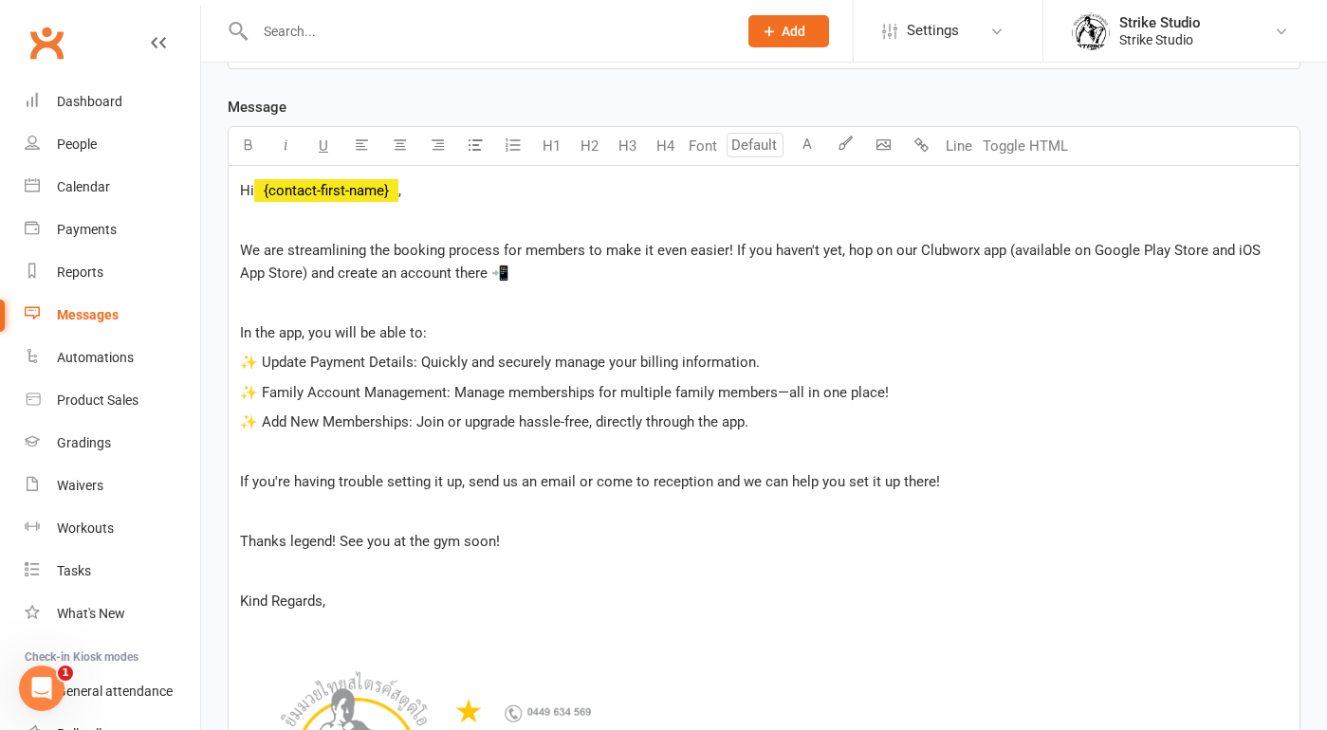
click at [558, 549] on p "Thanks legend! See you at the gym soon!" at bounding box center [764, 541] width 1048 height 23
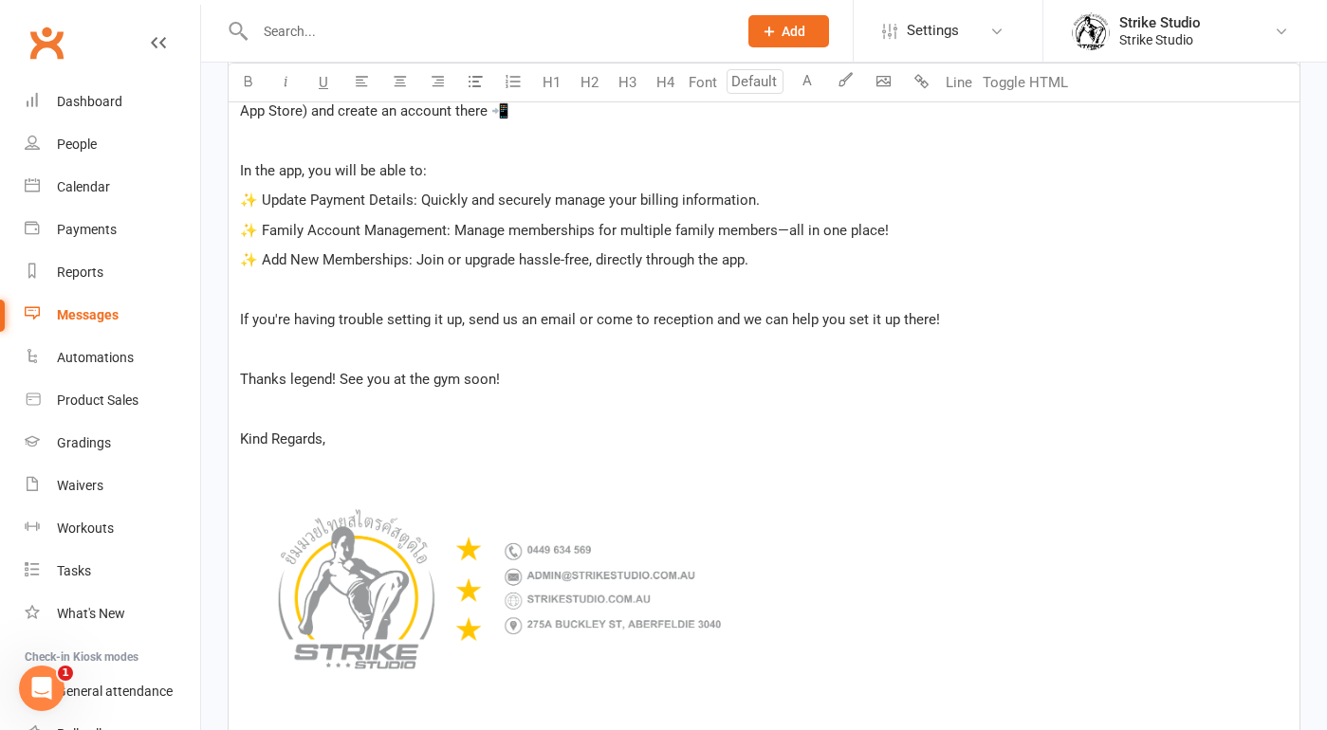
scroll to position [642, 0]
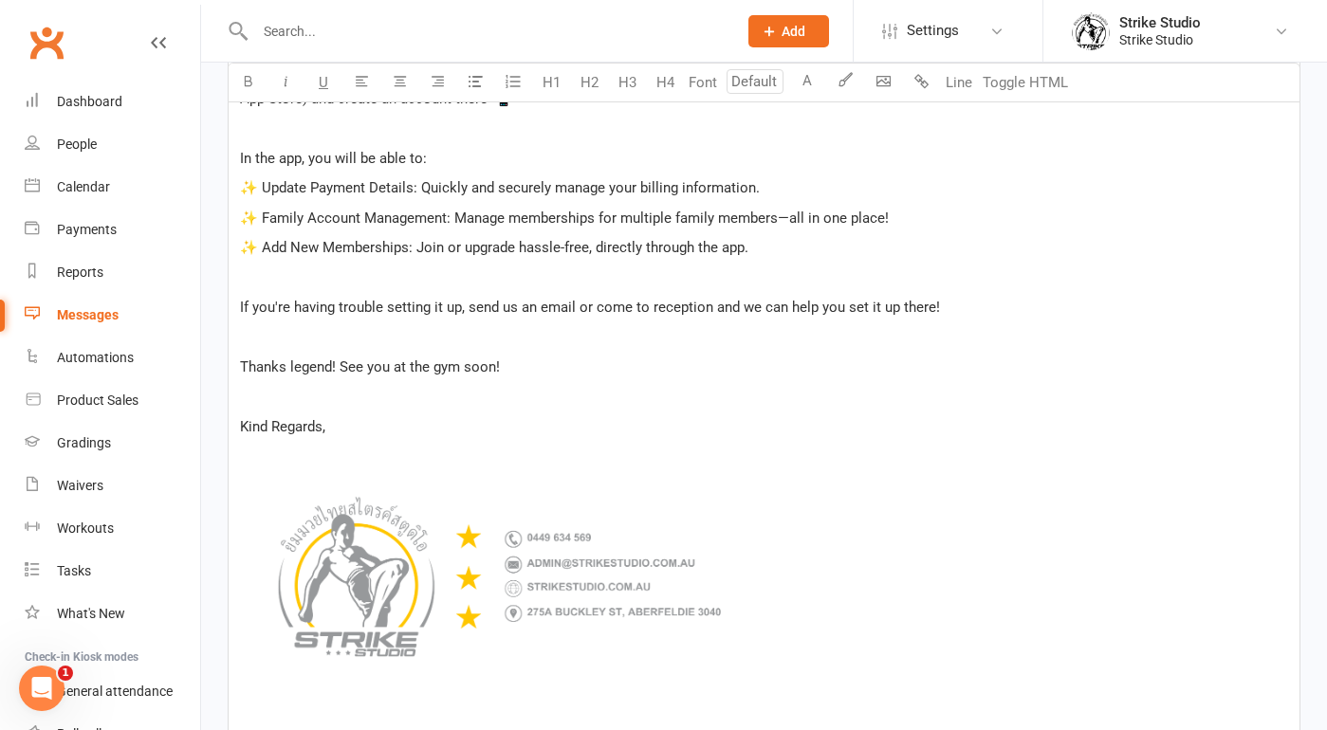
click at [251, 429] on span "Kind Regards," at bounding box center [282, 426] width 85 height 17
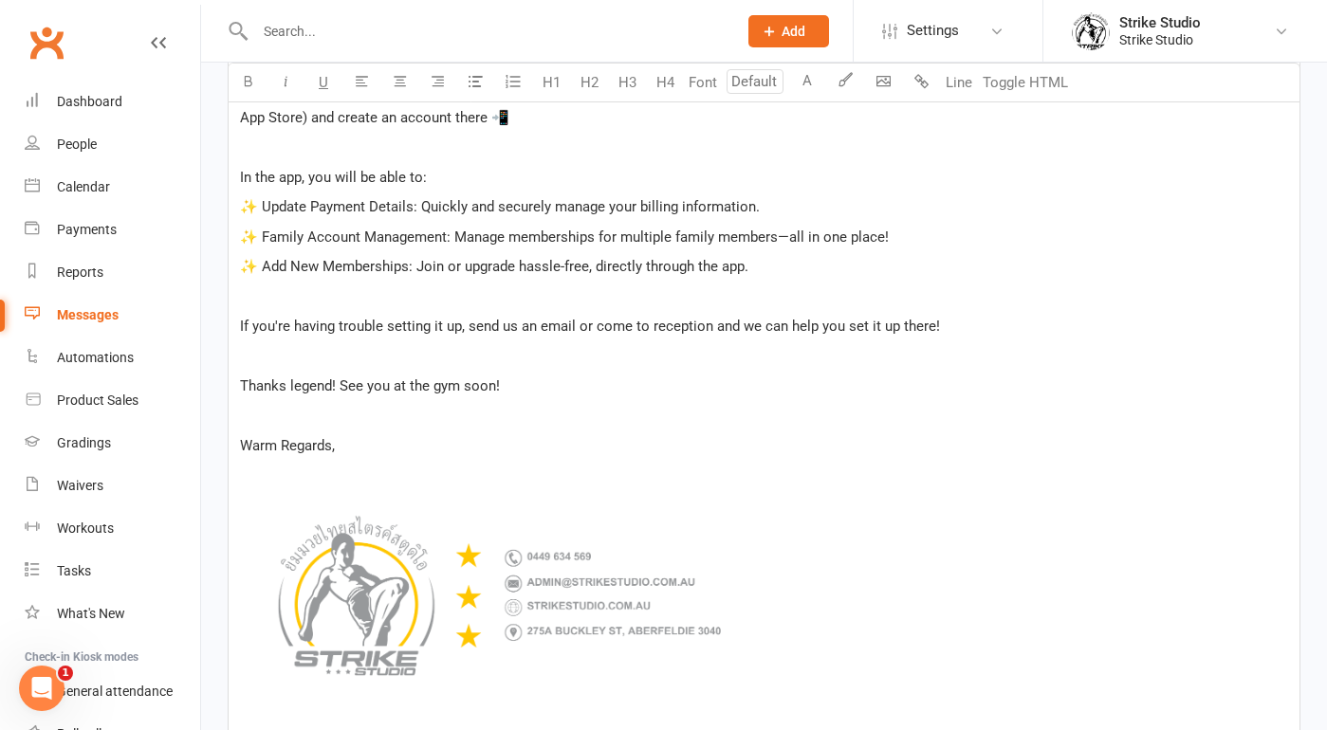
click at [530, 390] on p "Thanks legend! See you at the gym soon!" at bounding box center [764, 386] width 1048 height 23
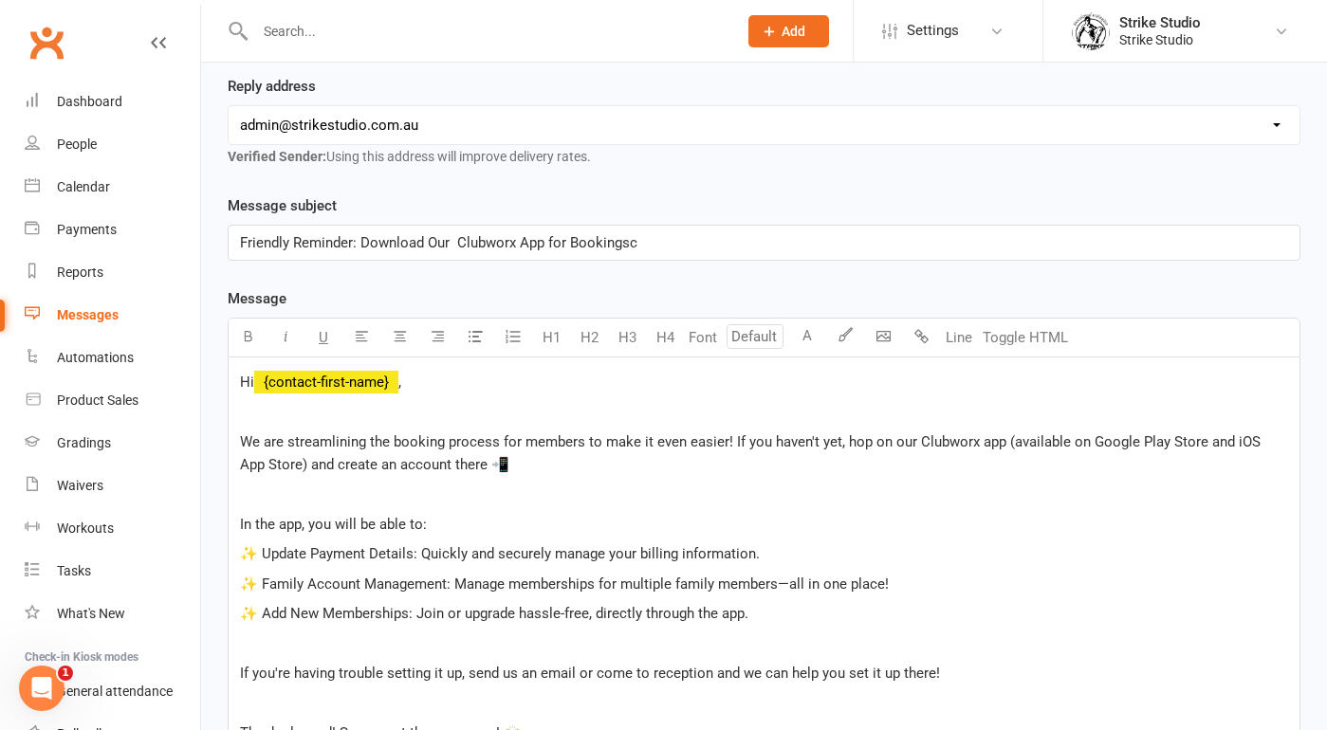
scroll to position [274, 0]
click at [712, 247] on p "Friendly Reminder: Download Our Clubworx App for Bookingsc" at bounding box center [764, 244] width 1048 height 23
click at [457, 244] on span "Friendly Reminder: Download Our Clubworx App for Bookings" at bounding box center [435, 244] width 390 height 17
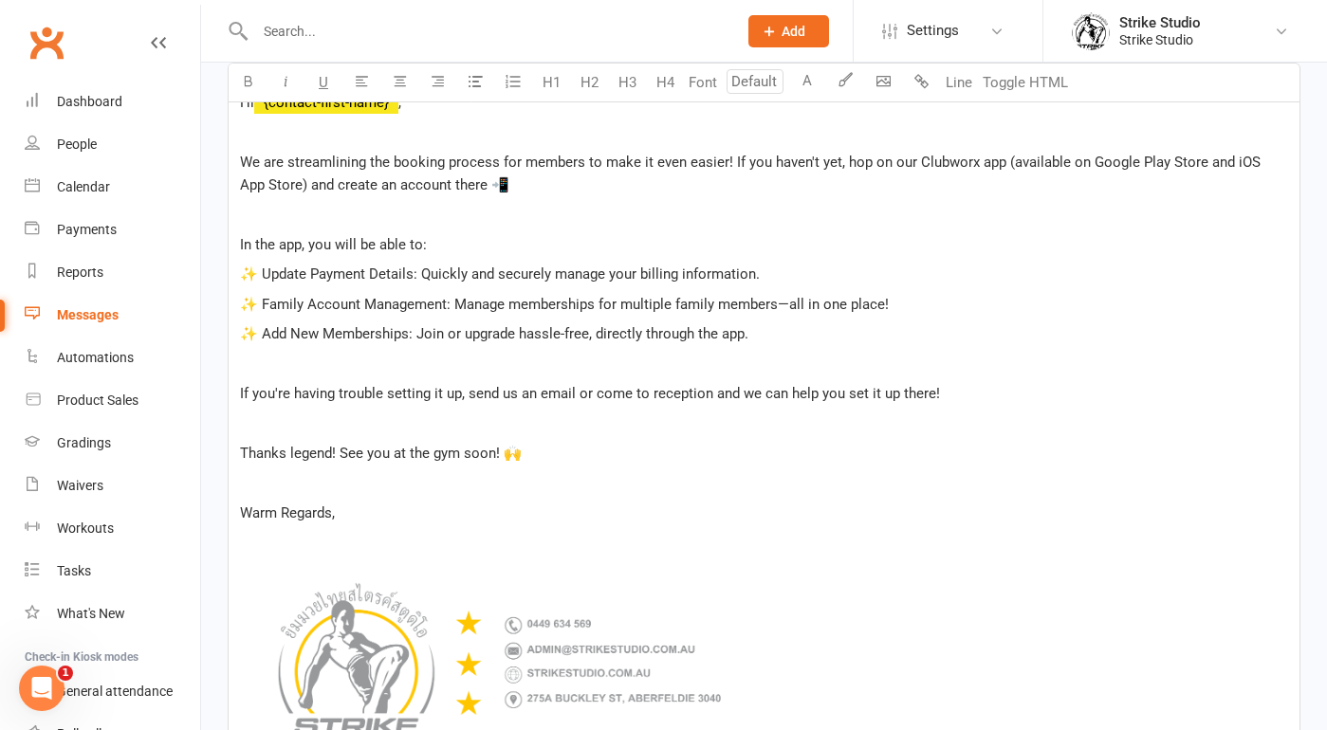
scroll to position [504, 0]
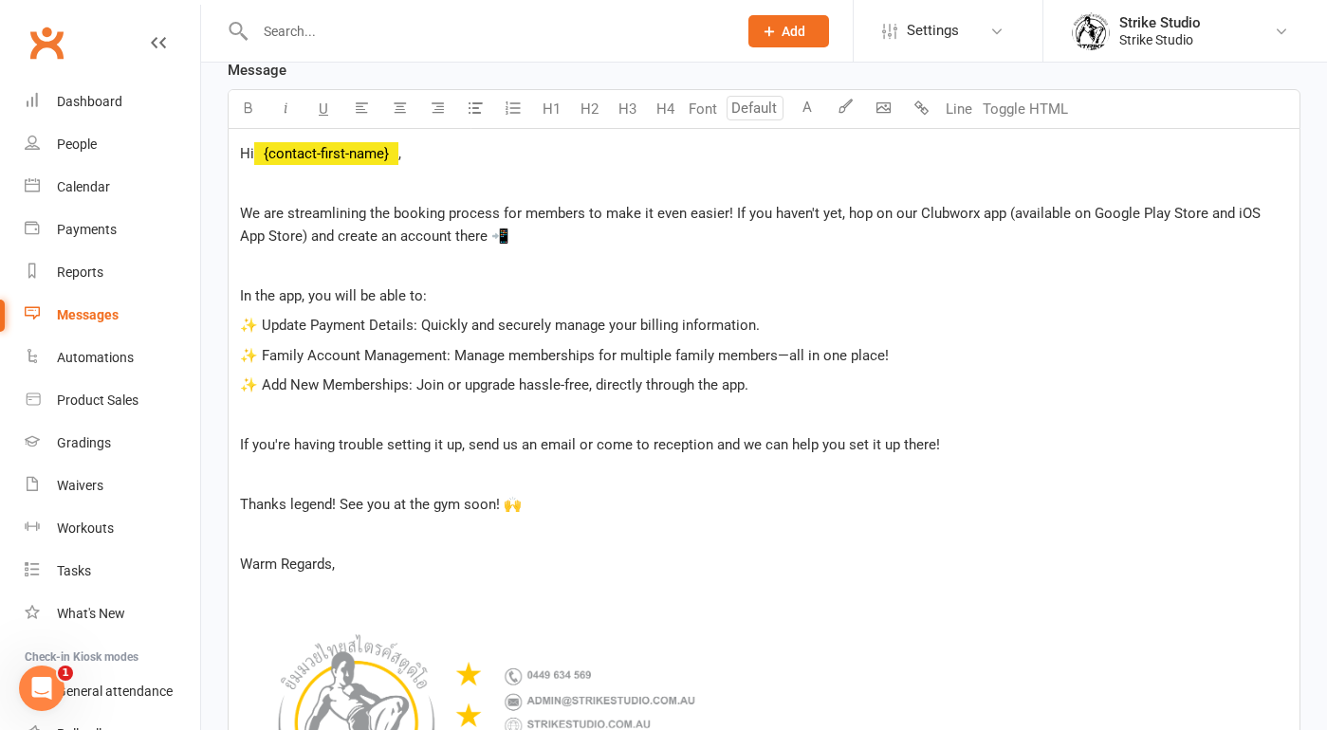
click at [731, 212] on span "We are streamlining the booking process for members to make it even easier! If …" at bounding box center [752, 225] width 1024 height 40
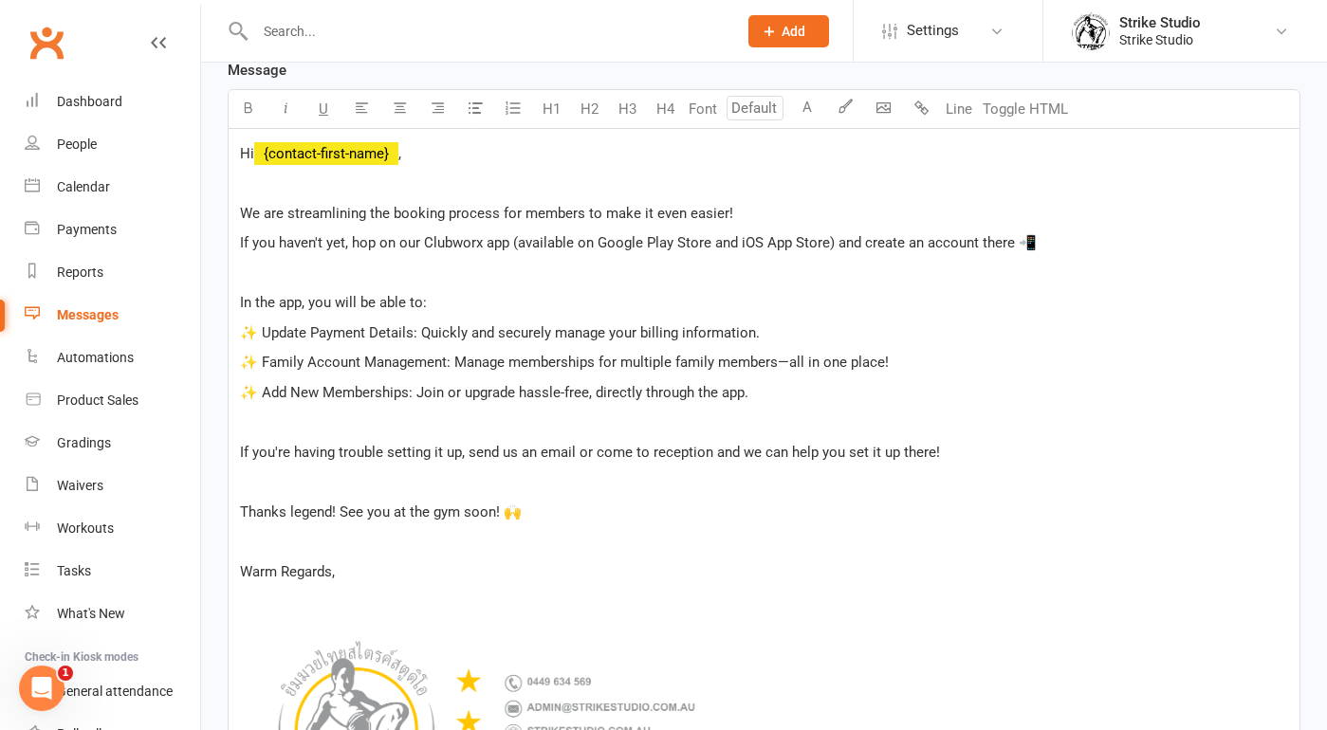
click at [1001, 447] on p "If you're having trouble setting it up, send us an email or come to reception a…" at bounding box center [764, 452] width 1048 height 23
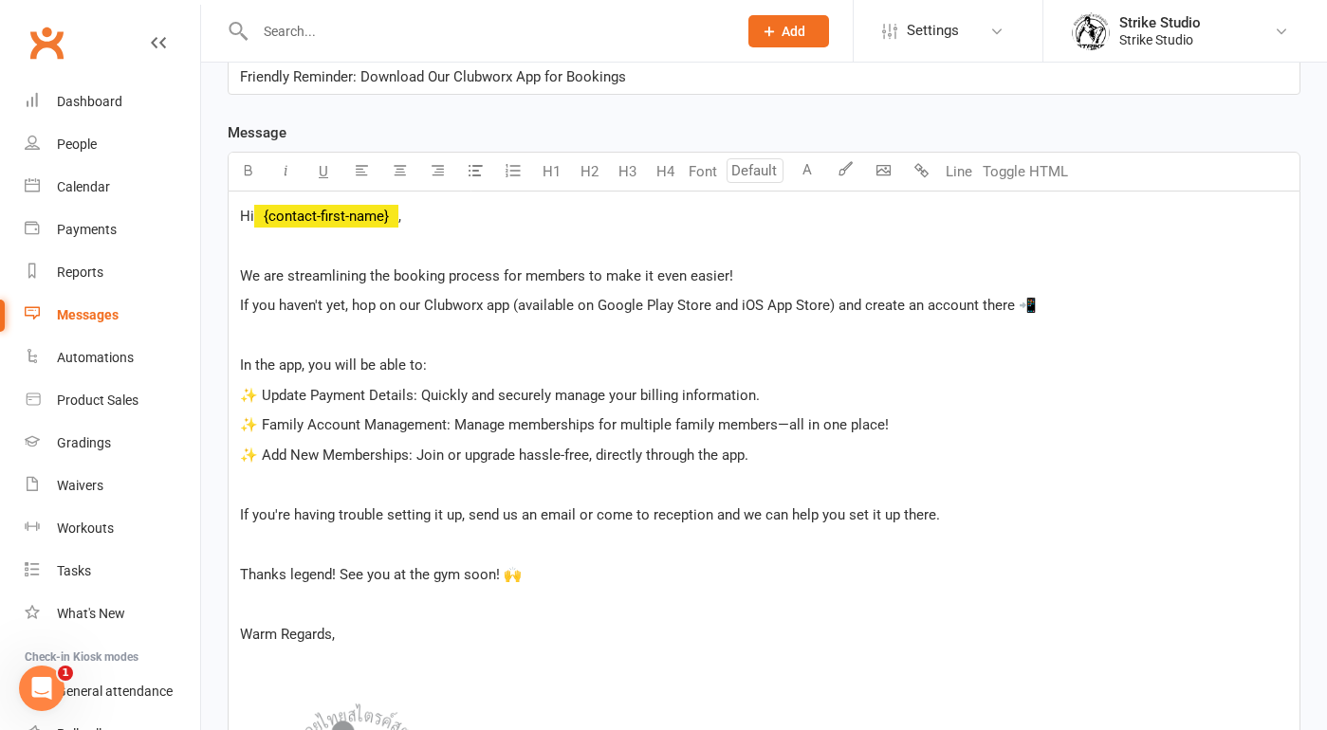
scroll to position [444, 0]
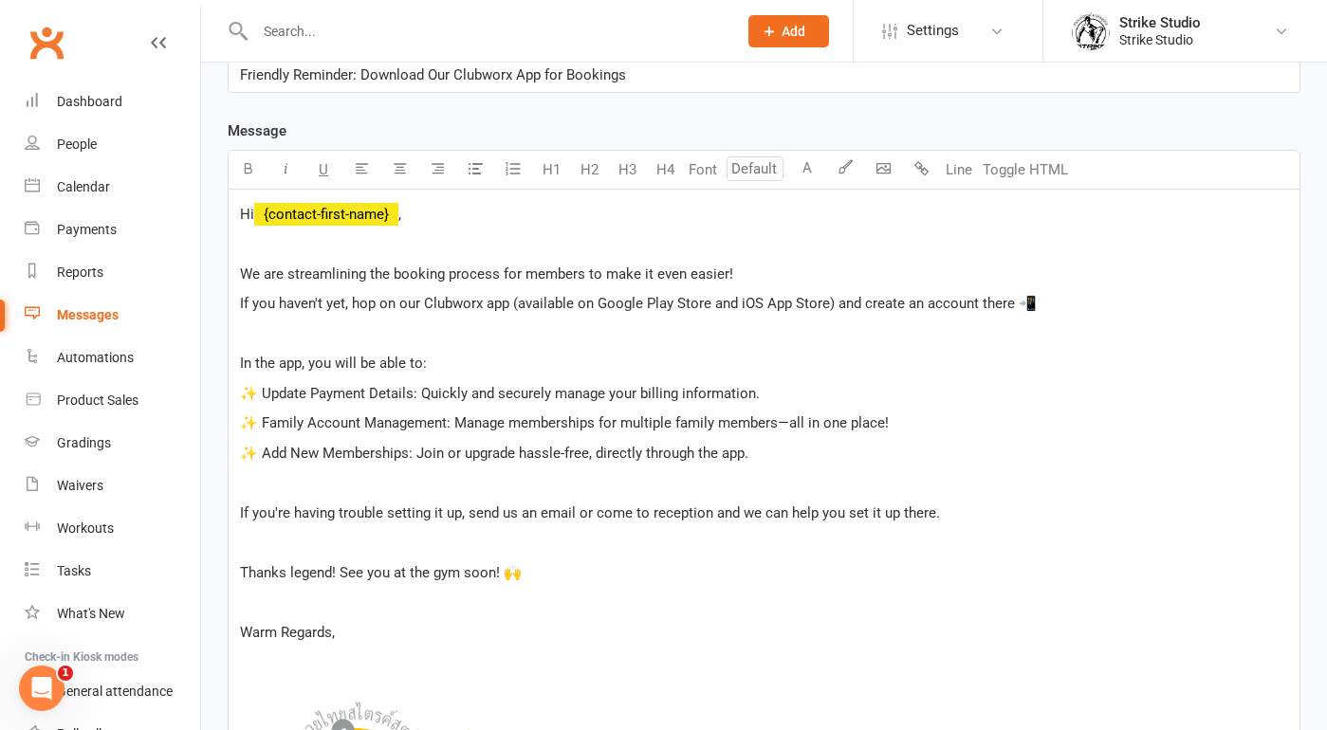
click at [622, 427] on span "✨ Family Account Management: Manage memberships for multiple family members—all…" at bounding box center [564, 422] width 649 height 17
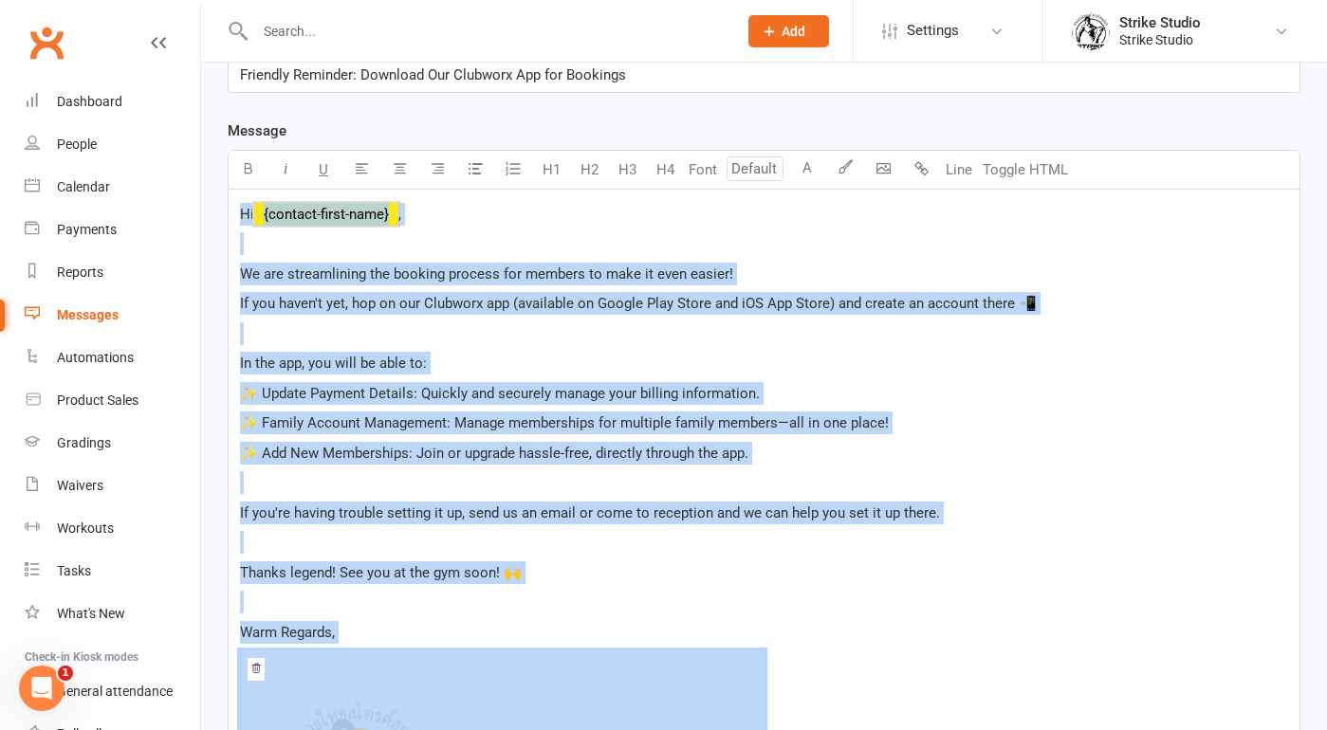
copy div "Hi ﻿ {contact-first-name} , ﻿ We are streamlining the booking process for membe…"
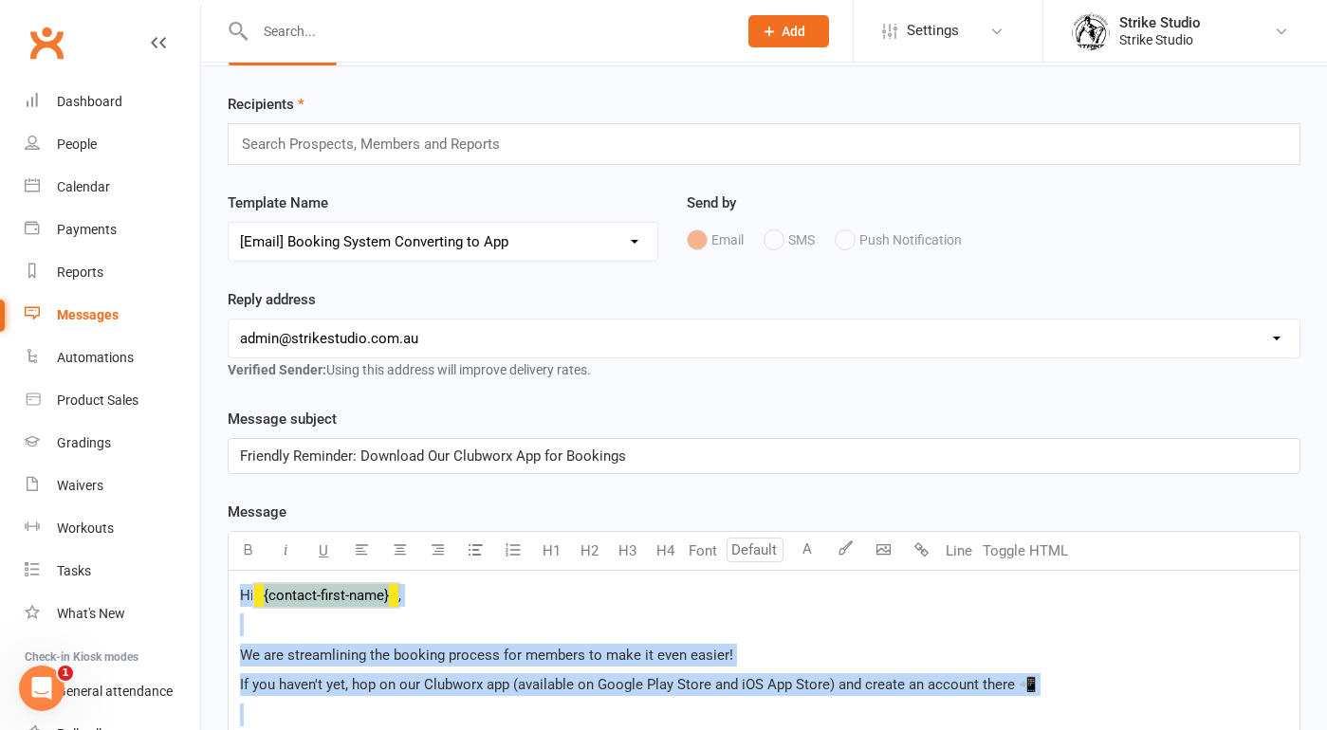
scroll to position [0, 0]
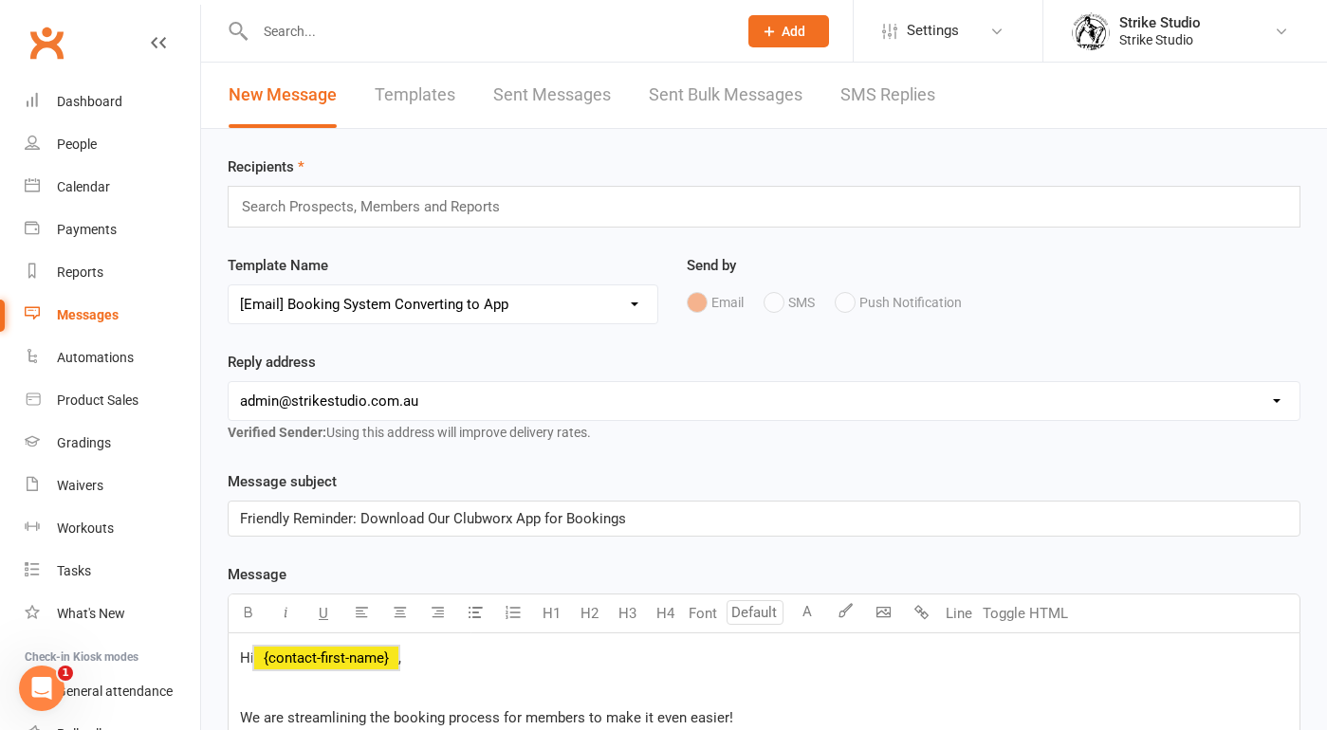
click at [407, 518] on span "Friendly Reminder: Download Our Clubworx App for Bookings" at bounding box center [433, 518] width 386 height 17
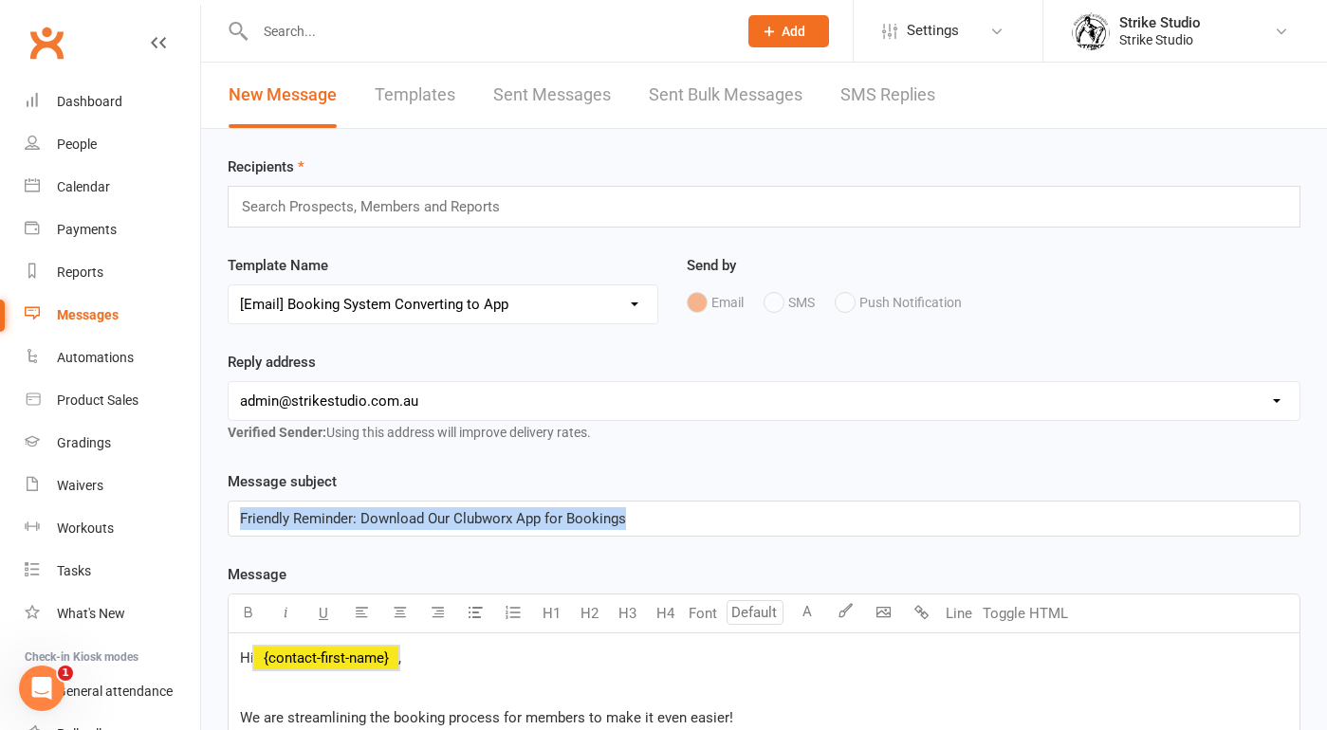
copy span "Friendly Reminder: Download Our Clubworx App for Bookings"
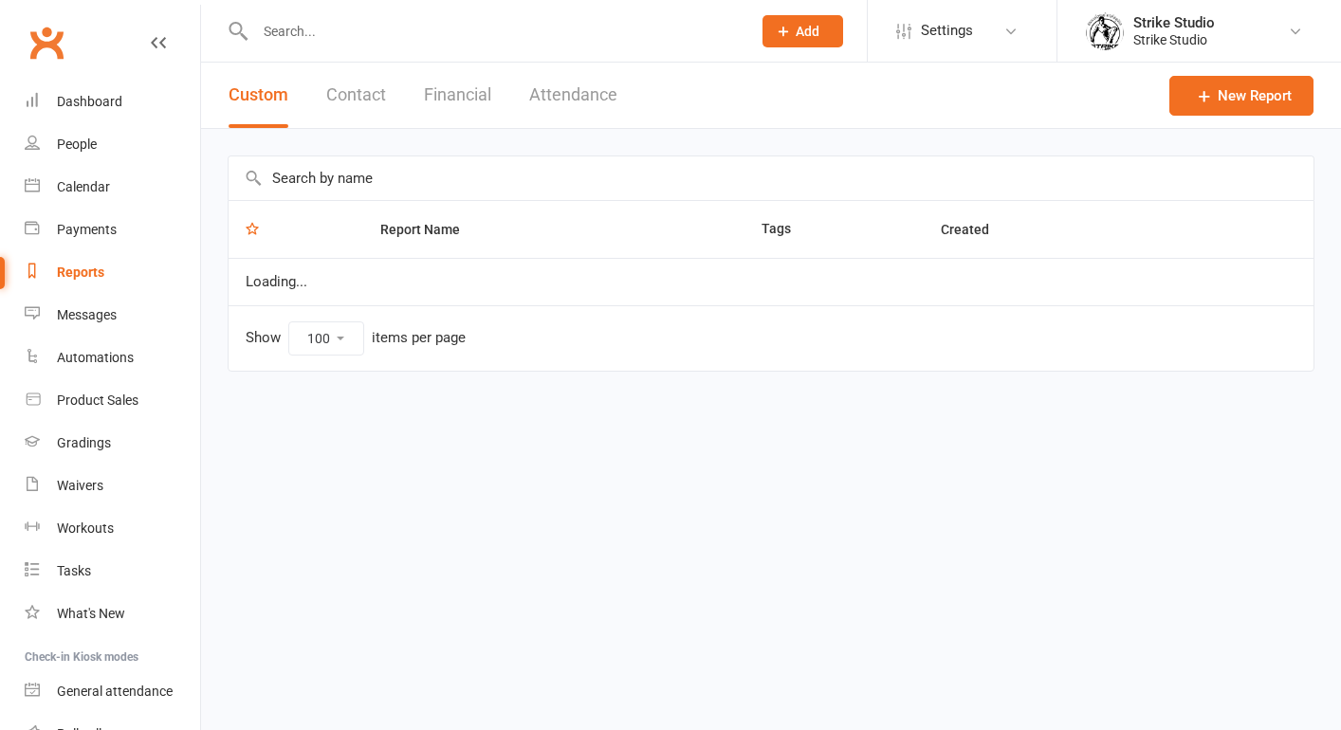
select select "100"
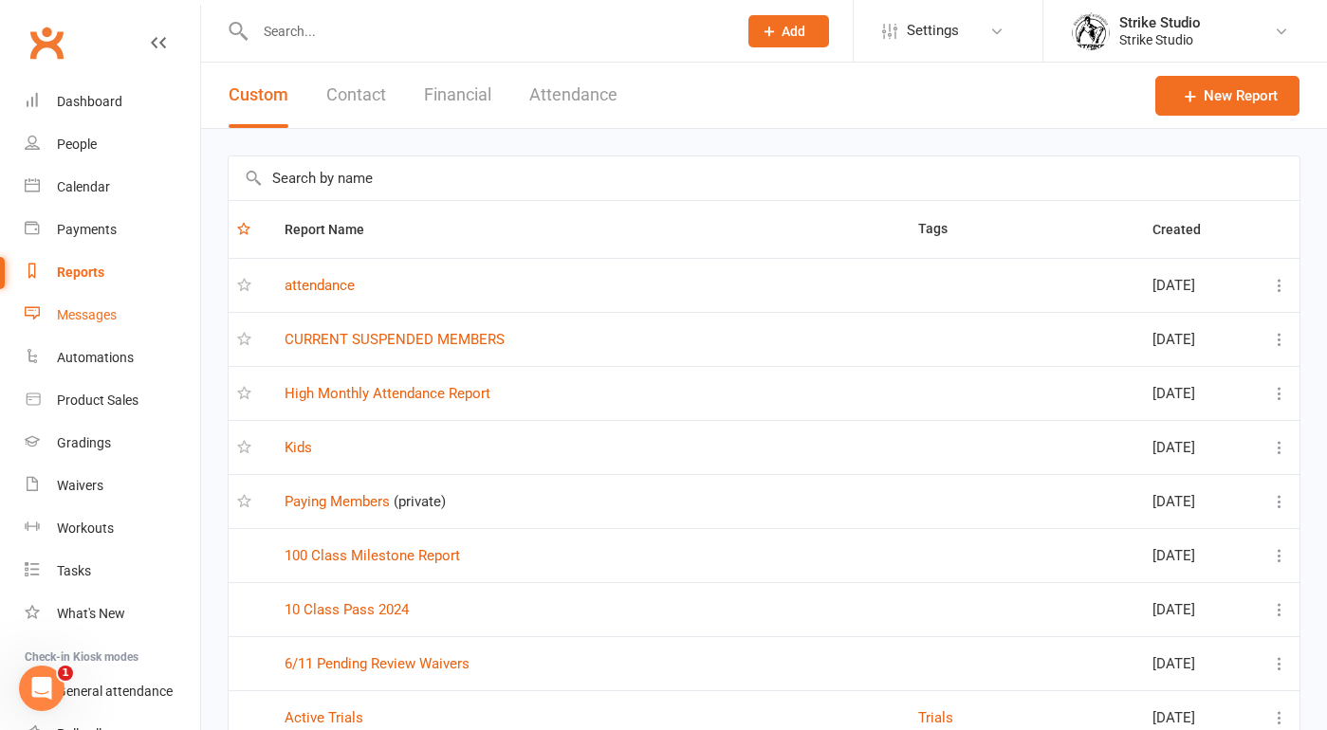
click at [134, 317] on link "Messages" at bounding box center [112, 315] width 175 height 43
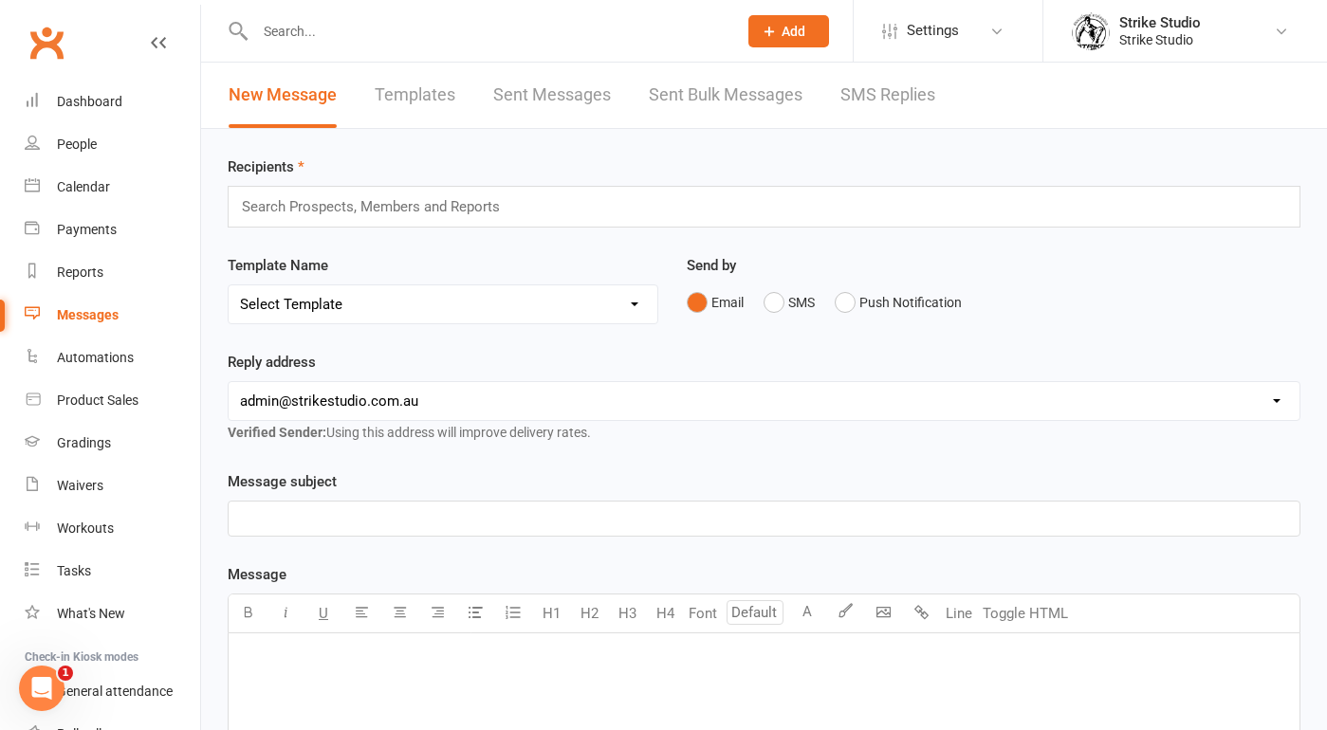
click at [349, 317] on select "Select Template [Email] Aspiring fighters meeting notes [Email] Exciting Opport…" at bounding box center [443, 304] width 429 height 38
select select "51"
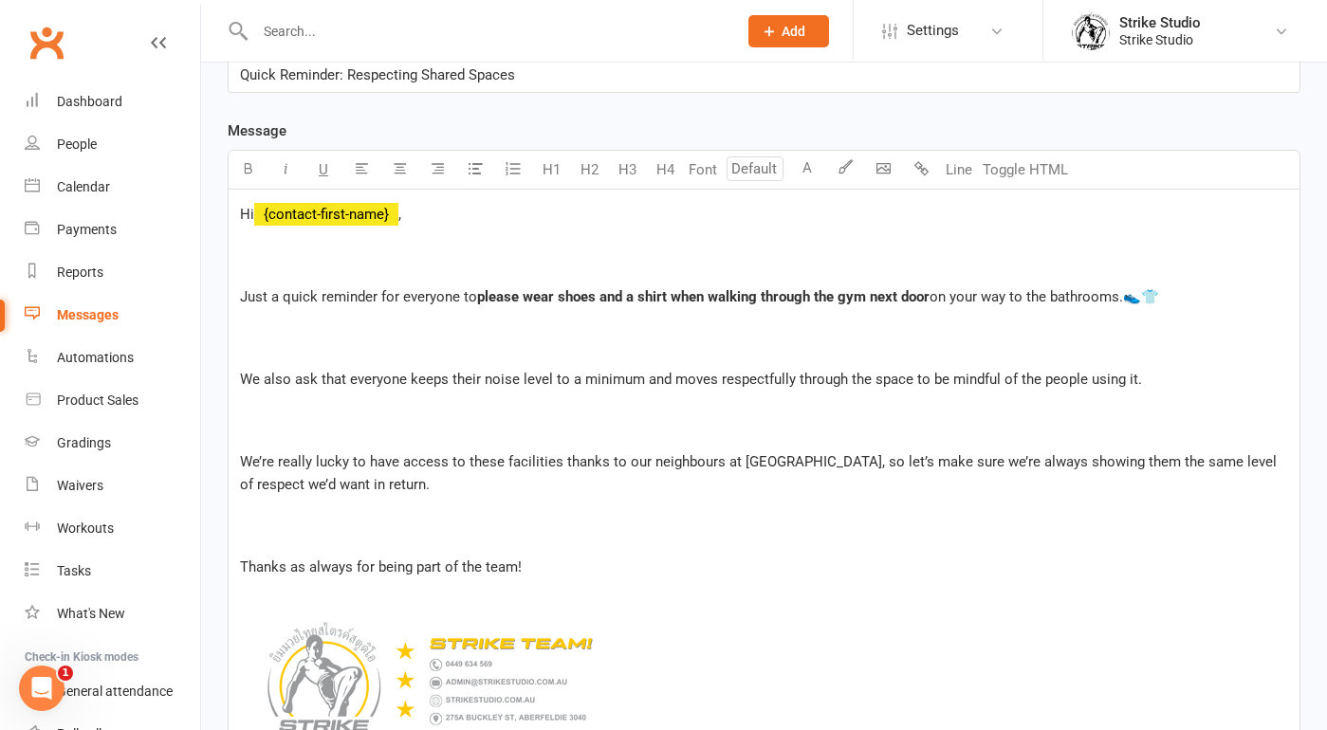
scroll to position [454, 0]
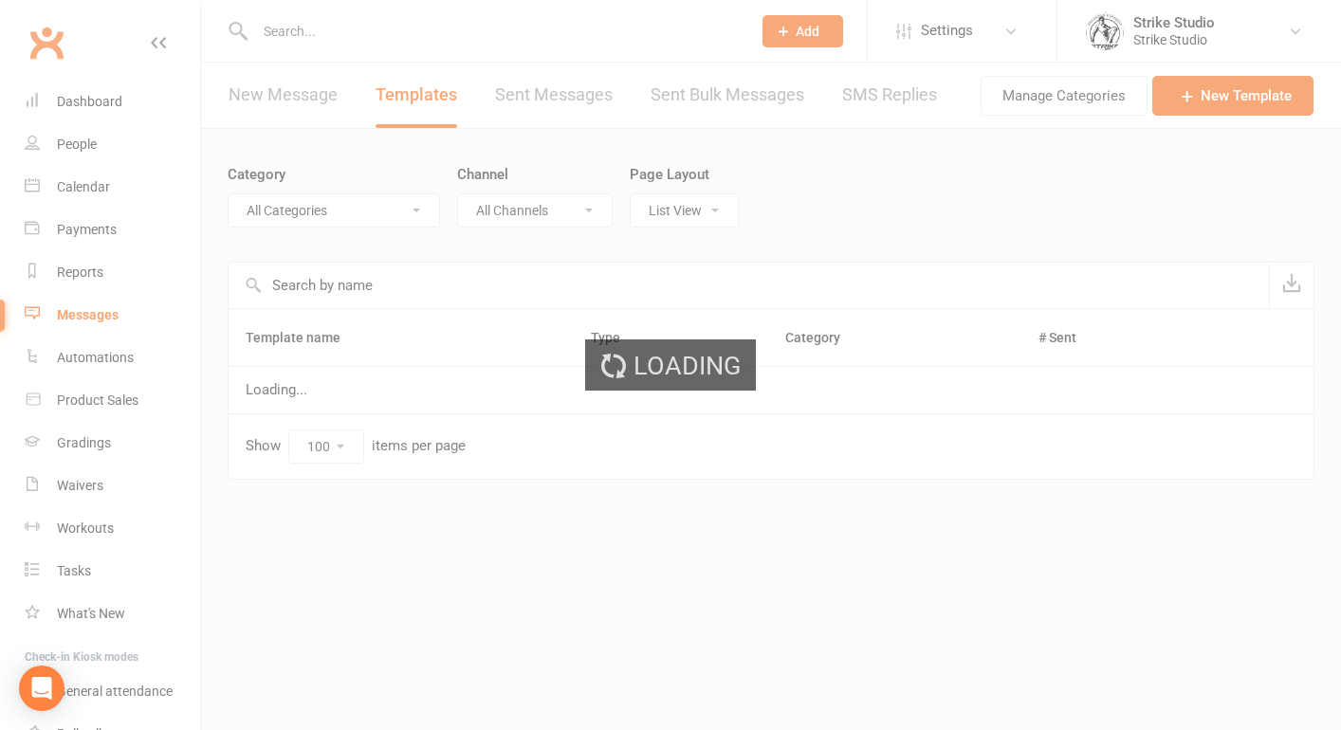
select select "100"
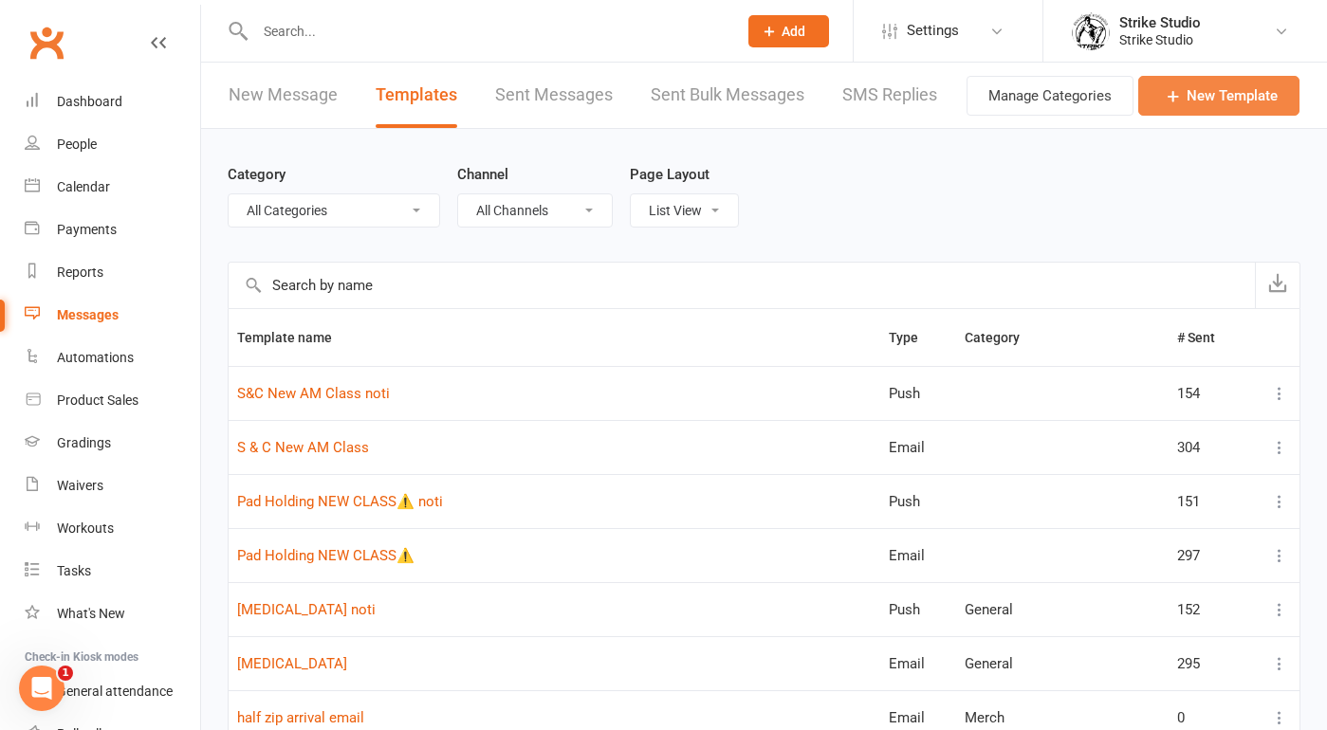
click at [1217, 97] on link "New Template" at bounding box center [1218, 96] width 161 height 40
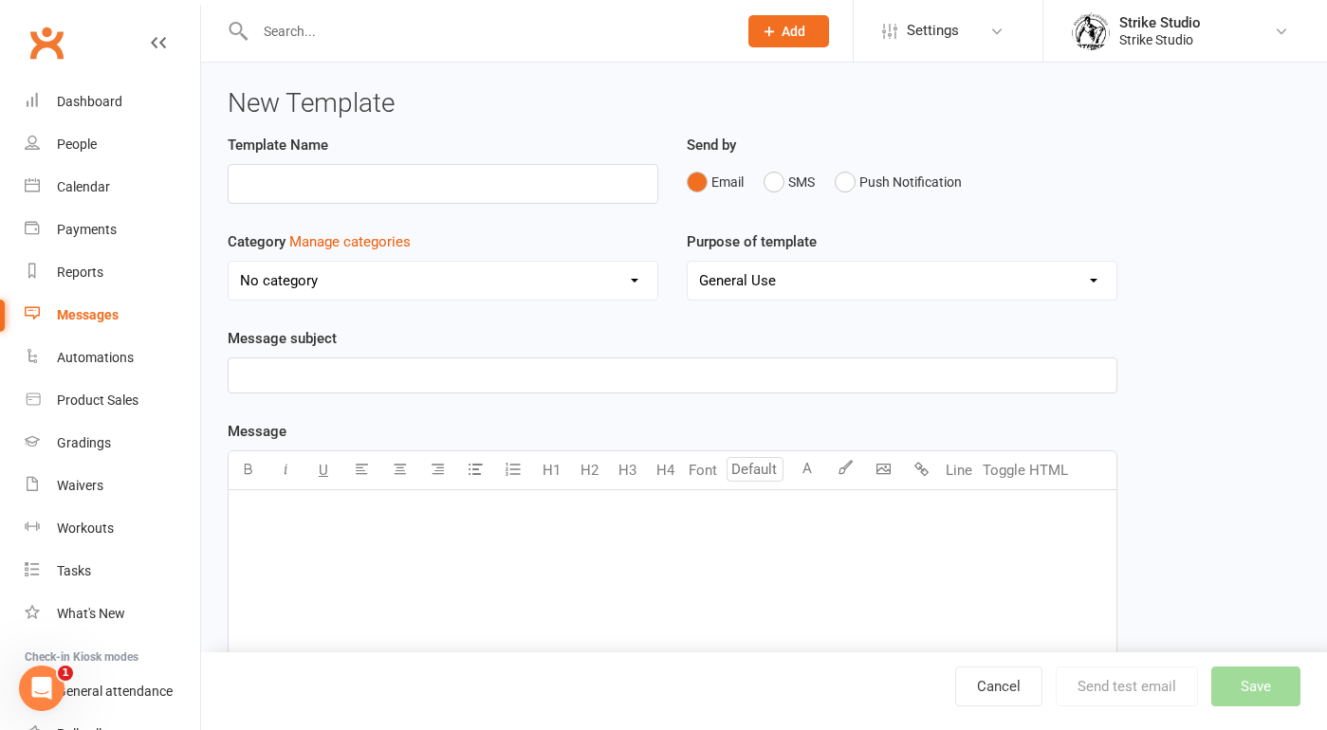
click at [350, 522] on p "﻿" at bounding box center [672, 514] width 865 height 23
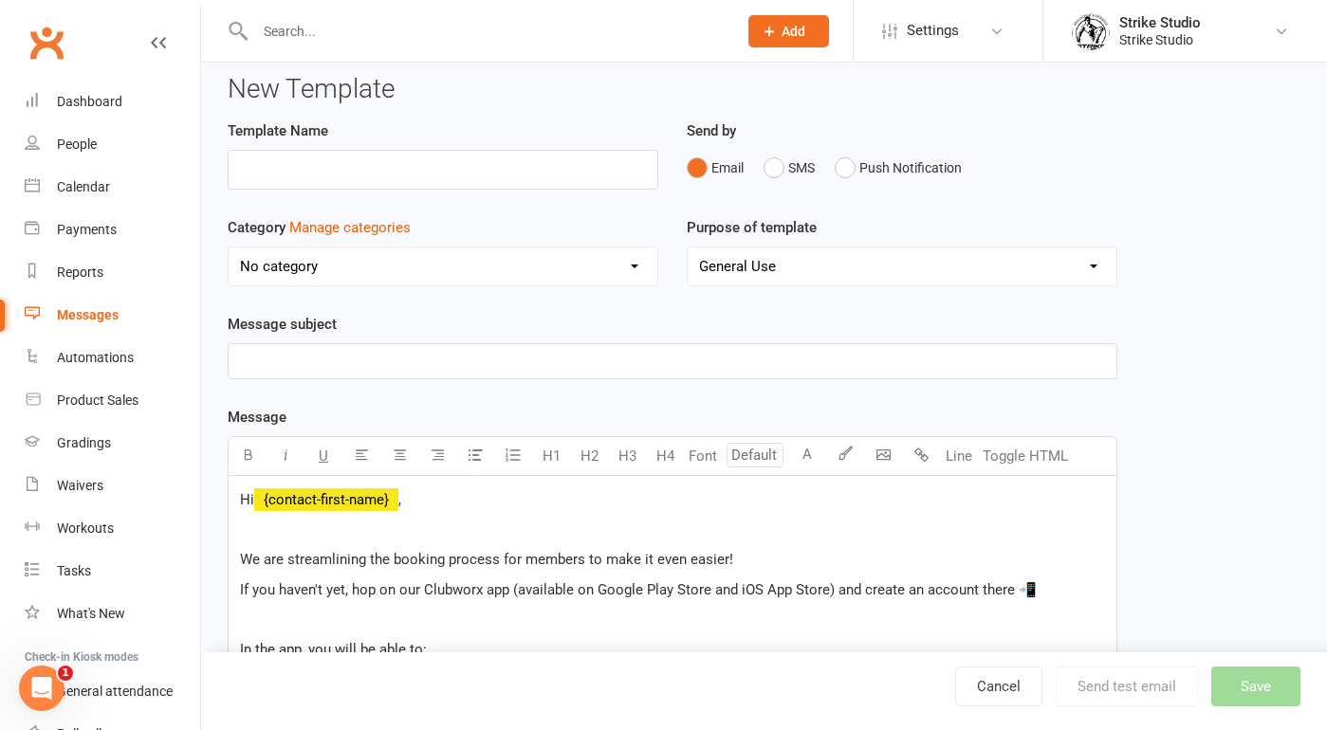
scroll to position [13, 0]
click at [512, 363] on p "﻿" at bounding box center [672, 362] width 865 height 23
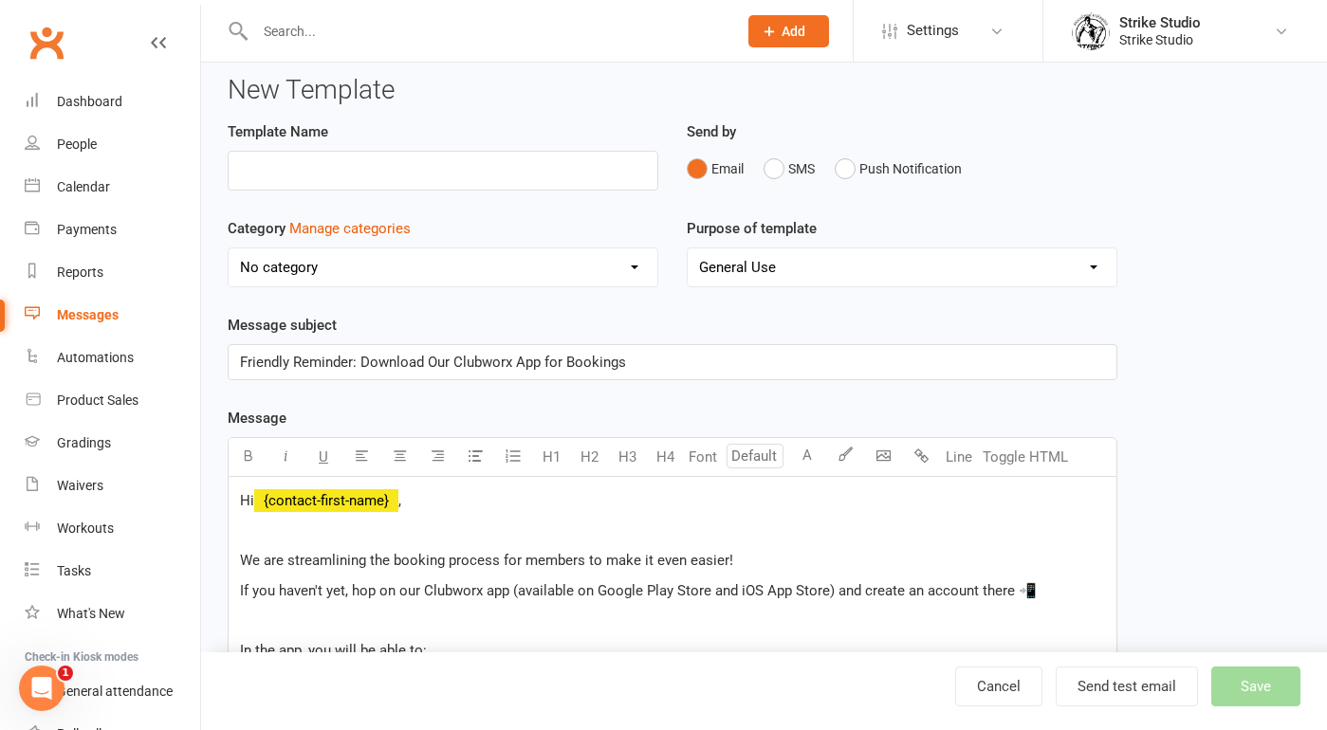
click at [516, 327] on div "Message subject Friendly Reminder: Download Our Clubworx App for Bookings" at bounding box center [672, 347] width 889 height 66
drag, startPoint x: 360, startPoint y: 357, endPoint x: 543, endPoint y: 361, distance: 183.1
click at [543, 361] on span "Friendly Reminder: Download Our Clubworx App for Bookings" at bounding box center [433, 362] width 386 height 17
copy span "Download Our Clubworx App"
click at [418, 174] on input "text" at bounding box center [443, 171] width 431 height 40
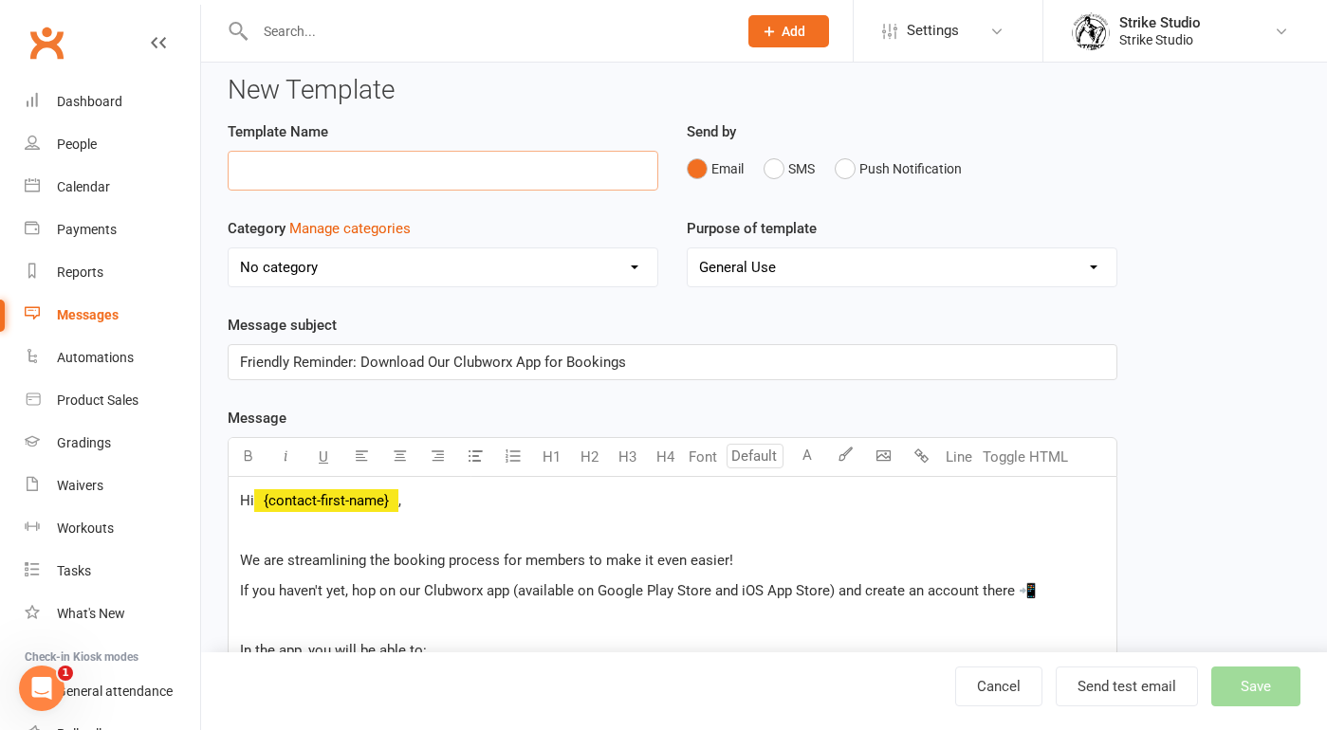
paste input "Download Our Clubworx App"
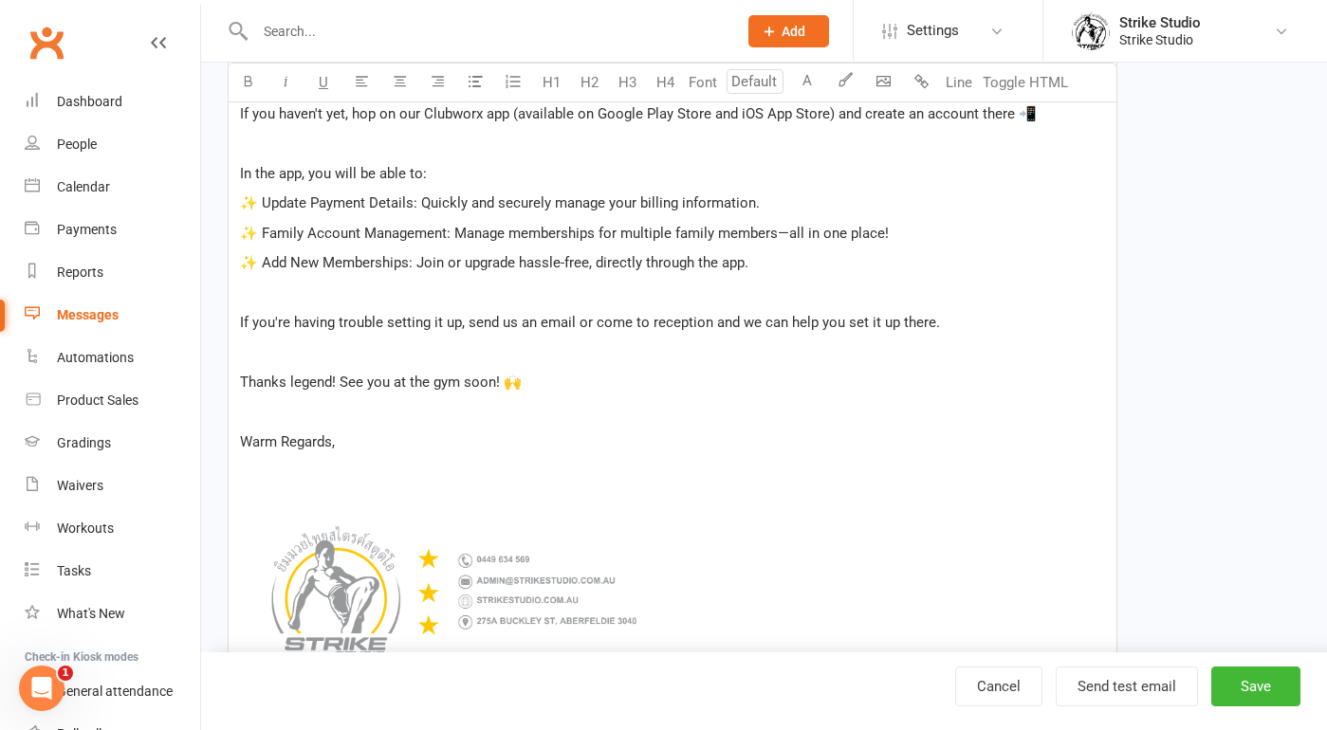
scroll to position [489, 0]
type input "Download Our Clubworx App"
click at [1242, 674] on button "Save" at bounding box center [1255, 687] width 89 height 40
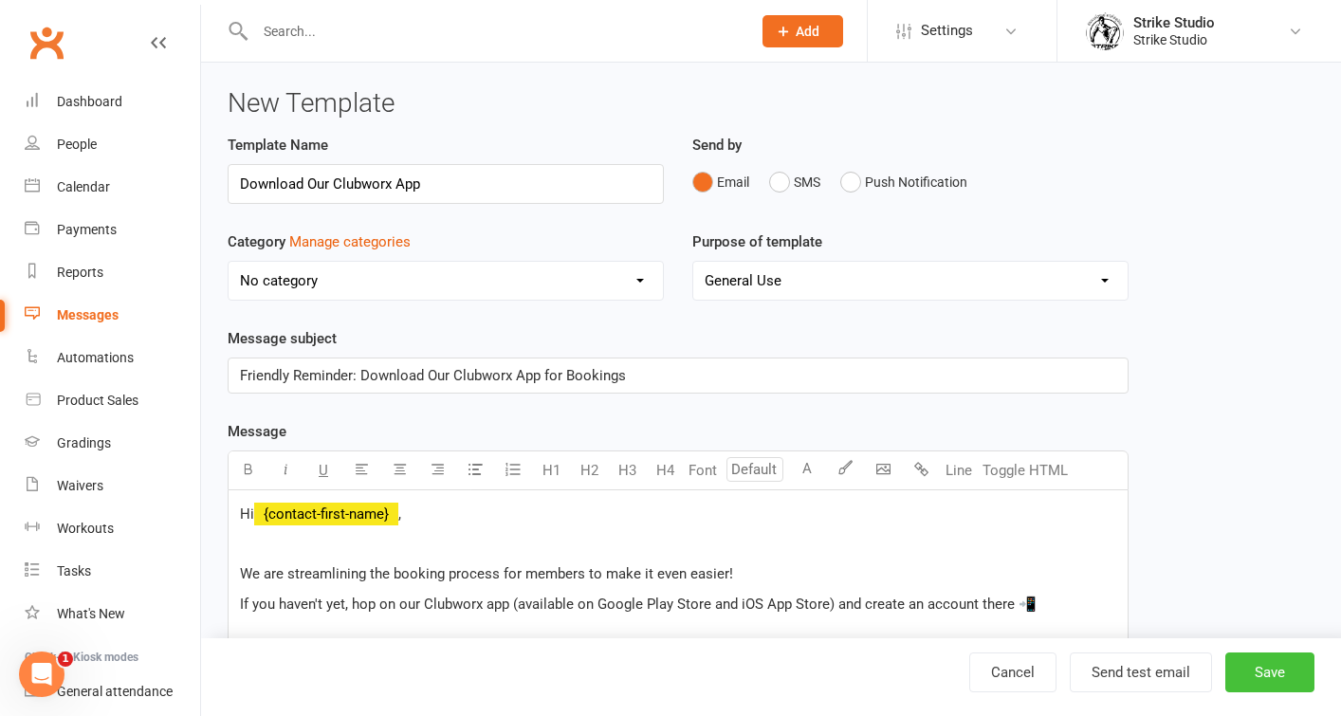
select select "100"
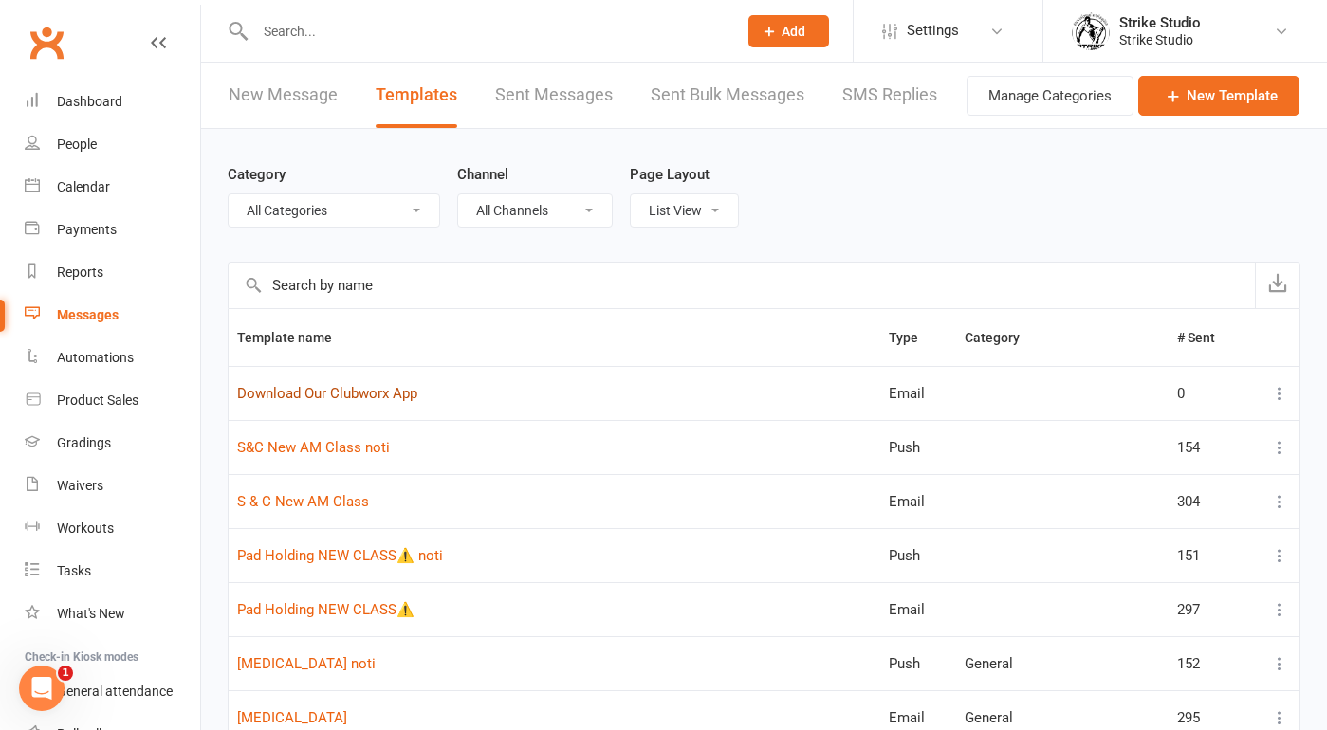
click at [353, 388] on link "Download Our Clubworx App" at bounding box center [327, 393] width 180 height 17
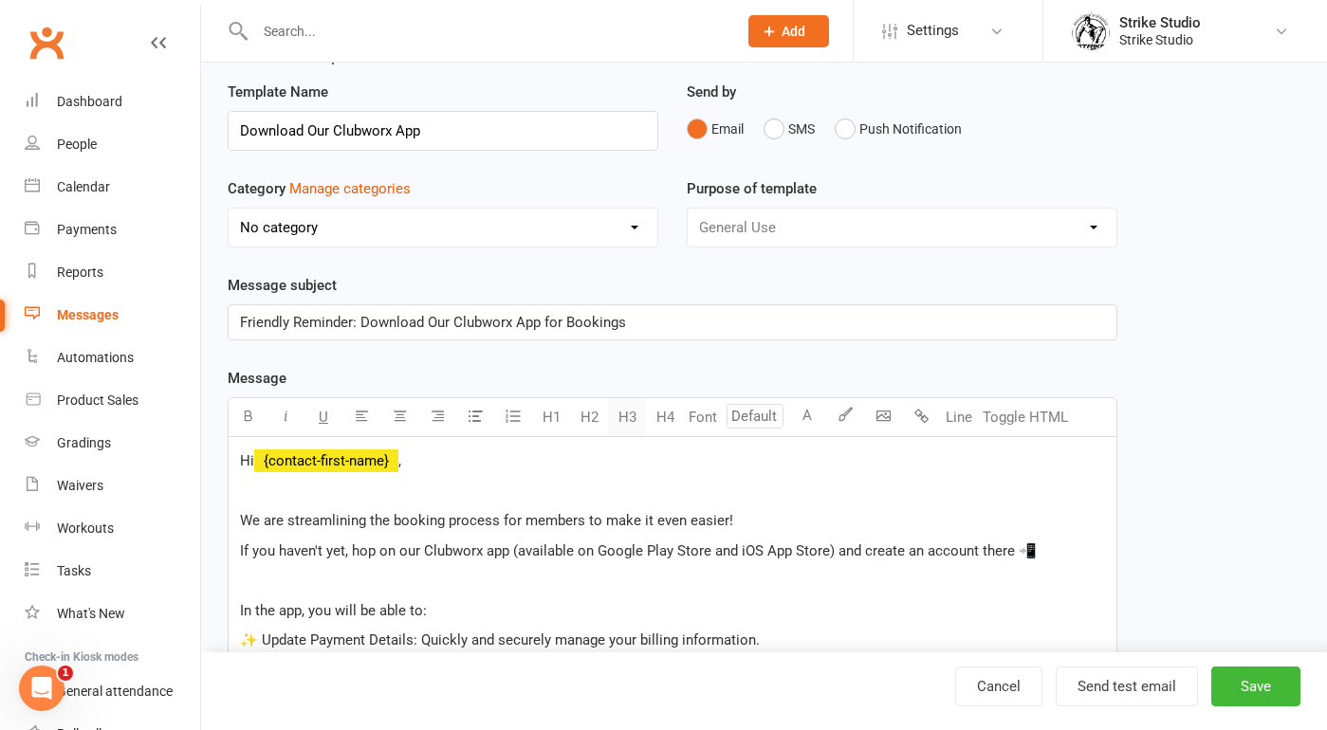
scroll to position [69, 0]
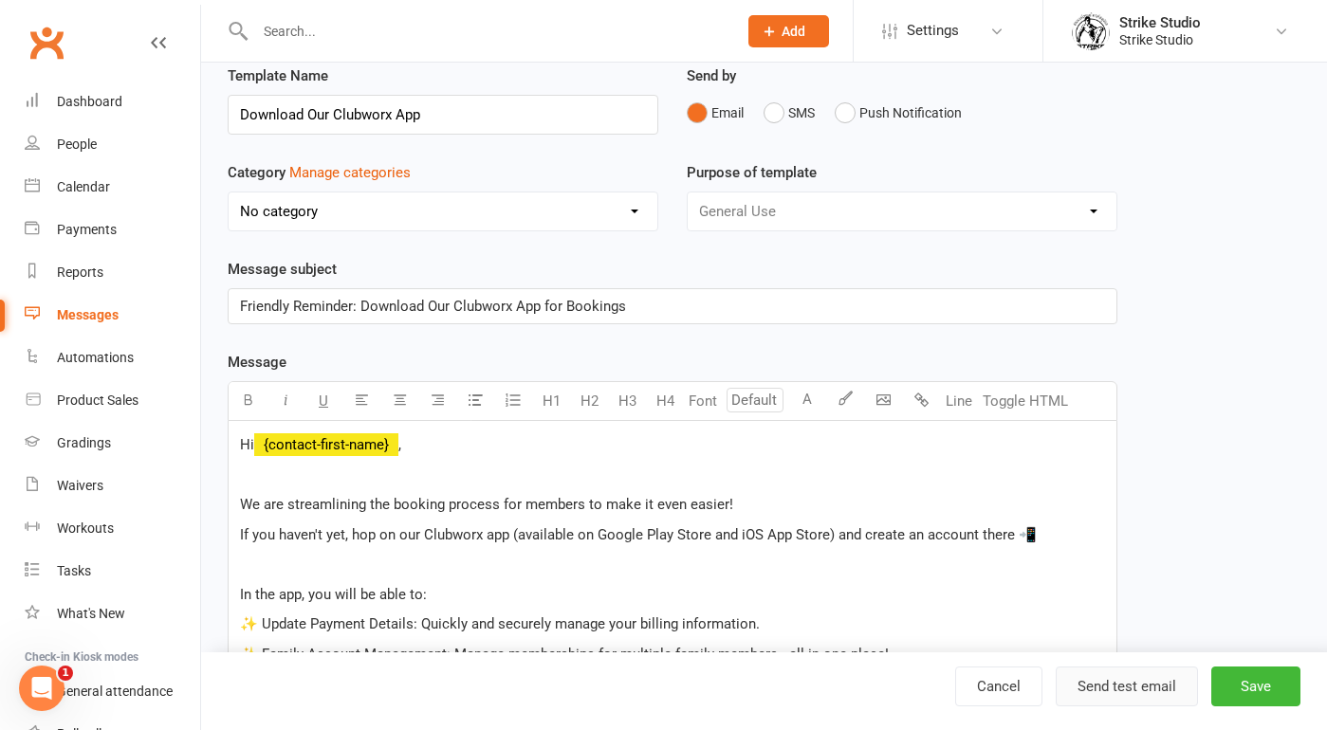
click at [1108, 678] on button "Send test email" at bounding box center [1126, 687] width 142 height 40
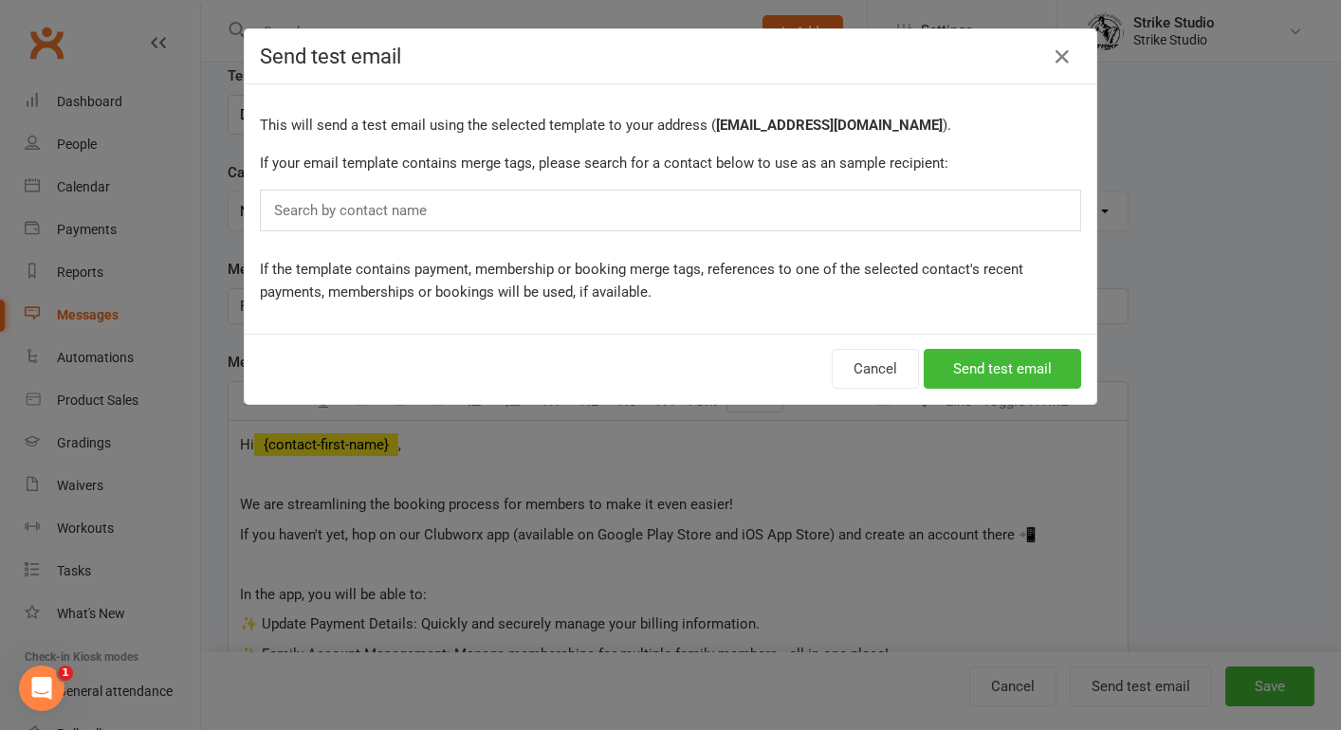
click at [527, 220] on div "Search by contact name" at bounding box center [670, 211] width 821 height 42
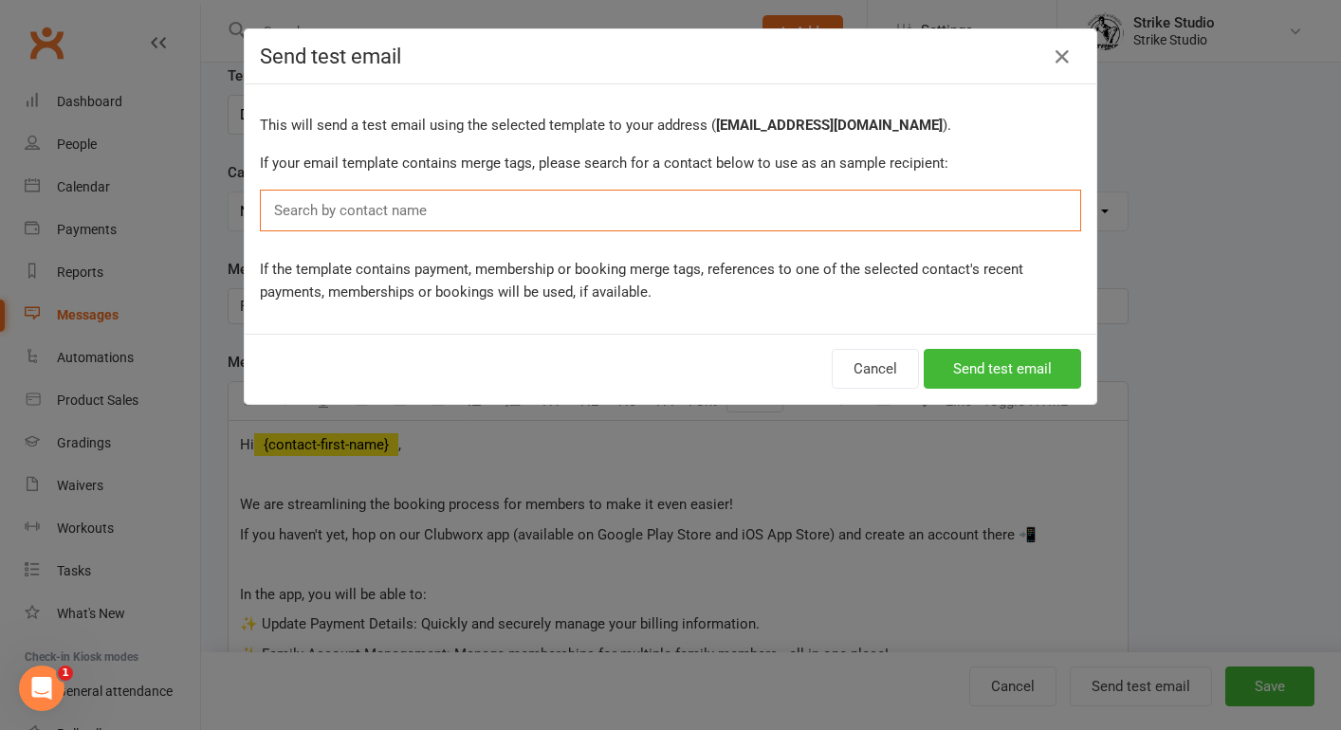
click at [523, 218] on div "Search by contact name" at bounding box center [670, 211] width 821 height 42
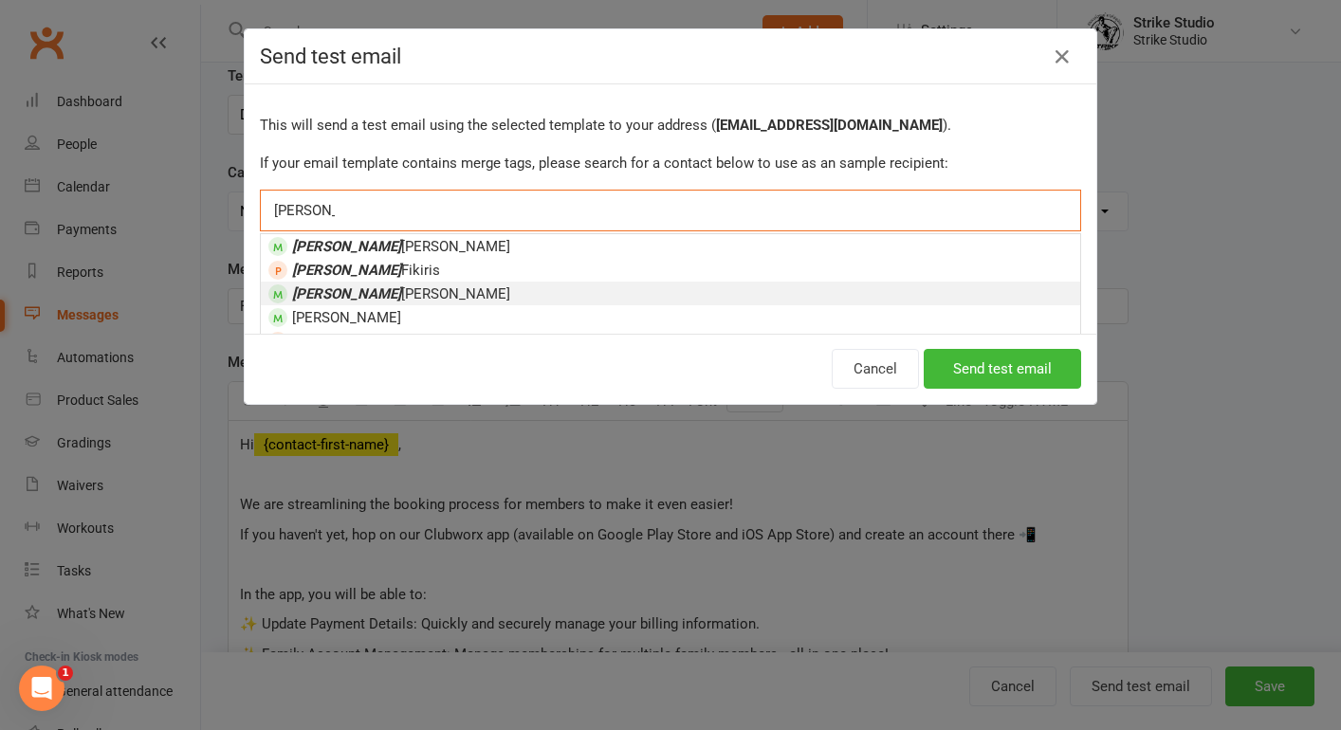
type input "christina"
click at [501, 294] on li "Christina Anastasi" at bounding box center [670, 294] width 819 height 24
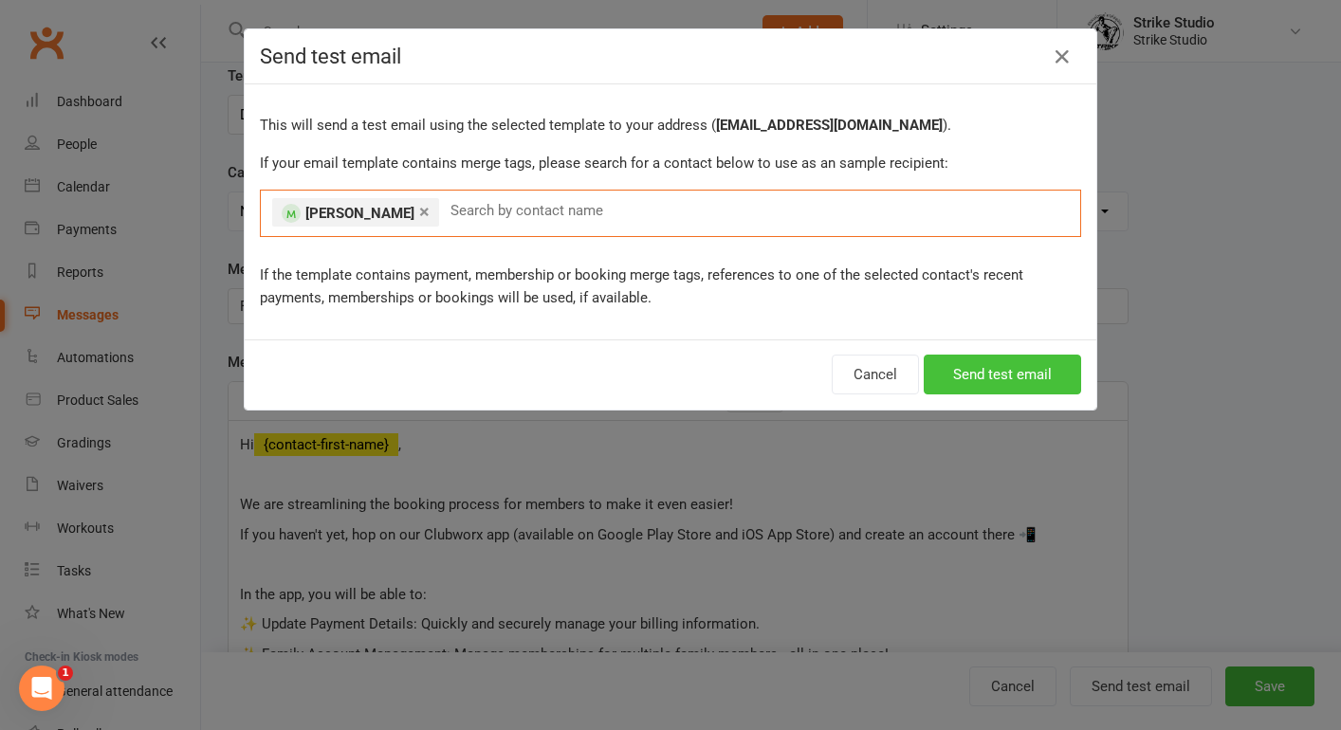
click at [1013, 382] on button "Send test email" at bounding box center [1002, 375] width 157 height 40
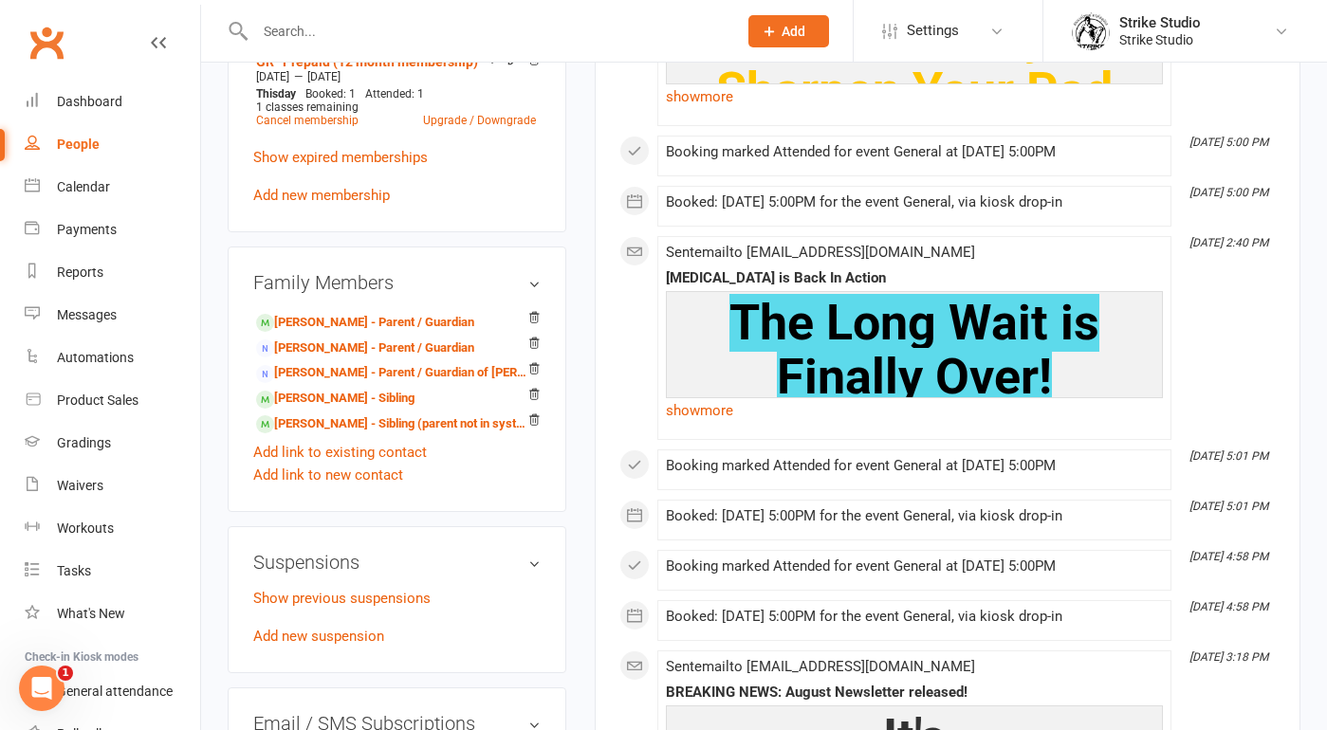
scroll to position [808, 0]
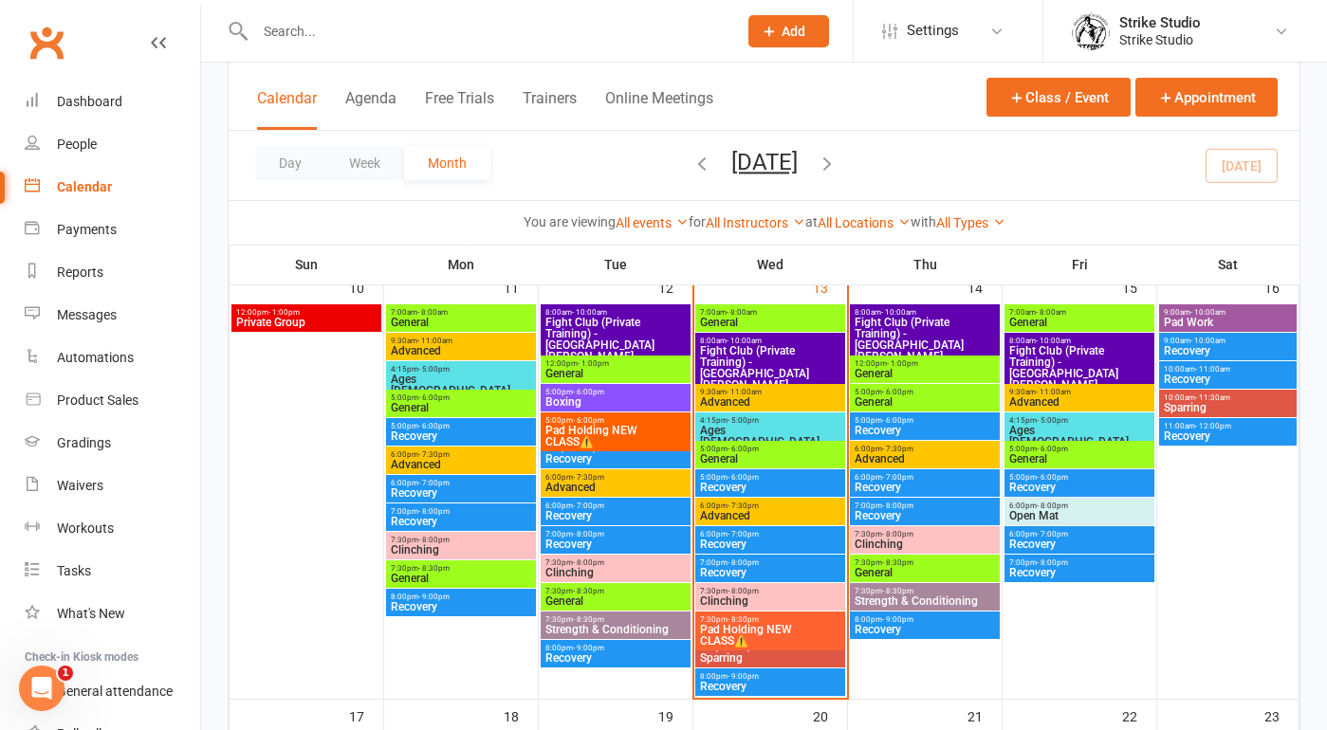
click at [745, 486] on span "Recovery" at bounding box center [770, 487] width 142 height 11
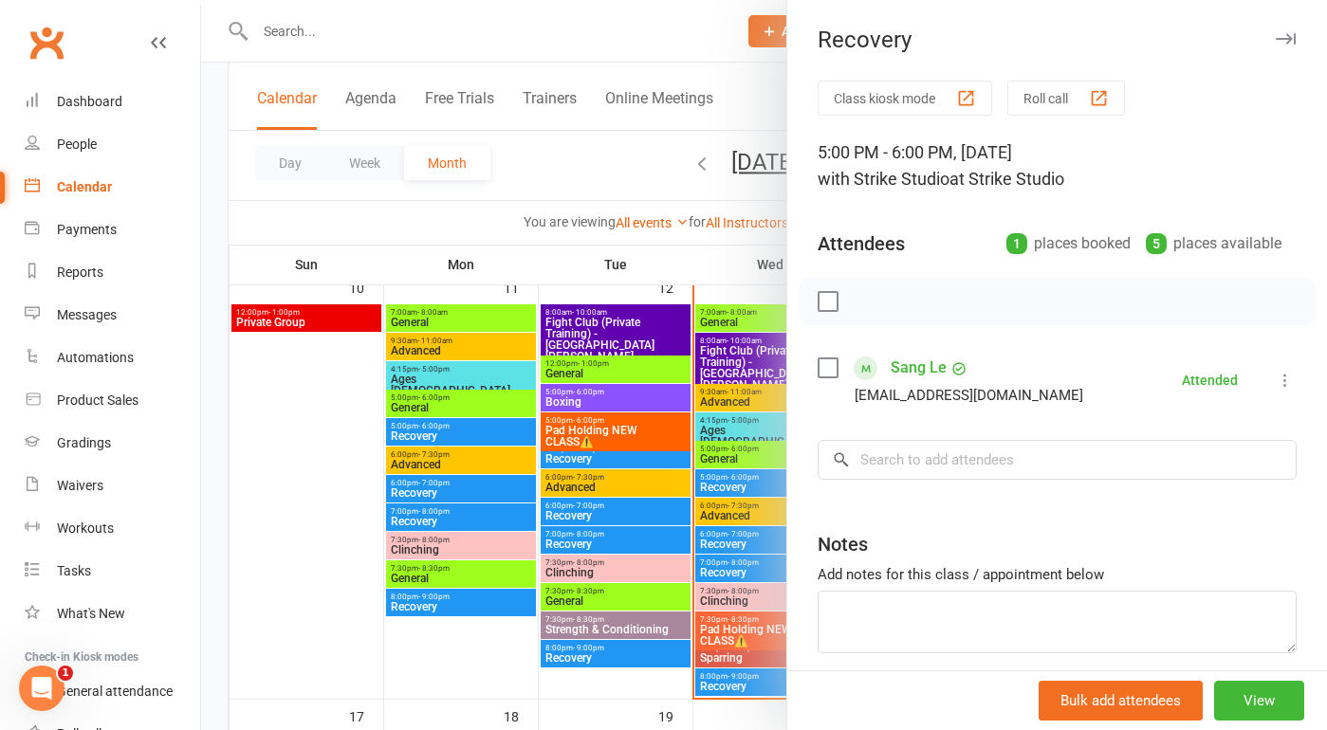
click at [729, 454] on div at bounding box center [764, 365] width 1126 height 730
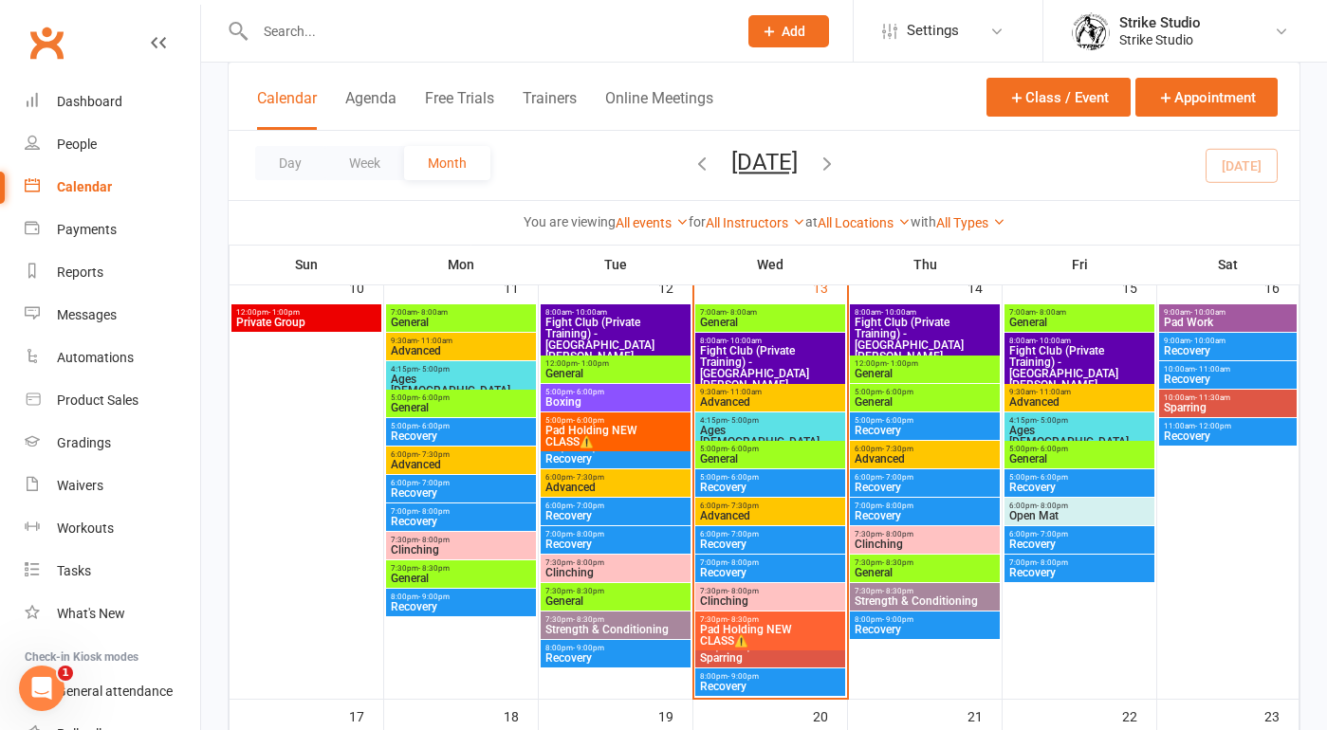
click at [741, 454] on span "General" at bounding box center [770, 458] width 142 height 11
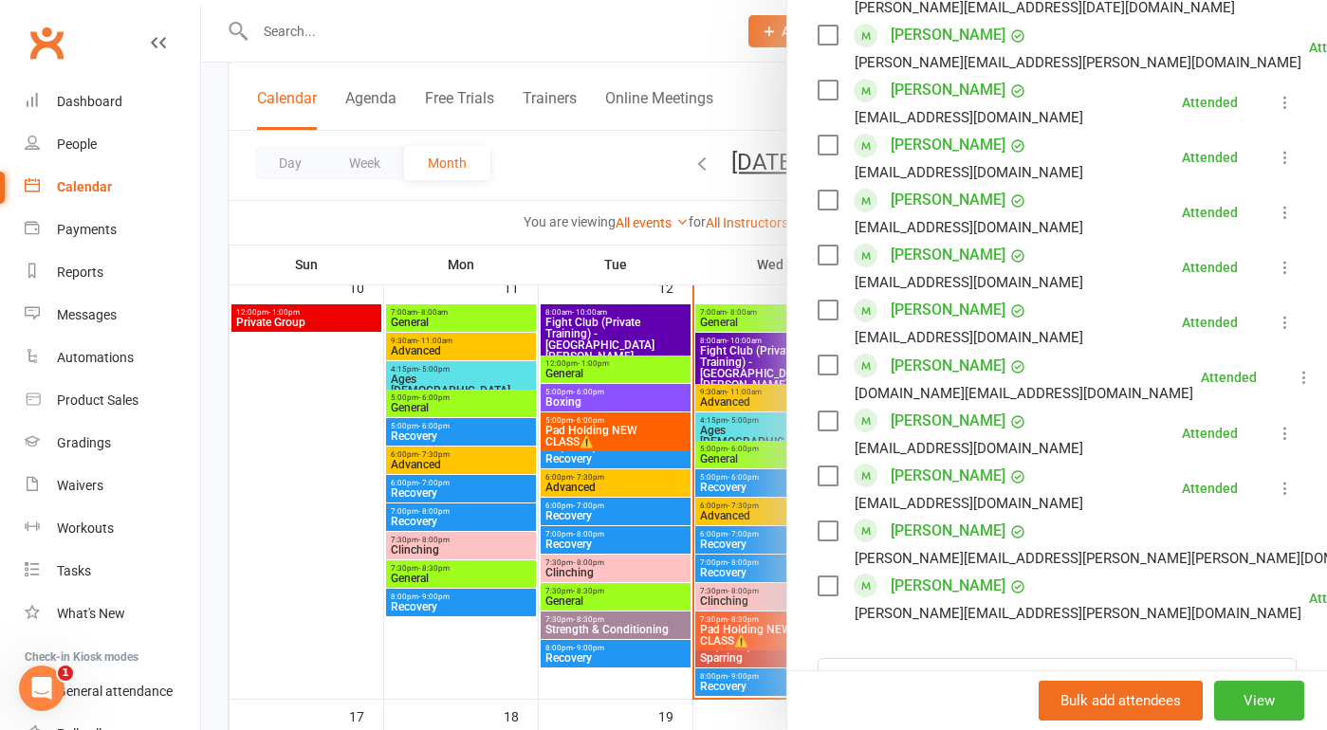
scroll to position [858, 0]
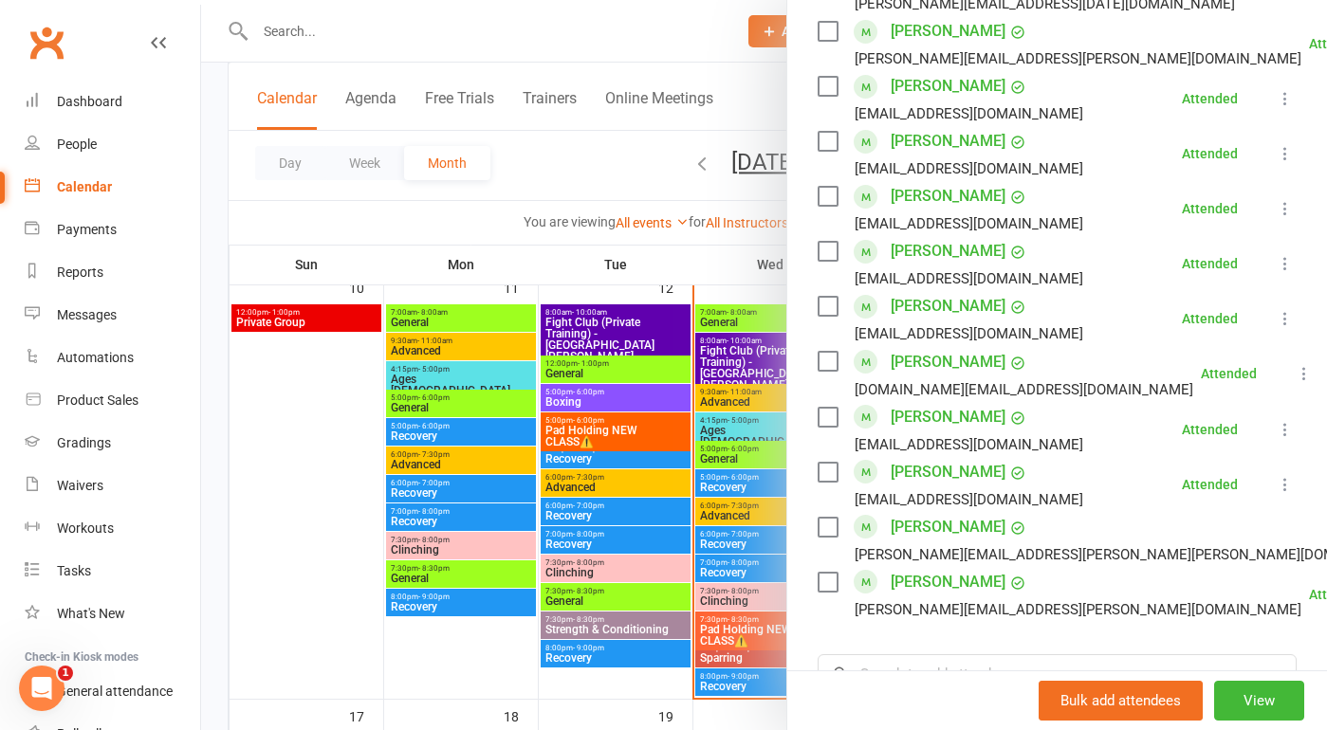
click at [742, 554] on div at bounding box center [764, 365] width 1126 height 730
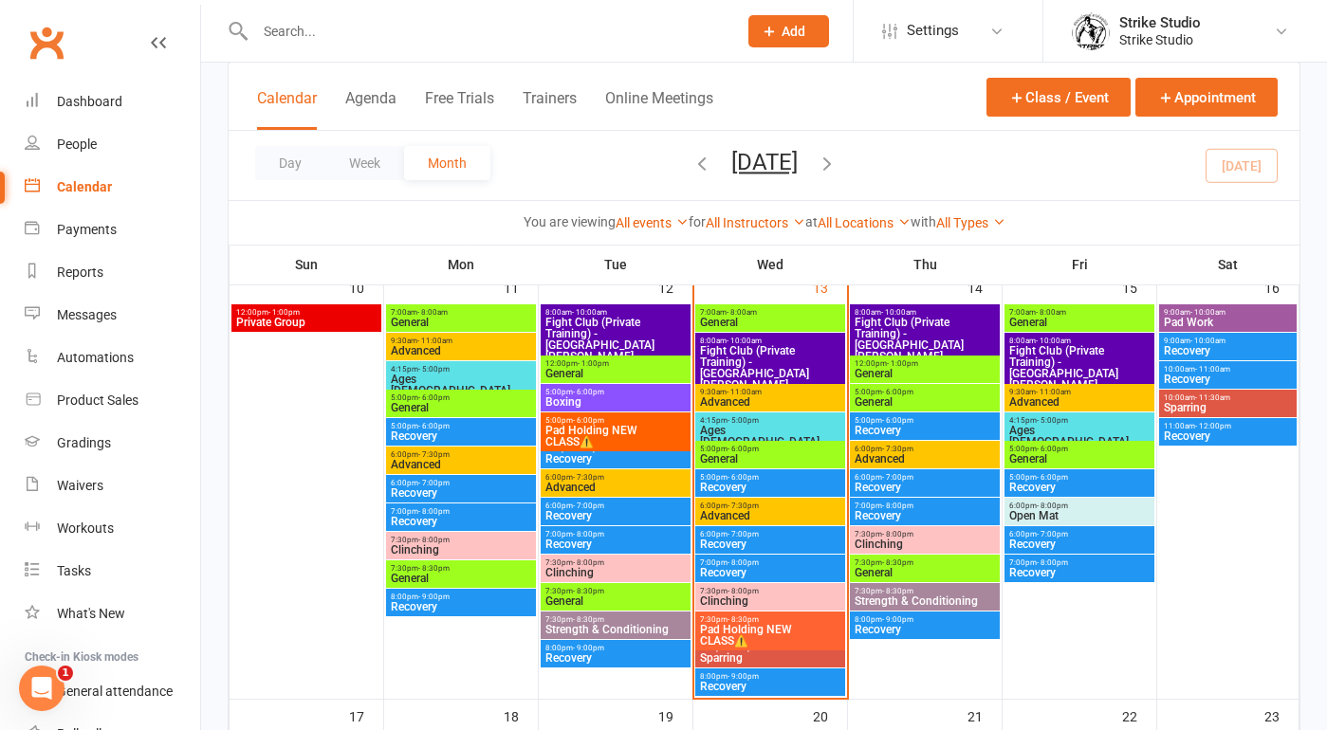
click at [737, 516] on span "Advanced" at bounding box center [770, 515] width 142 height 11
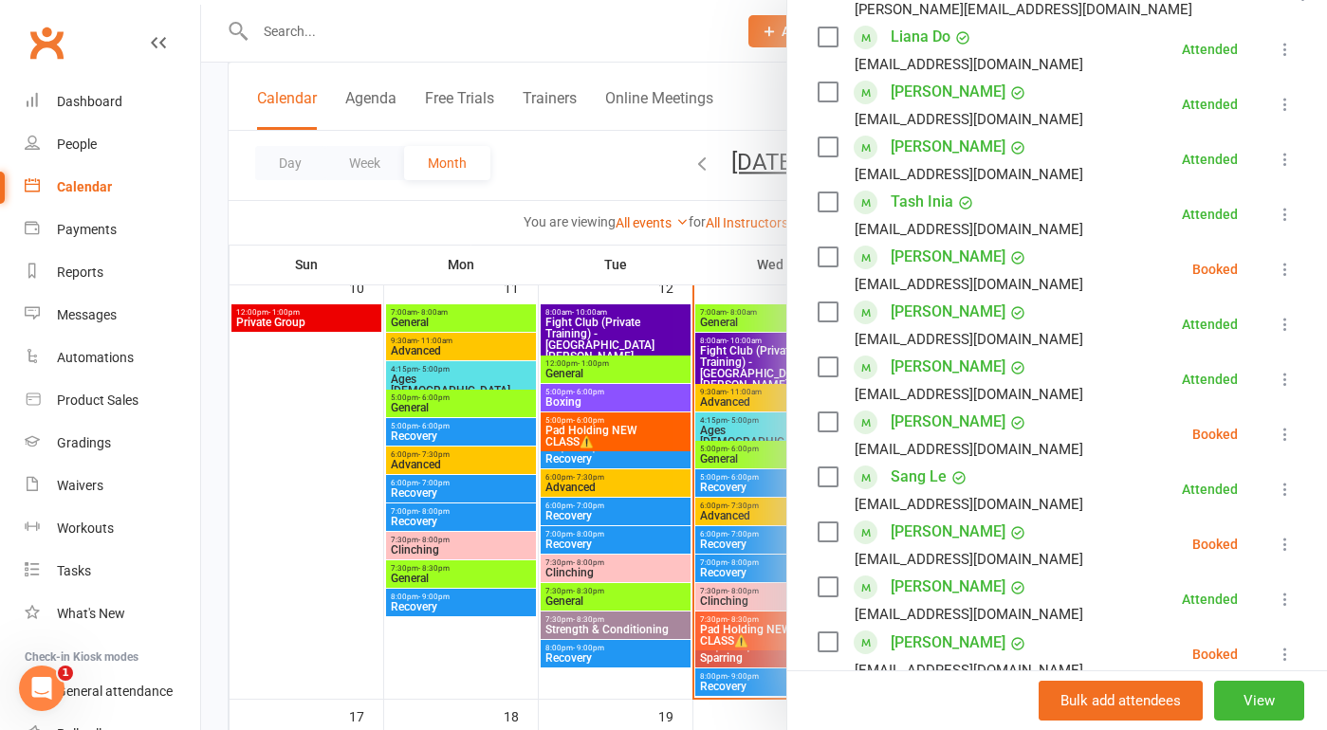
scroll to position [641, 0]
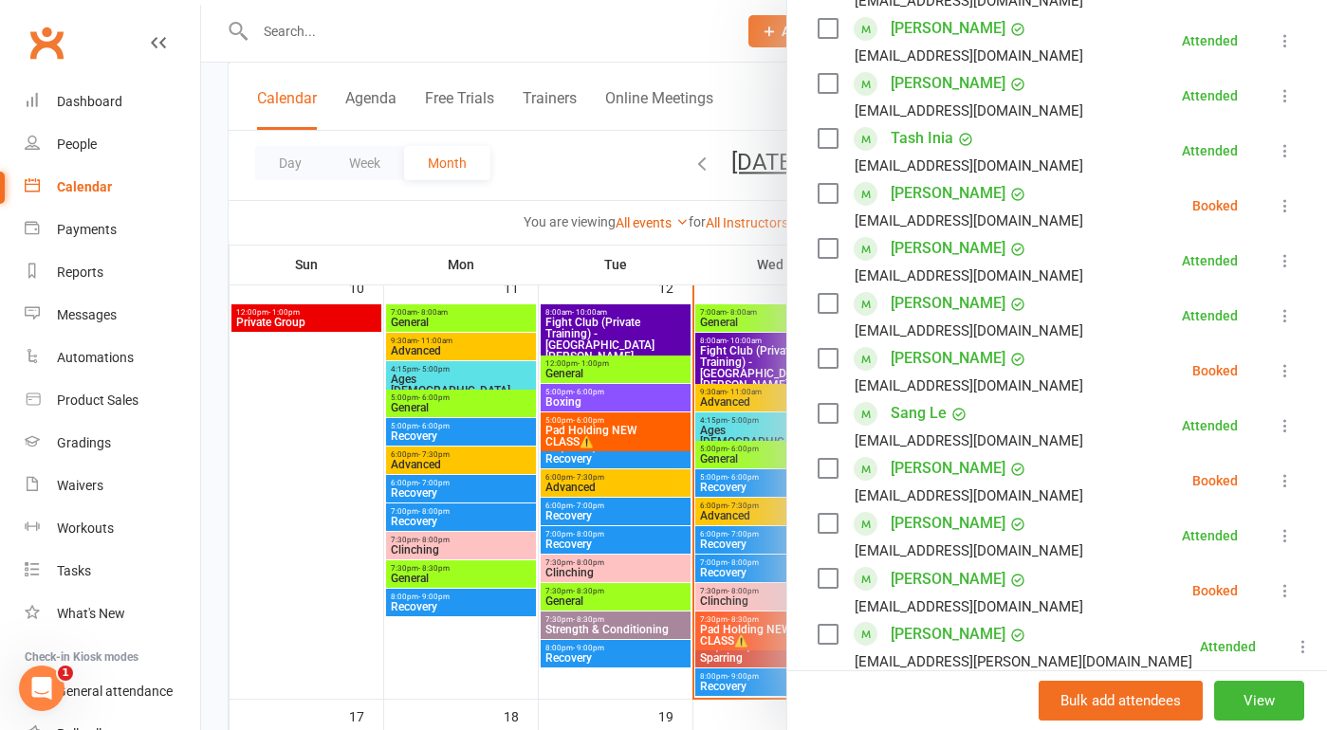
click at [723, 655] on div at bounding box center [764, 365] width 1126 height 730
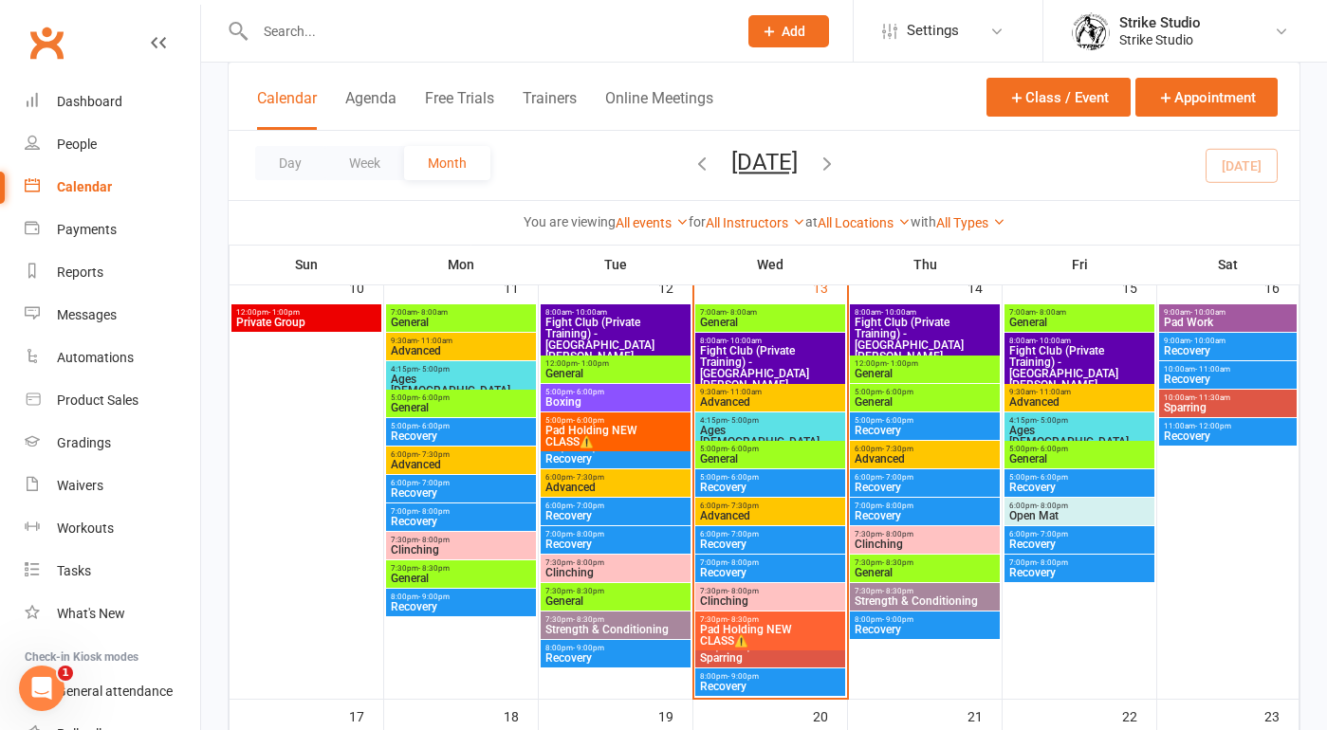
click at [741, 655] on span "Sparring" at bounding box center [770, 657] width 142 height 11
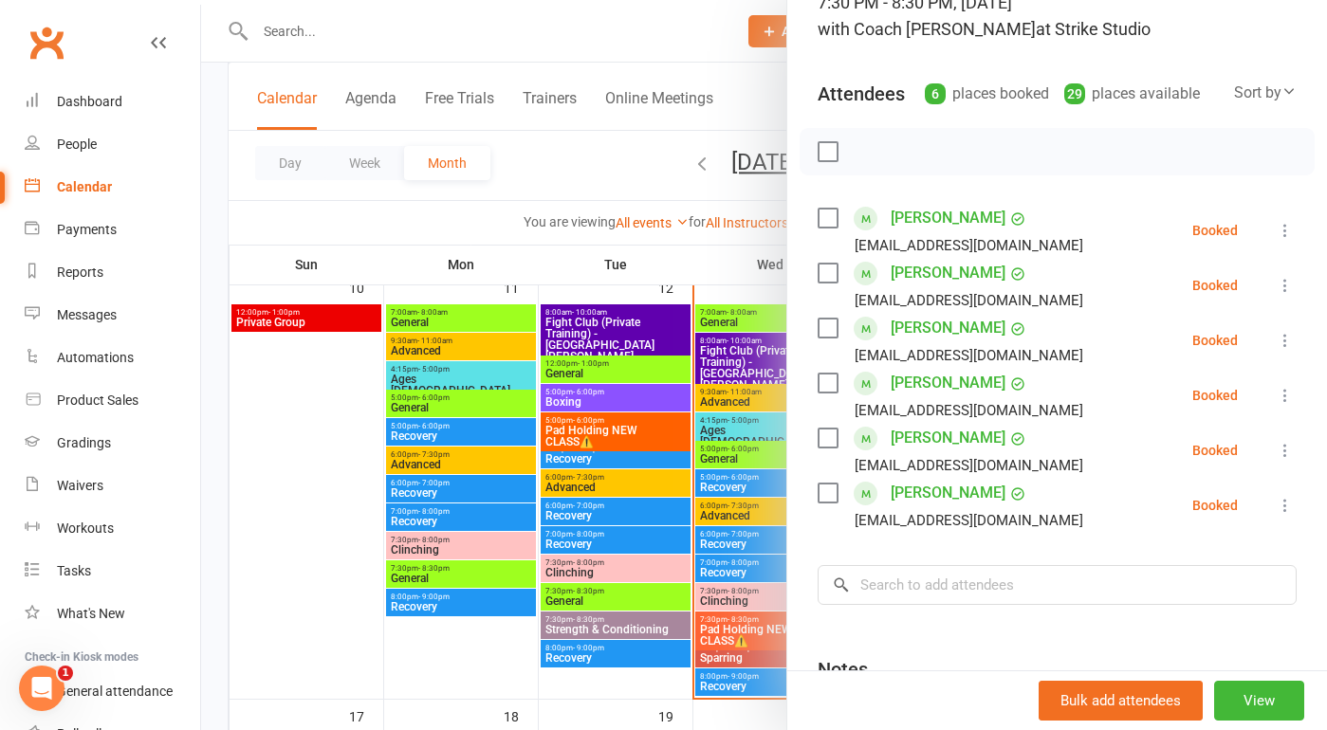
scroll to position [188, 0]
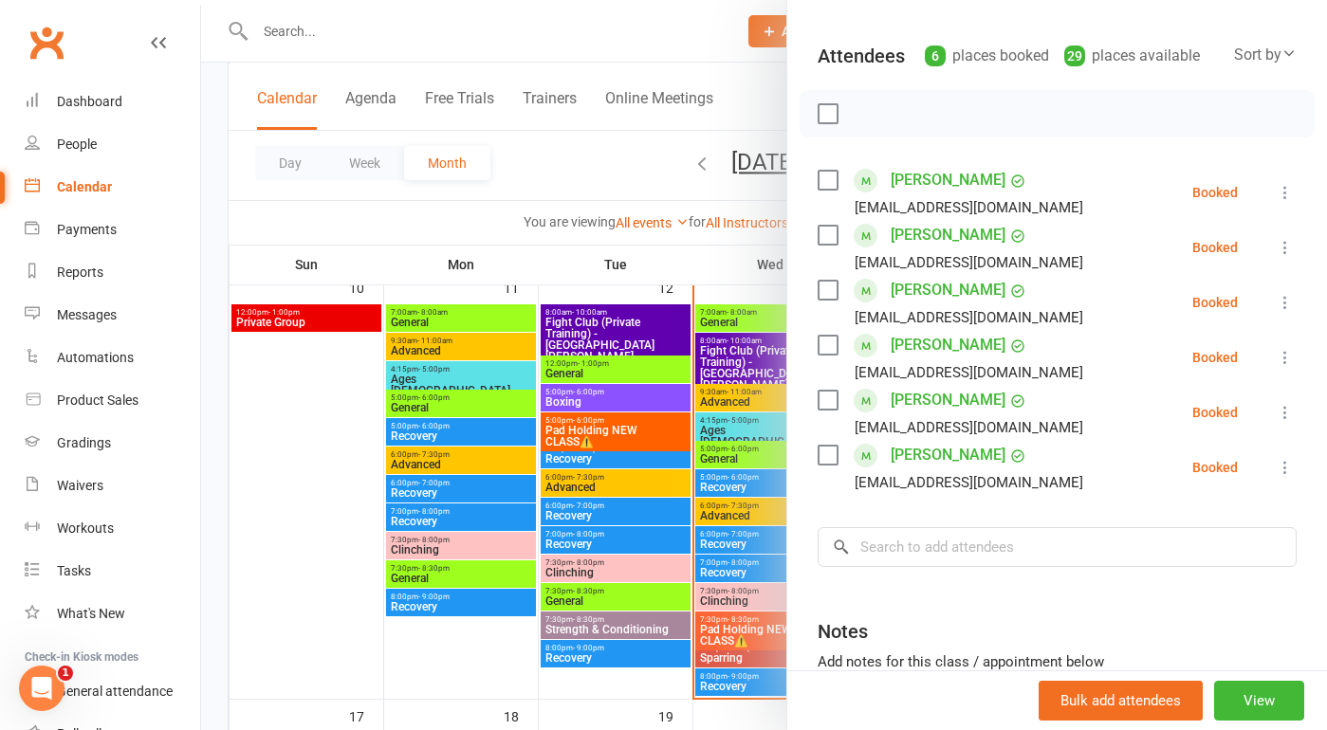
click at [725, 607] on div at bounding box center [764, 365] width 1126 height 730
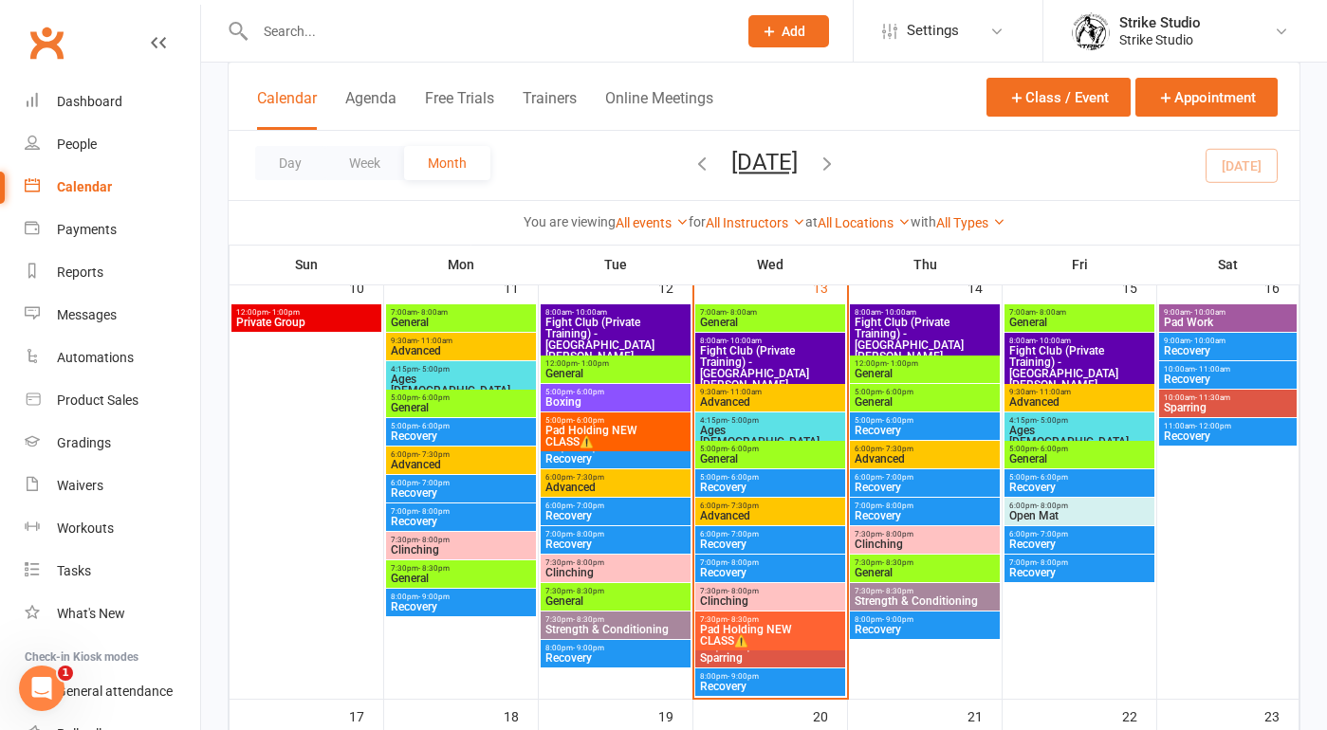
click at [725, 626] on span "Pad Holding NEW CLASS⚠️" at bounding box center [770, 635] width 142 height 23
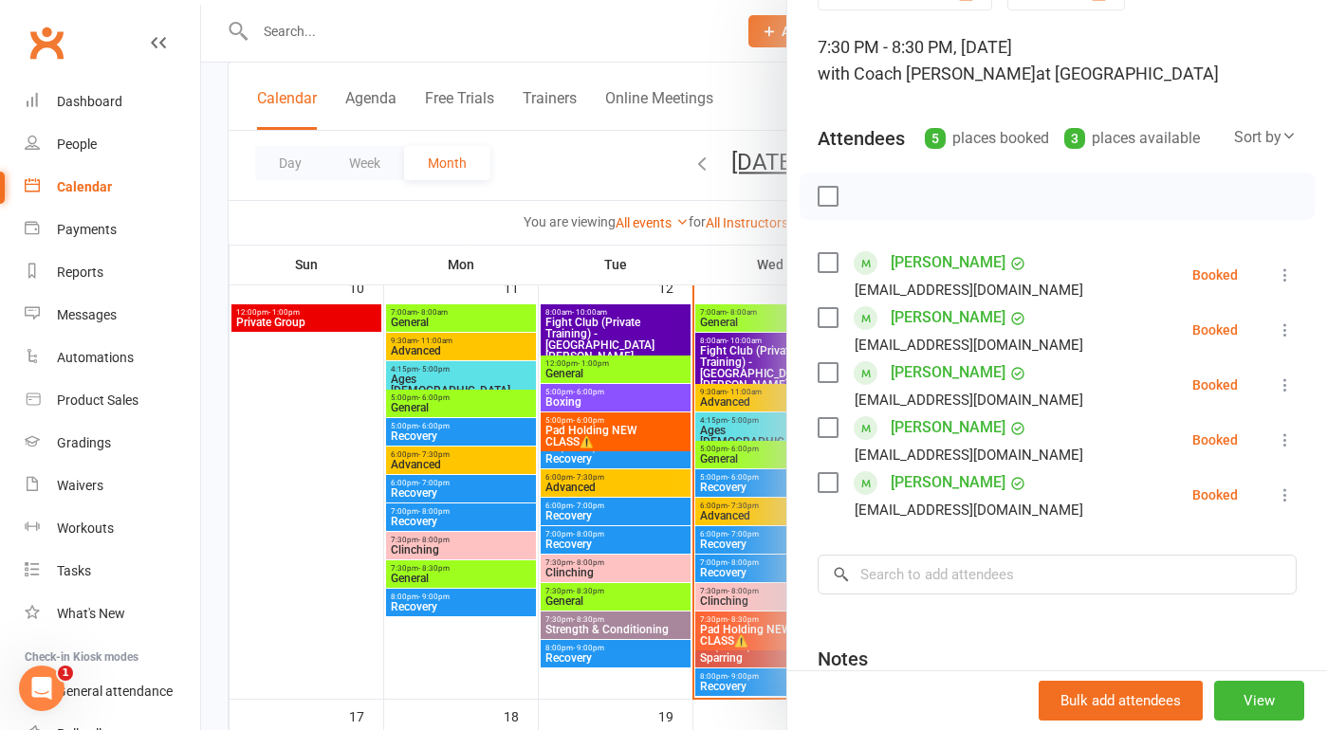
scroll to position [130, 0]
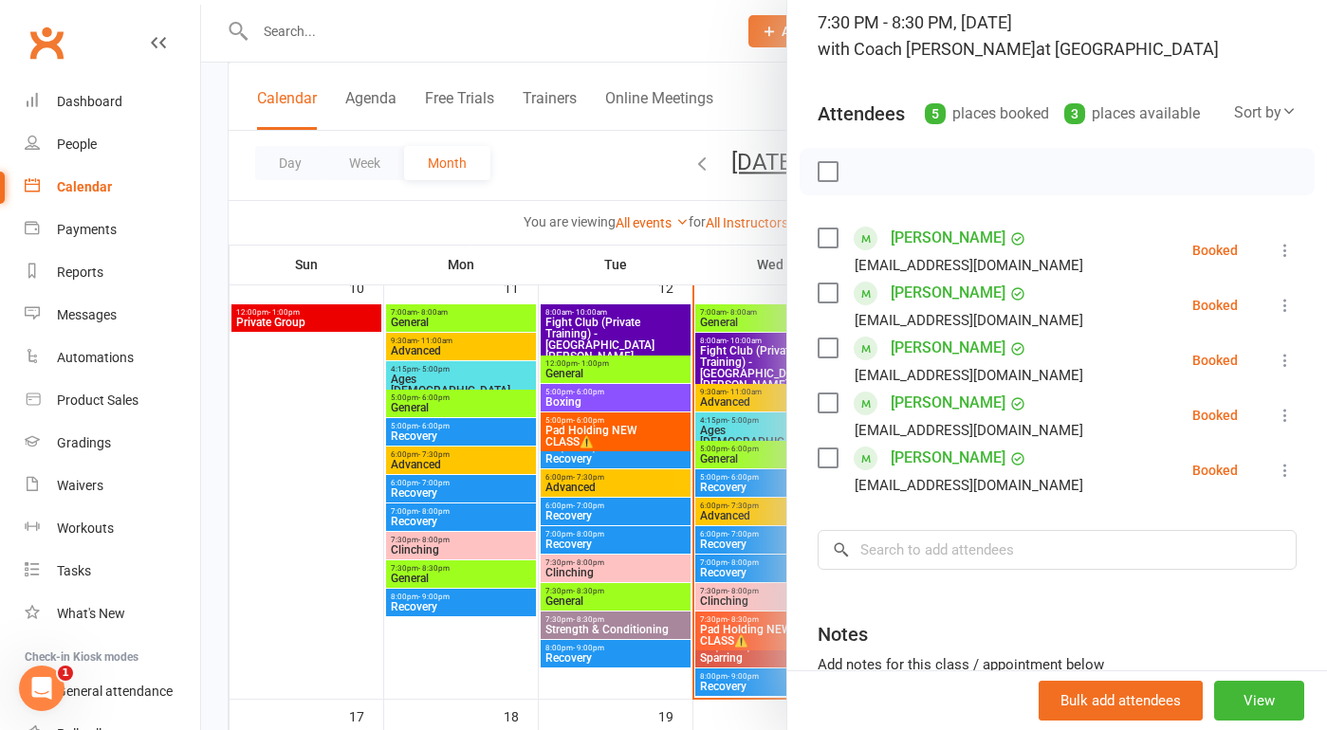
click at [747, 598] on div at bounding box center [764, 365] width 1126 height 730
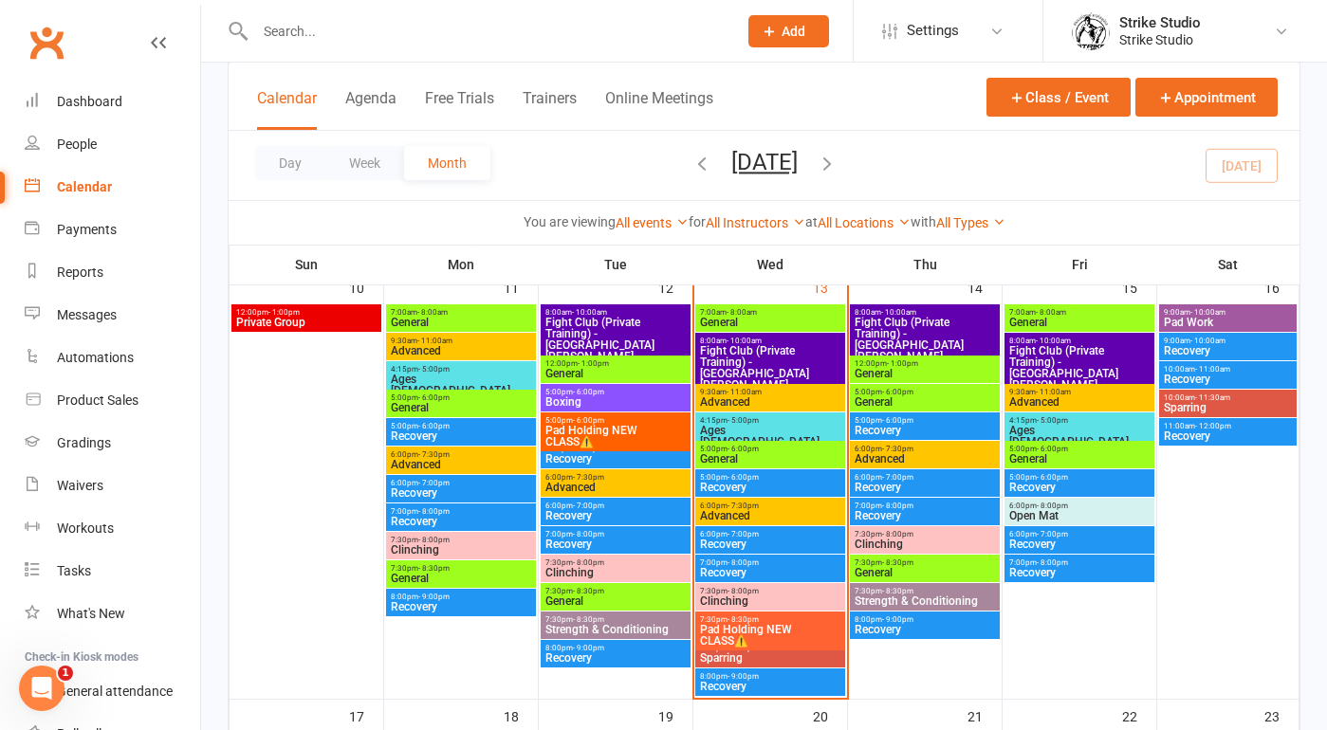
click at [738, 598] on span "Clinching" at bounding box center [770, 600] width 142 height 11
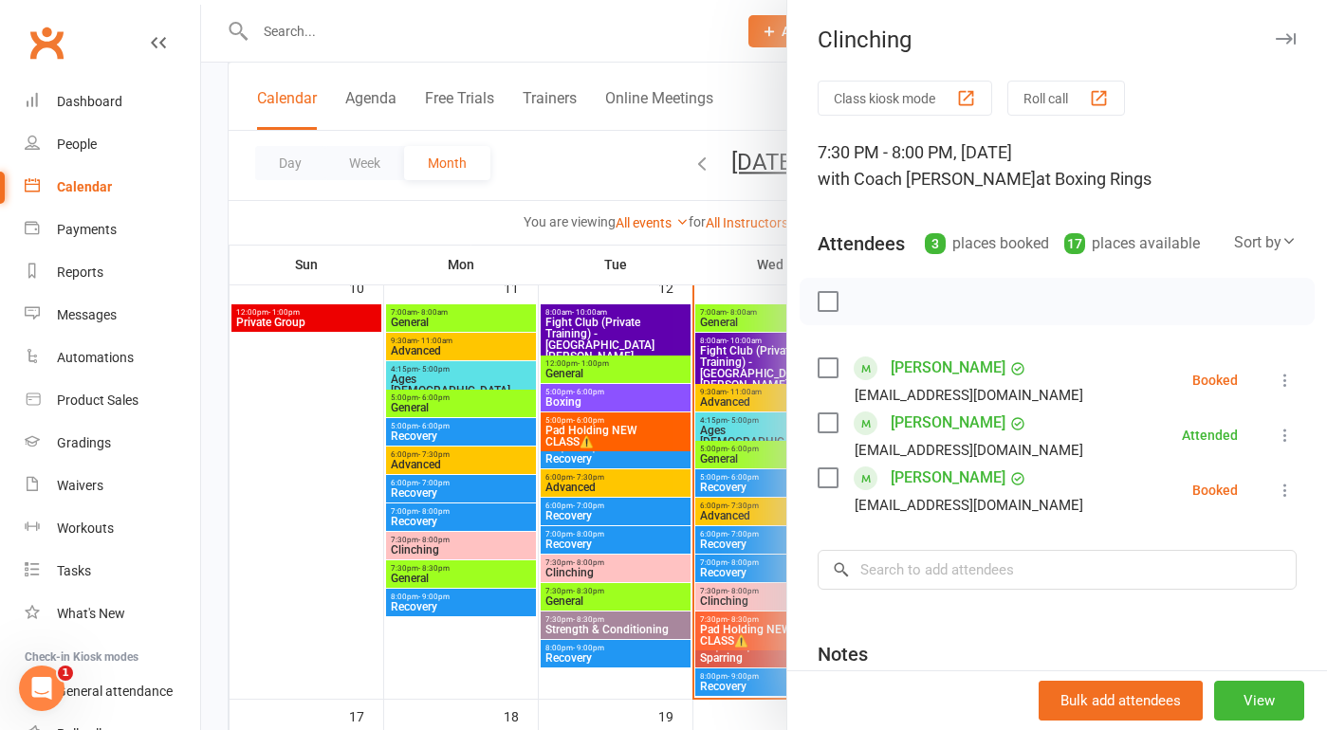
click at [741, 576] on div at bounding box center [764, 365] width 1126 height 730
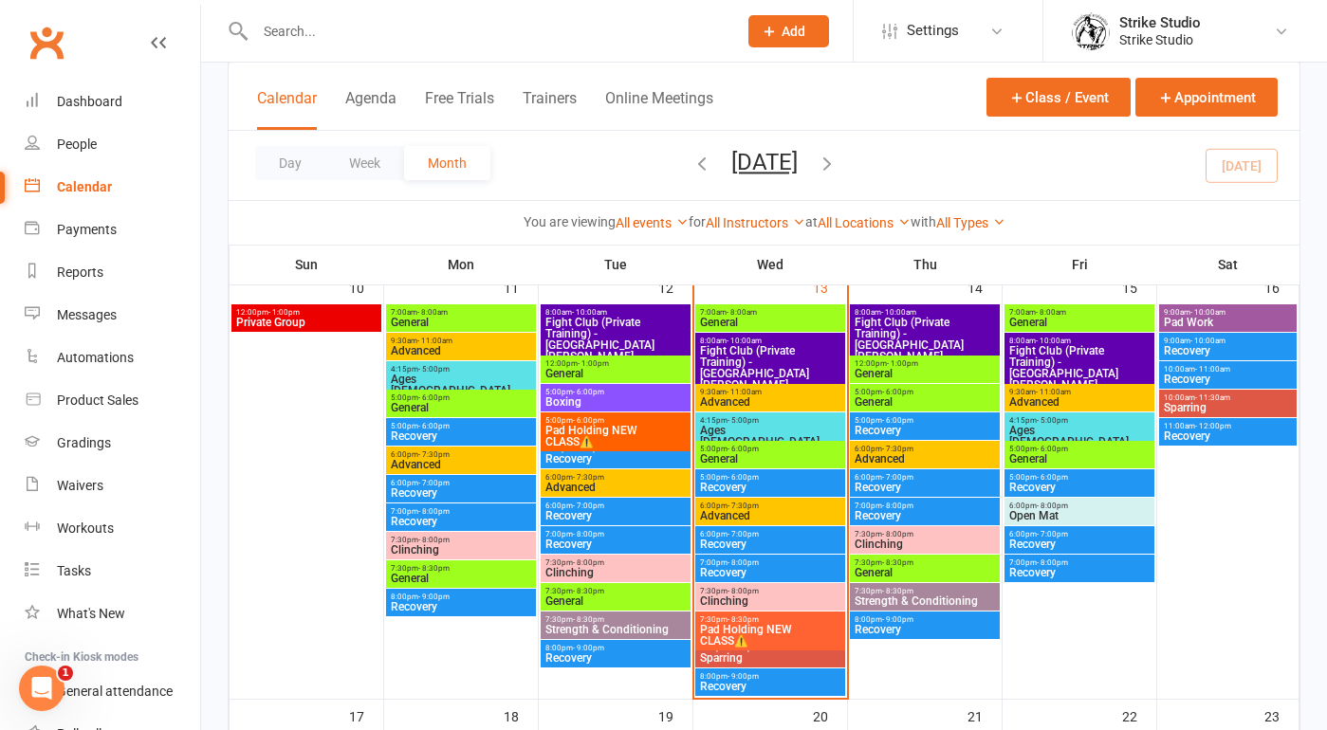
click at [741, 597] on span "Clinching" at bounding box center [770, 600] width 142 height 11
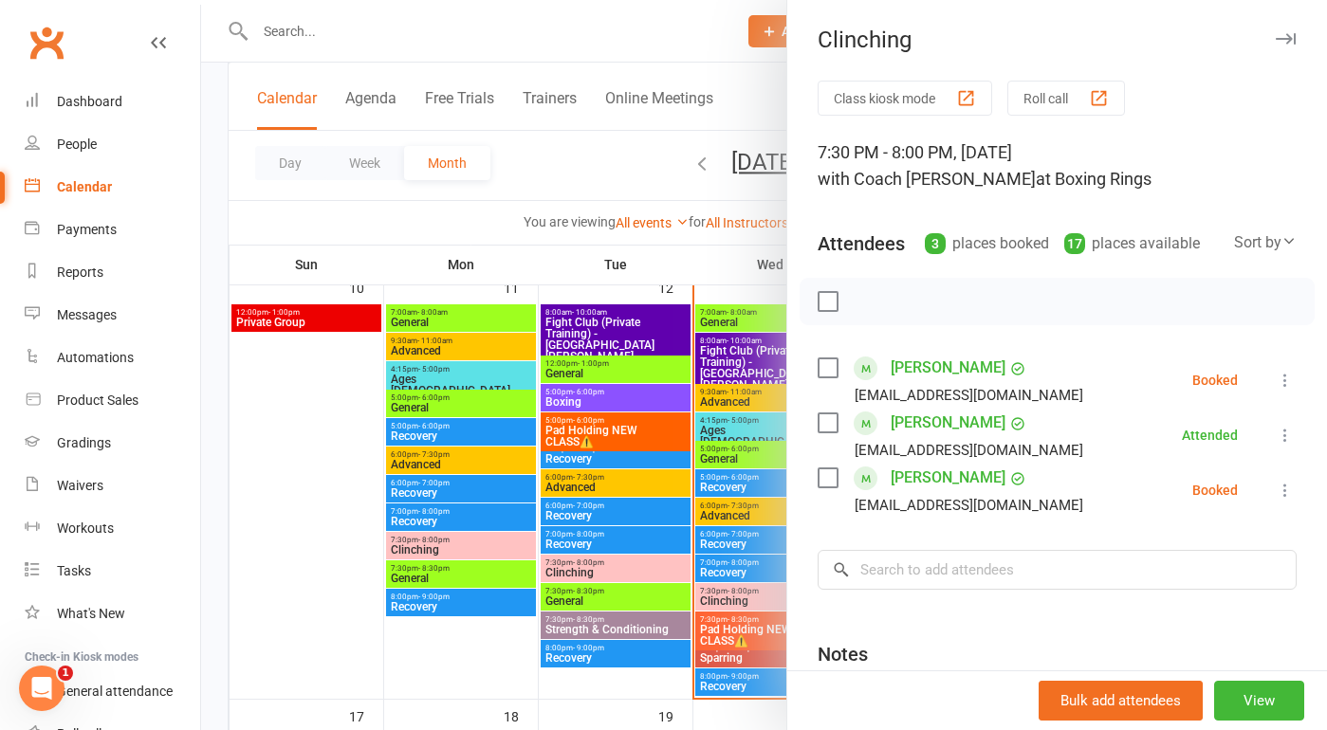
click at [734, 592] on div at bounding box center [764, 365] width 1126 height 730
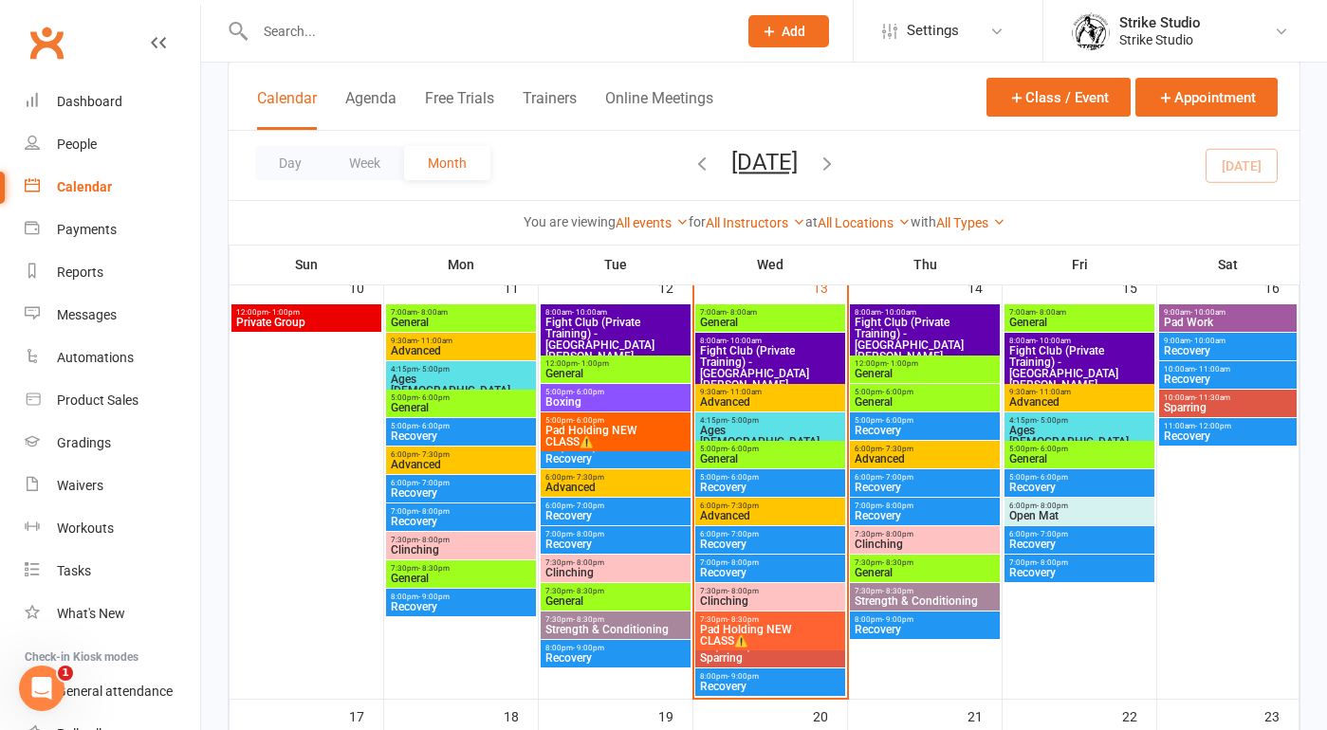
click at [733, 600] on span "Clinching" at bounding box center [770, 600] width 142 height 11
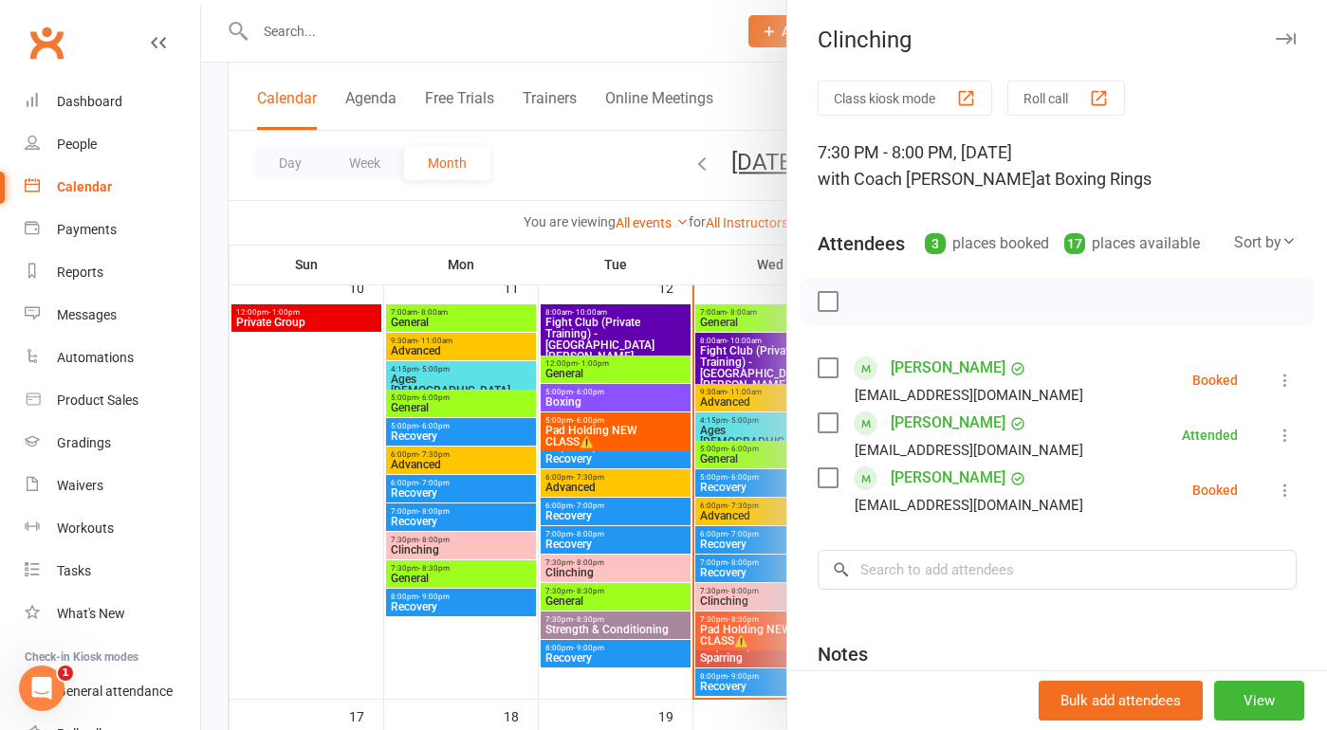
click at [615, 494] on div at bounding box center [764, 365] width 1126 height 730
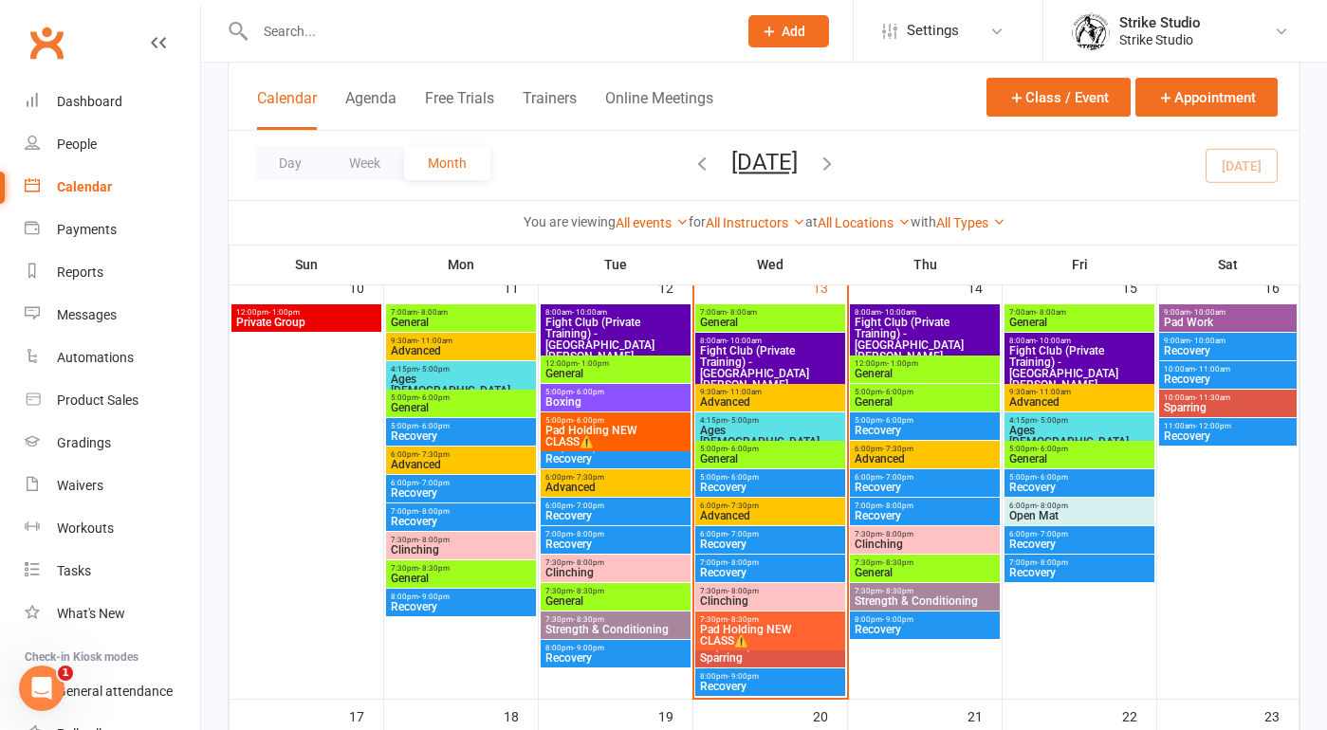
click at [730, 506] on span "- 7:30pm" at bounding box center [742, 506] width 31 height 9
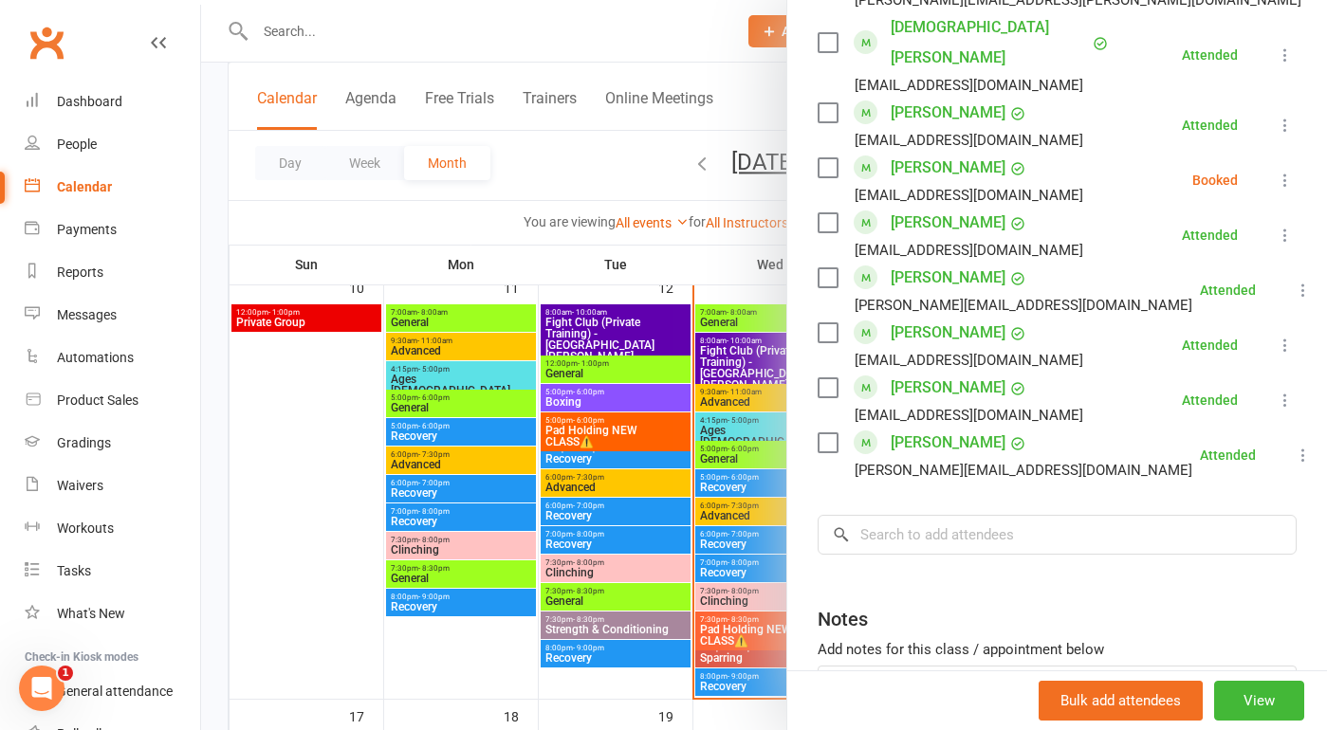
scroll to position [1814, 0]
